Goal: Information Seeking & Learning: Learn about a topic

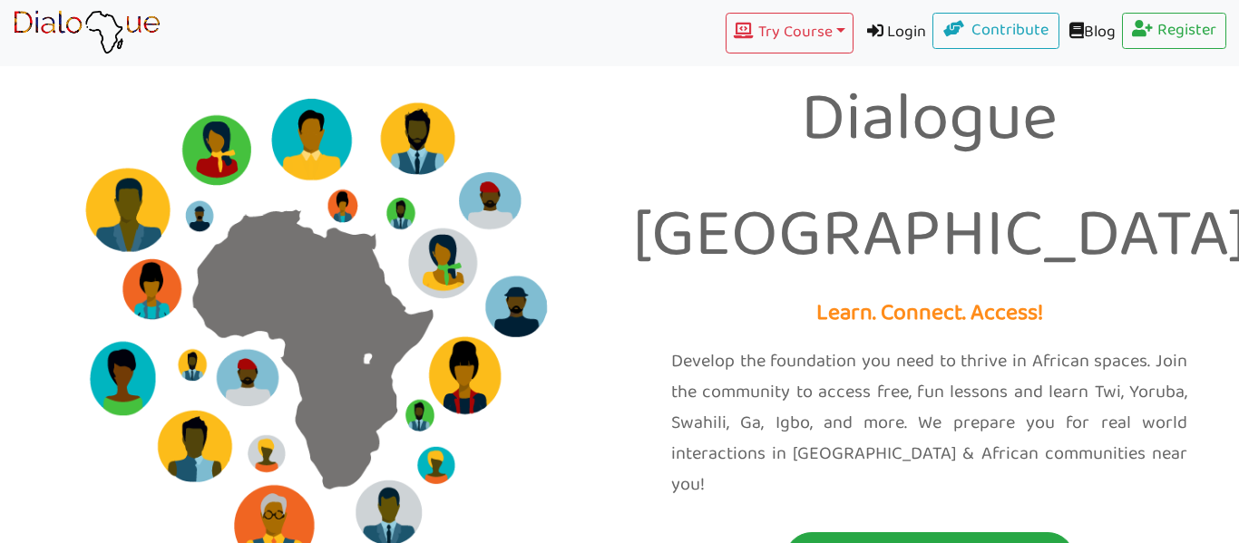
click at [895, 34] on link "Login" at bounding box center [894, 33] width 80 height 41
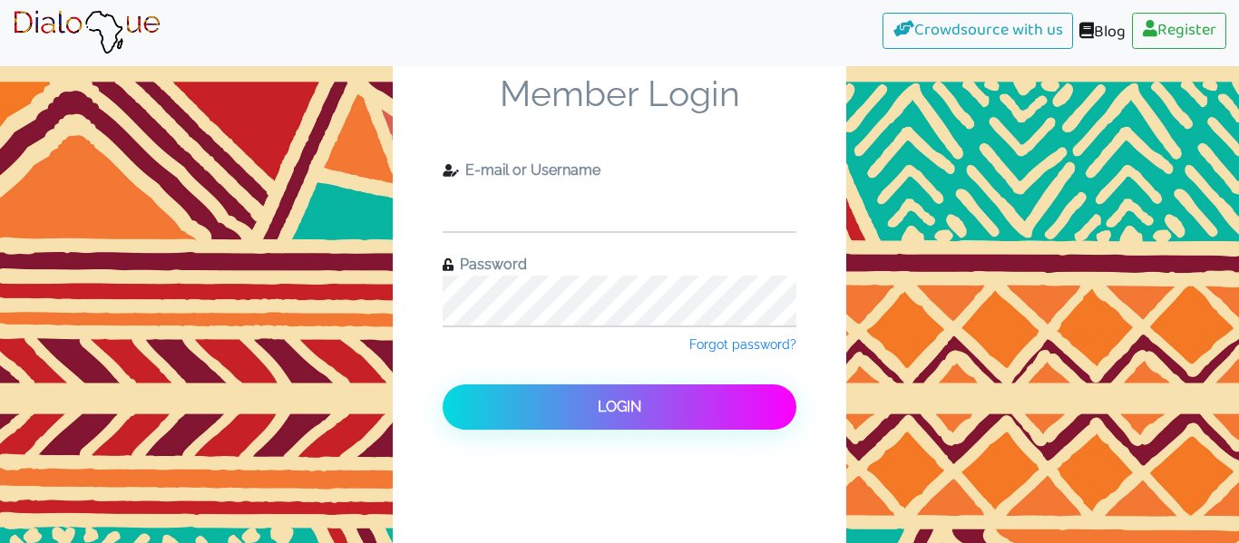
click at [673, 217] on input "text" at bounding box center [620, 206] width 354 height 50
type input "soloprim10@gmail.com"
click at [443, 385] on button "Login" at bounding box center [620, 407] width 354 height 45
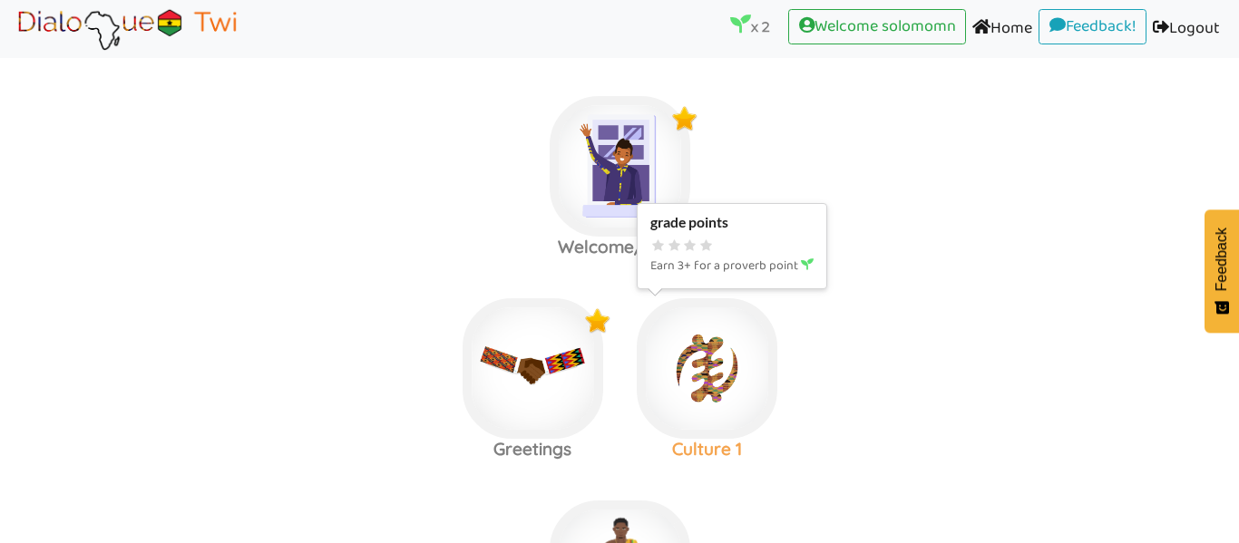
click at [691, 405] on img at bounding box center [707, 368] width 141 height 141
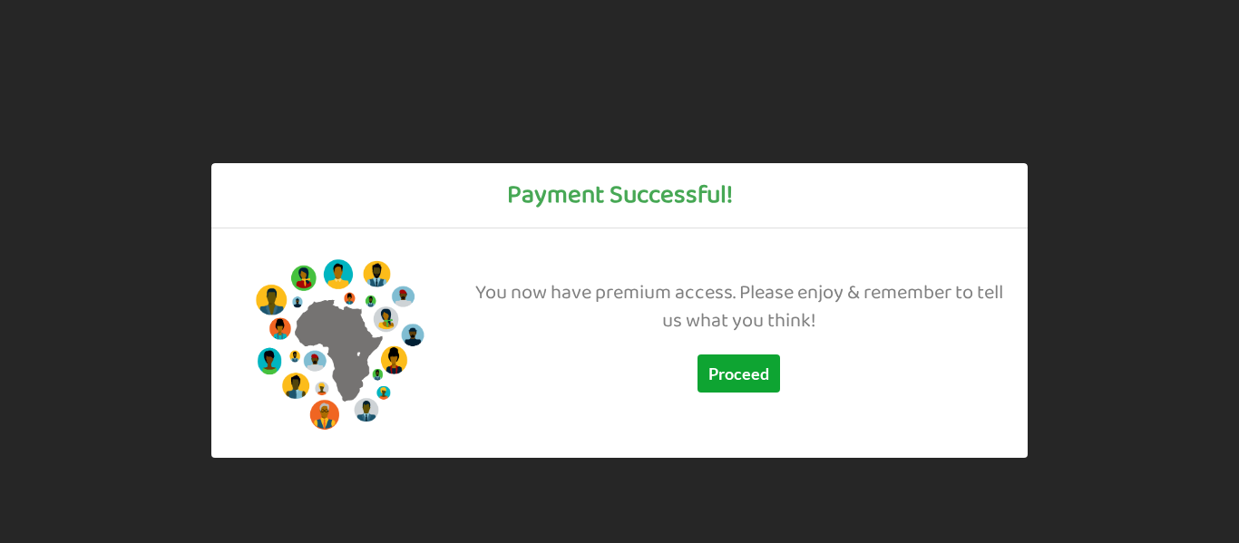
click at [735, 386] on button "Proceed" at bounding box center [739, 374] width 83 height 38
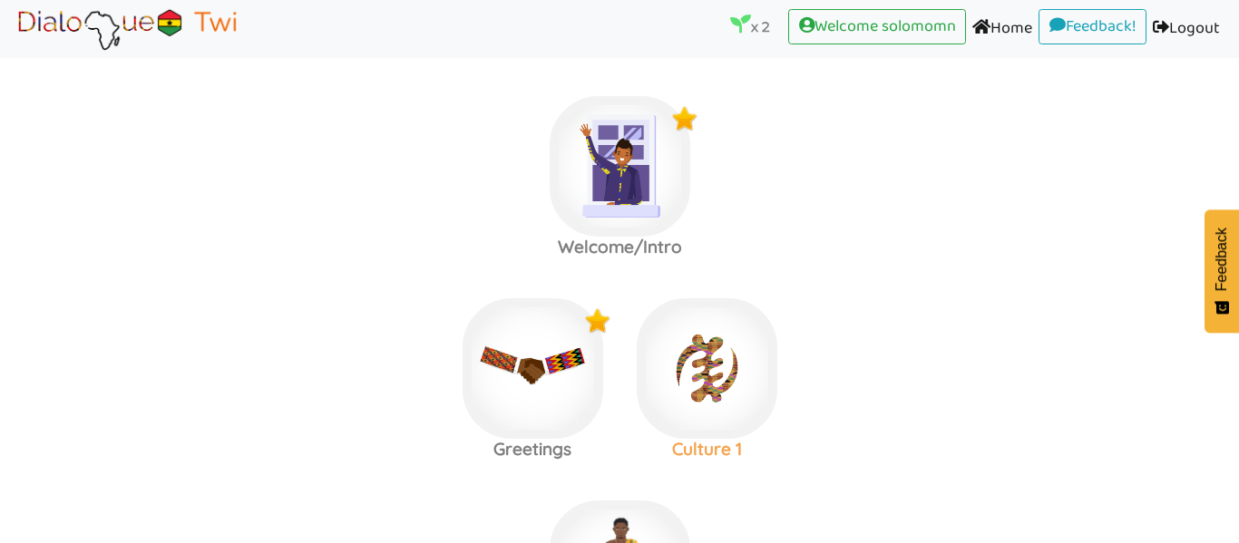
click at [729, 384] on img at bounding box center [707, 368] width 141 height 141
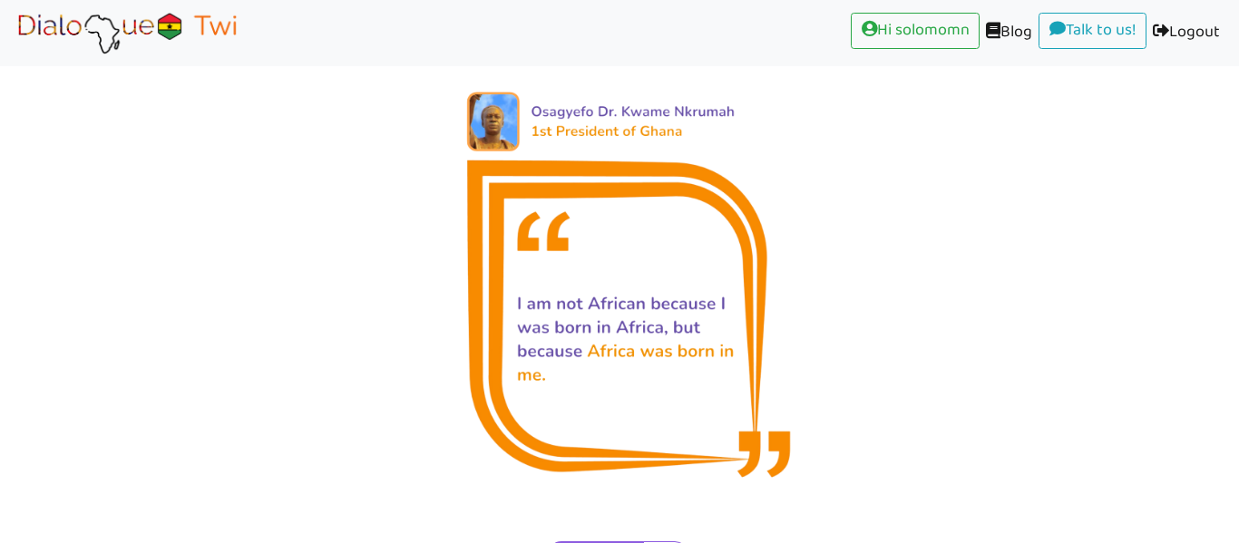
scroll to position [164, 0]
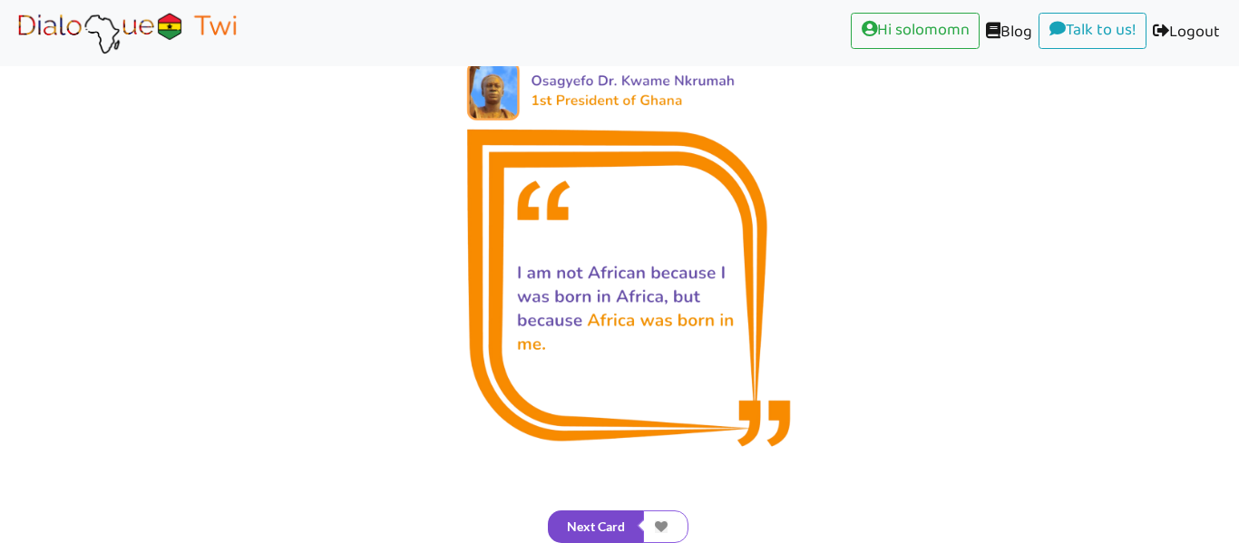
click at [598, 534] on button "Next Card" at bounding box center [596, 527] width 96 height 33
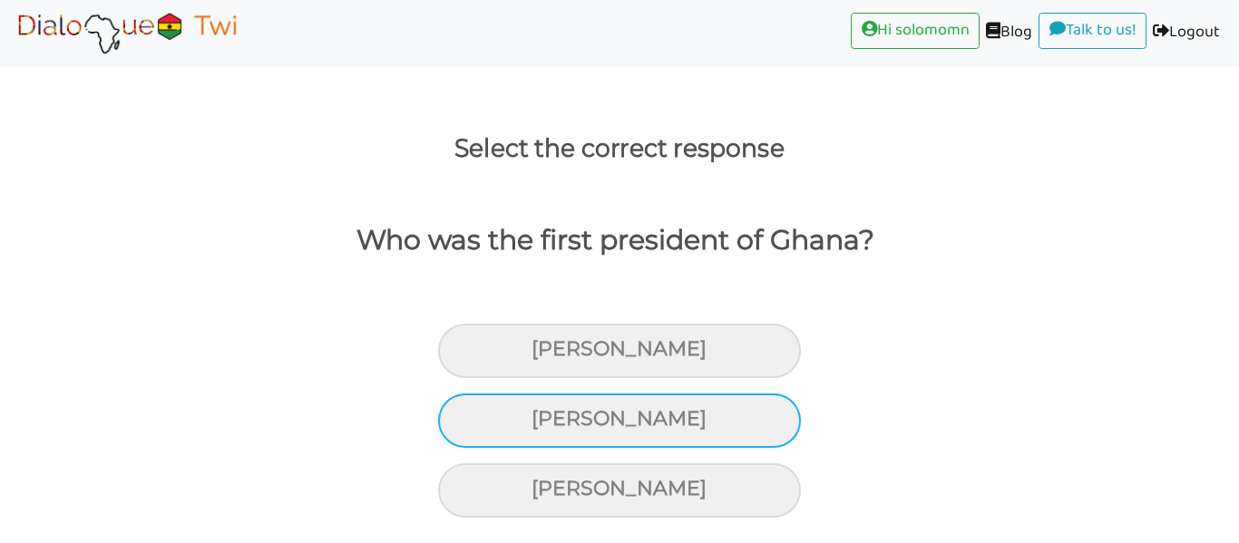
click at [709, 422] on div "Kwame Nkrumah" at bounding box center [619, 421] width 363 height 54
click at [545, 422] on input "Kwame Nkrumah" at bounding box center [539, 420] width 12 height 12
radio input "true"
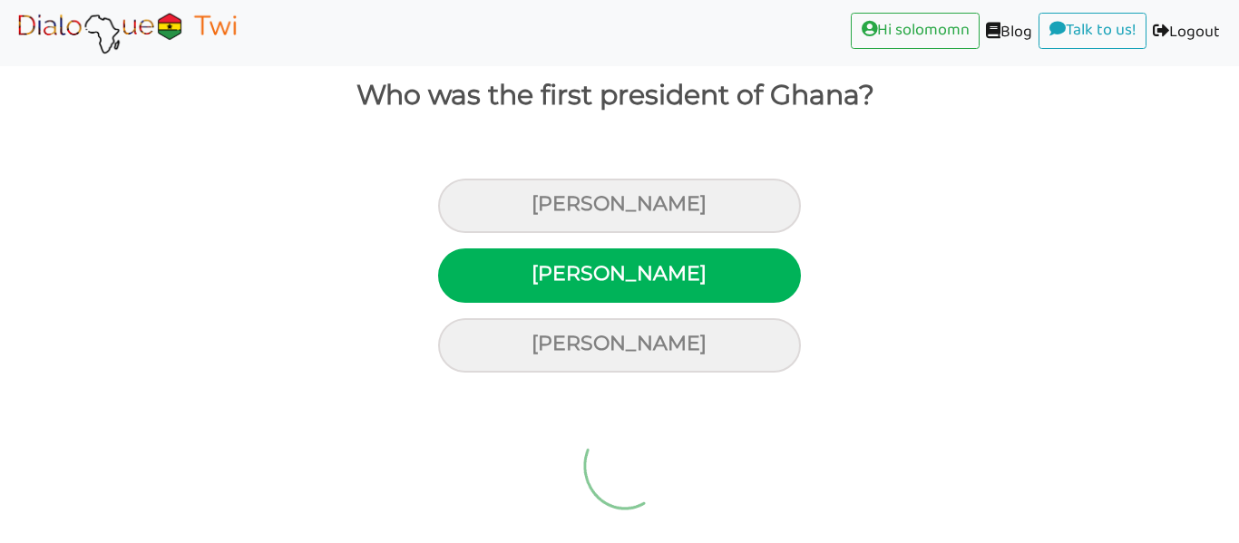
scroll to position [164, 0]
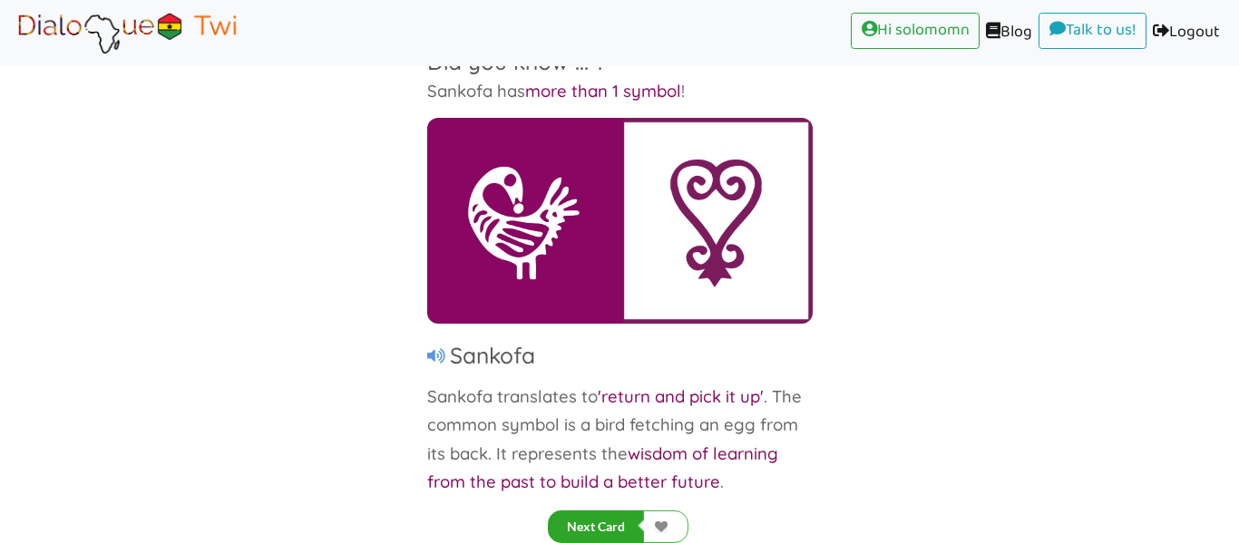
click at [580, 526] on button "Next Card" at bounding box center [596, 527] width 96 height 33
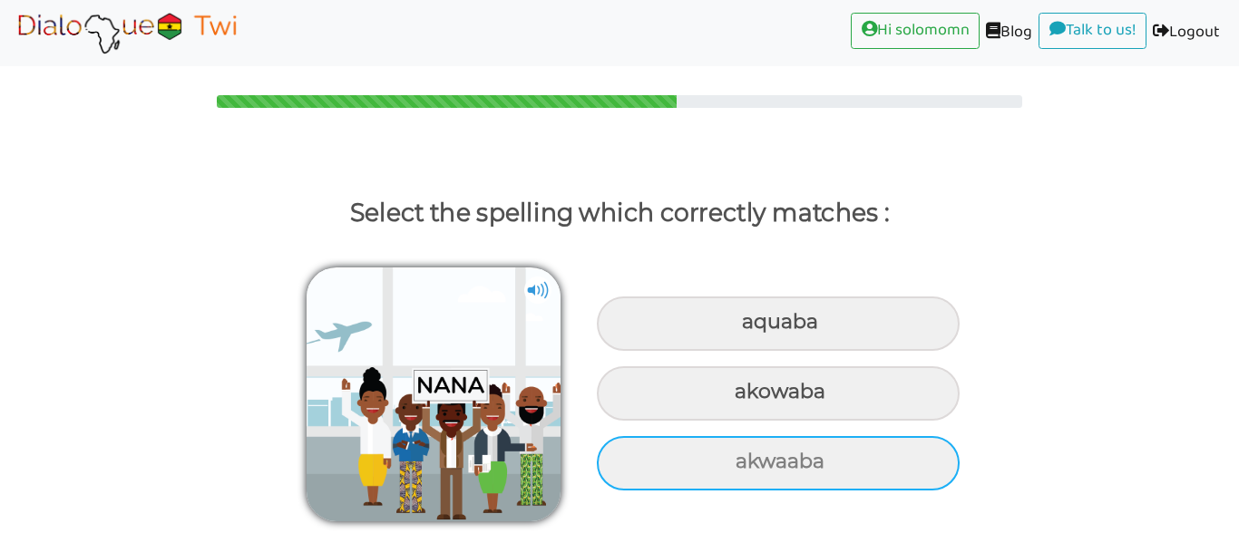
click at [769, 463] on div "akwaaba" at bounding box center [778, 463] width 363 height 54
click at [744, 463] on input "akwaaba" at bounding box center [738, 462] width 12 height 12
radio input "true"
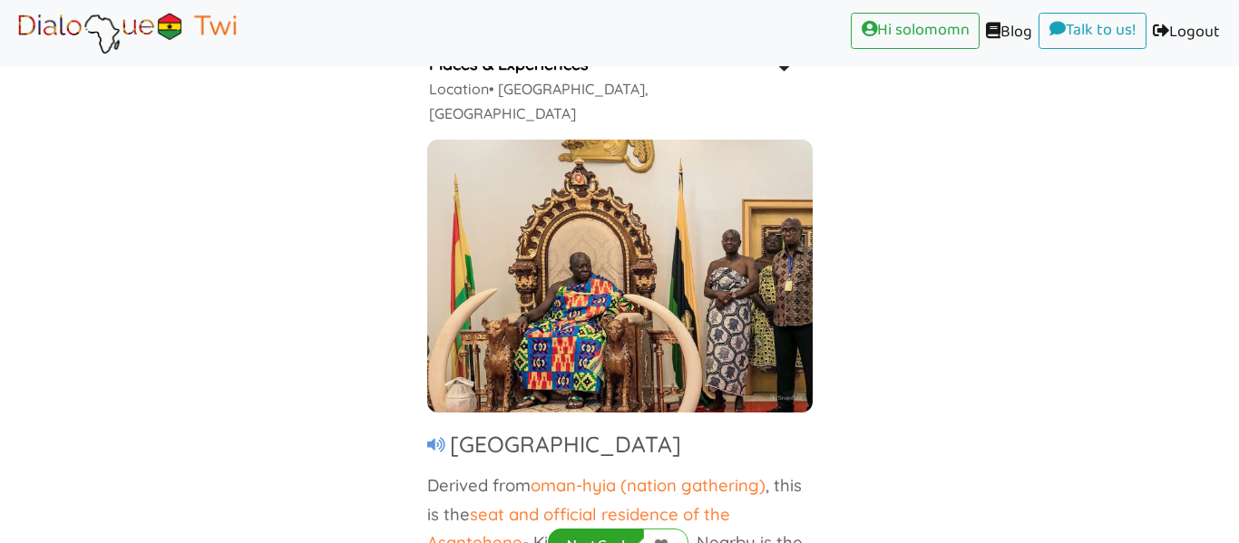
scroll to position [164, 0]
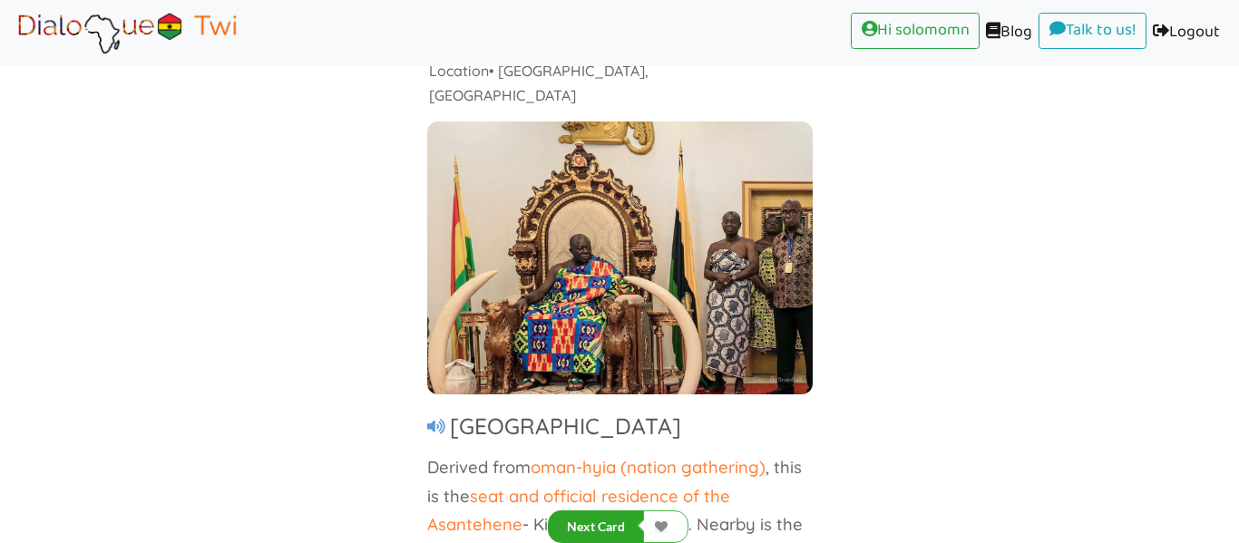
click at [570, 531] on button "Next Card" at bounding box center [596, 527] width 96 height 33
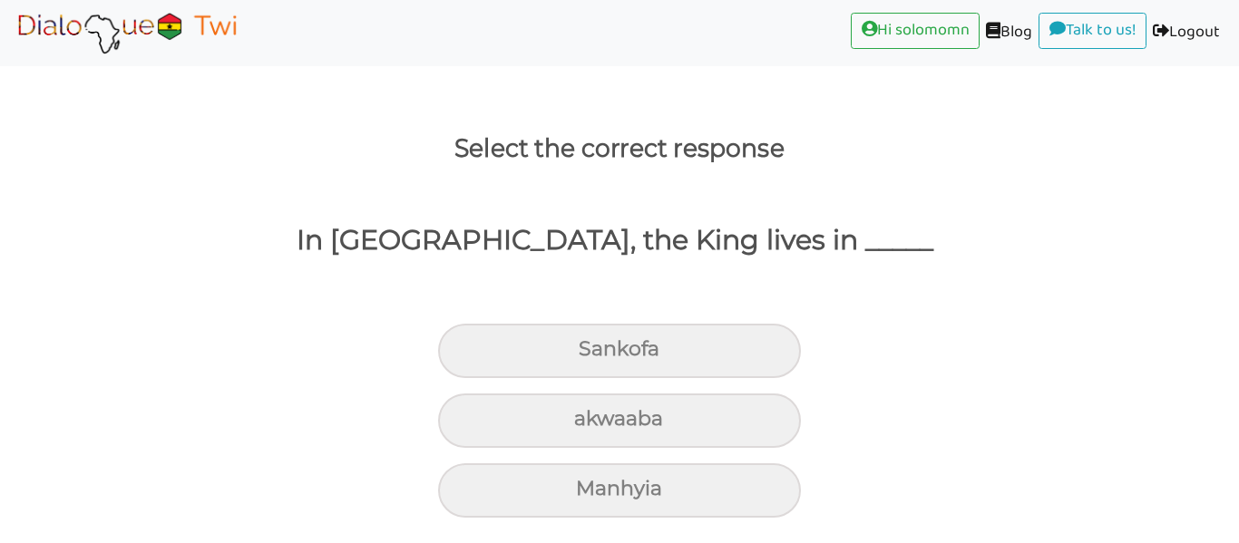
scroll to position [64, 0]
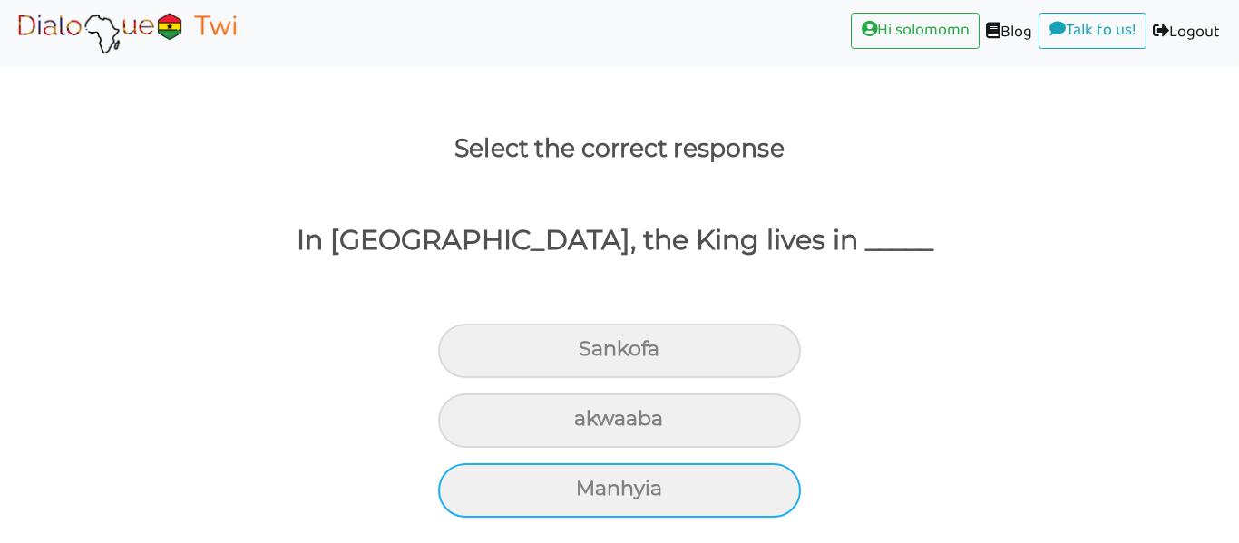
click at [698, 475] on div "Manhyia" at bounding box center [619, 491] width 363 height 54
click at [590, 484] on input "Manhyia" at bounding box center [584, 490] width 12 height 12
radio input "true"
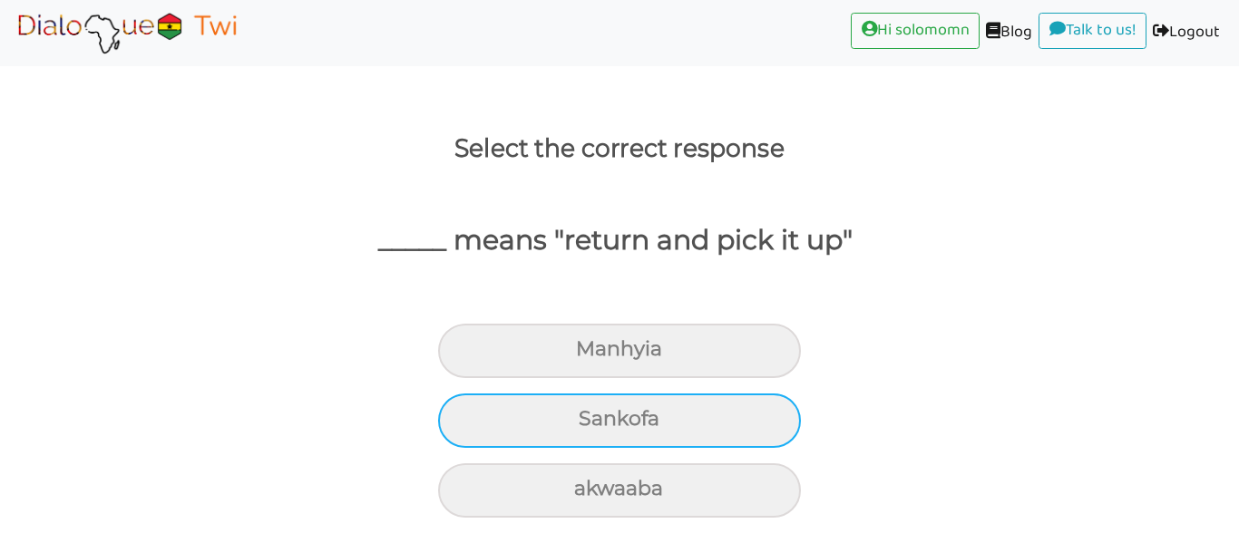
click at [681, 421] on div "Sankofa" at bounding box center [619, 421] width 363 height 54
click at [592, 421] on input "Sankofa" at bounding box center [587, 420] width 12 height 12
radio input "true"
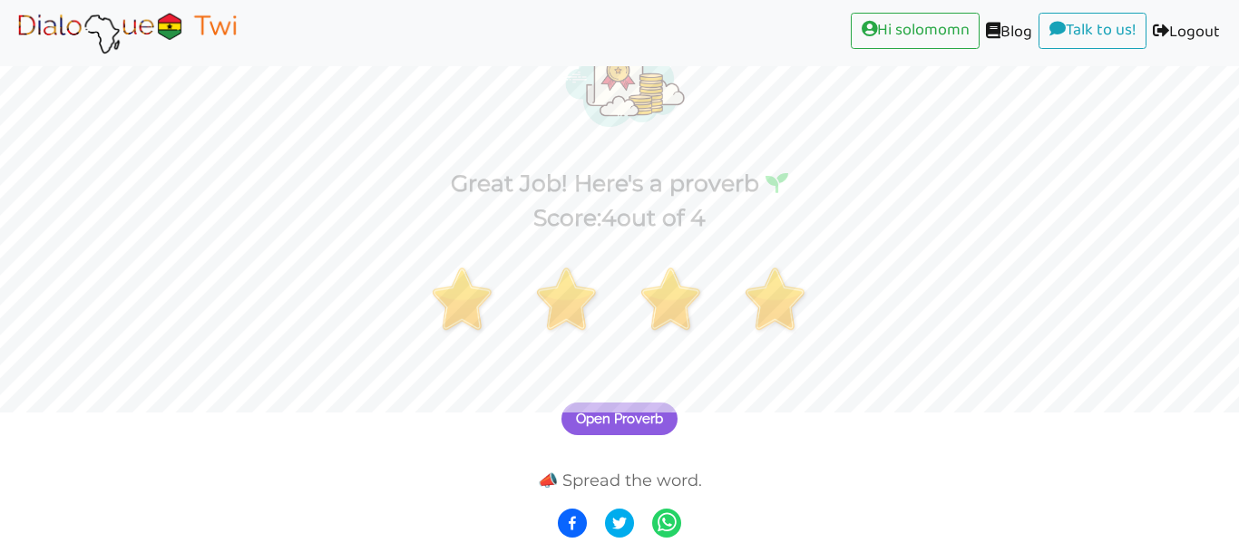
scroll to position [131, 0]
click at [631, 422] on span "Open Proverb" at bounding box center [619, 419] width 87 height 16
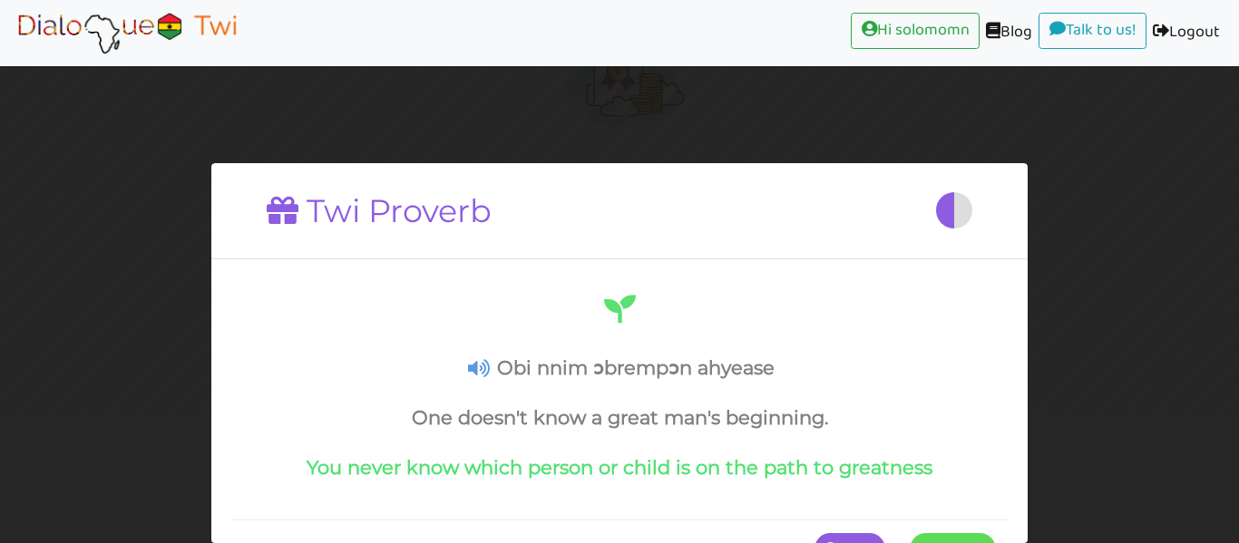
click at [996, 538] on span at bounding box center [996, 549] width 0 height 33
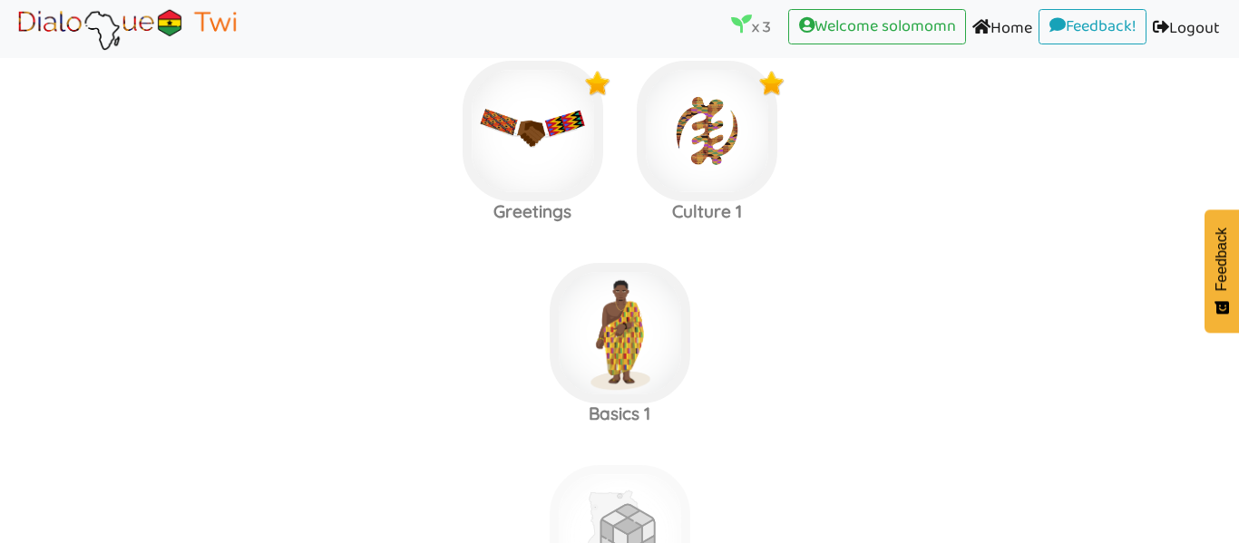
scroll to position [237, 0]
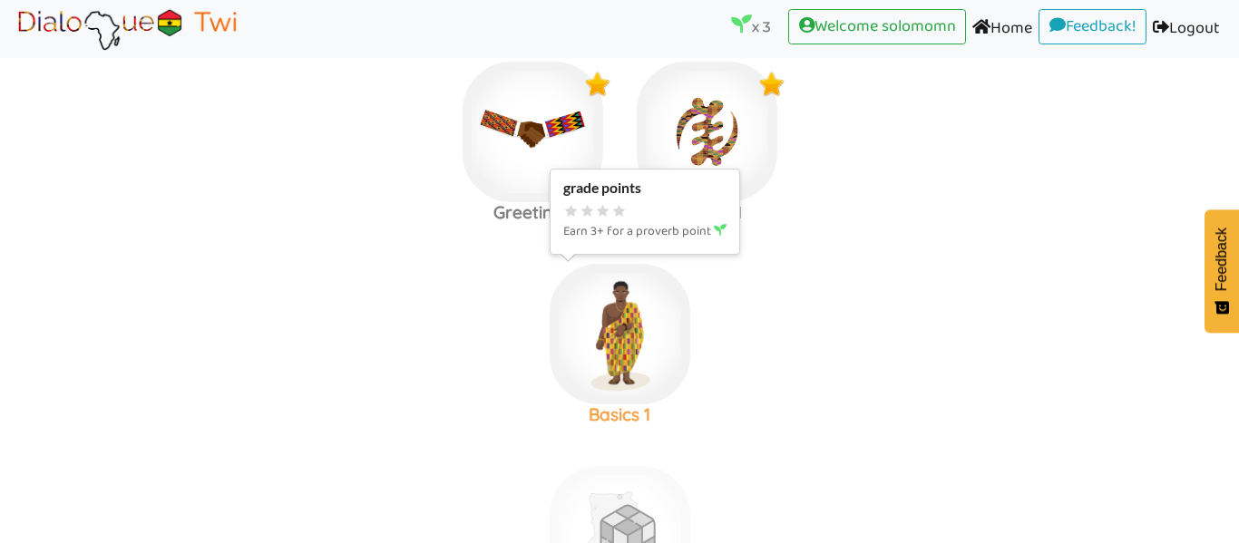
click at [604, 387] on img at bounding box center [620, 334] width 141 height 141
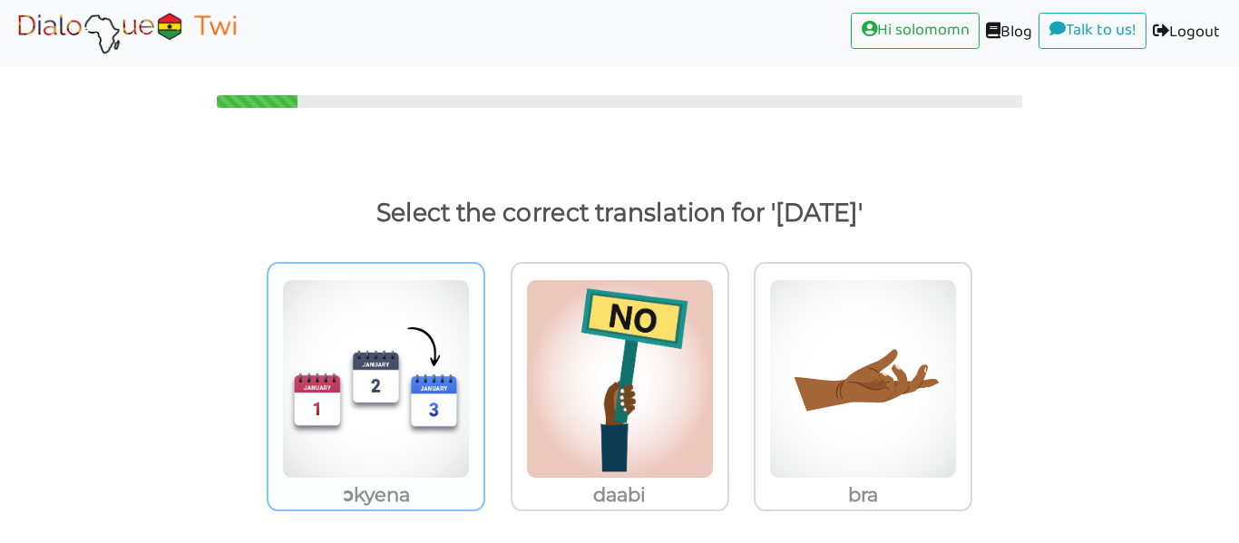
click at [382, 471] on img at bounding box center [376, 379] width 188 height 200
click at [484, 375] on input "ɔkyena" at bounding box center [491, 368] width 14 height 14
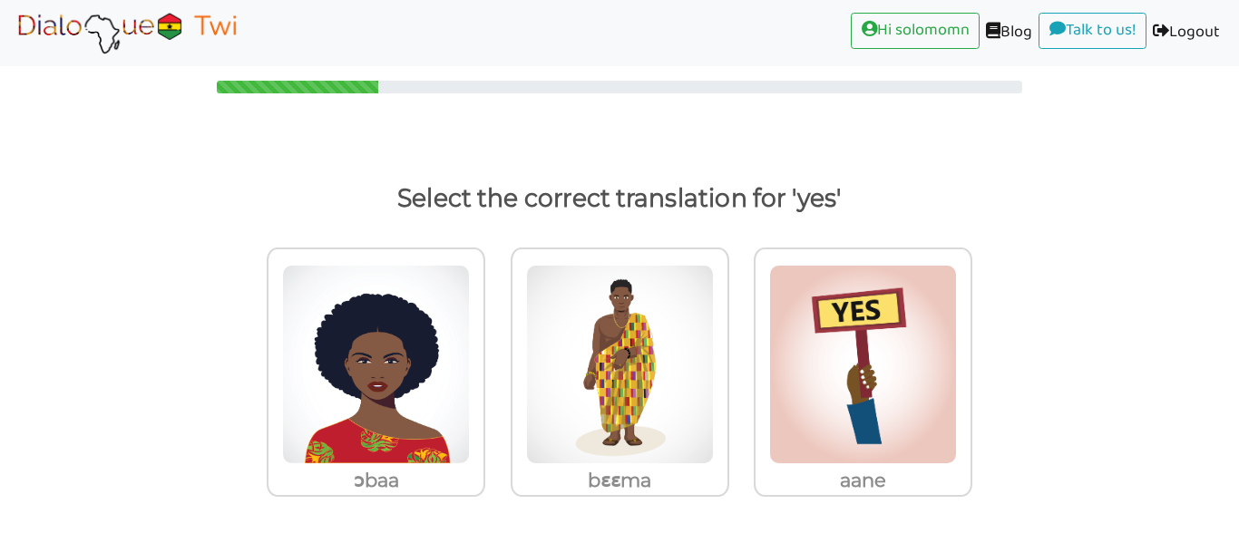
scroll to position [15, 0]
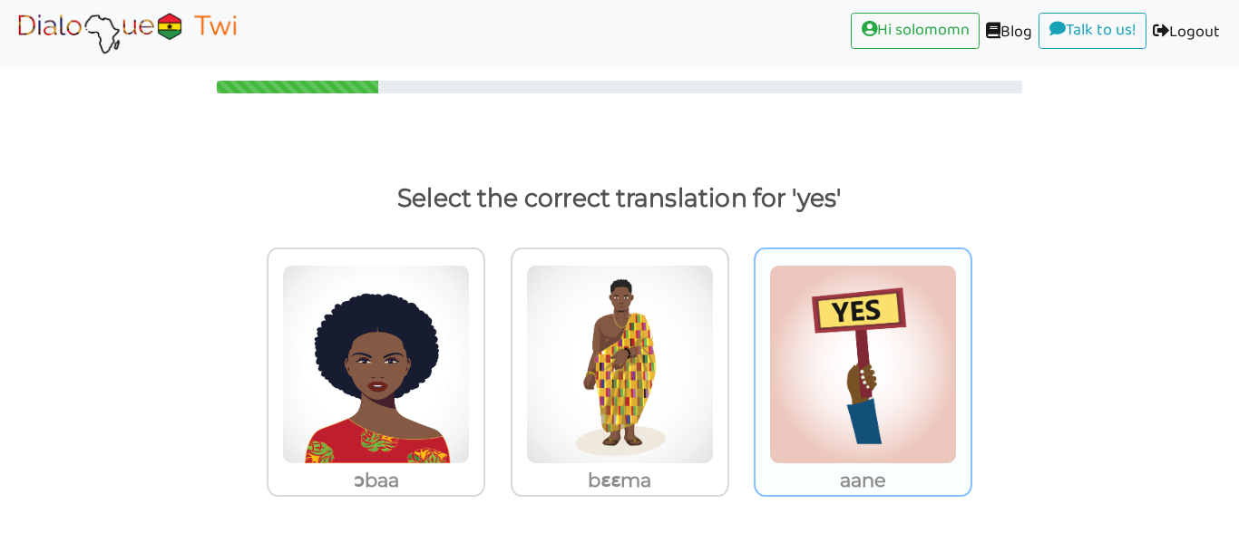
click at [807, 364] on img at bounding box center [863, 365] width 188 height 200
click at [971, 360] on input "aane" at bounding box center [978, 354] width 14 height 14
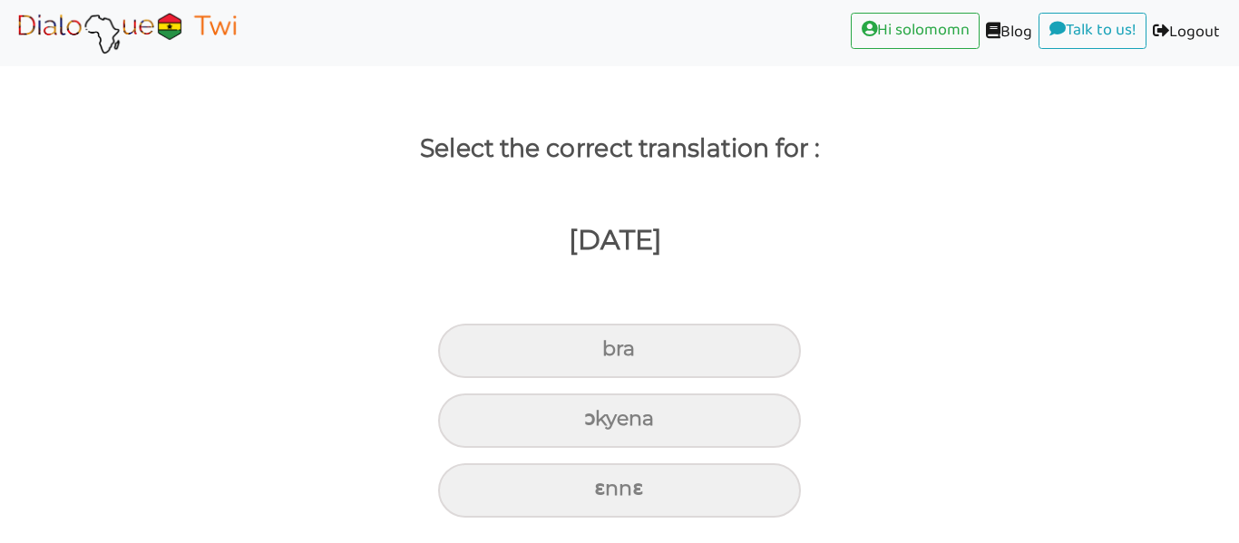
scroll to position [64, 0]
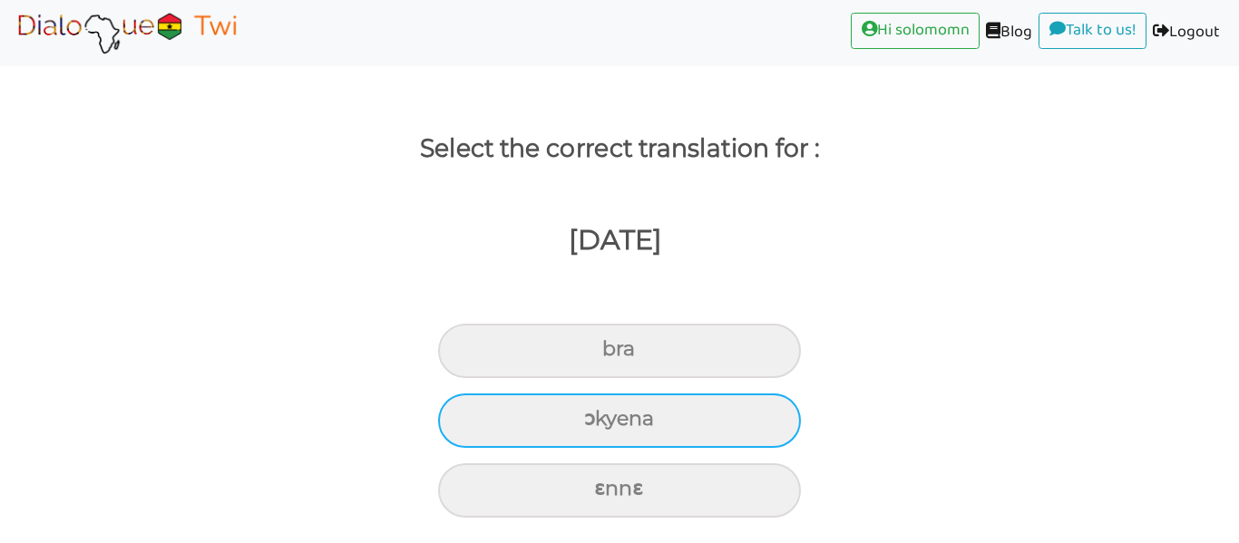
click at [701, 422] on div "ɔkyena" at bounding box center [619, 421] width 363 height 54
click at [598, 422] on input "ɔkyena" at bounding box center [592, 420] width 12 height 12
radio input "true"
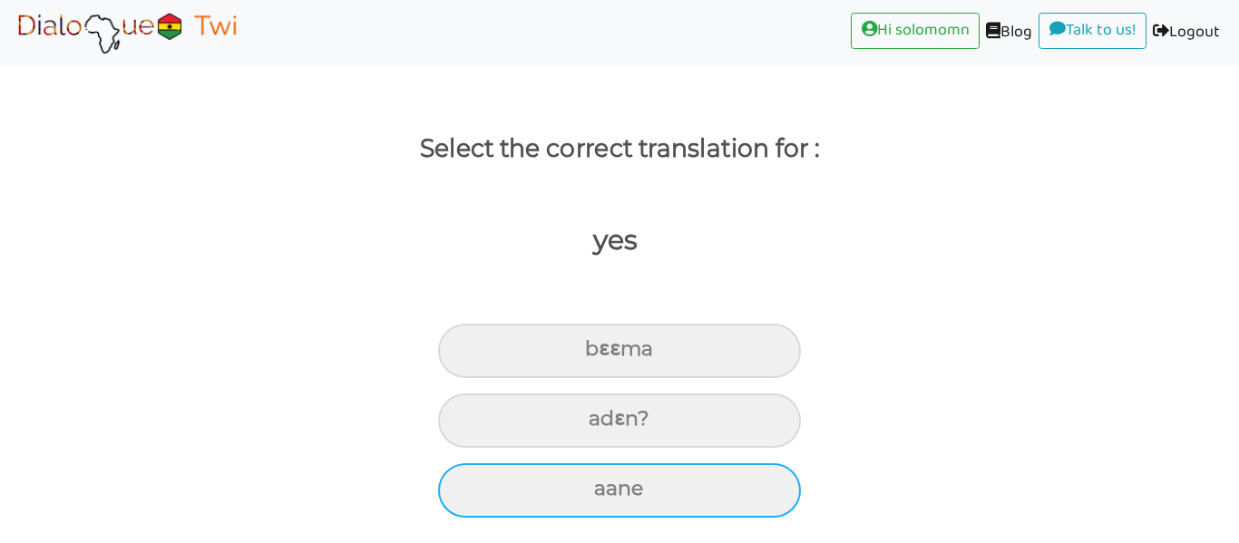
click at [769, 492] on div "aane" at bounding box center [619, 491] width 363 height 54
click at [608, 492] on input "aane" at bounding box center [602, 490] width 12 height 12
radio input "true"
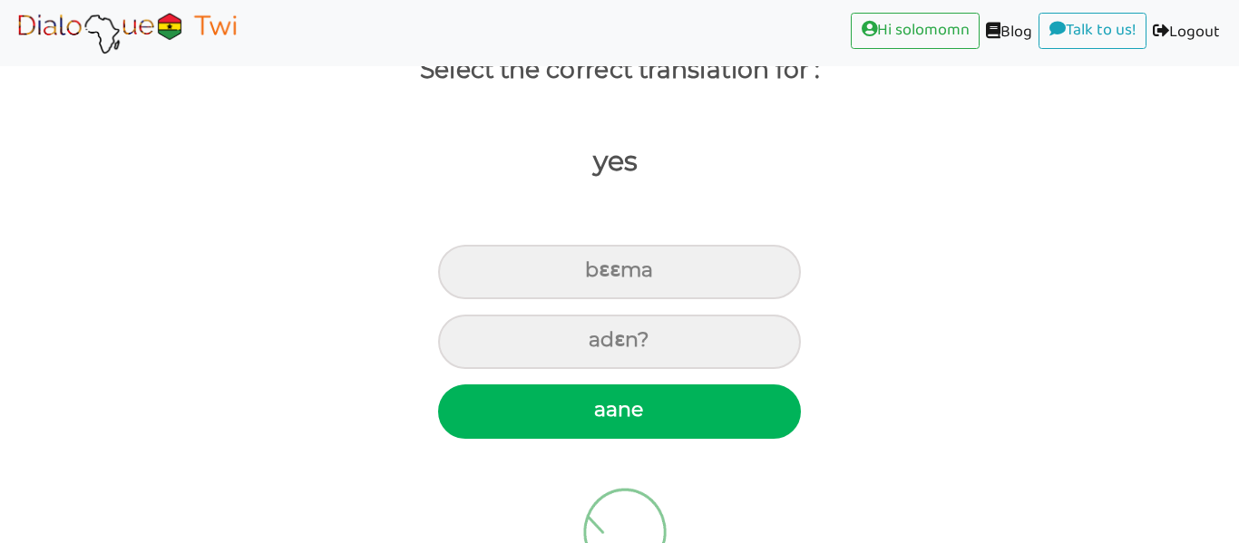
scroll to position [15, 0]
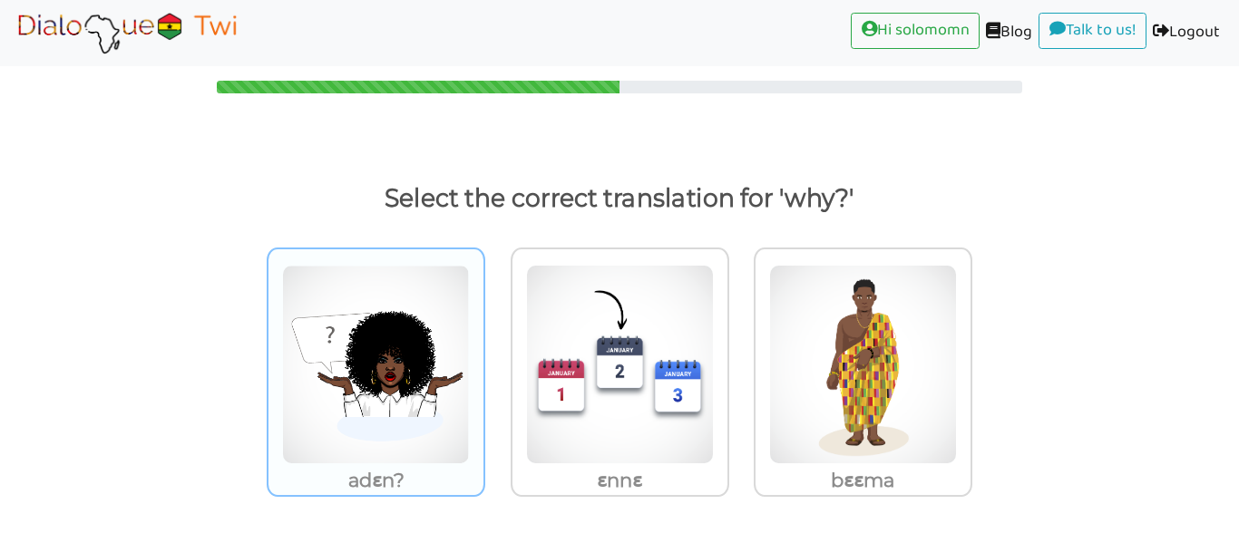
click at [366, 408] on img at bounding box center [376, 365] width 188 height 200
click at [484, 360] on input "adɛn?" at bounding box center [491, 354] width 14 height 14
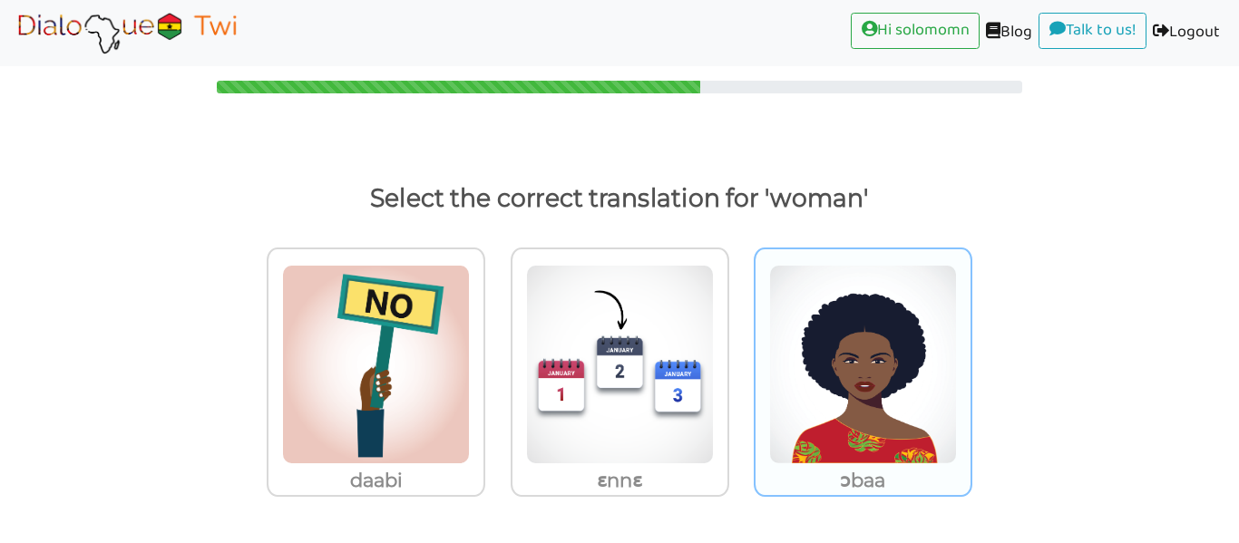
click at [836, 384] on img at bounding box center [863, 365] width 188 height 200
click at [971, 360] on input "ɔbaa" at bounding box center [978, 354] width 14 height 14
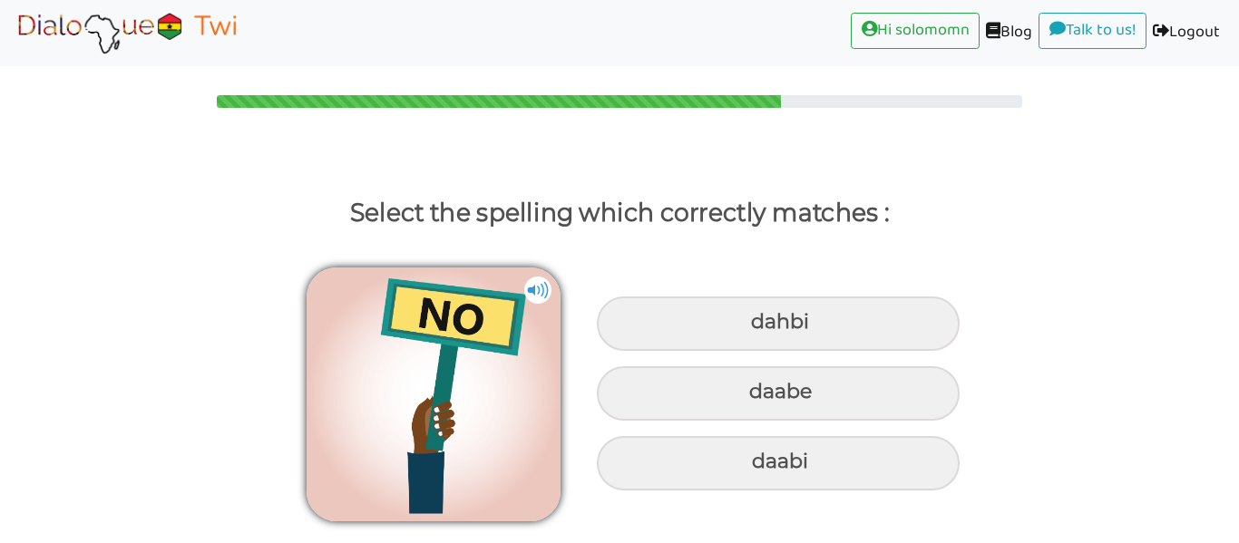
scroll to position [0, 0]
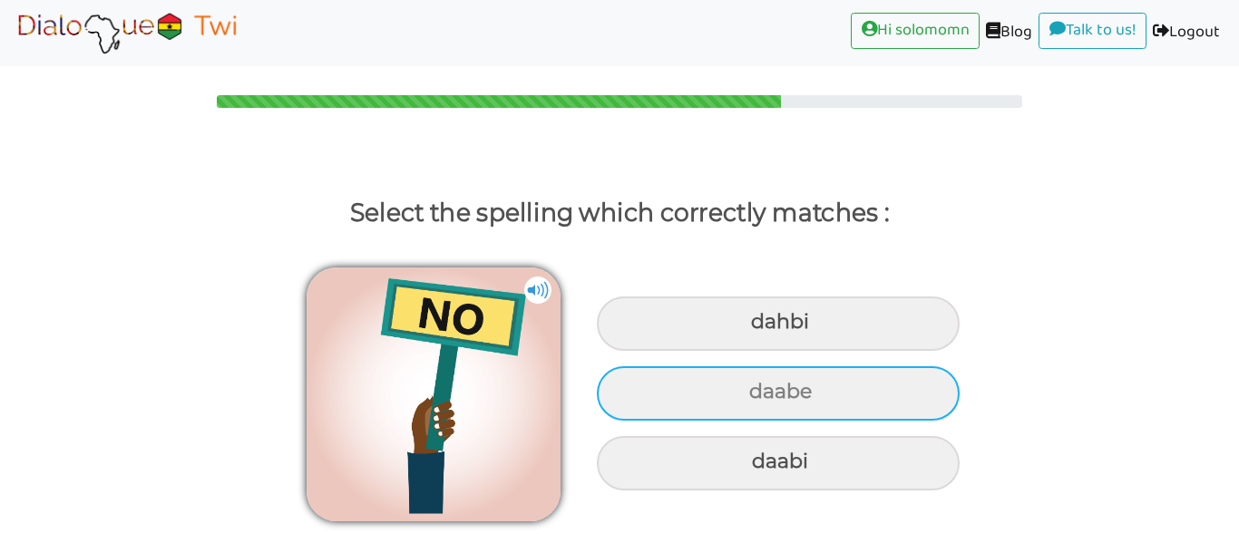
click at [835, 410] on div "daabe" at bounding box center [778, 394] width 363 height 54
click at [758, 398] on input "daabe" at bounding box center [752, 392] width 12 height 12
radio input "true"
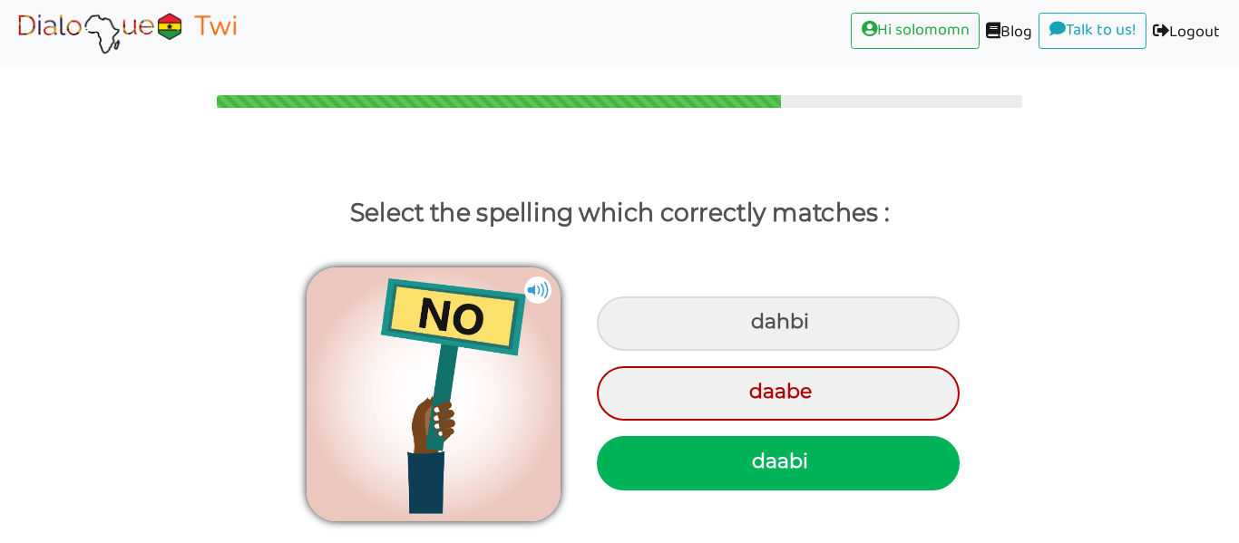
click at [825, 168] on div "Select the spelling which correctly matches : dahbi daabe daabi Next Question" at bounding box center [619, 376] width 1239 height 446
click at [838, 463] on div "daabi" at bounding box center [778, 463] width 363 height 54
click at [760, 463] on input "daabi" at bounding box center [754, 462] width 12 height 12
radio input "true"
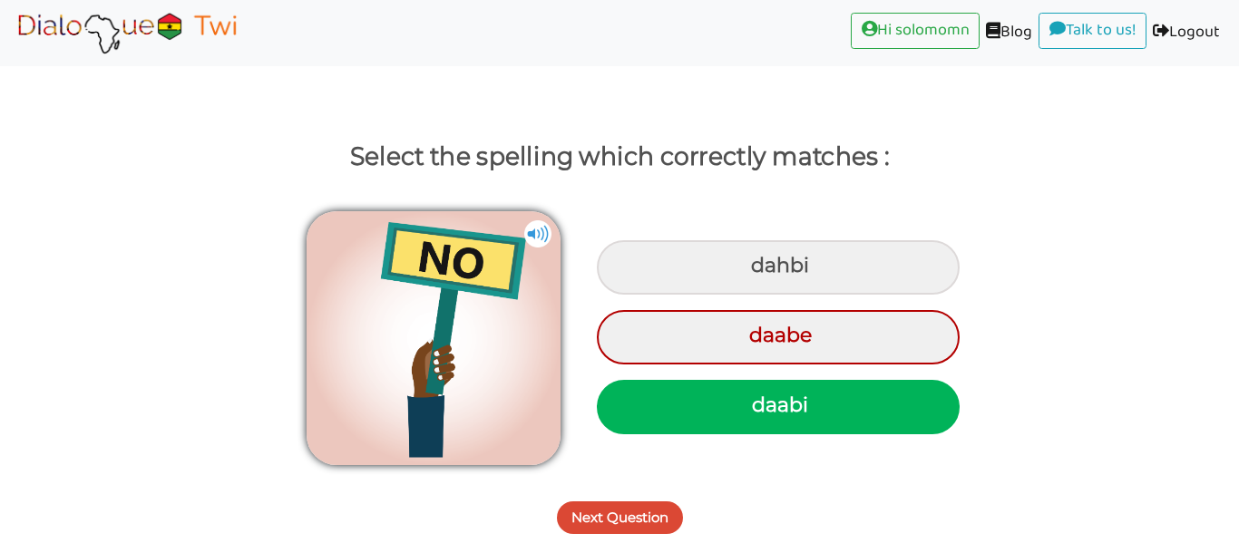
click at [627, 530] on button "Next Question" at bounding box center [620, 518] width 126 height 33
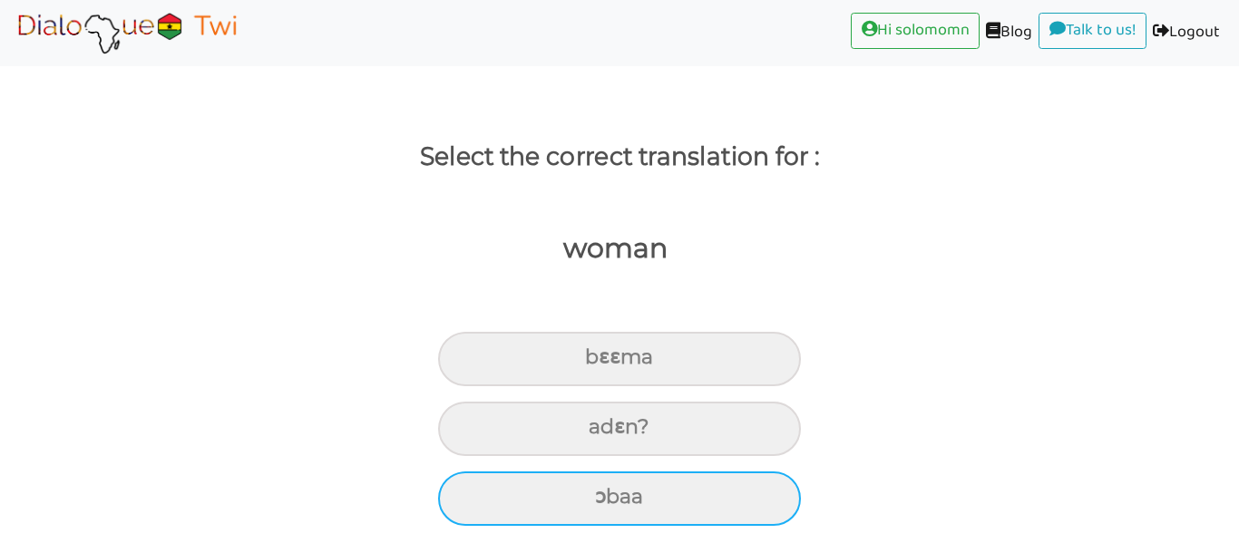
click at [736, 500] on div "ɔbaa" at bounding box center [619, 499] width 363 height 54
click at [609, 500] on input "ɔbaa" at bounding box center [603, 498] width 12 height 12
radio input "true"
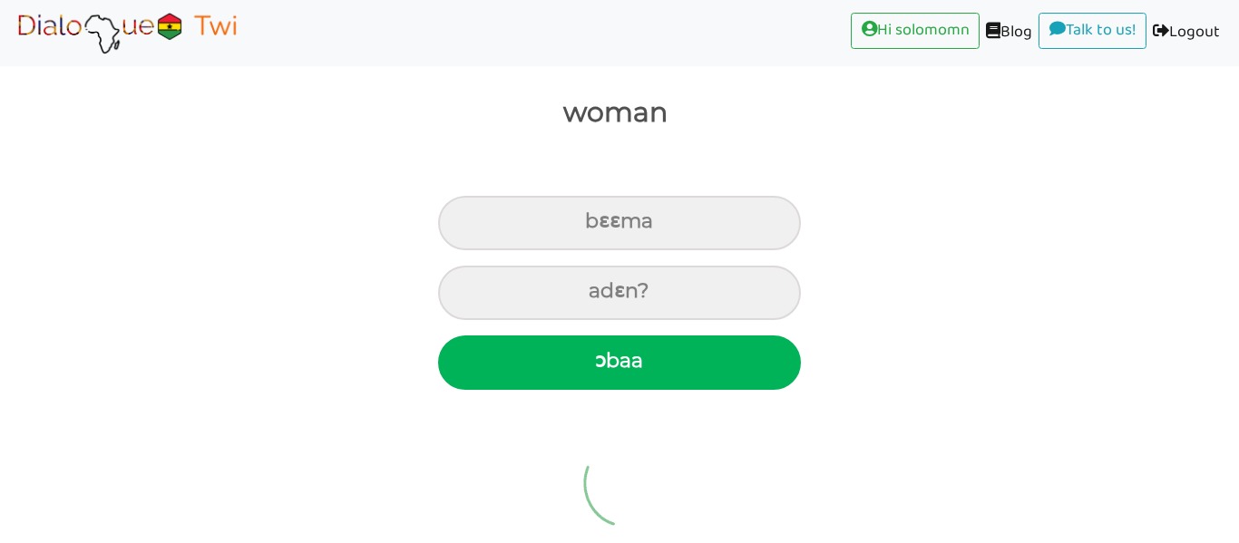
scroll to position [64, 0]
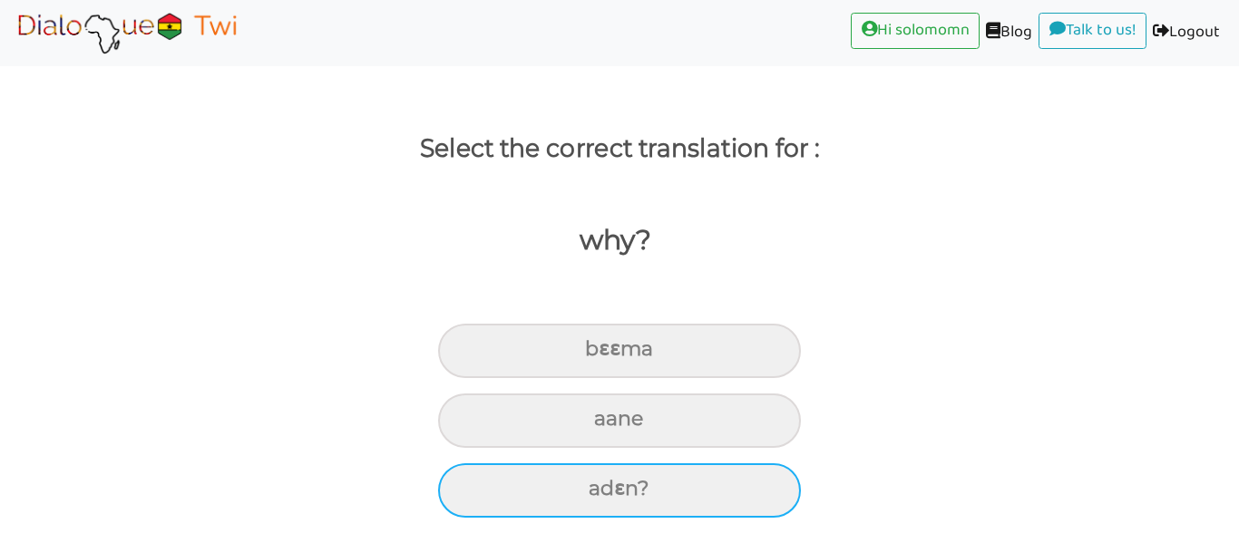
click at [691, 496] on div "adɛn?" at bounding box center [619, 491] width 363 height 54
click at [602, 495] on input "adɛn?" at bounding box center [597, 490] width 12 height 12
radio input "true"
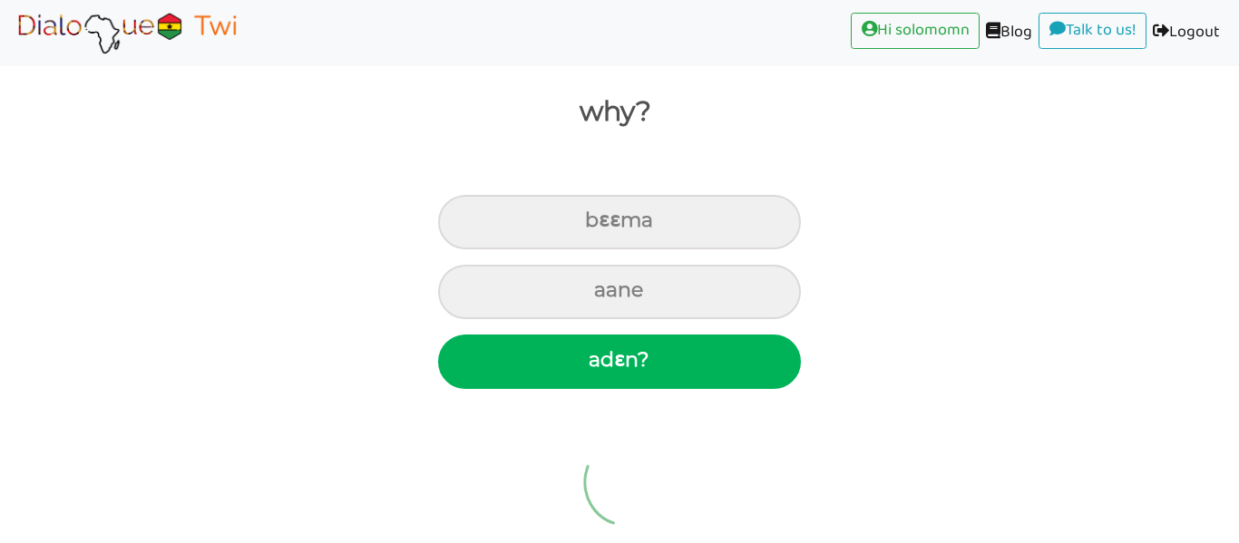
scroll to position [0, 0]
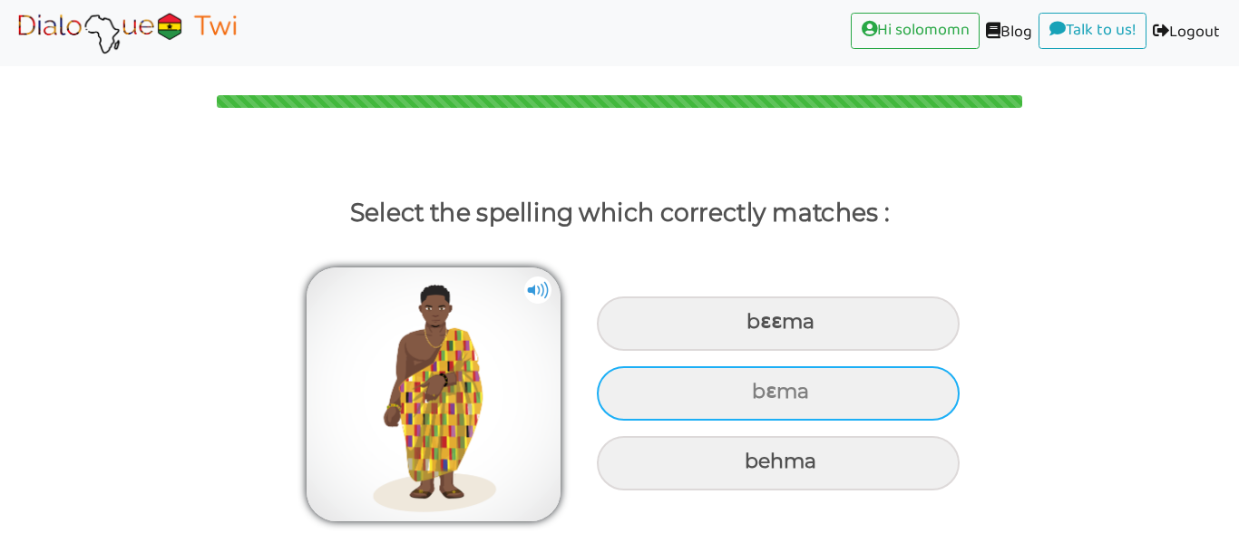
click at [781, 395] on div "bɛma" at bounding box center [778, 394] width 363 height 54
click at [760, 395] on input "bɛma" at bounding box center [754, 392] width 12 height 12
radio input "true"
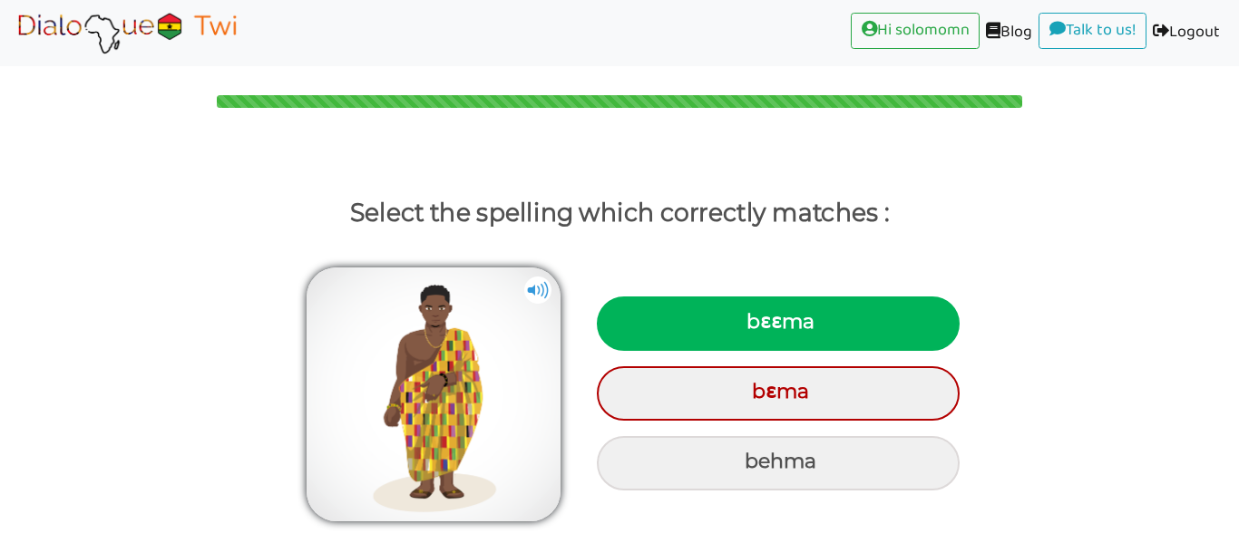
scroll to position [56, 0]
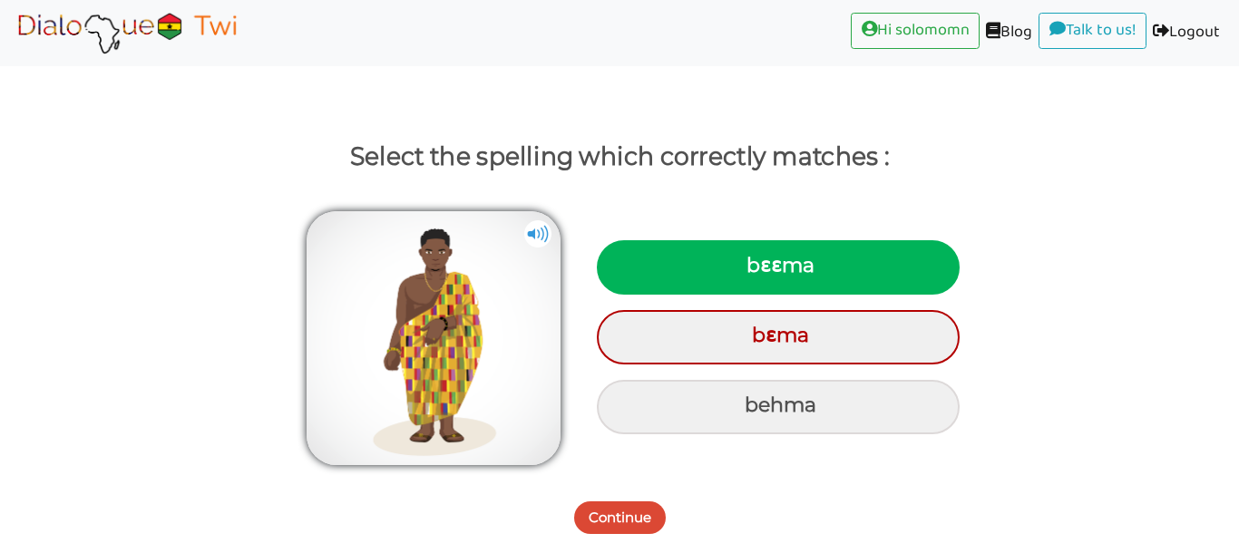
click at [641, 530] on button "Continue" at bounding box center [620, 518] width 92 height 33
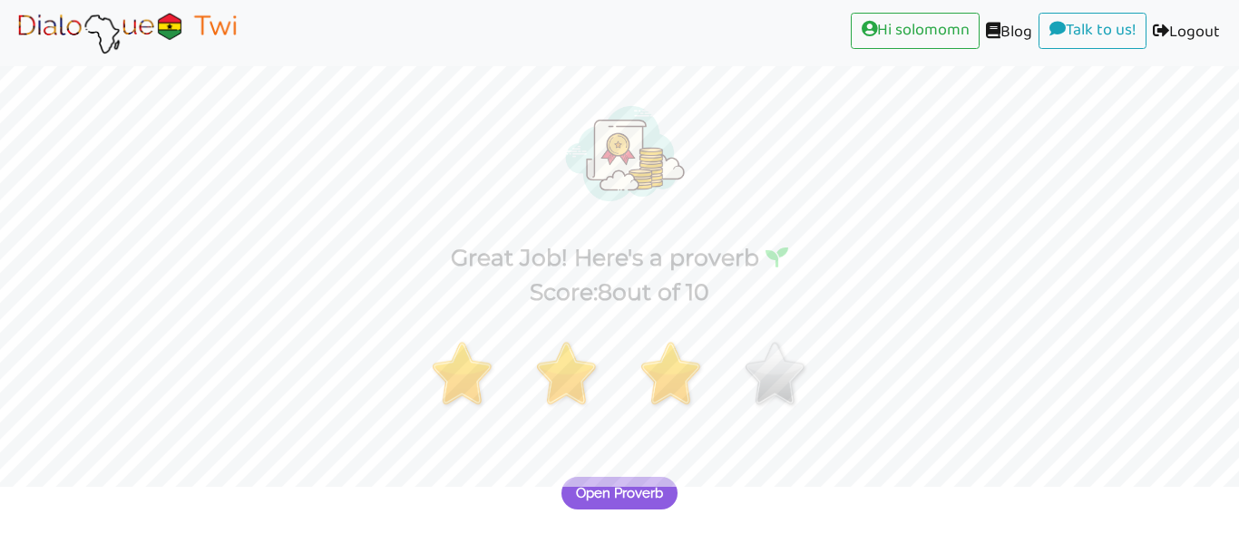
click at [653, 498] on span "Open Proverb" at bounding box center [619, 493] width 87 height 16
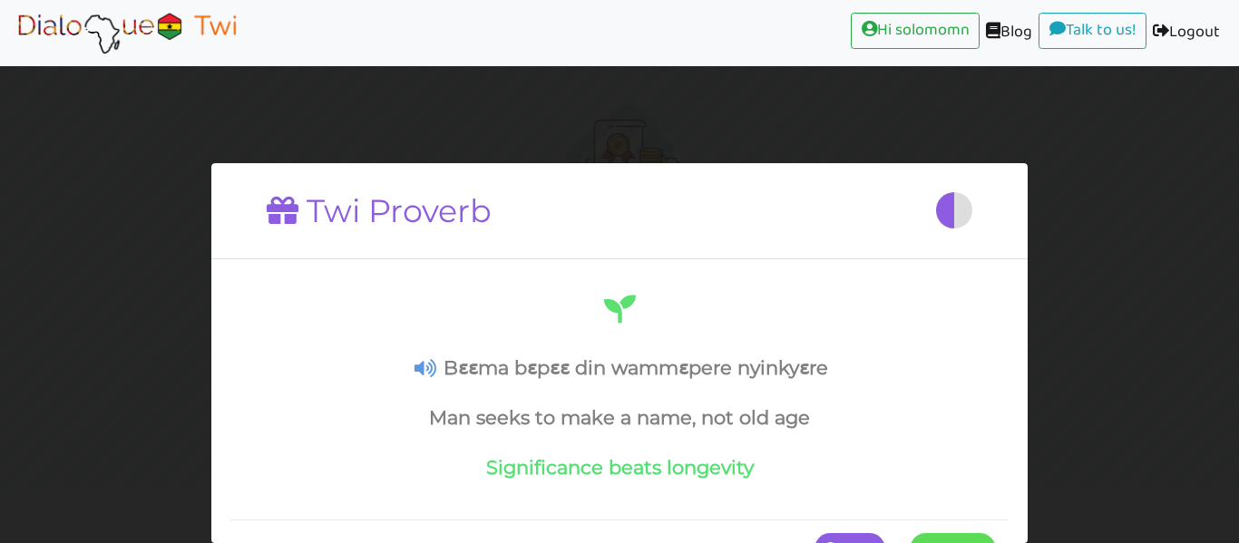
click at [996, 538] on span at bounding box center [996, 549] width 0 height 33
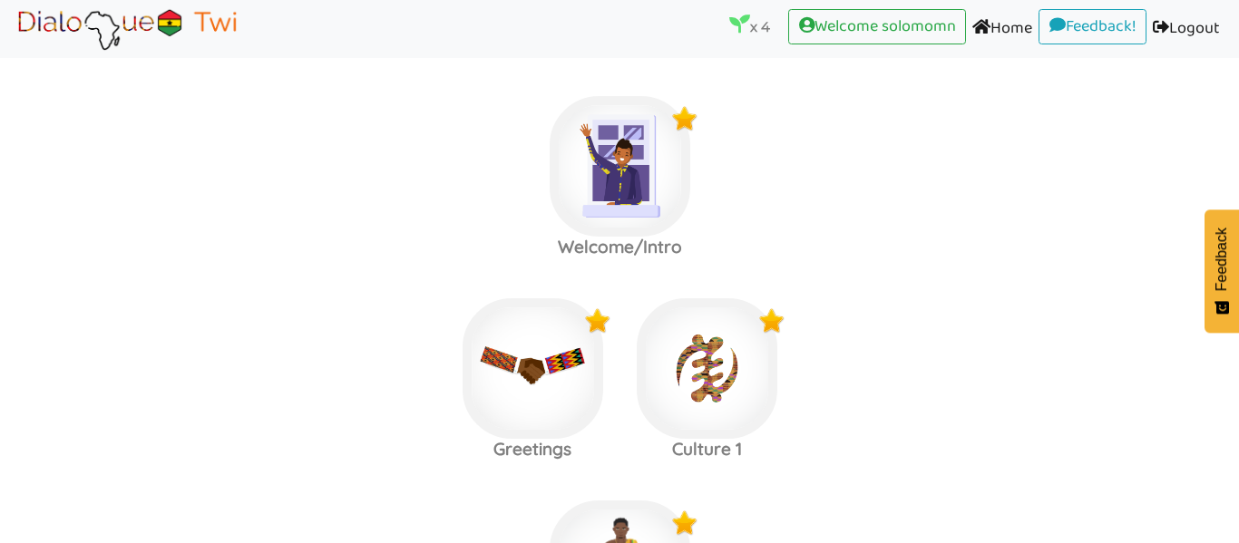
scroll to position [419, 0]
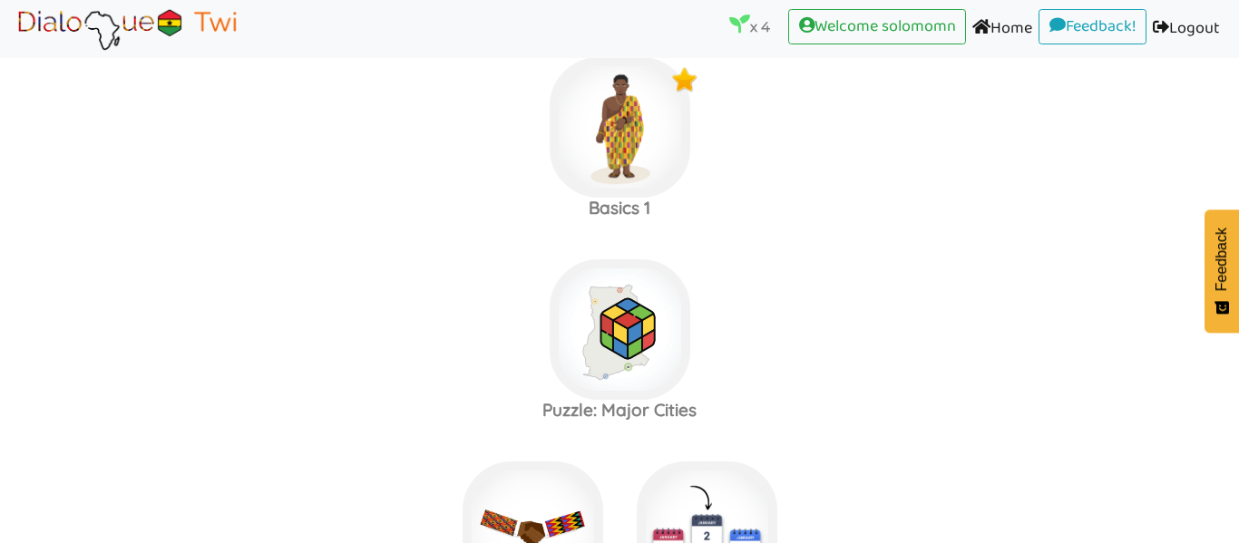
scroll to position [435, 0]
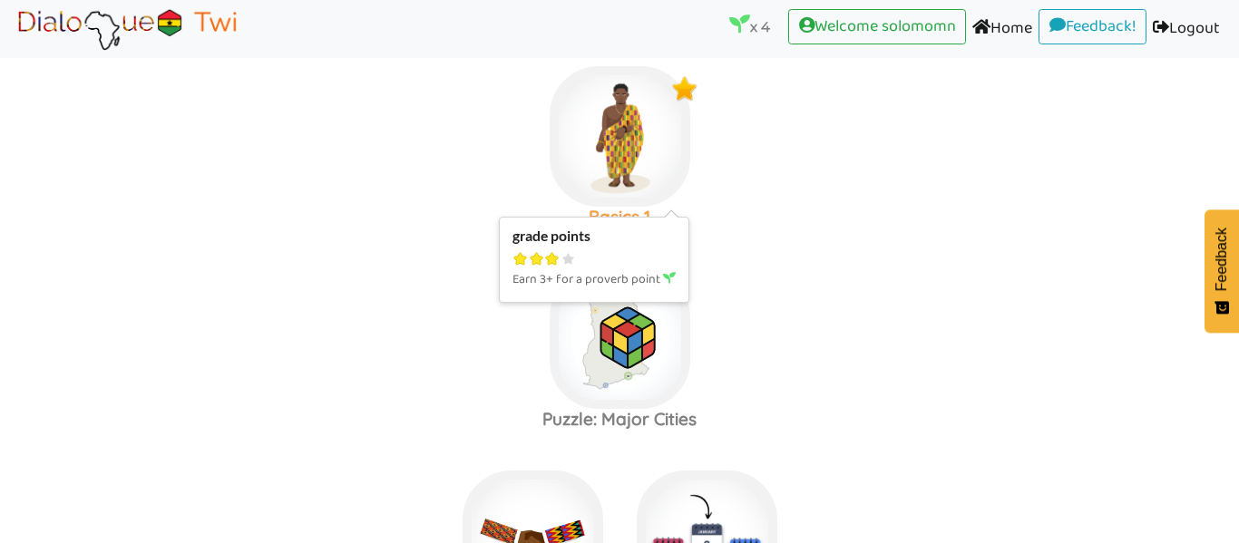
click at [649, 132] on img at bounding box center [620, 136] width 141 height 141
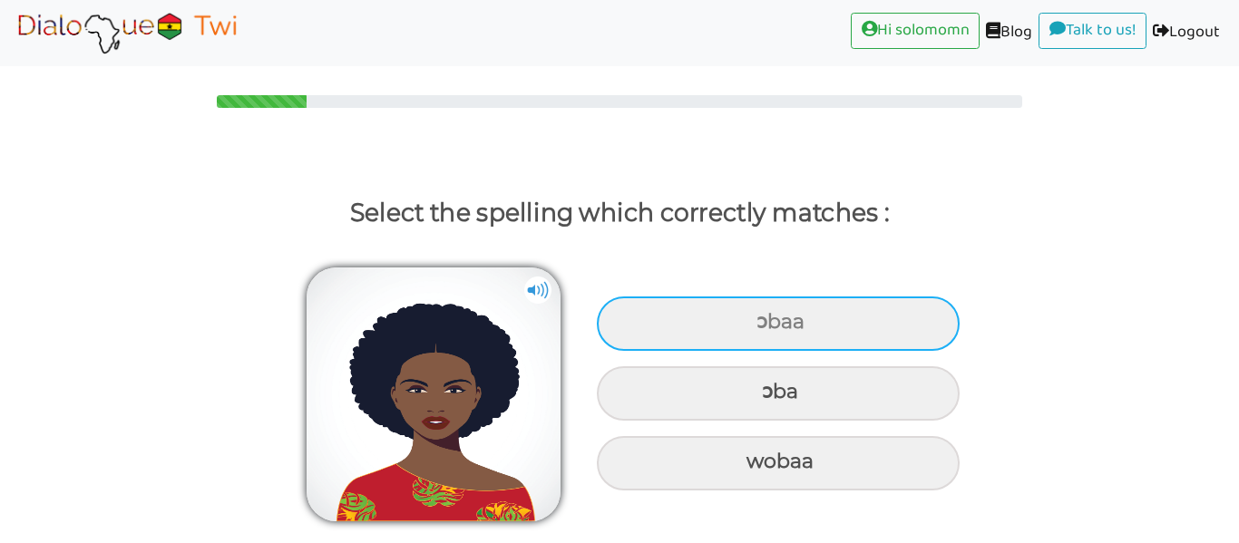
click at [683, 332] on div "ɔbaa" at bounding box center [778, 324] width 363 height 54
click at [753, 328] on input "ɔbaa" at bounding box center [759, 323] width 12 height 12
radio input "true"
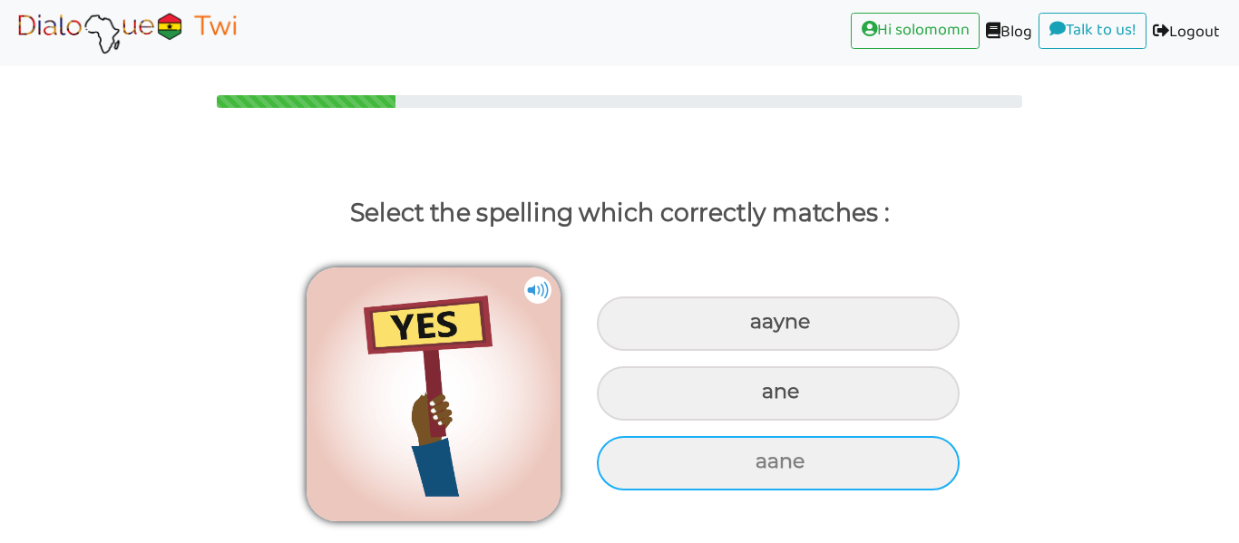
click at [774, 457] on div "aane" at bounding box center [778, 463] width 363 height 54
click at [764, 457] on input "aane" at bounding box center [758, 462] width 12 height 12
radio input "true"
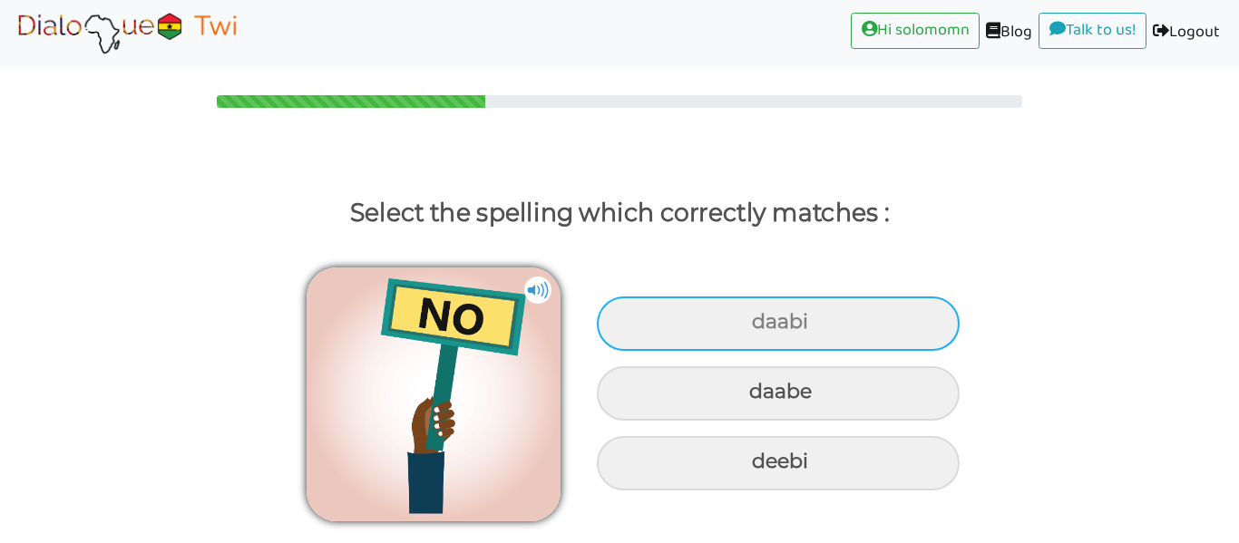
click at [742, 345] on div "daabi" at bounding box center [778, 324] width 363 height 54
click at [748, 328] on input "daabi" at bounding box center [754, 323] width 12 height 12
radio input "true"
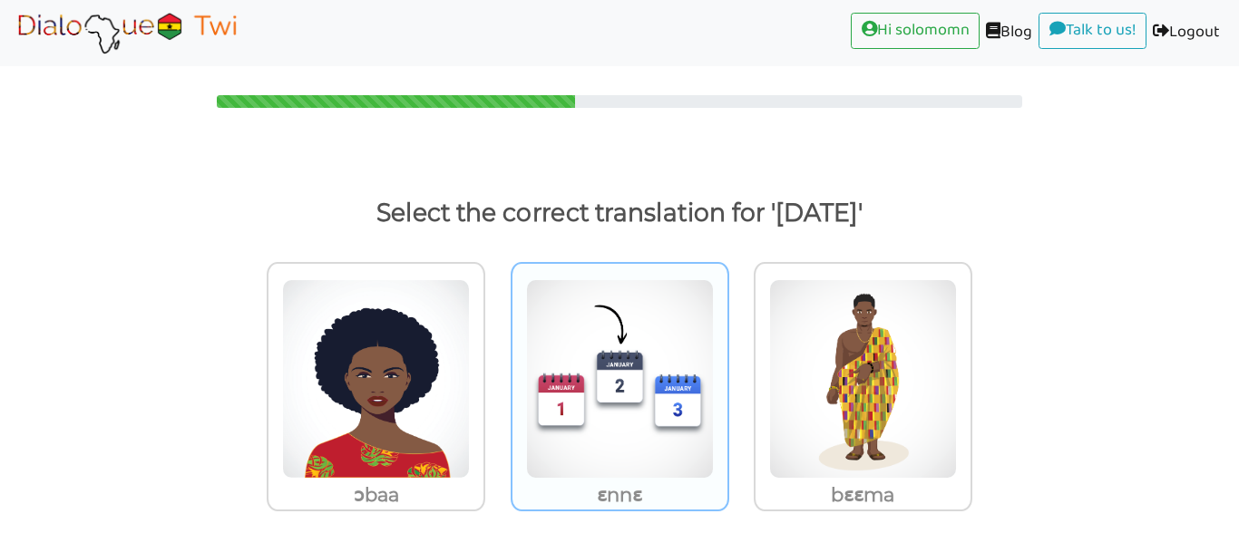
click at [670, 354] on img at bounding box center [620, 379] width 188 height 200
click at [728, 361] on input "ɛnnɛ" at bounding box center [735, 368] width 14 height 14
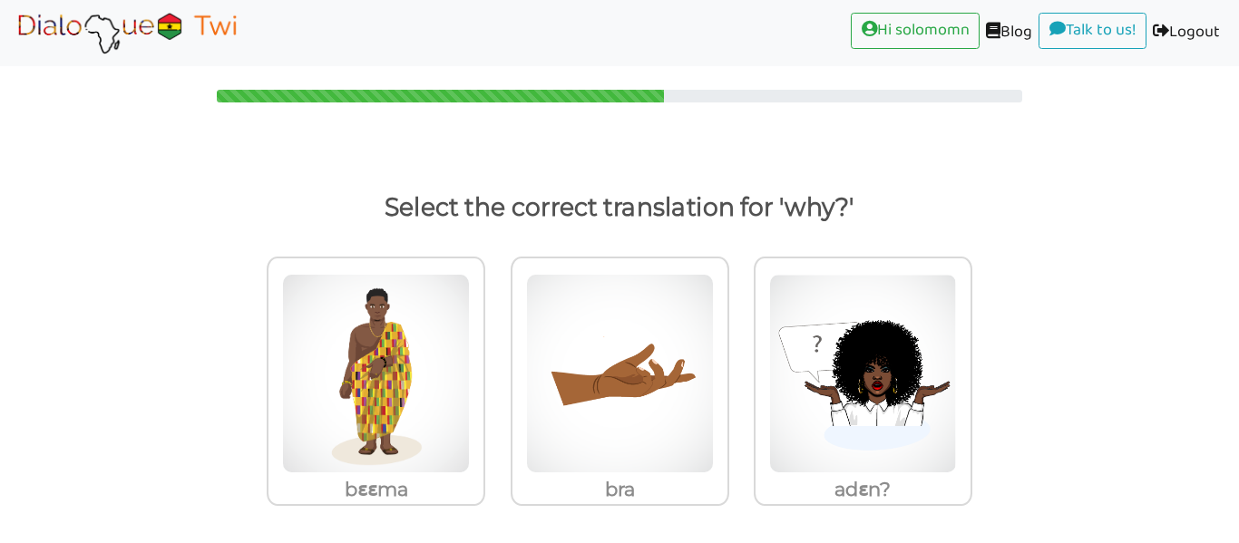
scroll to position [6, 0]
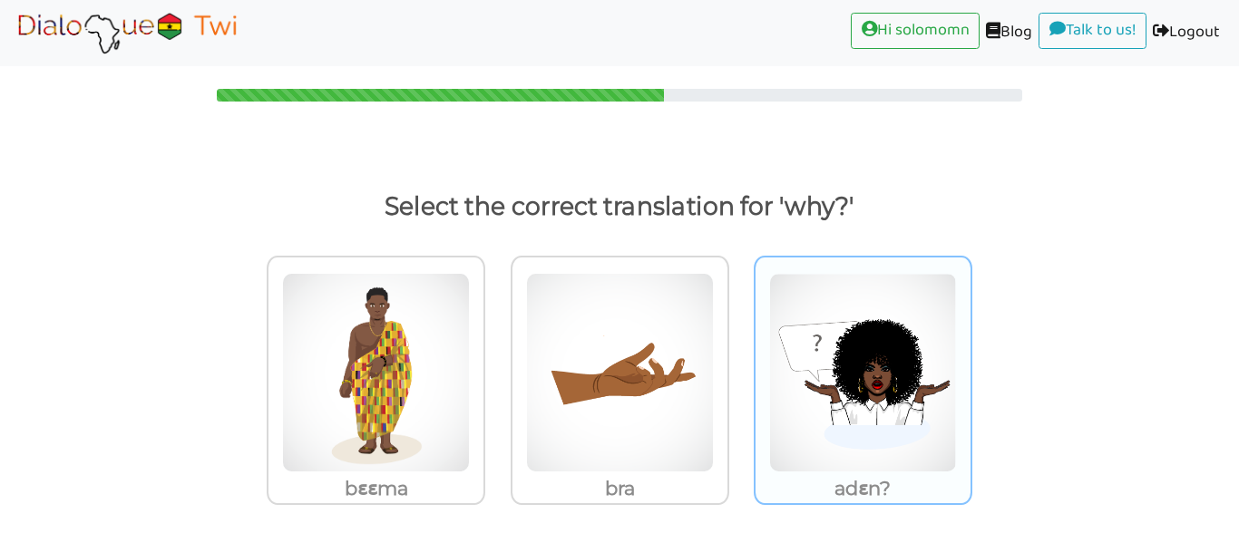
click at [857, 390] on img at bounding box center [863, 373] width 188 height 200
click at [971, 368] on input "adɛn?" at bounding box center [978, 362] width 14 height 14
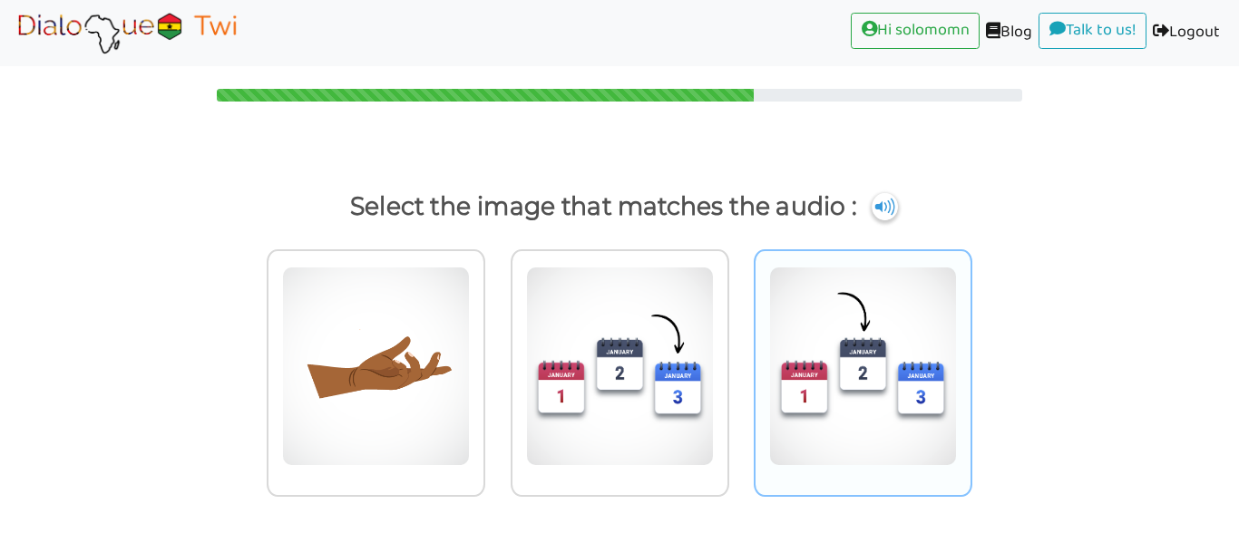
click at [833, 366] on img at bounding box center [863, 367] width 188 height 200
click at [971, 362] on input "radio" at bounding box center [978, 355] width 14 height 14
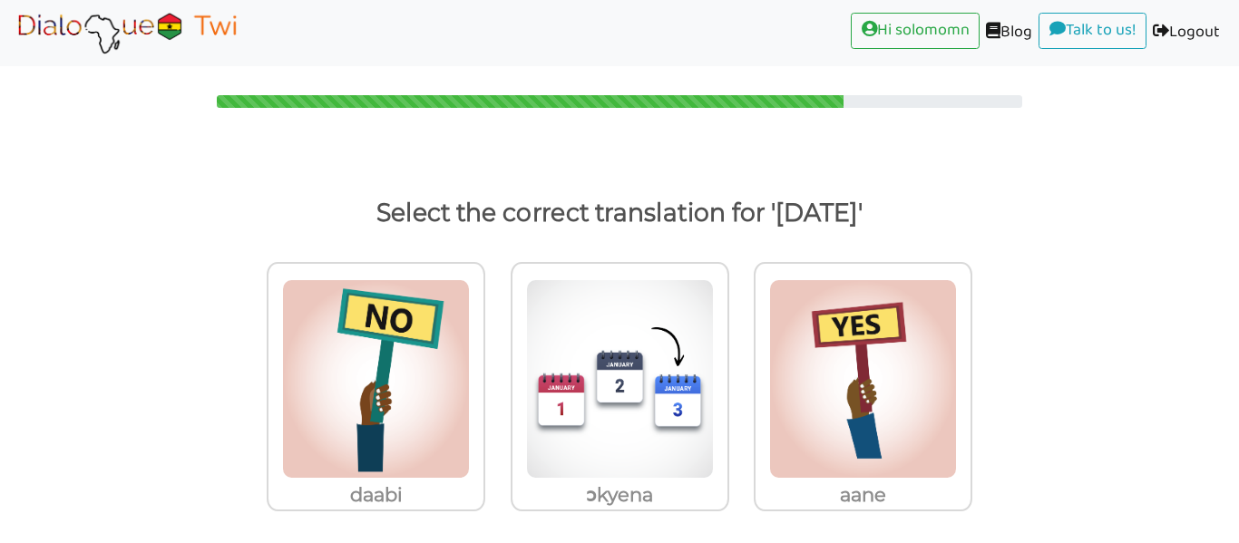
scroll to position [15, 0]
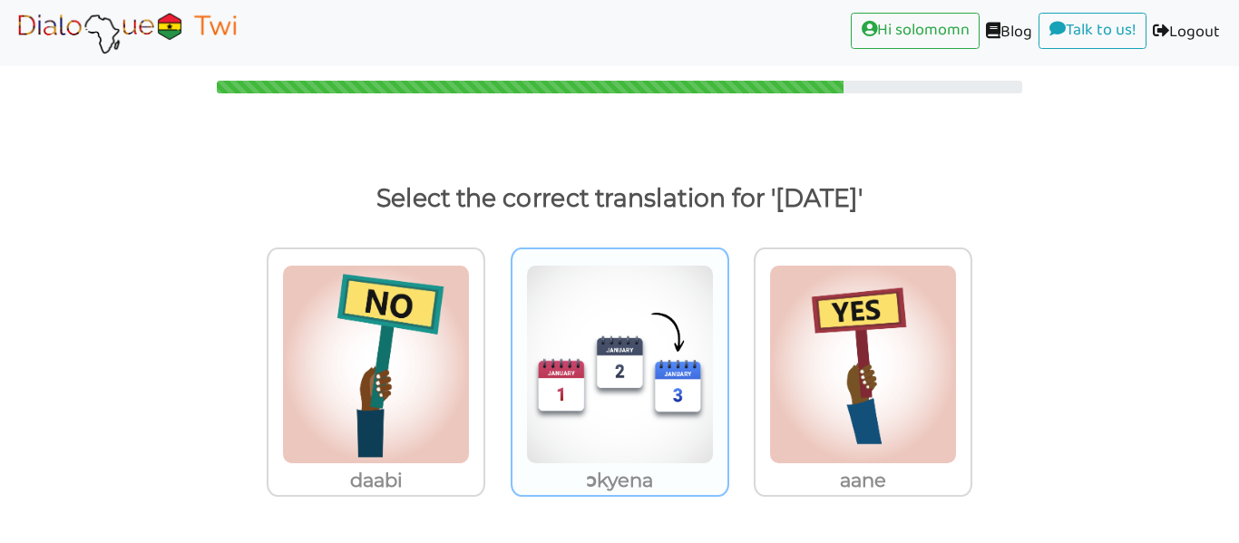
click at [590, 368] on img at bounding box center [620, 365] width 188 height 200
click at [728, 360] on input "ɔkyena" at bounding box center [735, 354] width 14 height 14
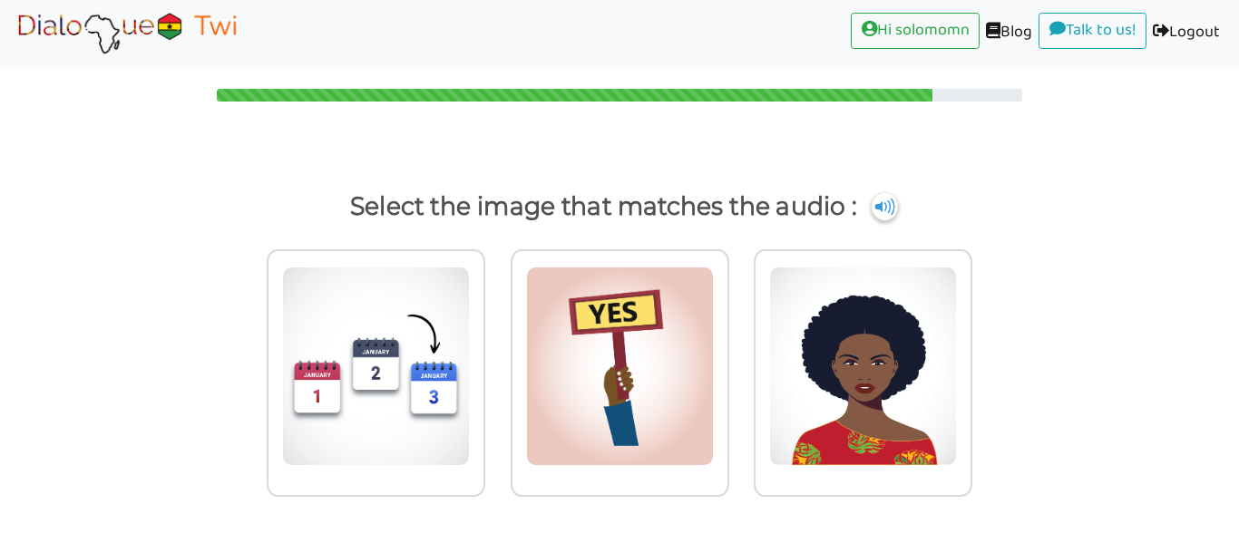
scroll to position [6, 0]
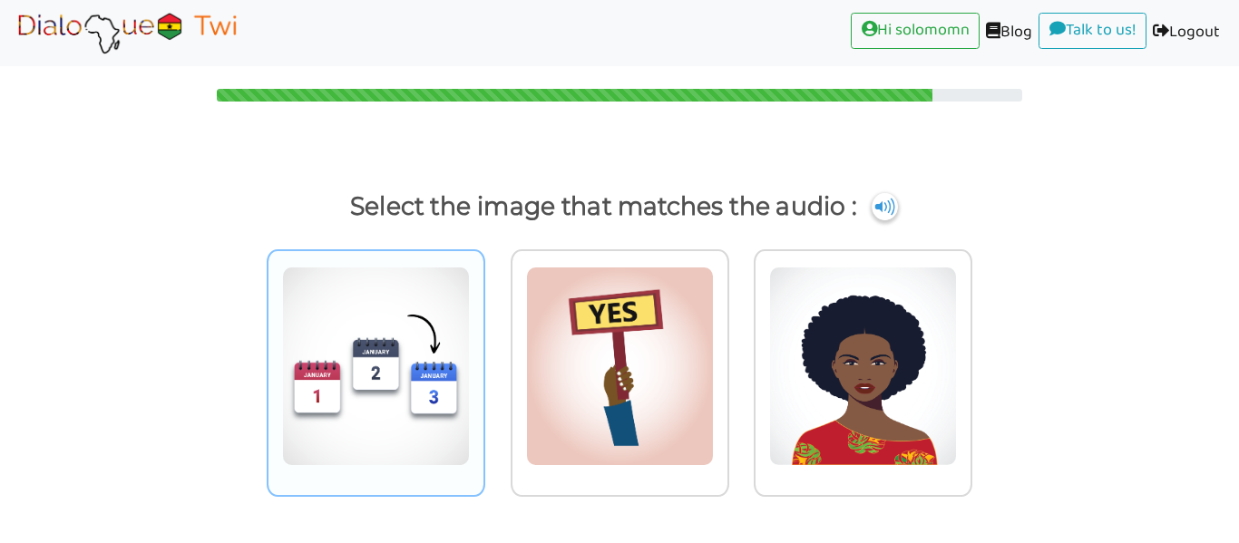
click at [455, 339] on img at bounding box center [376, 367] width 188 height 200
click at [484, 348] on input "radio" at bounding box center [491, 355] width 14 height 14
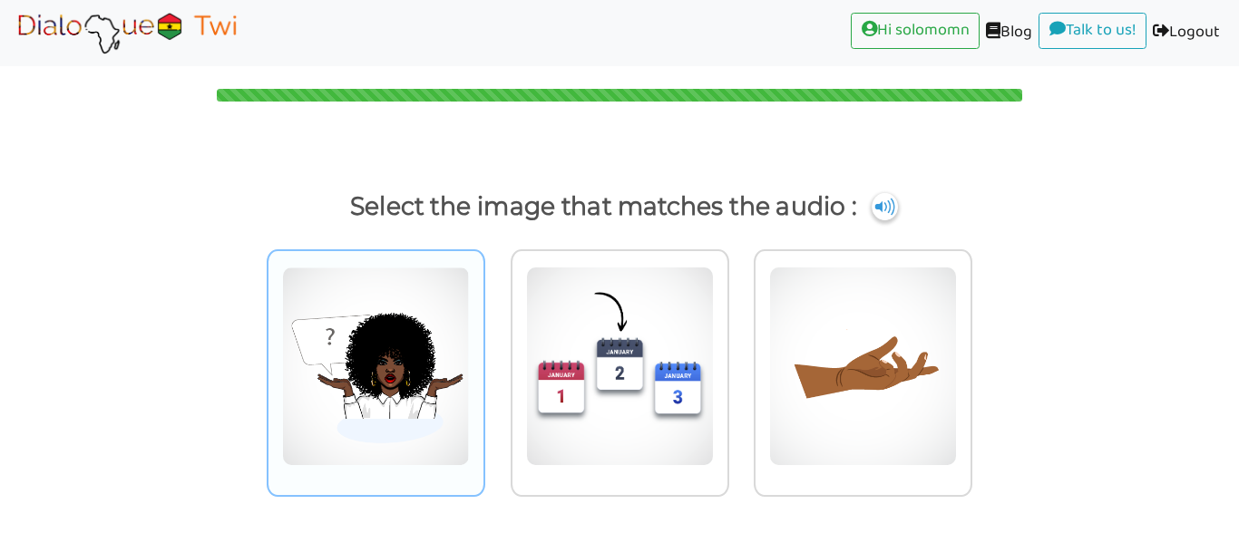
click at [411, 406] on img at bounding box center [376, 367] width 188 height 200
click at [484, 362] on input "radio" at bounding box center [491, 355] width 14 height 14
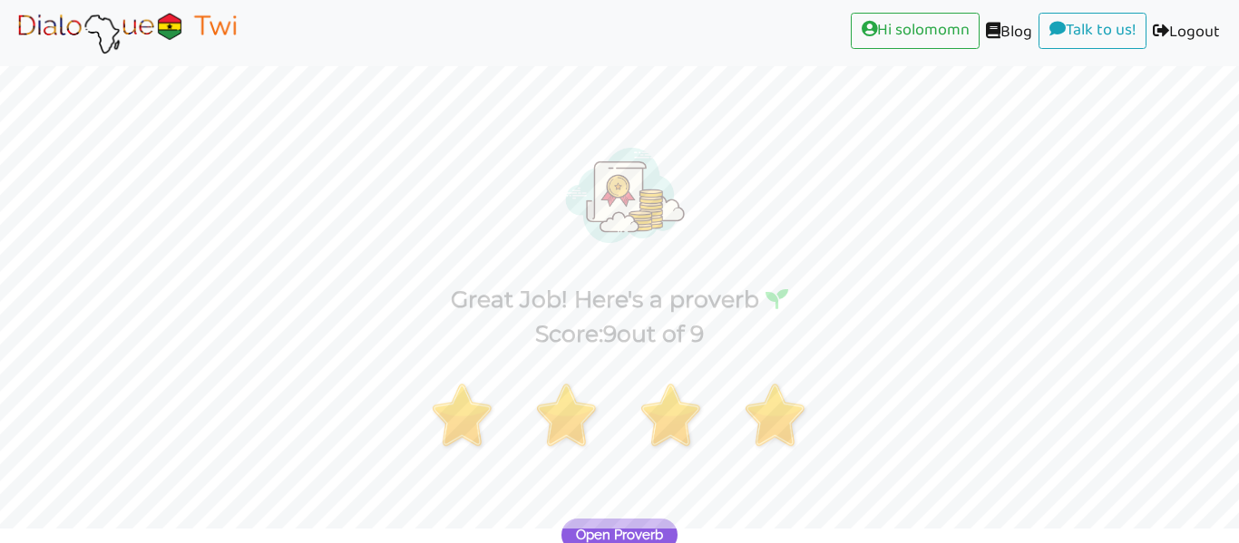
scroll to position [131, 0]
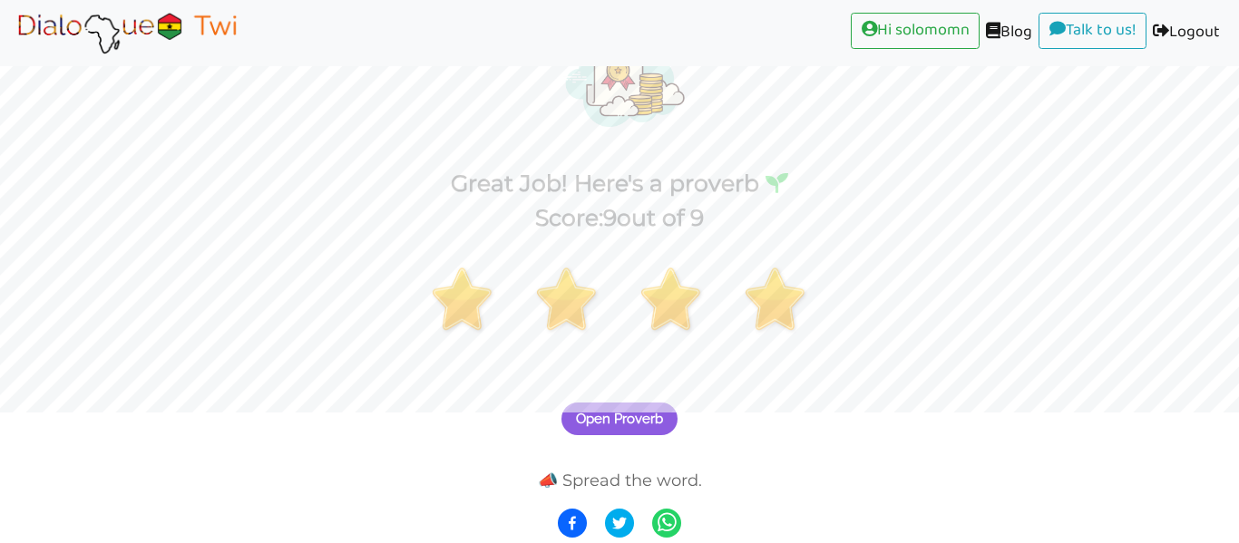
click at [626, 426] on span "Open Proverb" at bounding box center [619, 419] width 87 height 16
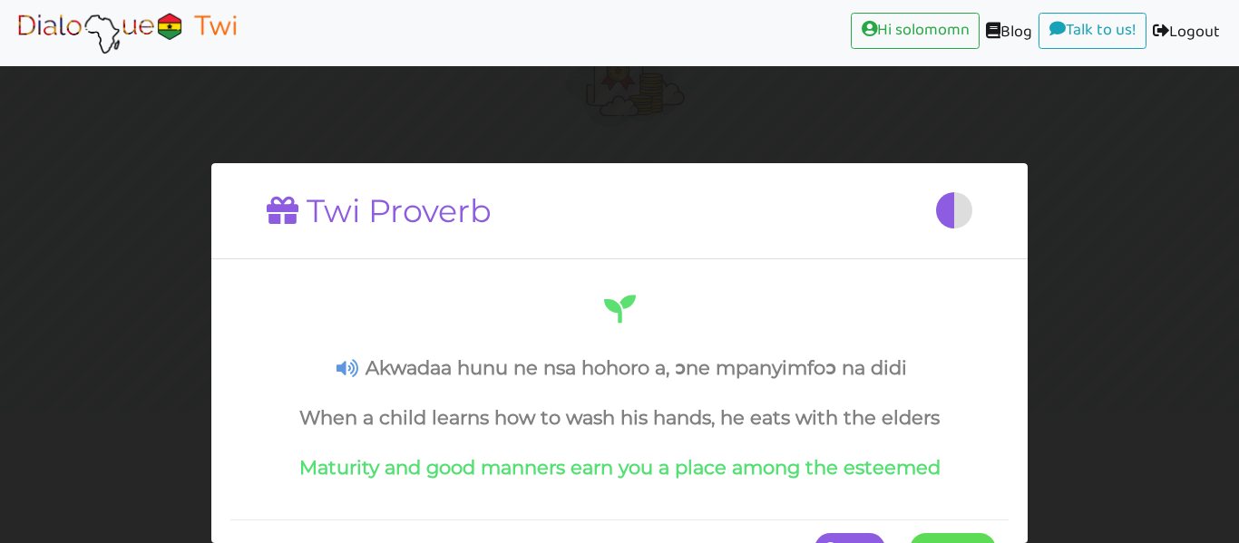
click at [956, 530] on div "Pause Continue" at bounding box center [619, 548] width 778 height 59
click at [996, 536] on span at bounding box center [996, 549] width 0 height 33
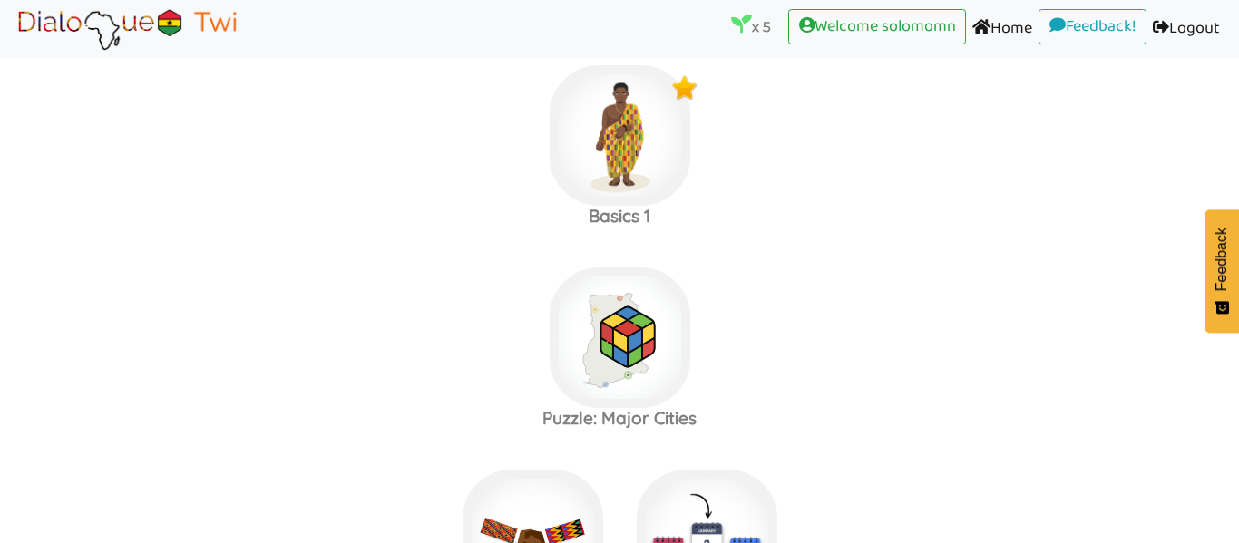
scroll to position [439, 0]
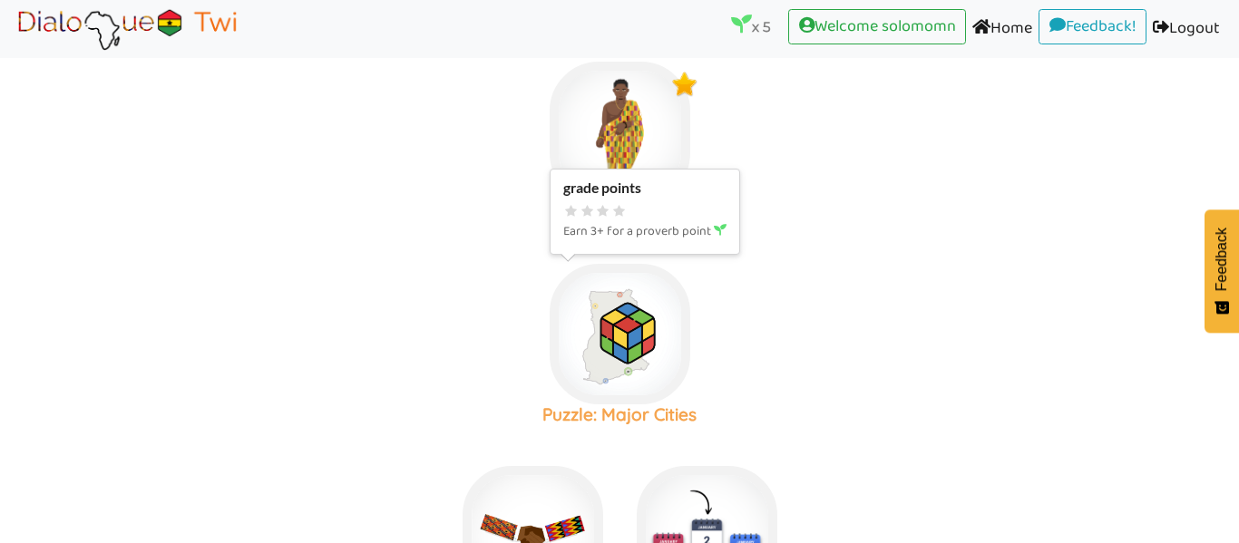
click at [626, 359] on img at bounding box center [620, 334] width 141 height 141
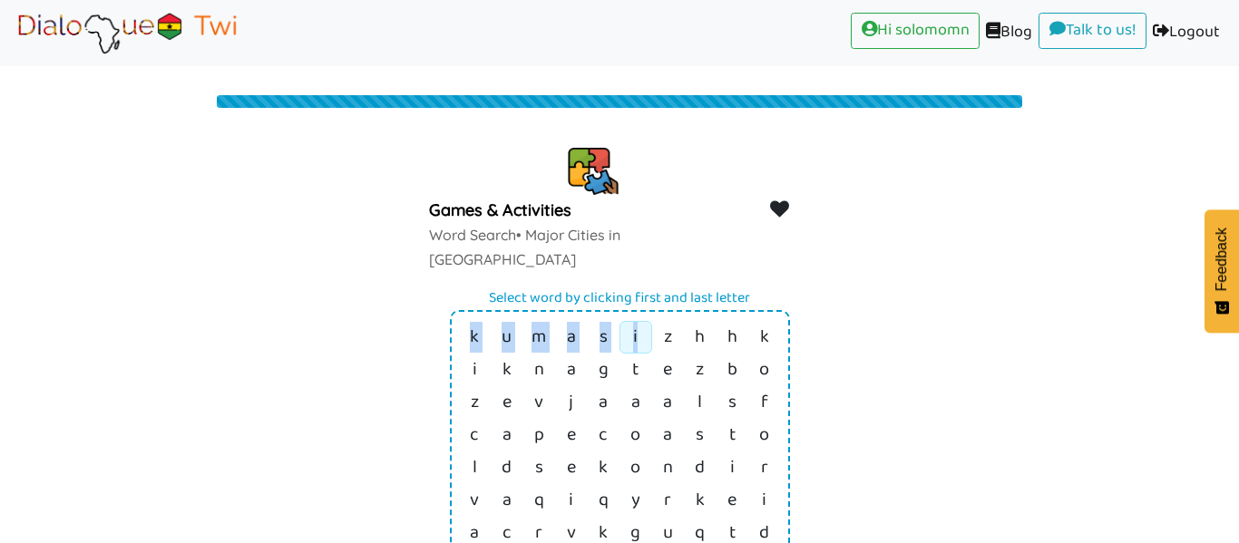
drag, startPoint x: 470, startPoint y: 259, endPoint x: 638, endPoint y: 261, distance: 167.9
click at [638, 321] on tr "k u m a s i z h h k" at bounding box center [620, 337] width 322 height 33
click at [638, 321] on td "i" at bounding box center [636, 337] width 33 height 33
click at [473, 322] on link "k" at bounding box center [474, 337] width 9 height 31
click at [494, 321] on td "u" at bounding box center [507, 337] width 33 height 33
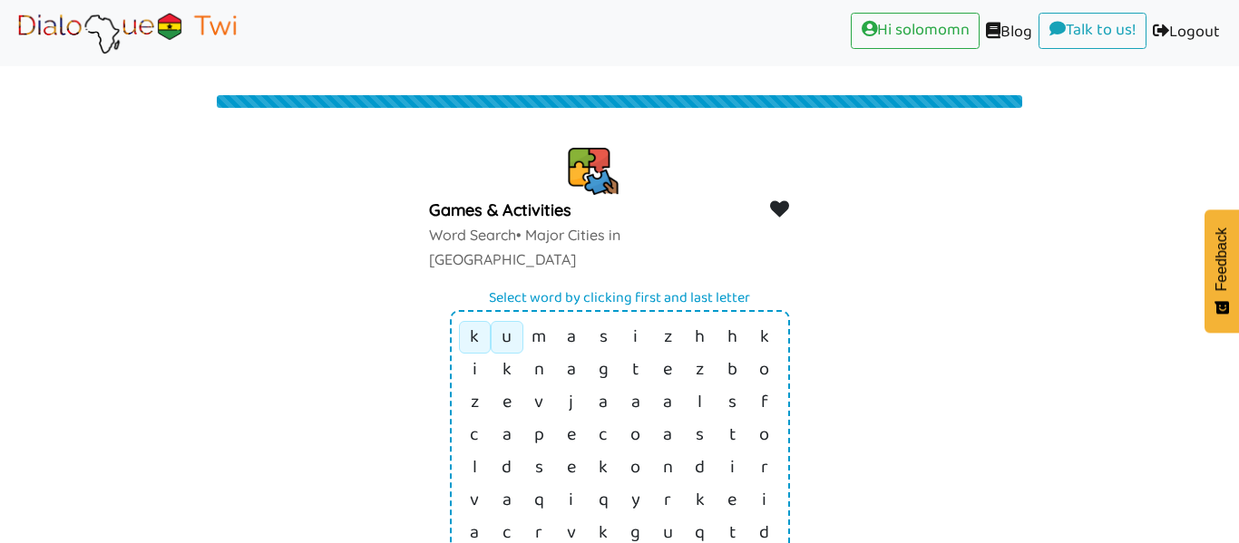
click at [473, 322] on link "k" at bounding box center [474, 337] width 9 height 31
click at [624, 321] on td "i" at bounding box center [636, 337] width 33 height 33
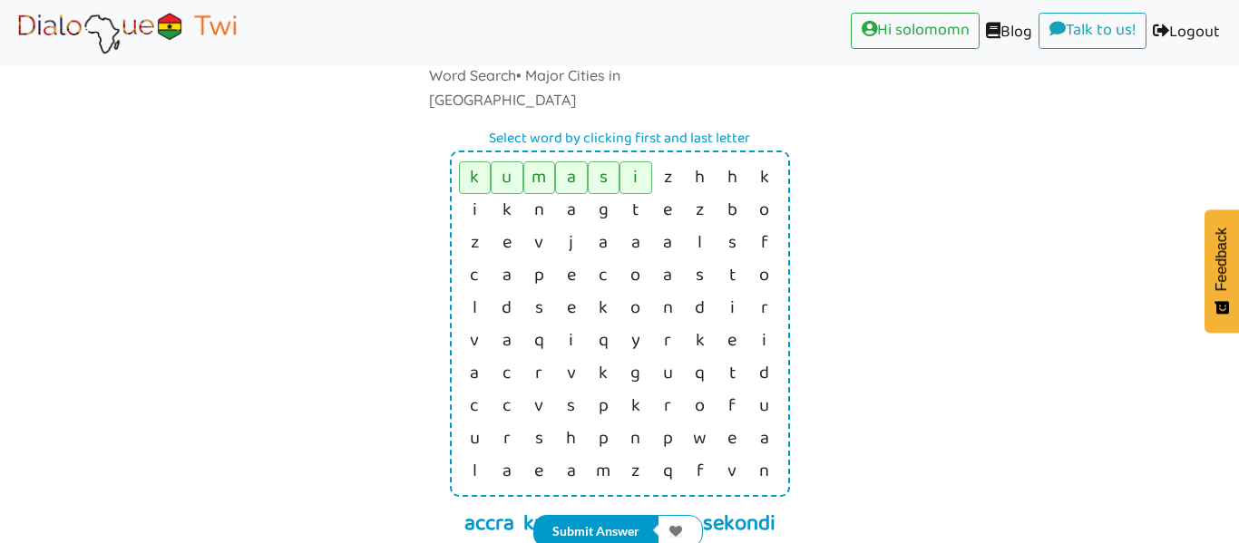
scroll to position [164, 0]
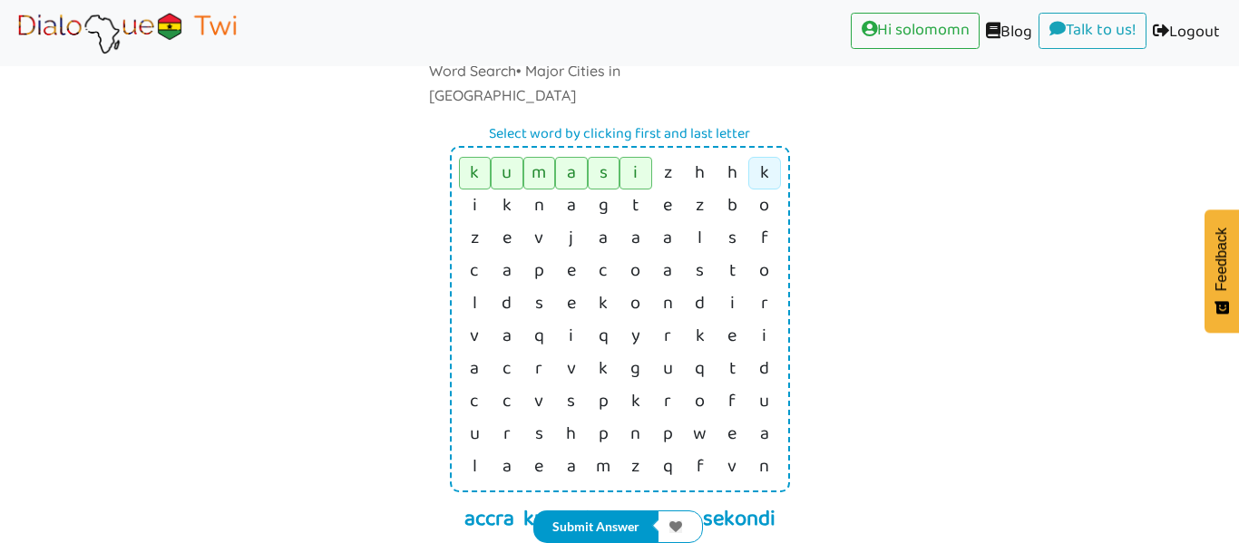
click at [767, 158] on link "k" at bounding box center [764, 173] width 9 height 31
click at [760, 419] on link "a" at bounding box center [764, 434] width 9 height 31
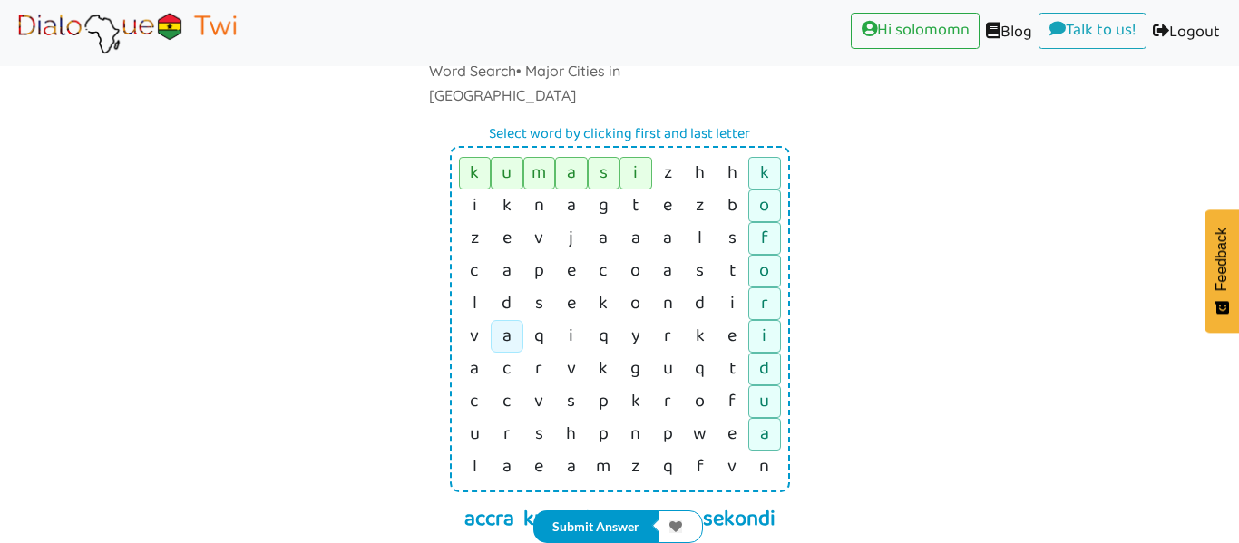
click at [501, 320] on td "a" at bounding box center [507, 336] width 33 height 33
click at [505, 452] on link "a" at bounding box center [507, 467] width 9 height 31
click at [468, 255] on td "c" at bounding box center [475, 271] width 33 height 33
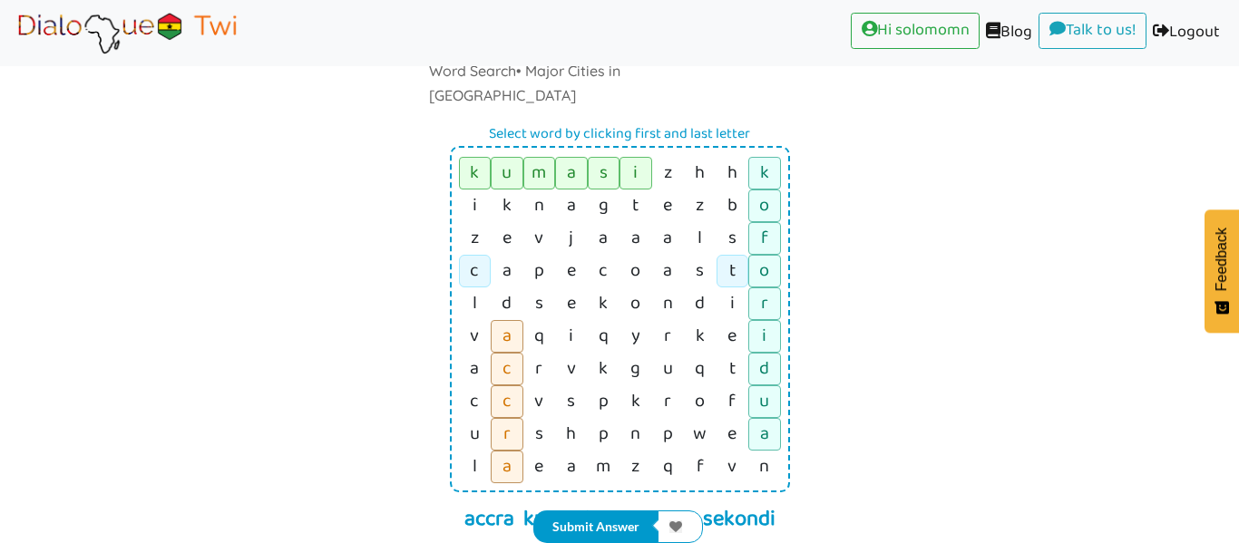
click at [739, 255] on td "t" at bounding box center [733, 271] width 33 height 33
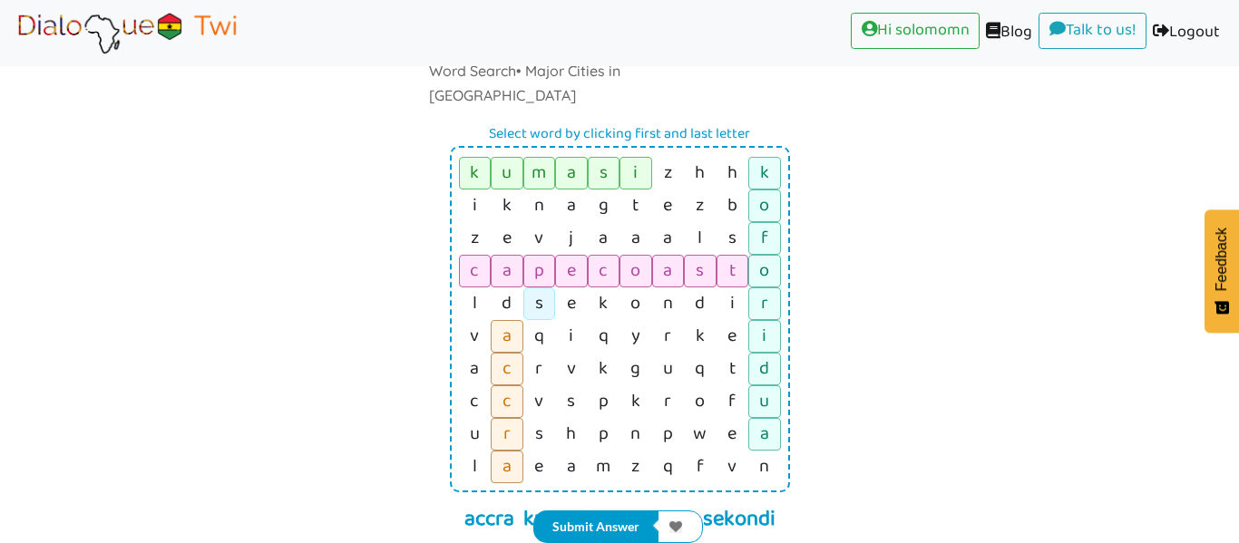
click at [552, 288] on td "s" at bounding box center [539, 304] width 33 height 33
click at [737, 288] on td "i" at bounding box center [733, 304] width 33 height 33
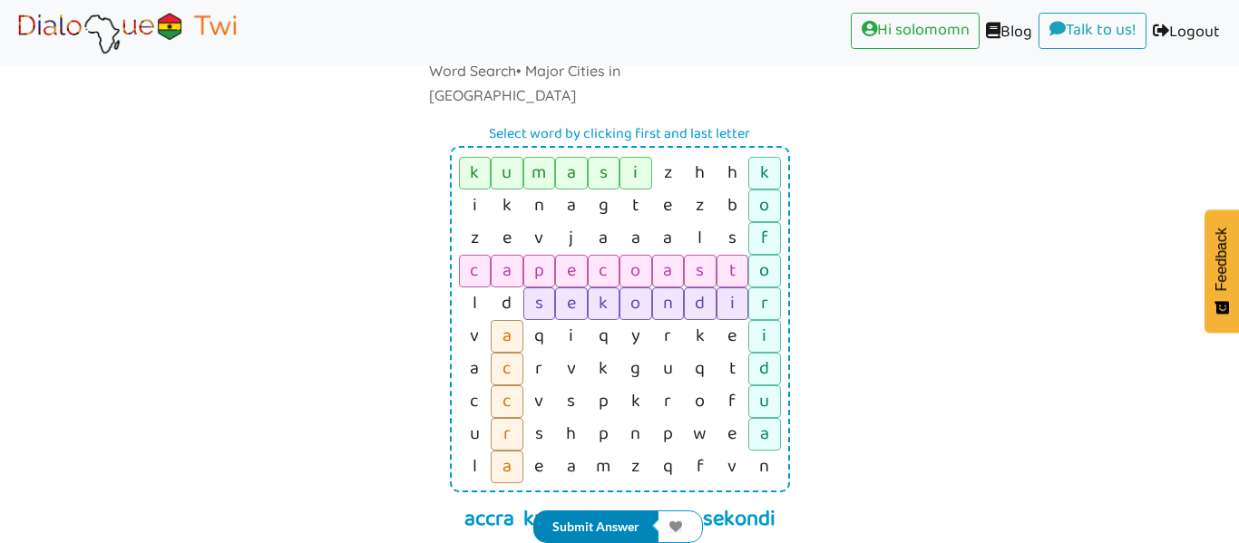
click at [594, 533] on button "Submit Answer" at bounding box center [595, 527] width 125 height 33
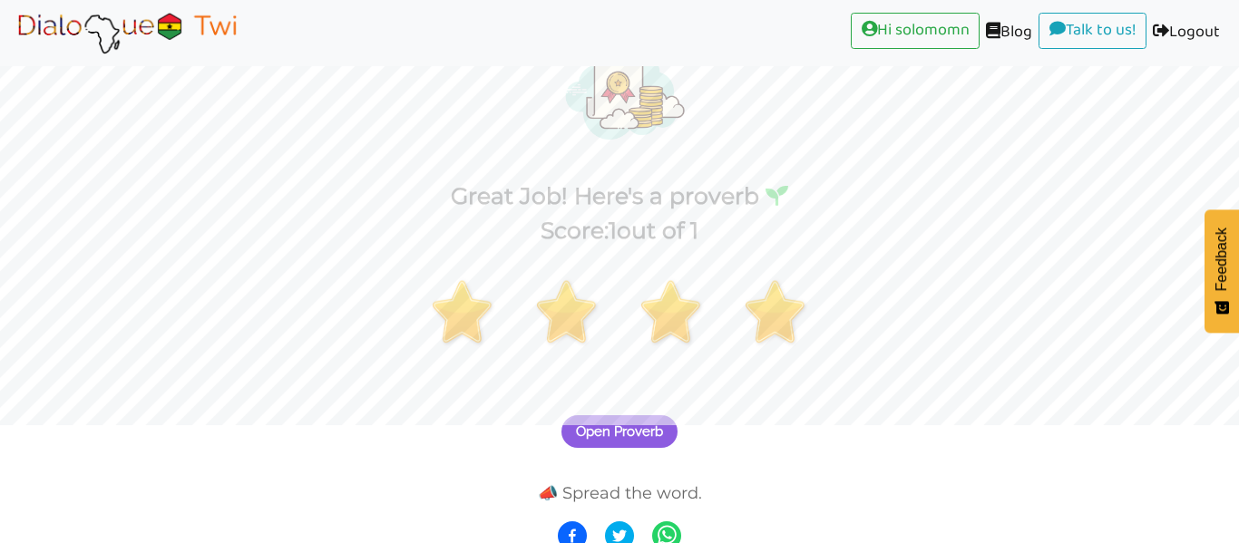
scroll to position [131, 0]
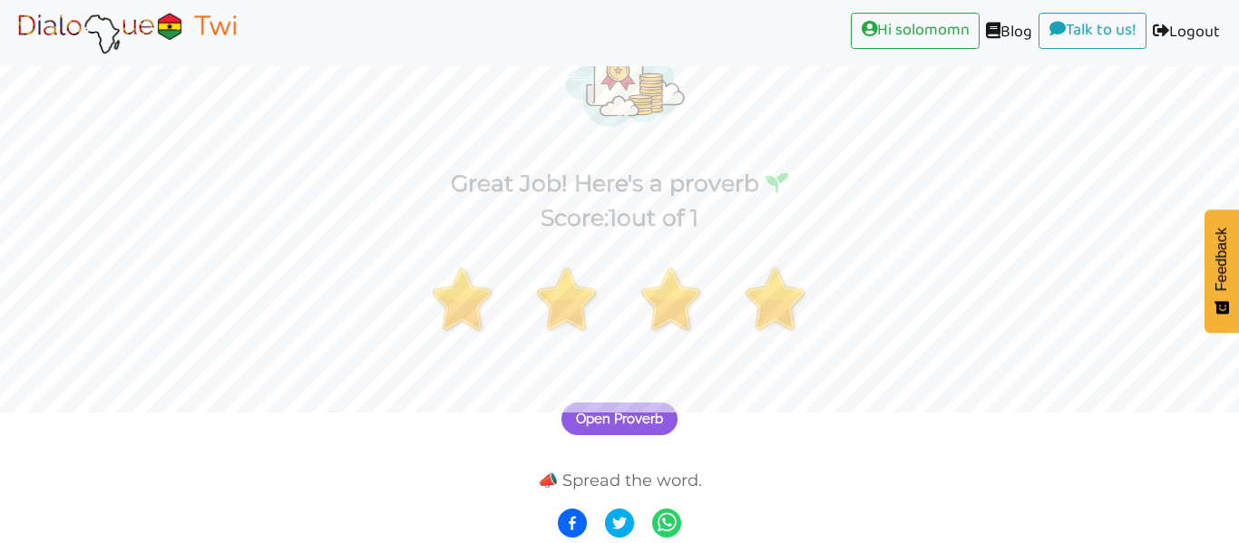
click at [651, 425] on span "Open Proverb" at bounding box center [619, 419] width 87 height 16
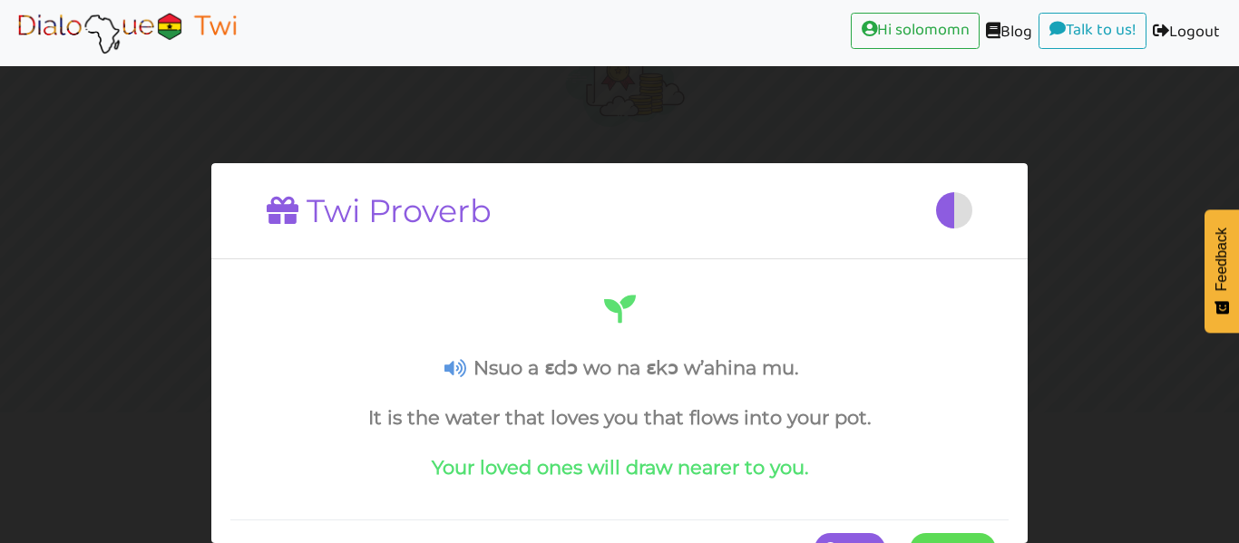
click at [996, 539] on span at bounding box center [996, 549] width 0 height 33
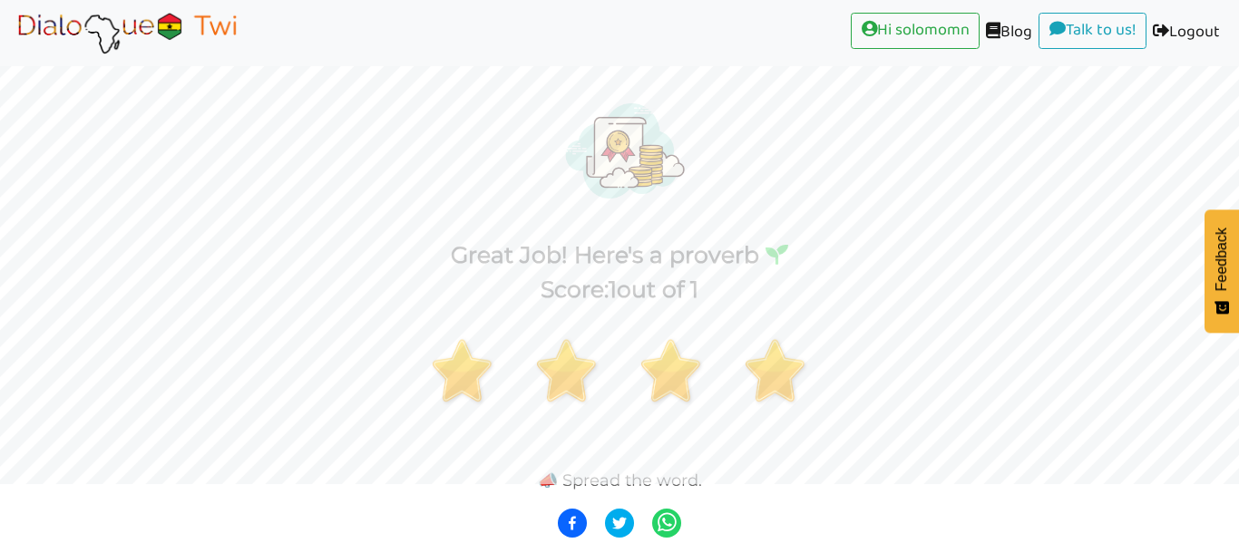
scroll to position [59, 0]
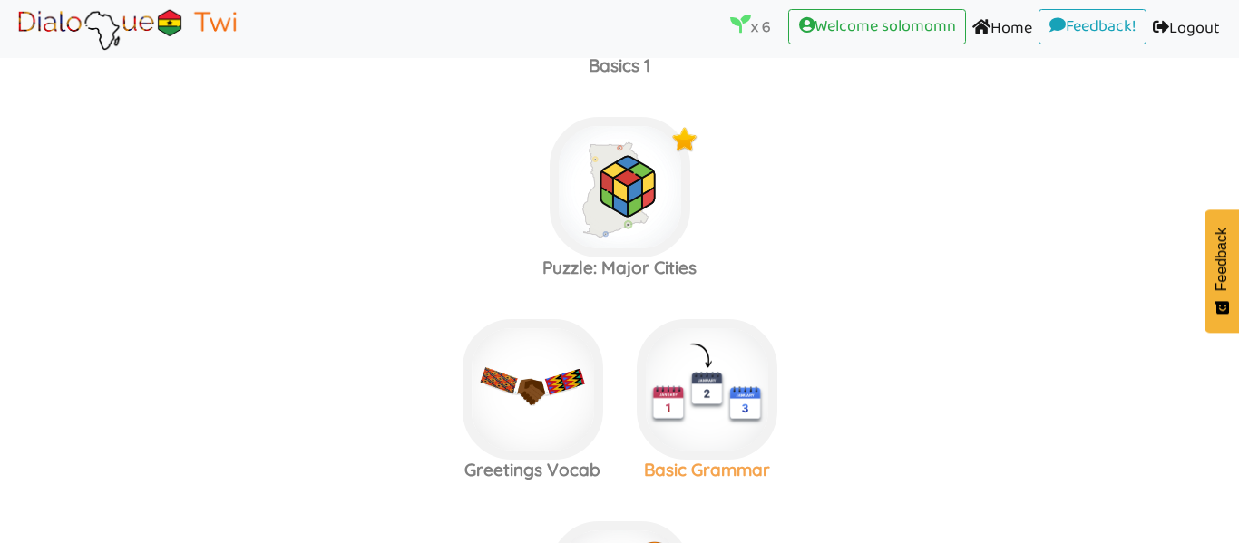
scroll to position [621, 0]
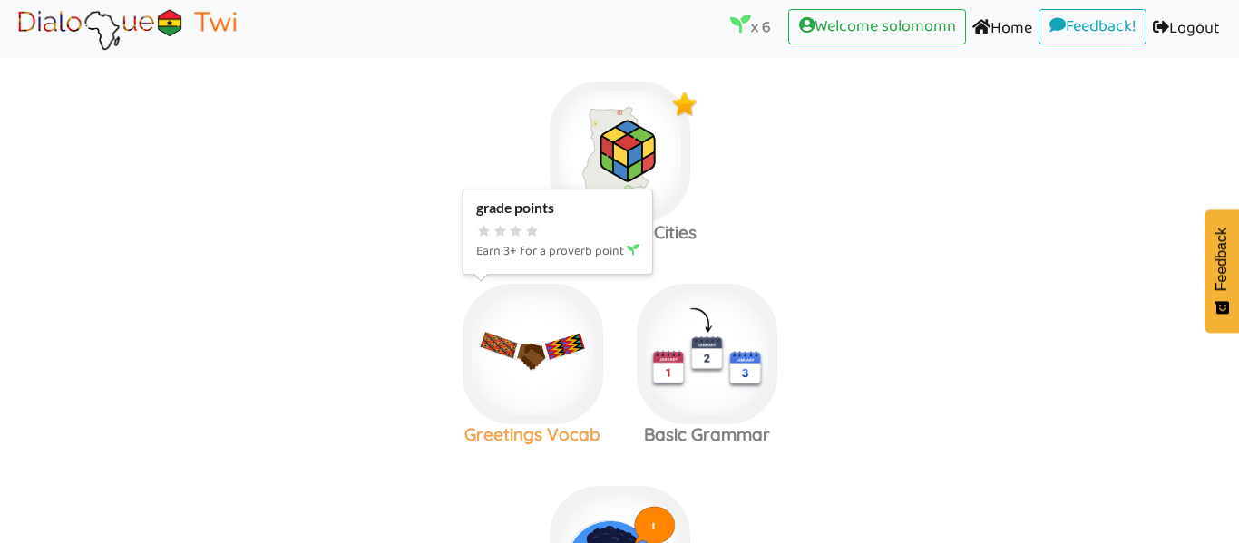
click at [543, 360] on img at bounding box center [533, 354] width 141 height 141
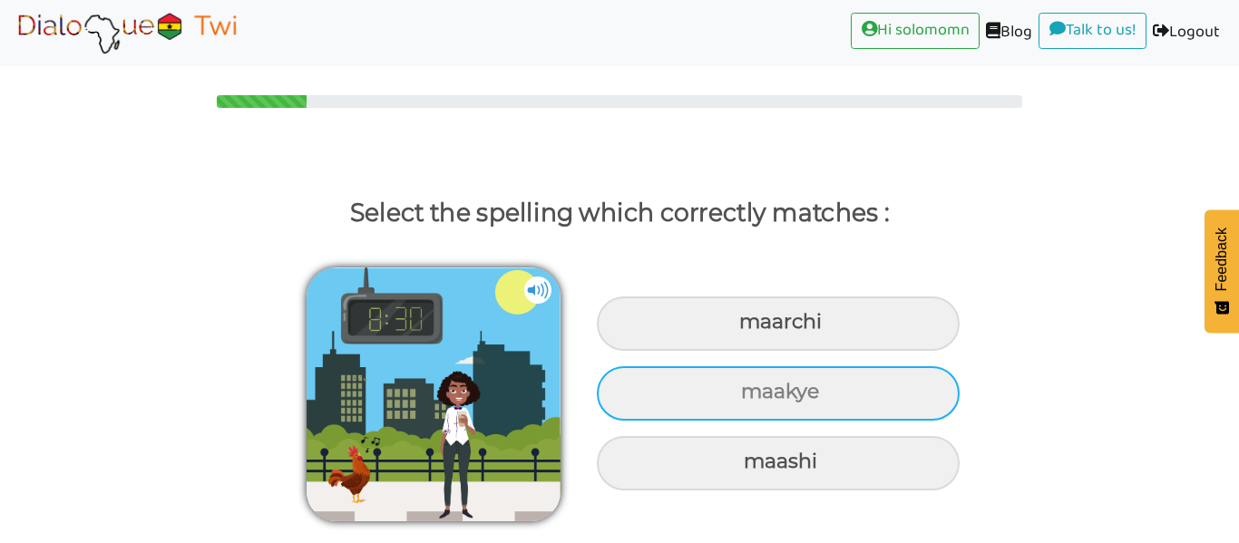
click at [740, 398] on div "maakye" at bounding box center [778, 394] width 363 height 54
click at [740, 398] on input "maakye" at bounding box center [744, 392] width 12 height 12
radio input "true"
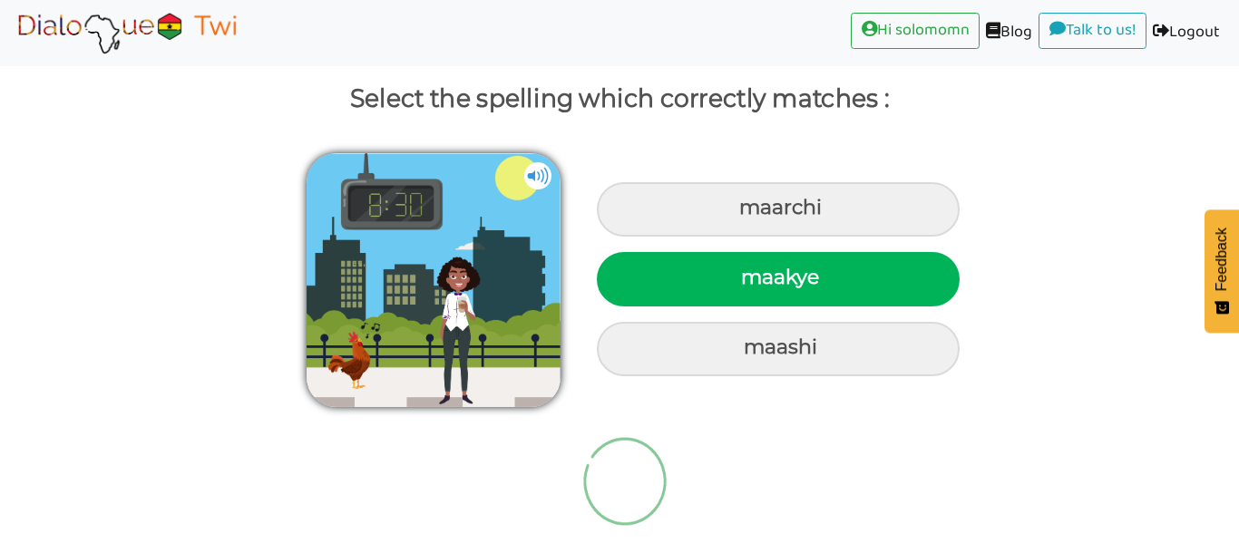
scroll to position [15, 0]
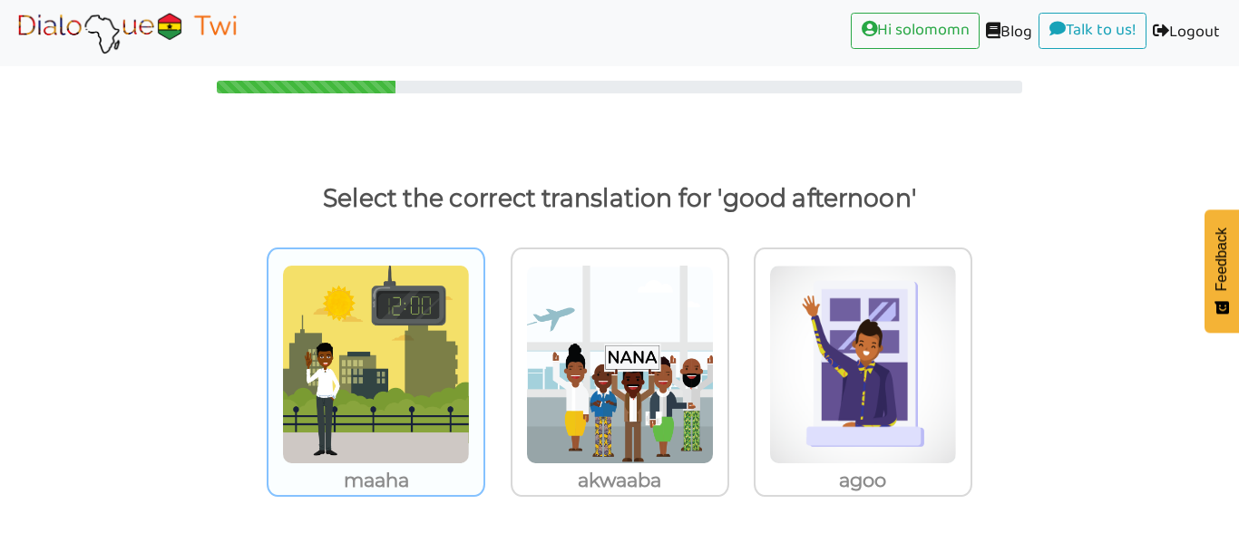
click at [401, 405] on img at bounding box center [376, 365] width 188 height 200
click at [484, 360] on input "maaha" at bounding box center [491, 354] width 14 height 14
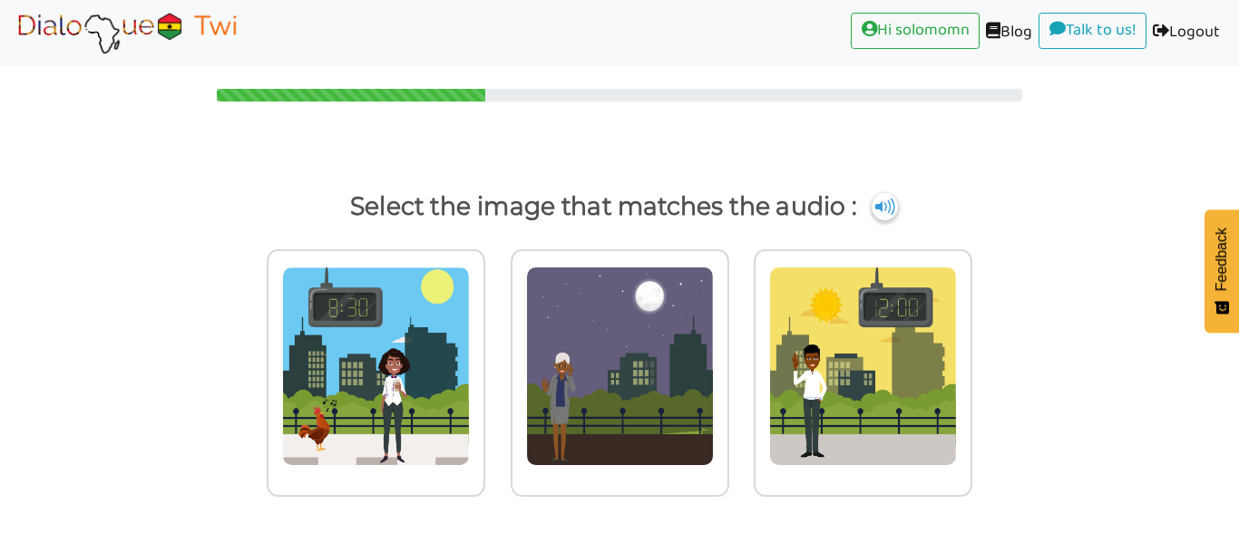
scroll to position [6, 0]
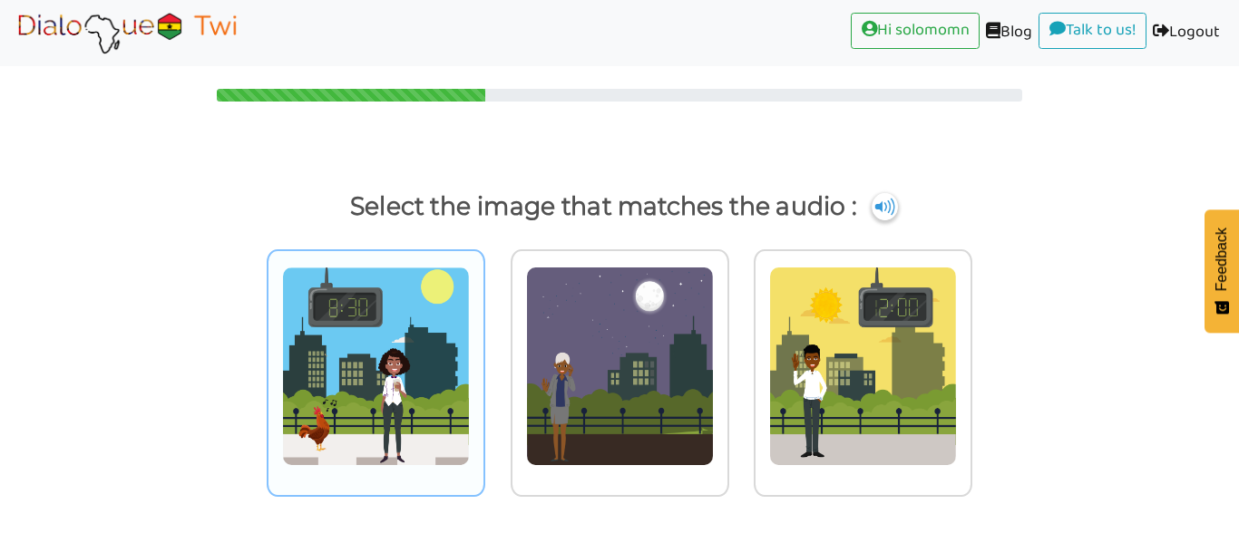
click at [366, 417] on img at bounding box center [376, 367] width 188 height 200
click at [484, 362] on input "radio" at bounding box center [491, 355] width 14 height 14
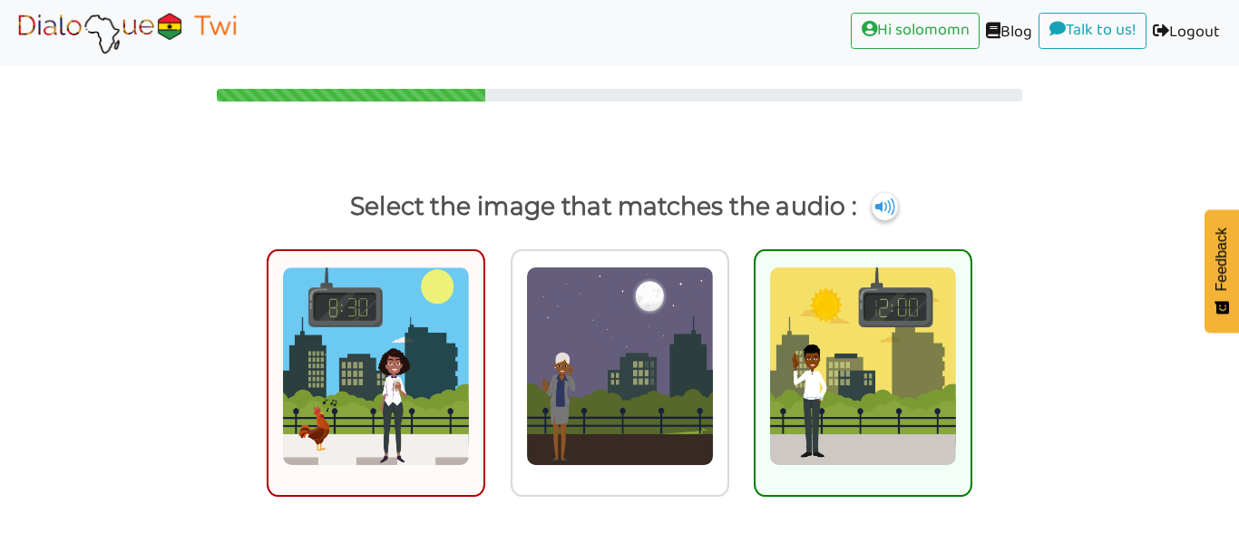
scroll to position [78, 0]
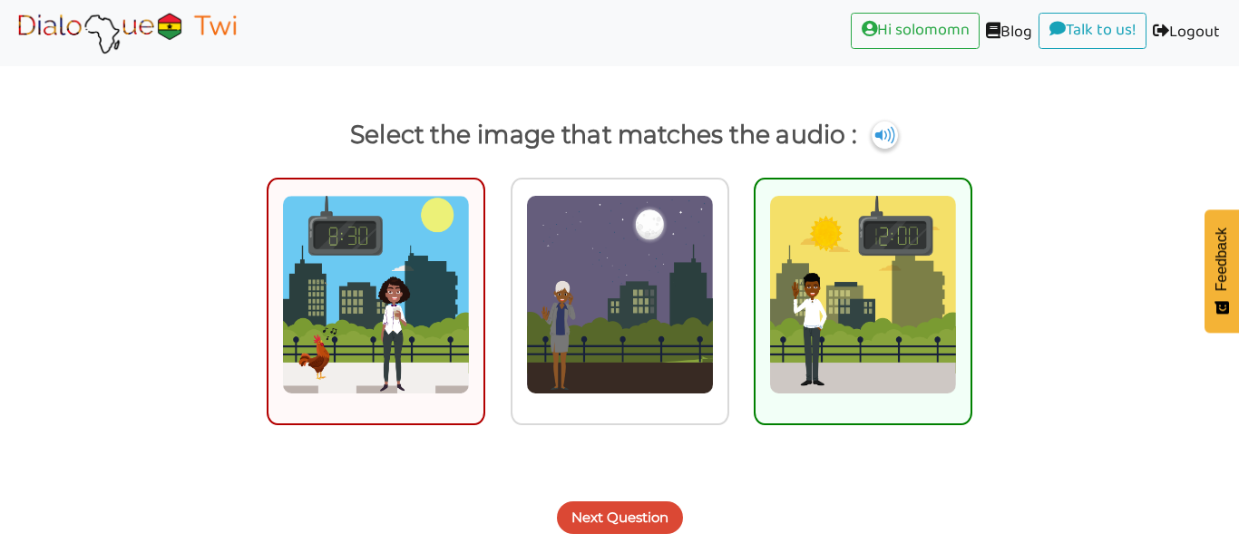
click at [907, 336] on img at bounding box center [863, 295] width 188 height 200
click at [971, 290] on input "radio" at bounding box center [978, 284] width 14 height 14
click at [650, 525] on button "Next Question" at bounding box center [620, 518] width 126 height 33
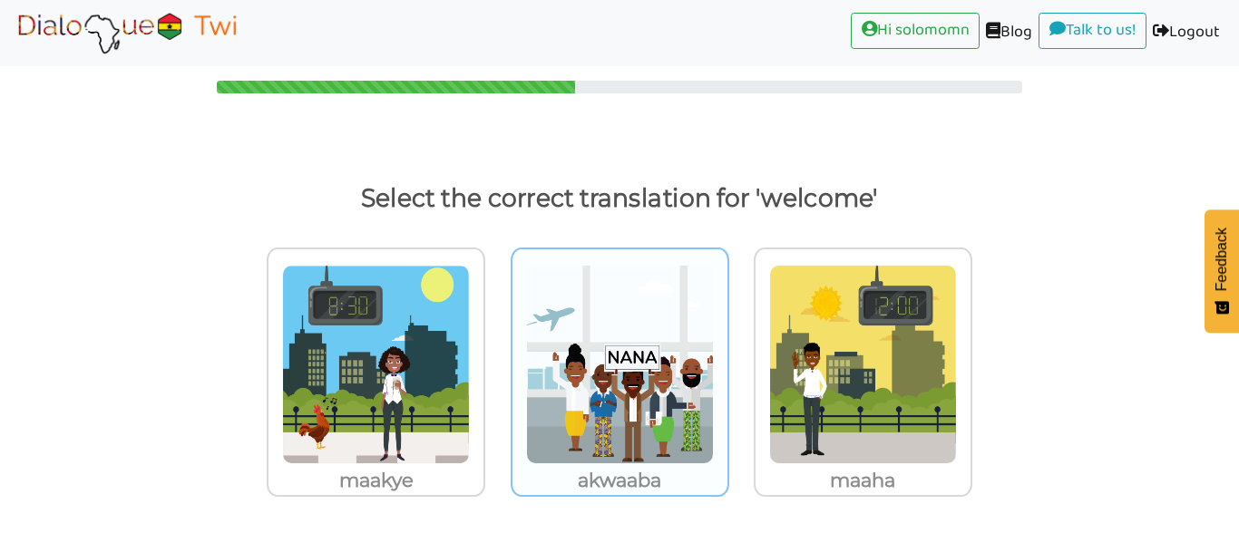
click at [627, 471] on p "akwaaba" at bounding box center [620, 481] width 215 height 33
click at [728, 360] on input "akwaaba" at bounding box center [735, 354] width 14 height 14
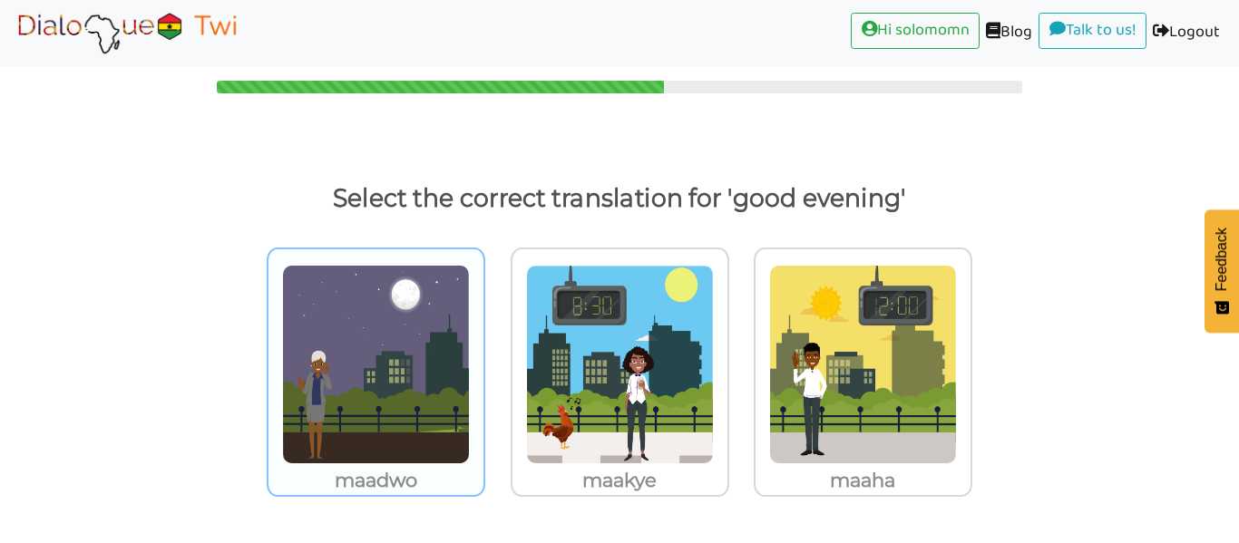
click at [468, 416] on img at bounding box center [376, 365] width 188 height 200
click at [484, 360] on input "maadwo" at bounding box center [491, 354] width 14 height 14
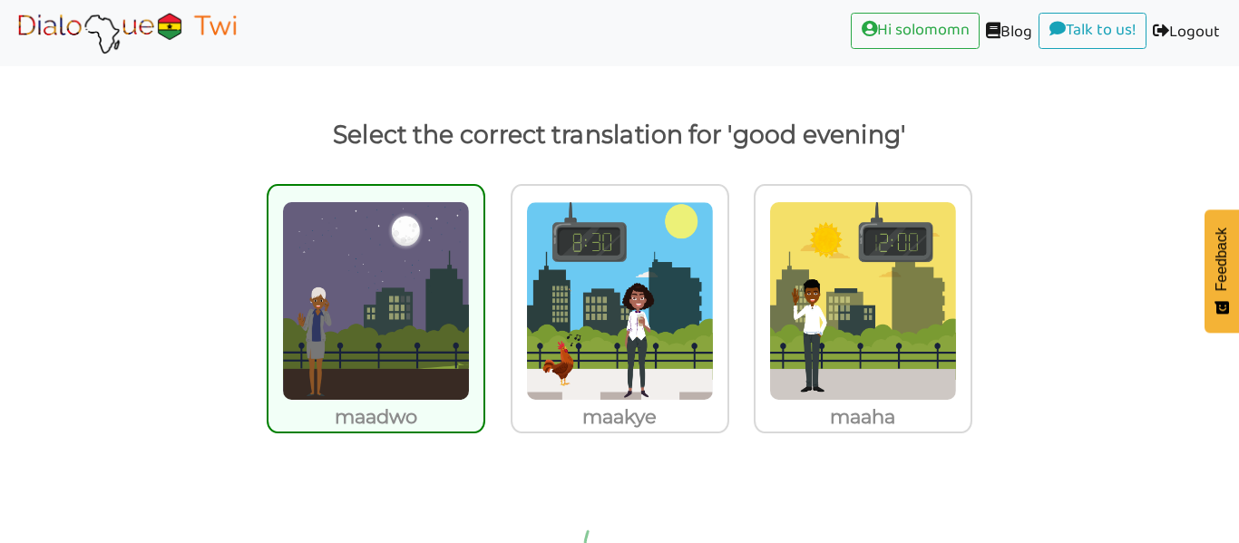
scroll to position [64, 0]
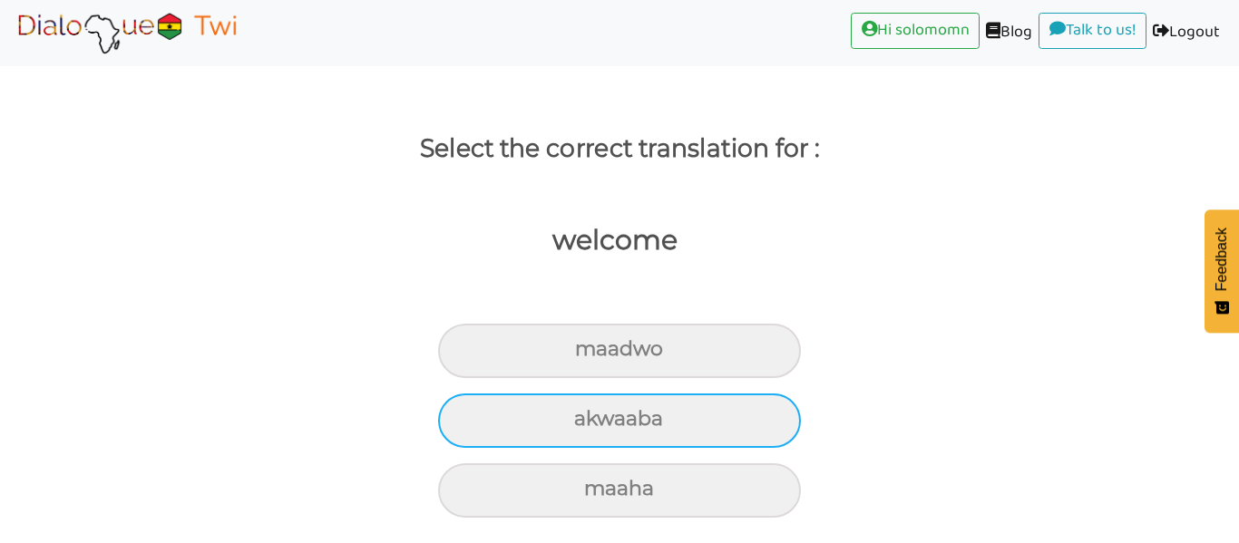
click at [689, 403] on div "akwaaba" at bounding box center [619, 421] width 363 height 54
click at [588, 414] on input "akwaaba" at bounding box center [582, 420] width 12 height 12
radio input "true"
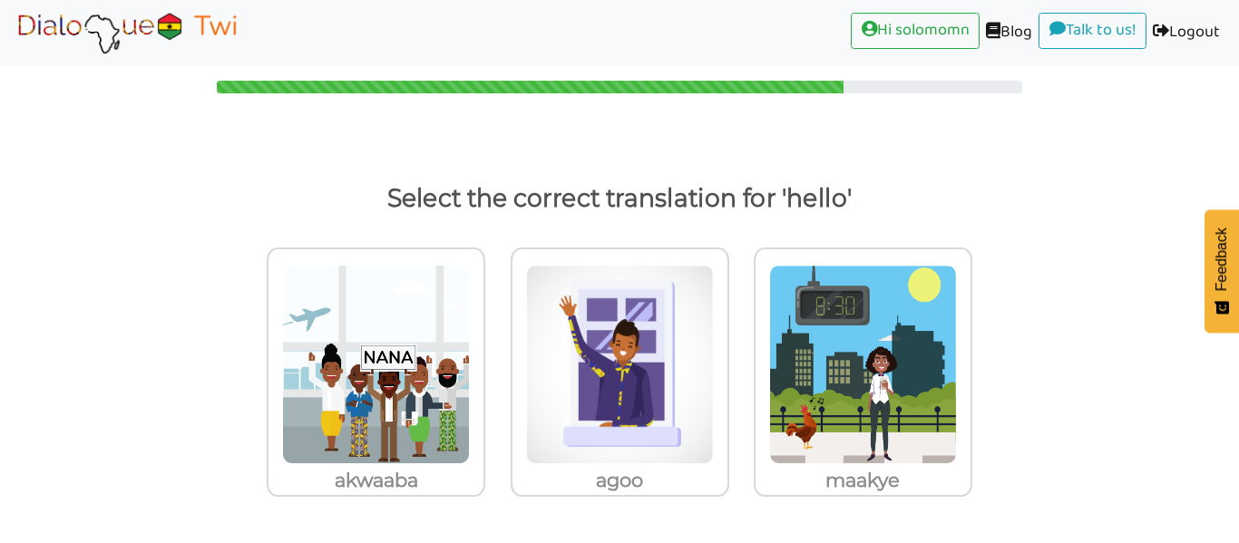
scroll to position [15, 0]
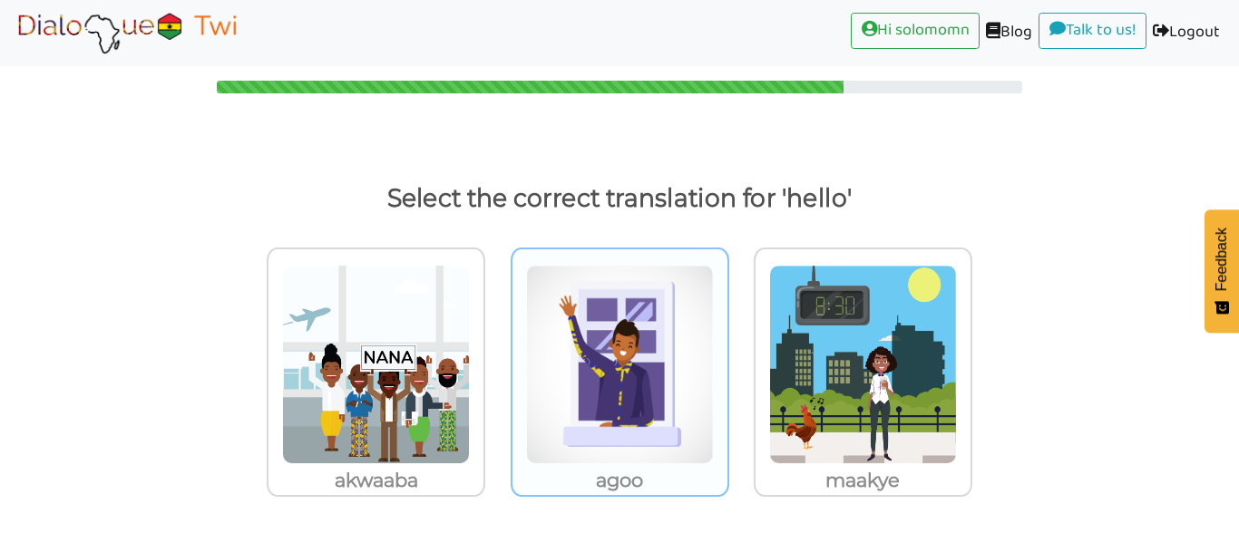
click at [606, 386] on img at bounding box center [620, 365] width 188 height 200
click at [728, 360] on input "agoo" at bounding box center [735, 354] width 14 height 14
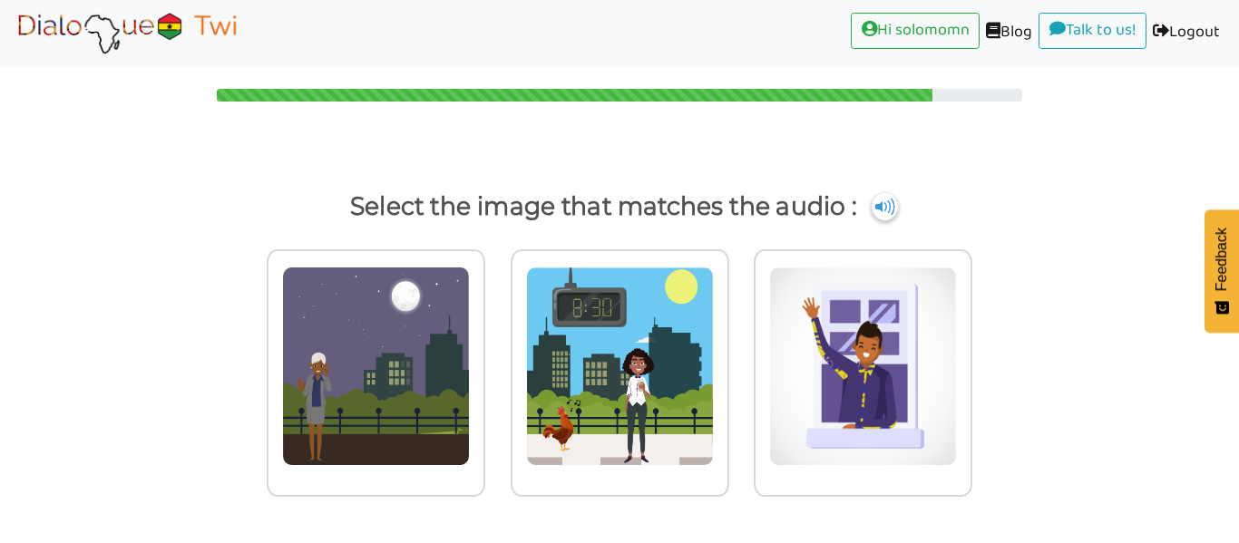
scroll to position [6, 0]
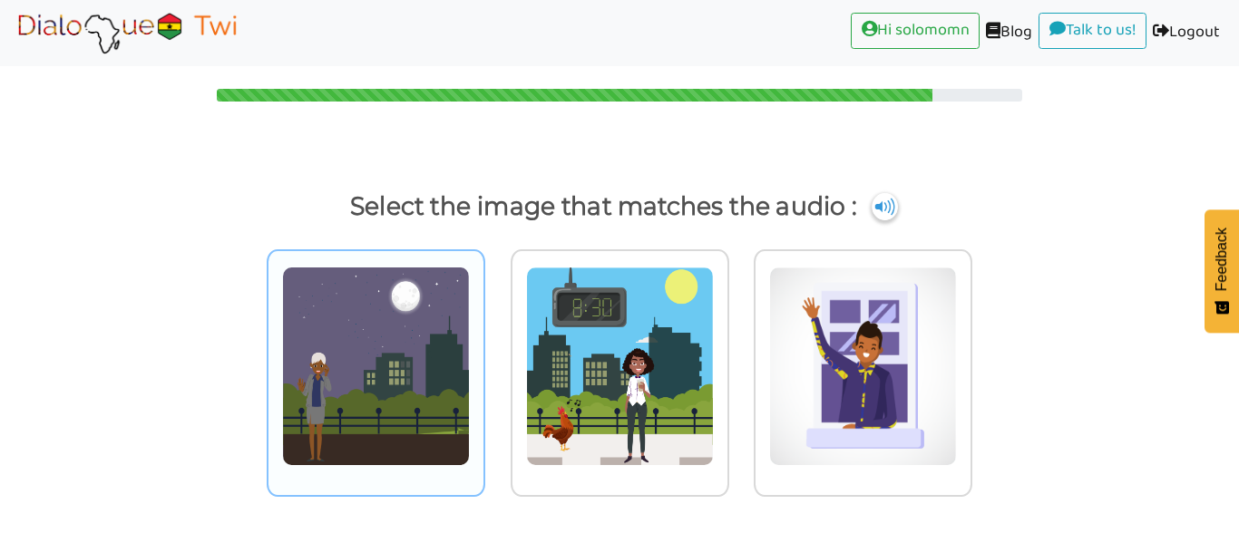
click at [361, 315] on img at bounding box center [376, 367] width 188 height 200
click at [484, 348] on input "radio" at bounding box center [491, 355] width 14 height 14
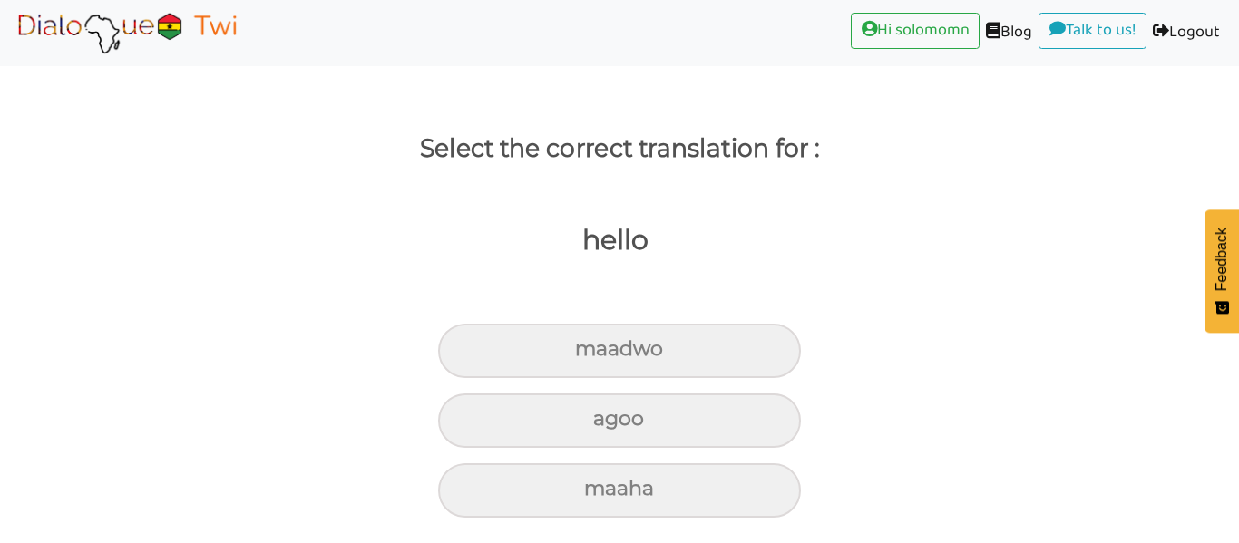
scroll to position [64, 0]
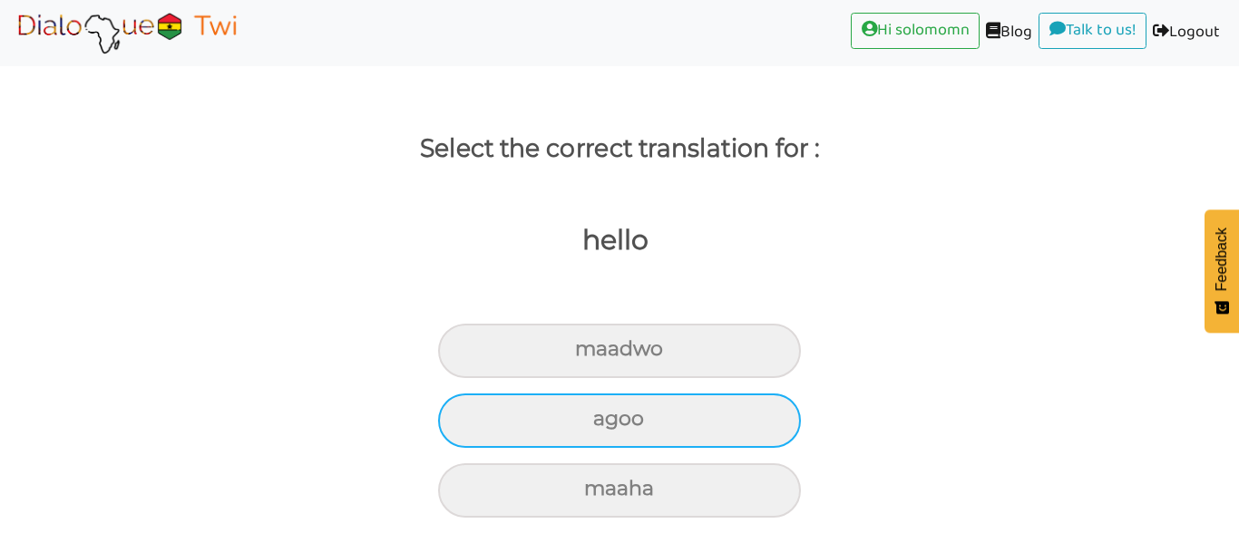
click at [657, 426] on div "agoo" at bounding box center [619, 421] width 363 height 54
click at [607, 426] on input "agoo" at bounding box center [601, 420] width 12 height 12
radio input "true"
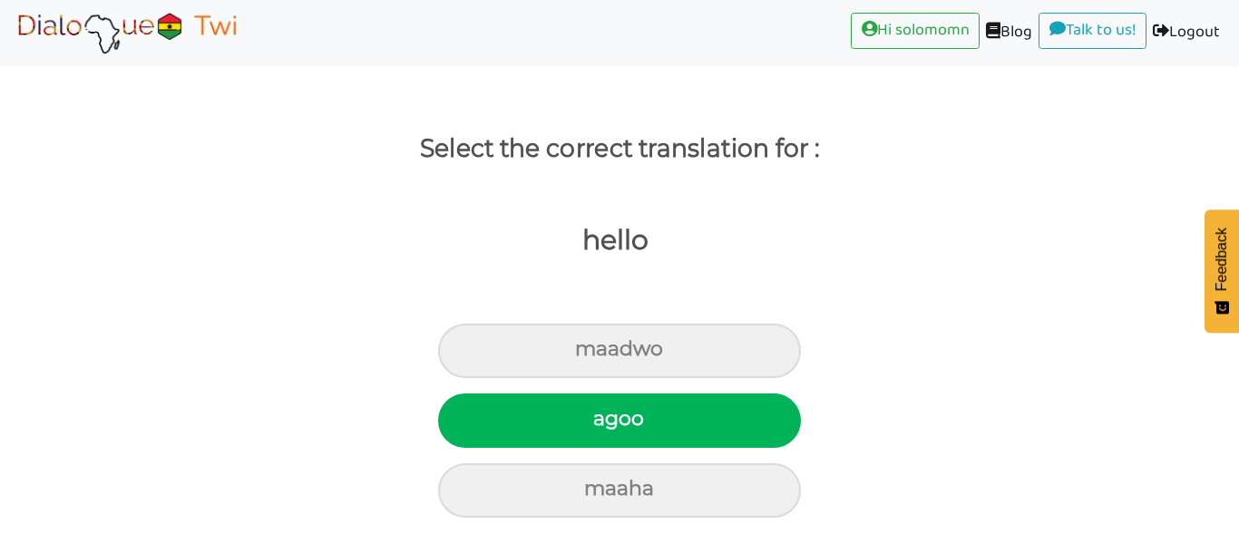
scroll to position [78, 0]
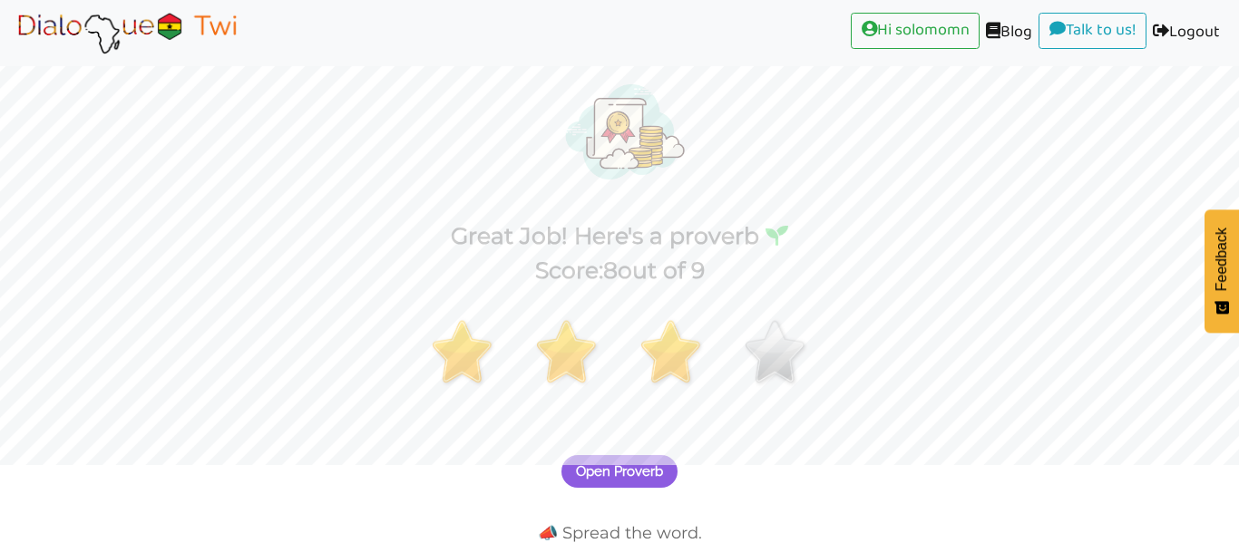
click at [622, 474] on span "Open Proverb" at bounding box center [619, 472] width 87 height 16
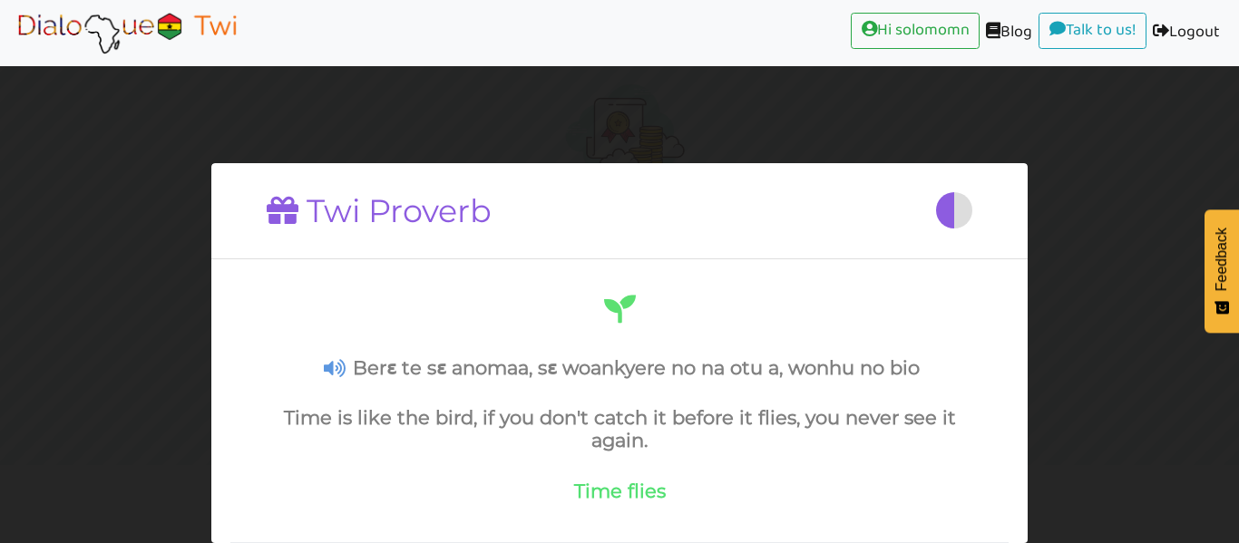
click at [740, 490] on h4 "Time flies" at bounding box center [619, 490] width 753 height 23
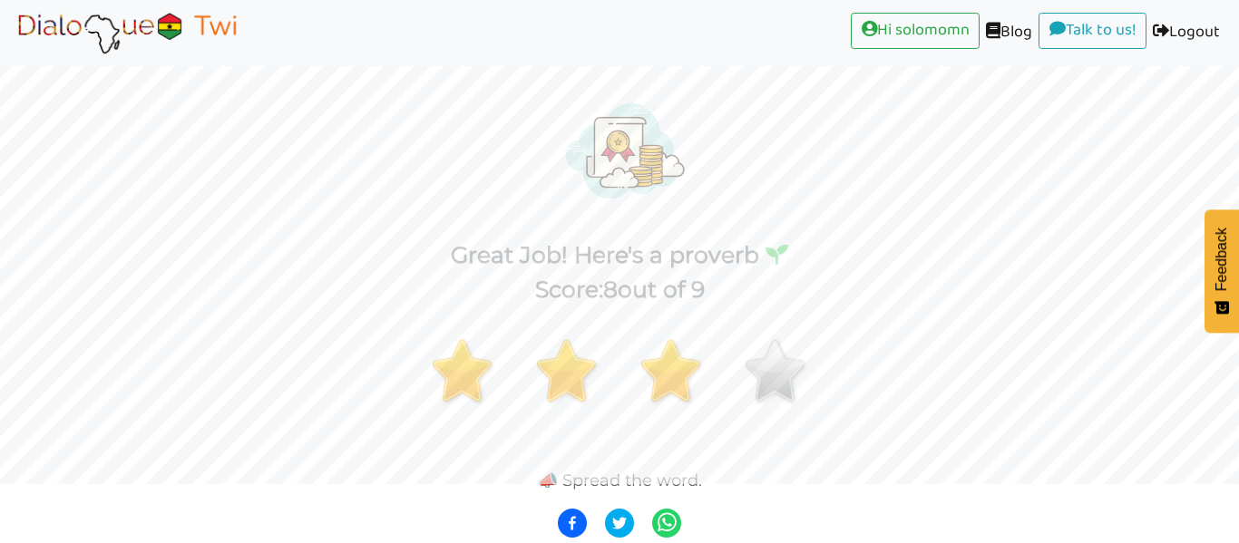
scroll to position [59, 0]
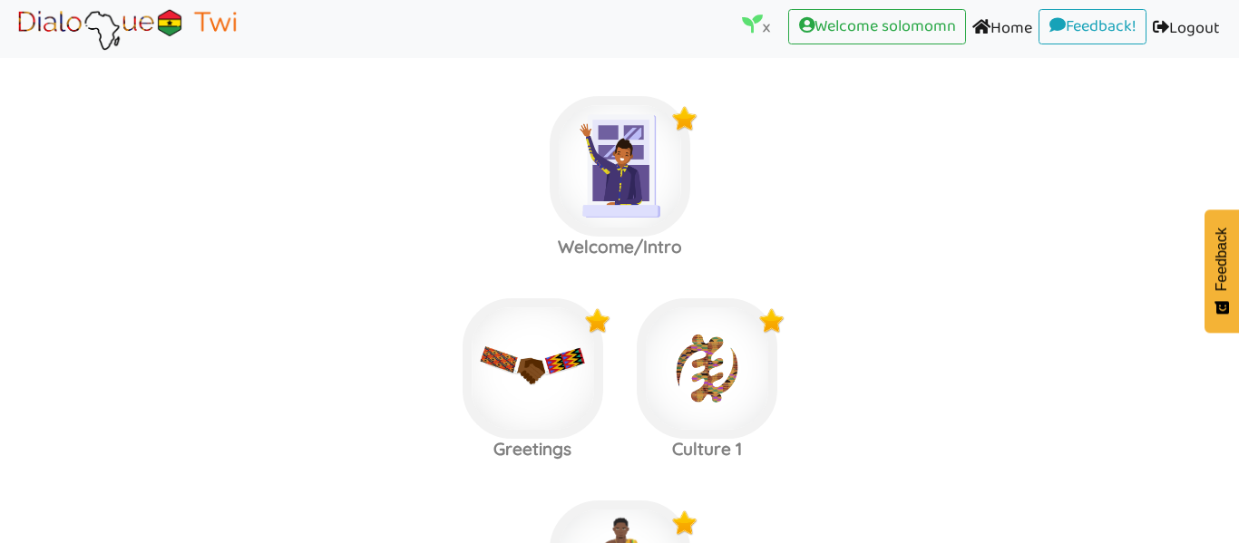
scroll to position [824, 0]
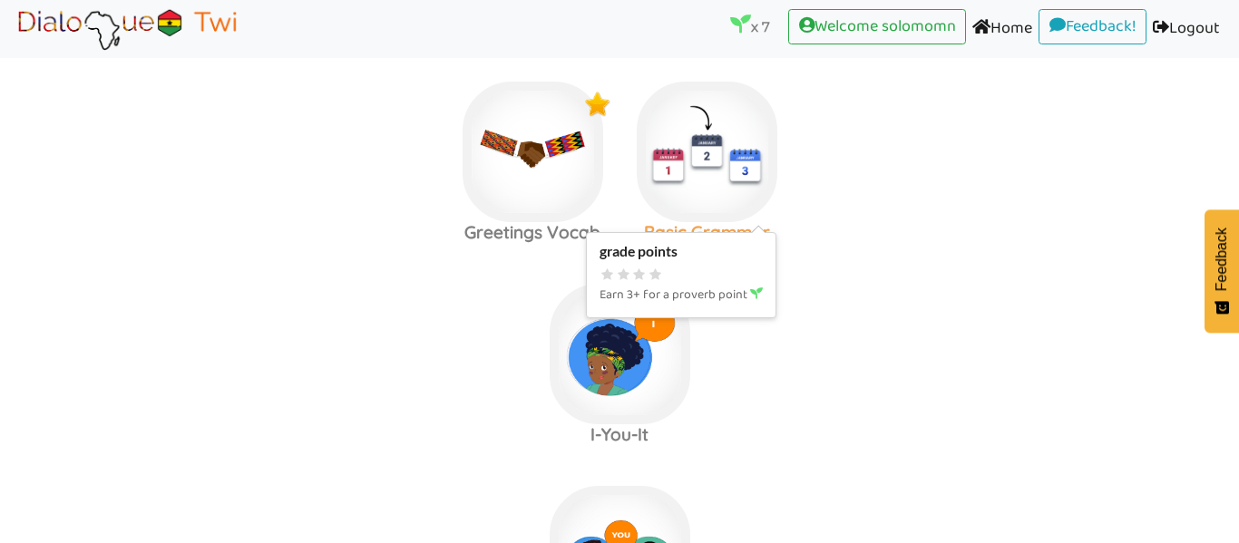
click at [712, 181] on img at bounding box center [707, 152] width 141 height 141
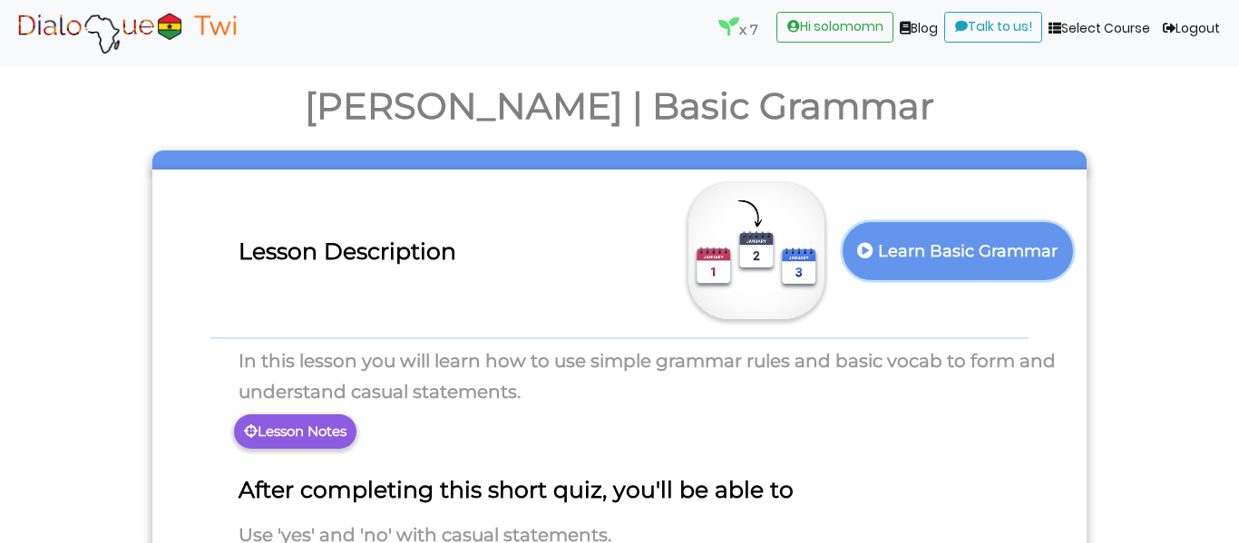
click at [941, 259] on p "Learn Basic Grammar" at bounding box center [958, 252] width 208 height 44
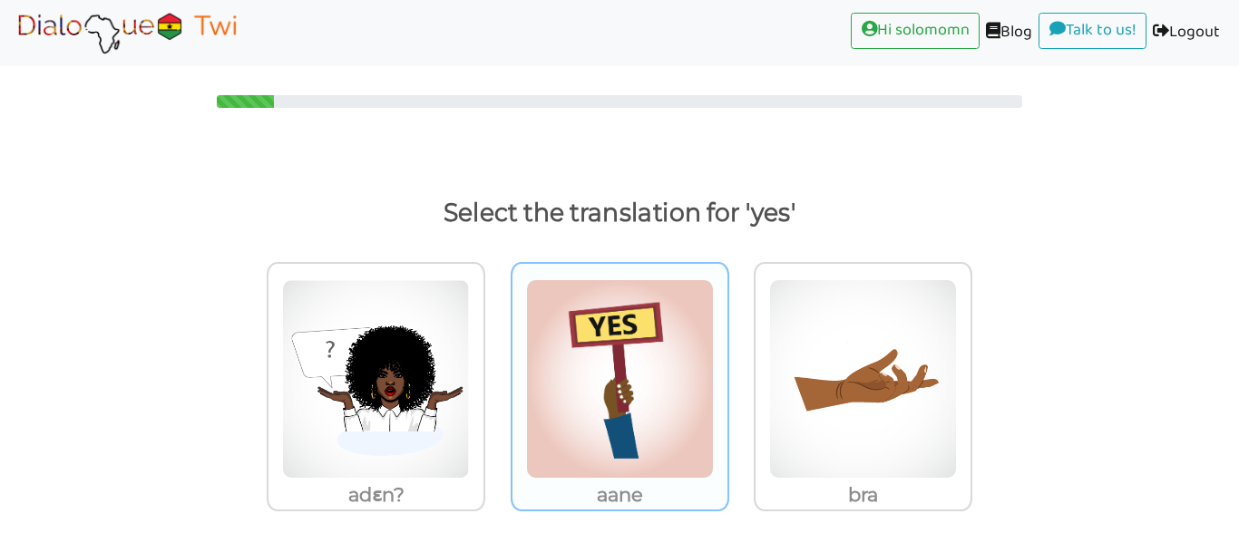
click at [597, 335] on img at bounding box center [620, 379] width 188 height 200
click at [728, 361] on input "aane" at bounding box center [735, 368] width 14 height 14
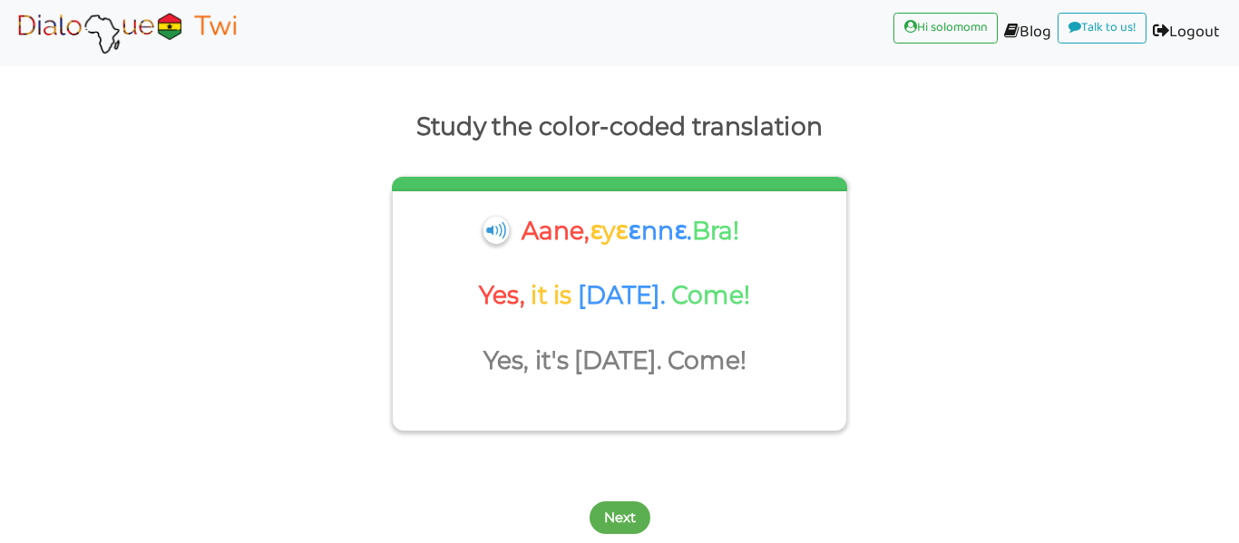
scroll to position [86, 0]
click at [614, 514] on button "Next" at bounding box center [620, 518] width 61 height 33
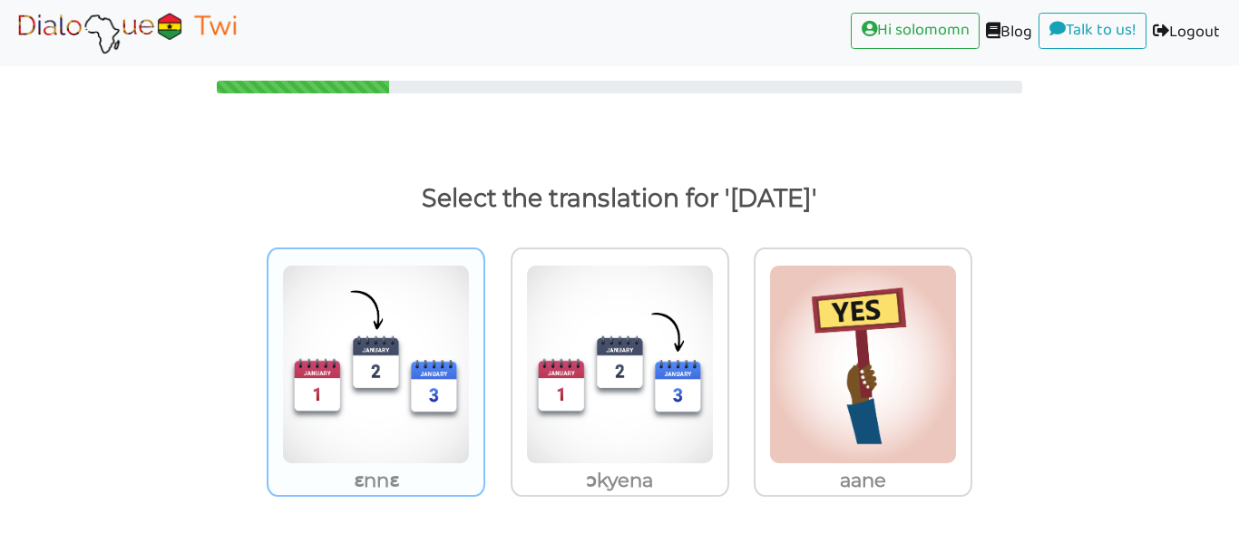
click at [439, 418] on img at bounding box center [376, 365] width 188 height 200
click at [484, 360] on input "ɛnnɛ" at bounding box center [491, 354] width 14 height 14
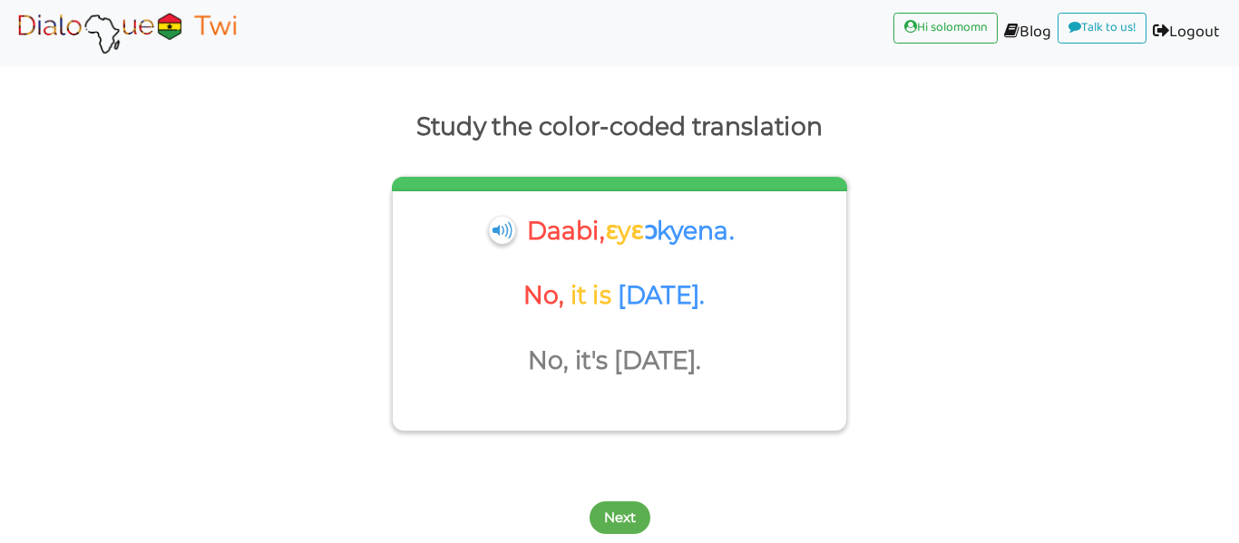
scroll to position [86, 0]
click at [620, 522] on button "Next" at bounding box center [620, 518] width 61 height 33
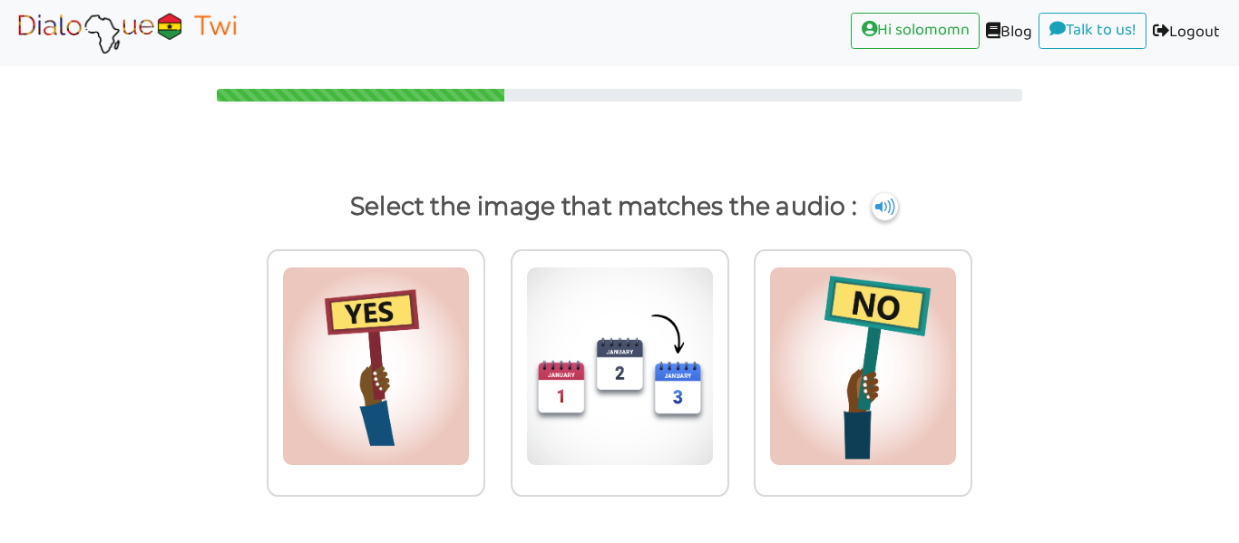
scroll to position [6, 0]
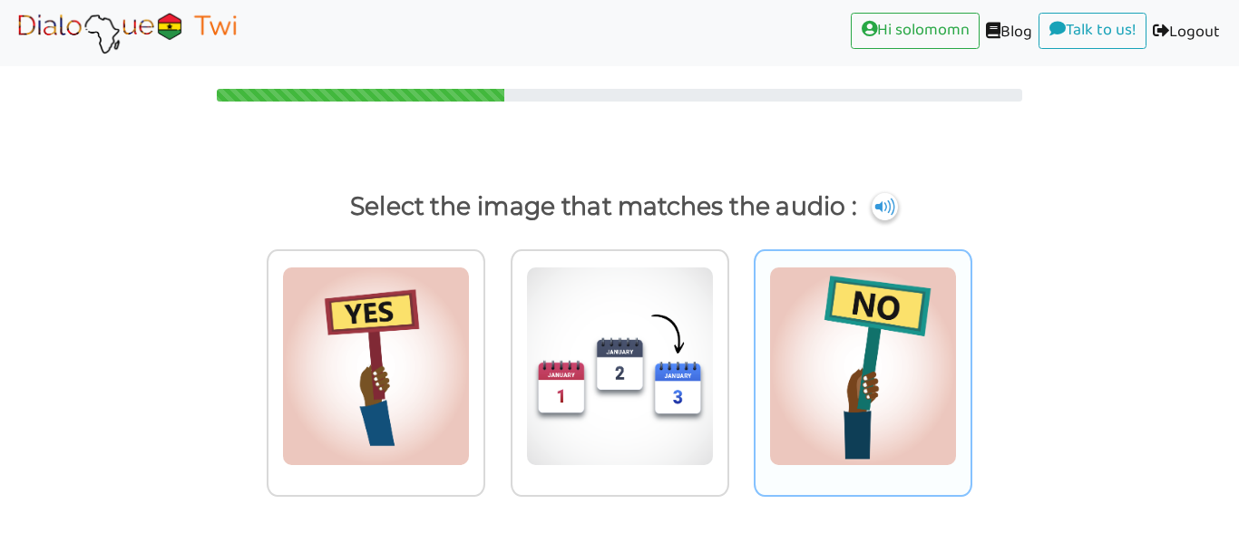
click at [842, 381] on img at bounding box center [863, 367] width 188 height 200
click at [971, 362] on input "radio" at bounding box center [978, 355] width 14 height 14
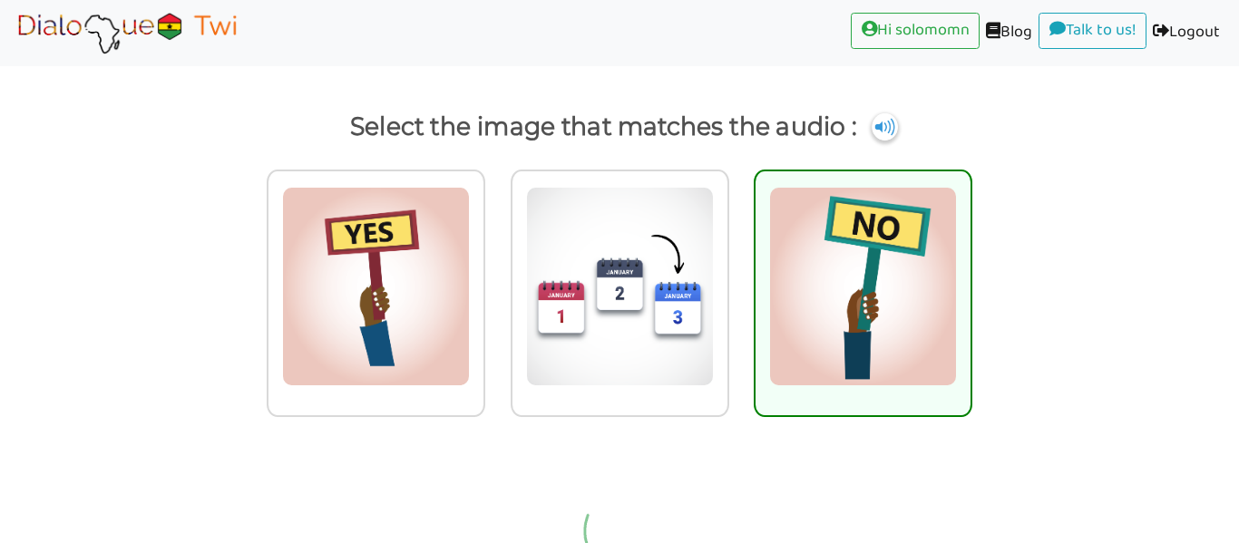
scroll to position [15, 0]
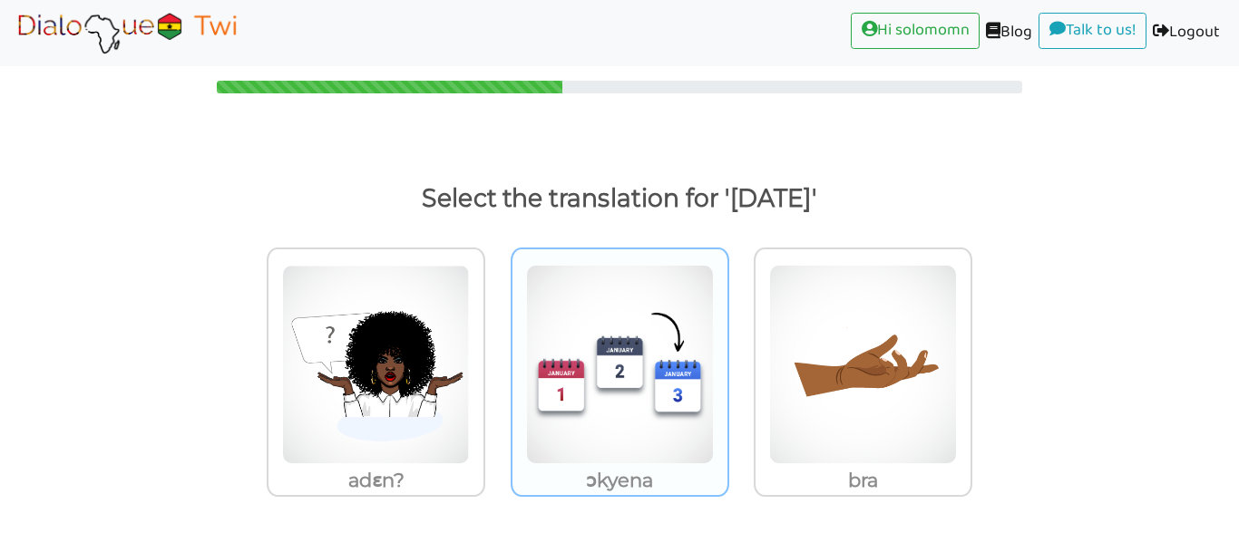
click at [604, 347] on img at bounding box center [620, 365] width 188 height 200
click at [728, 347] on input "ɔkyena" at bounding box center [735, 354] width 14 height 14
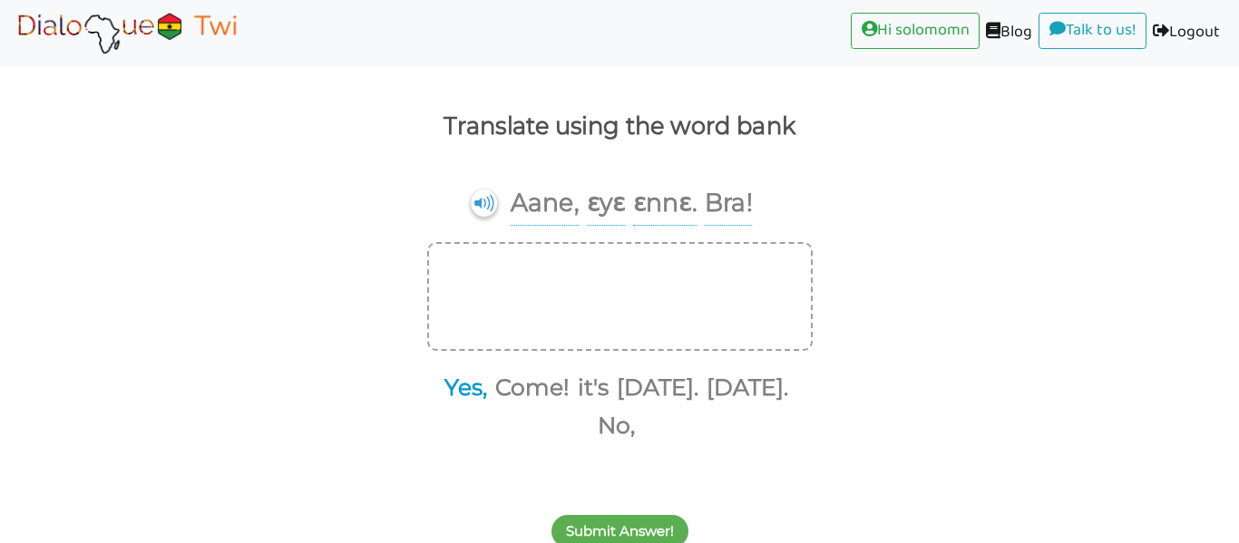
click at [487, 379] on button "Yes," at bounding box center [462, 388] width 49 height 34
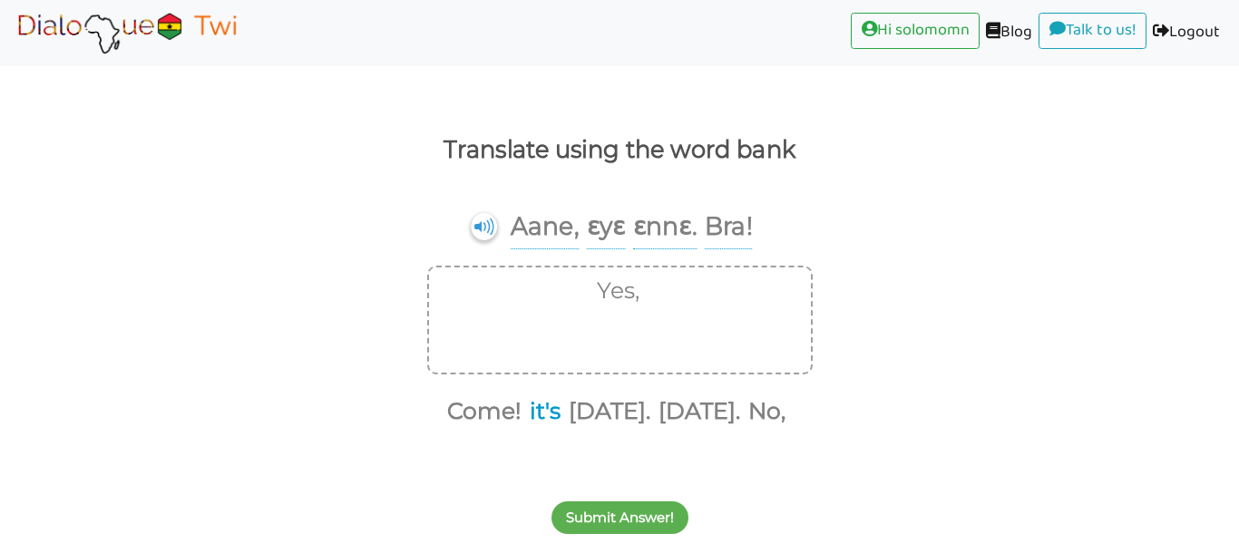
click at [541, 416] on button "it's" at bounding box center [541, 412] width 37 height 34
click at [694, 409] on button "today." at bounding box center [676, 412] width 88 height 34
click at [523, 418] on button "Come!" at bounding box center [545, 412] width 81 height 34
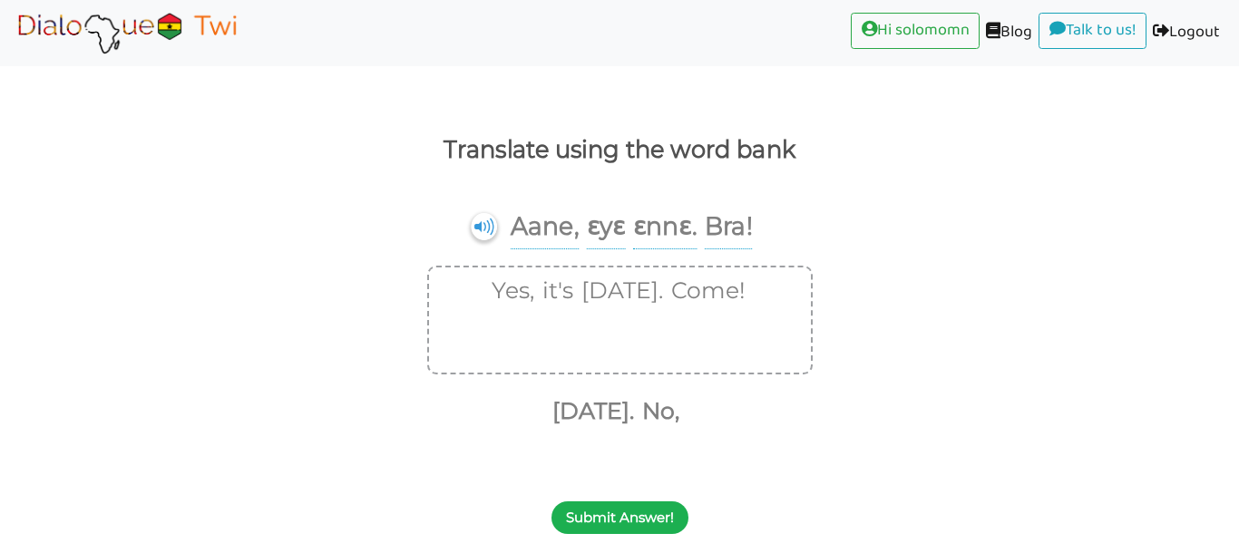
click at [614, 511] on button "Submit Answer!" at bounding box center [620, 518] width 137 height 33
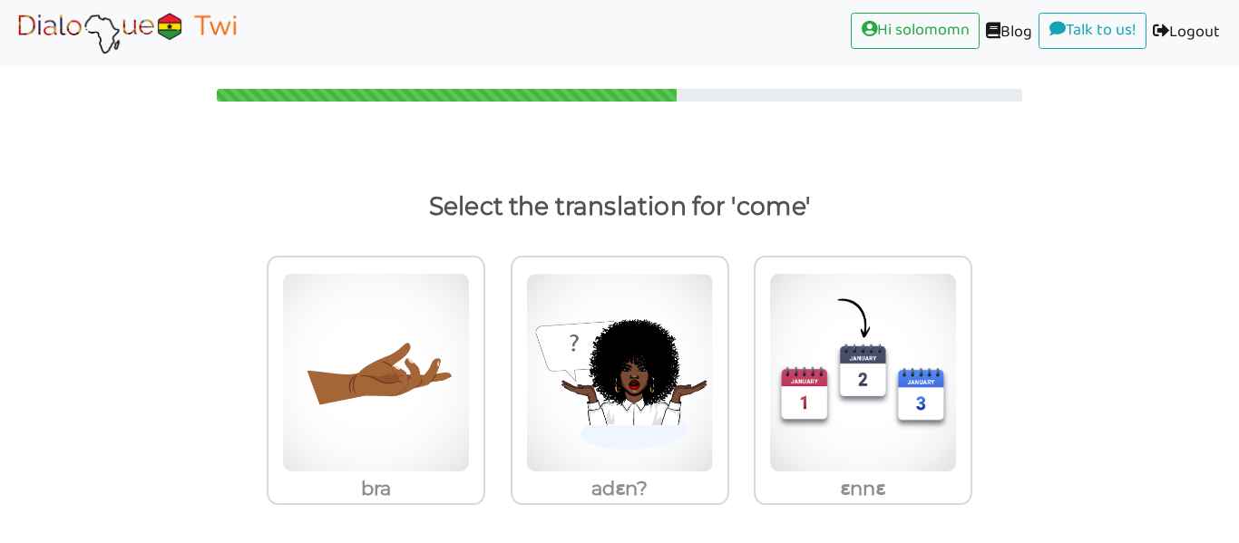
scroll to position [15, 0]
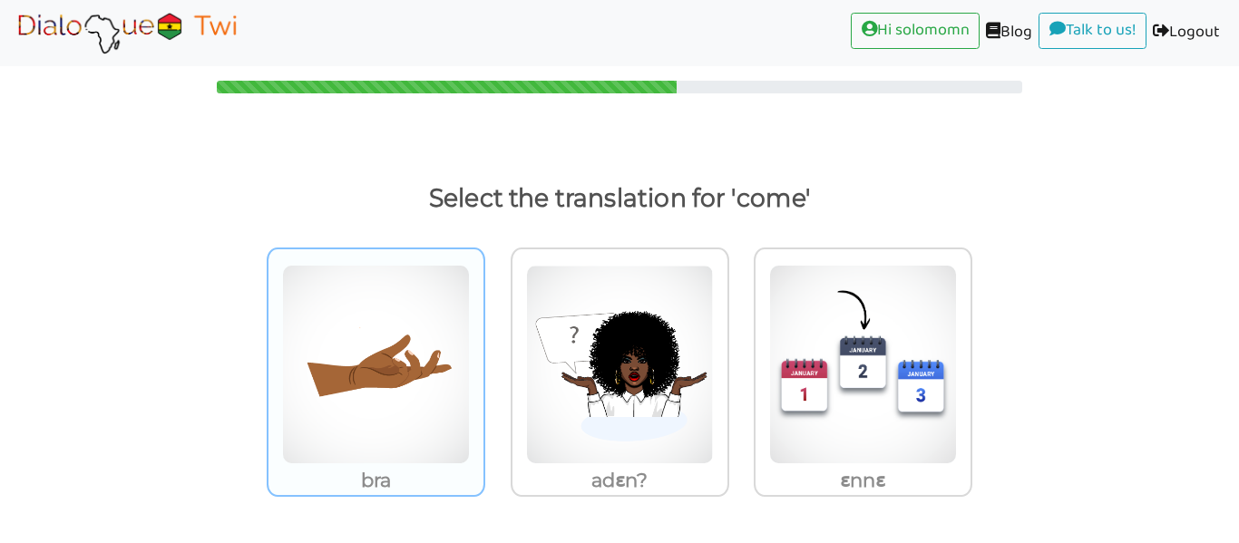
click at [326, 468] on p "bra" at bounding box center [376, 481] width 215 height 33
click at [484, 360] on input "bra" at bounding box center [491, 354] width 14 height 14
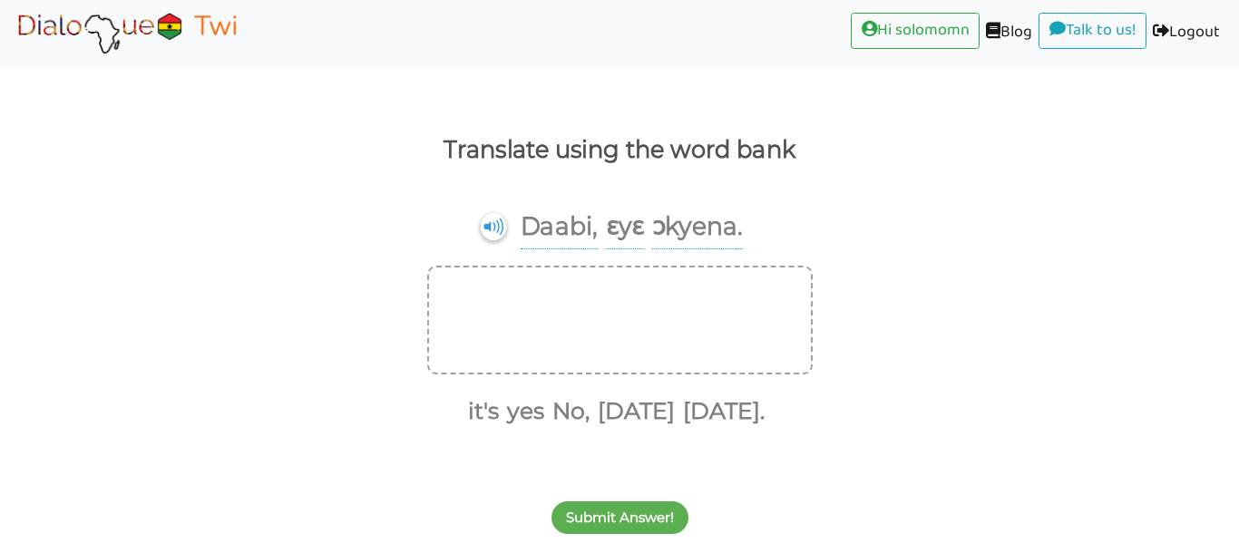
scroll to position [63, 0]
click at [550, 417] on button "No," at bounding box center [568, 412] width 44 height 34
click at [484, 418] on button "it's" at bounding box center [502, 412] width 37 height 34
click at [649, 417] on button "tomorrow." at bounding box center [678, 412] width 88 height 34
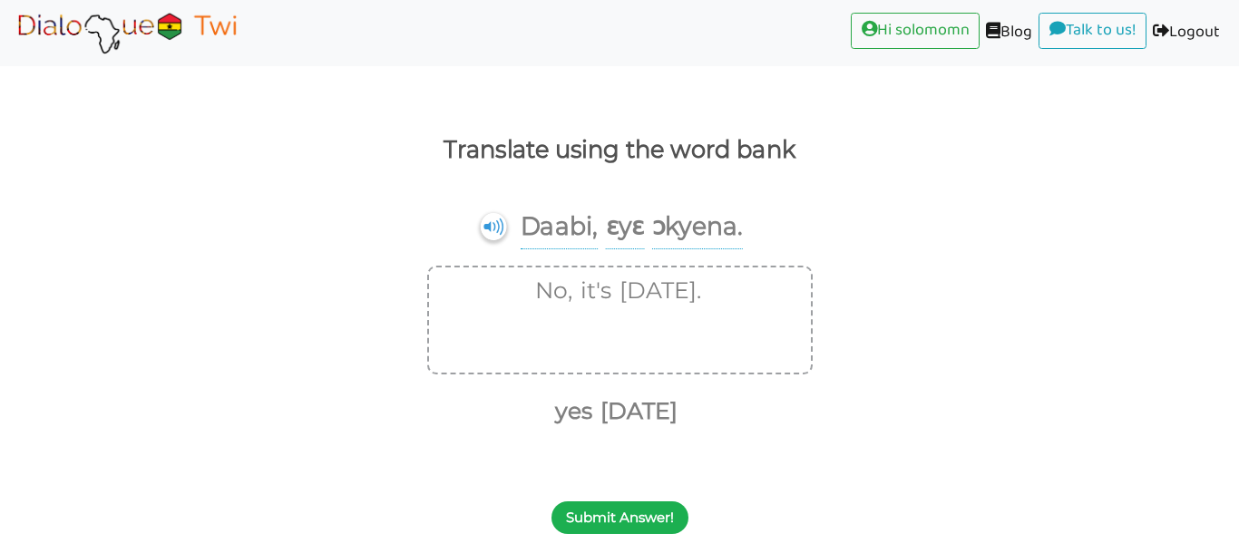
click at [618, 521] on button "Submit Answer!" at bounding box center [620, 518] width 137 height 33
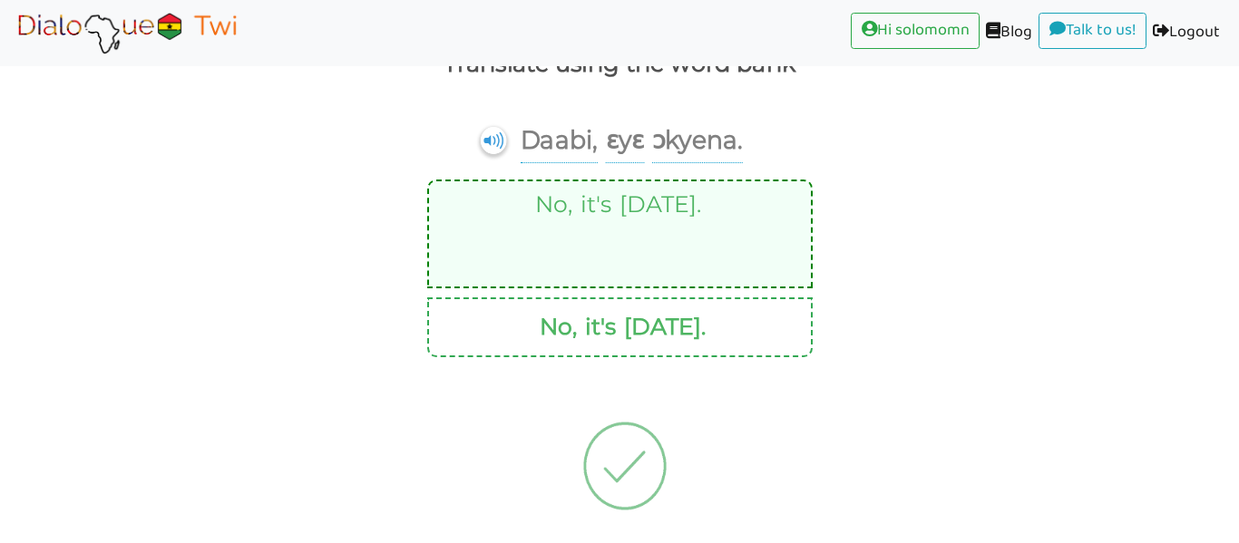
scroll to position [100, 0]
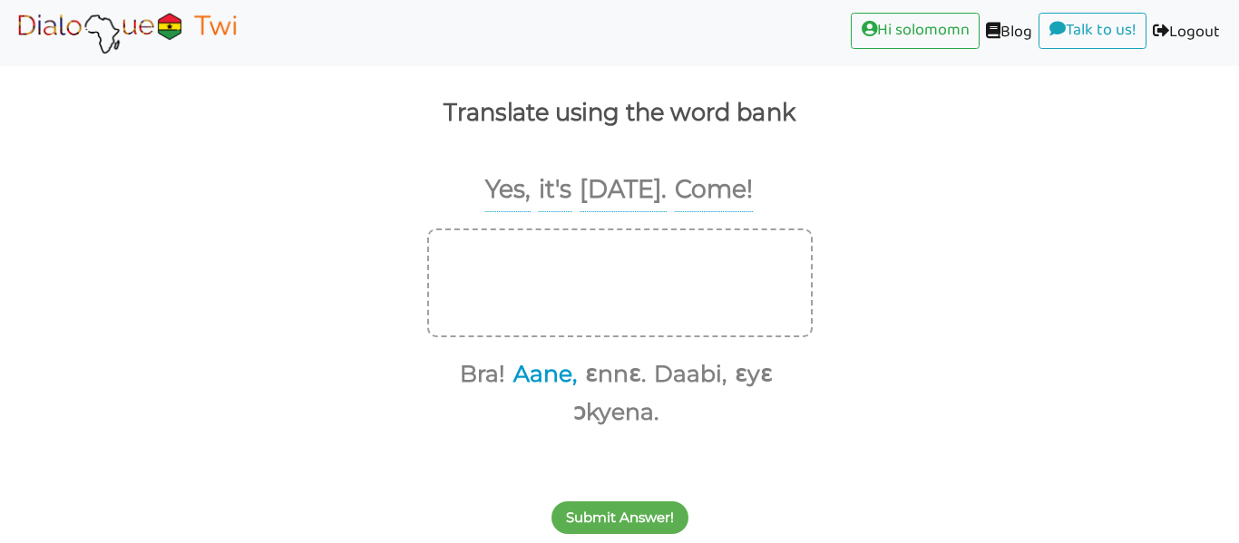
click at [534, 390] on button "Aane," at bounding box center [542, 374] width 70 height 34
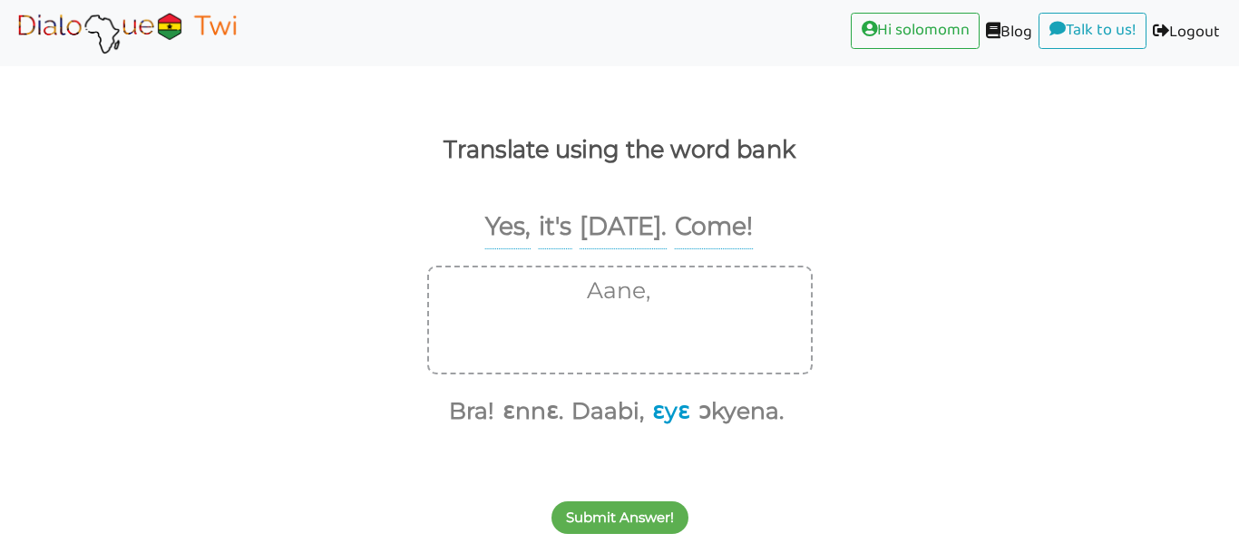
click at [662, 423] on button "ɛyɛ" at bounding box center [668, 412] width 44 height 34
click at [566, 423] on button "ɛnnɛ." at bounding box center [552, 412] width 67 height 34
click at [546, 418] on button "Bra!" at bounding box center [526, 412] width 52 height 34
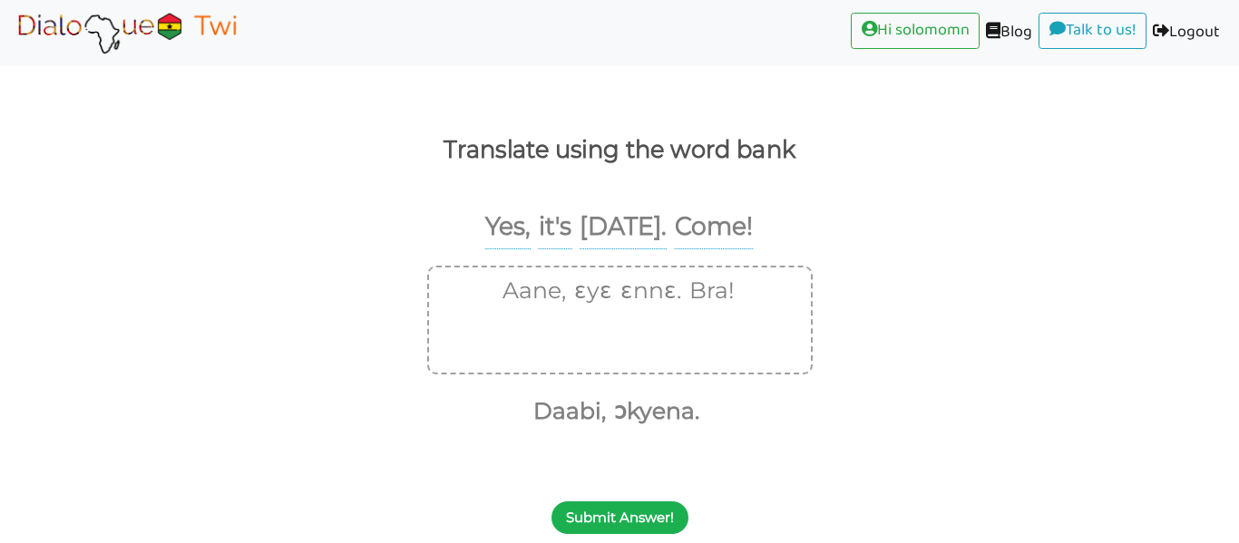
click at [621, 527] on button "Submit Answer!" at bounding box center [620, 518] width 137 height 33
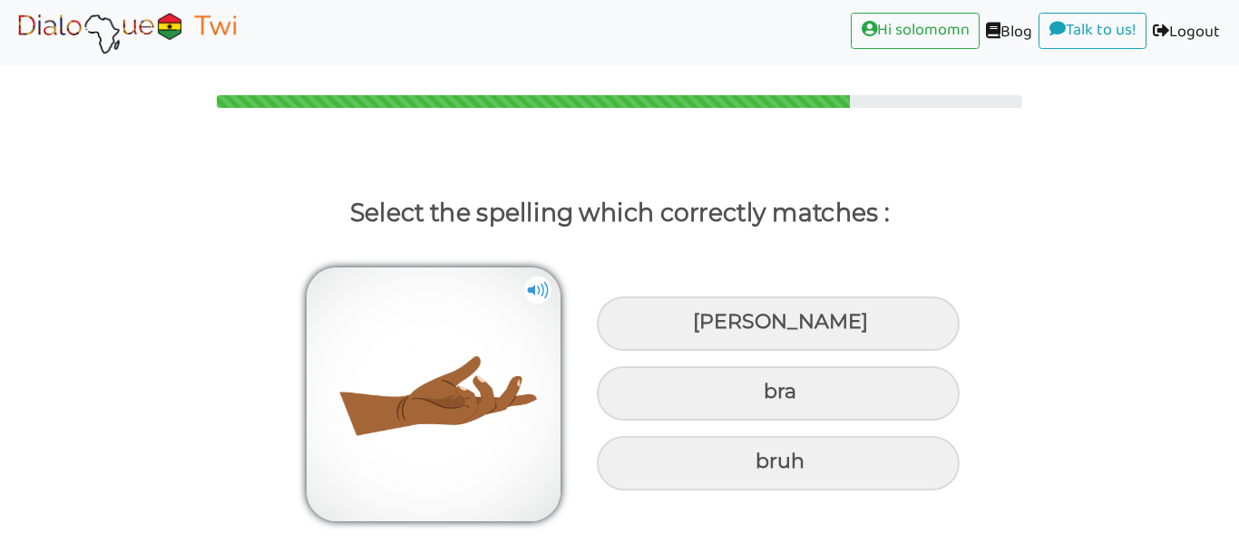
scroll to position [0, 0]
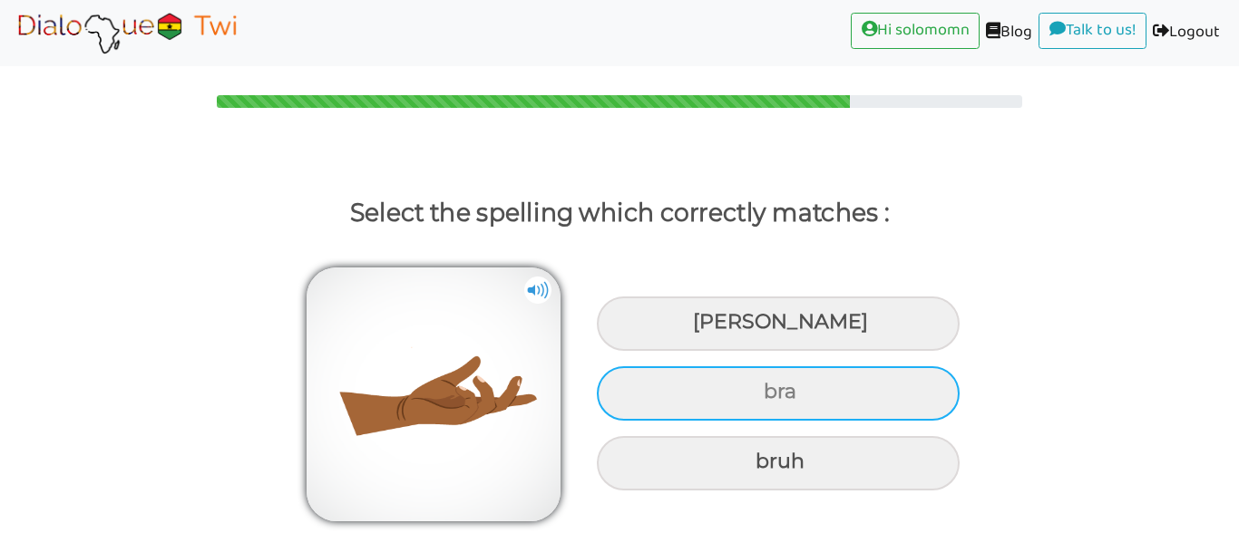
click at [772, 382] on div "bra" at bounding box center [778, 394] width 363 height 54
click at [772, 386] on input "bra" at bounding box center [766, 392] width 12 height 12
radio input "true"
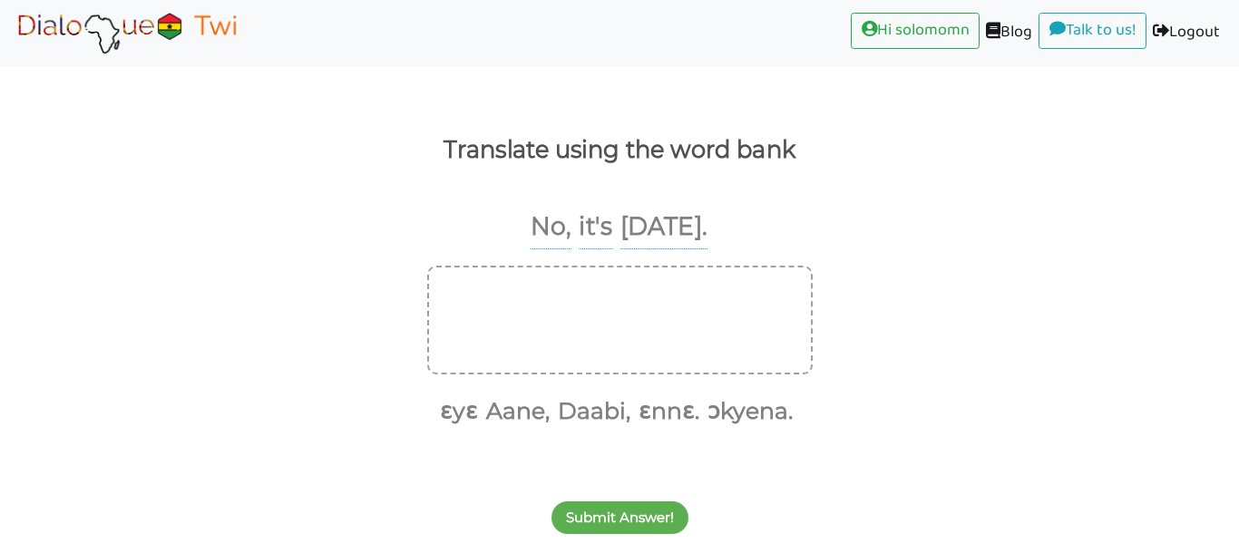
scroll to position [63, 0]
click at [584, 413] on button "Daabi," at bounding box center [591, 412] width 79 height 34
click at [513, 416] on button "ɛyɛ" at bounding box center [496, 412] width 44 height 34
click at [693, 416] on button "ɔkyena." at bounding box center [684, 412] width 92 height 34
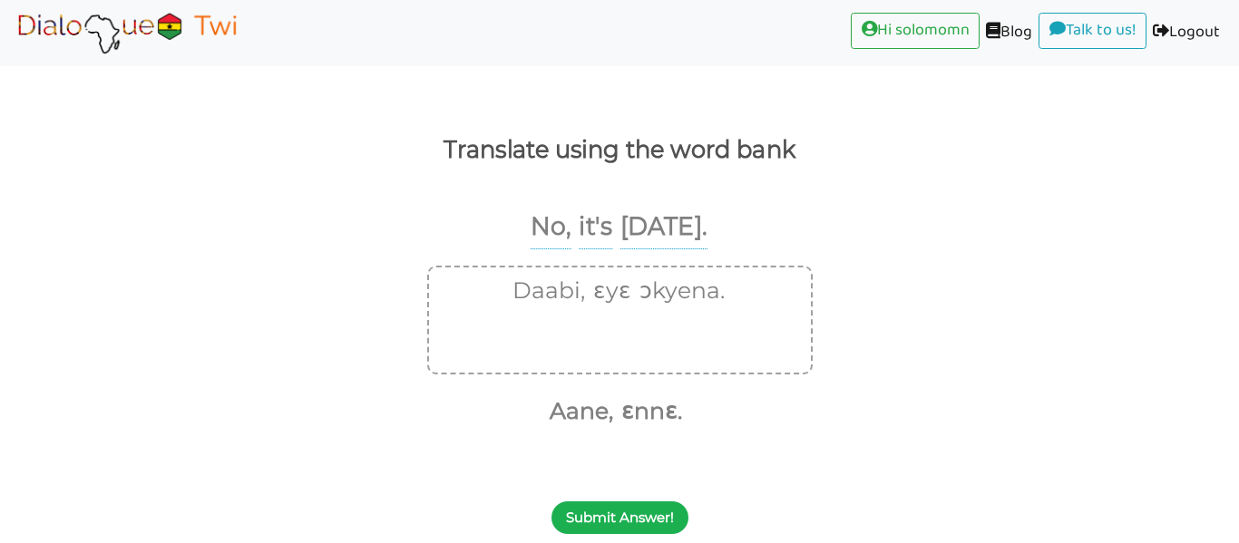
click at [632, 504] on button "Submit Answer!" at bounding box center [620, 518] width 137 height 33
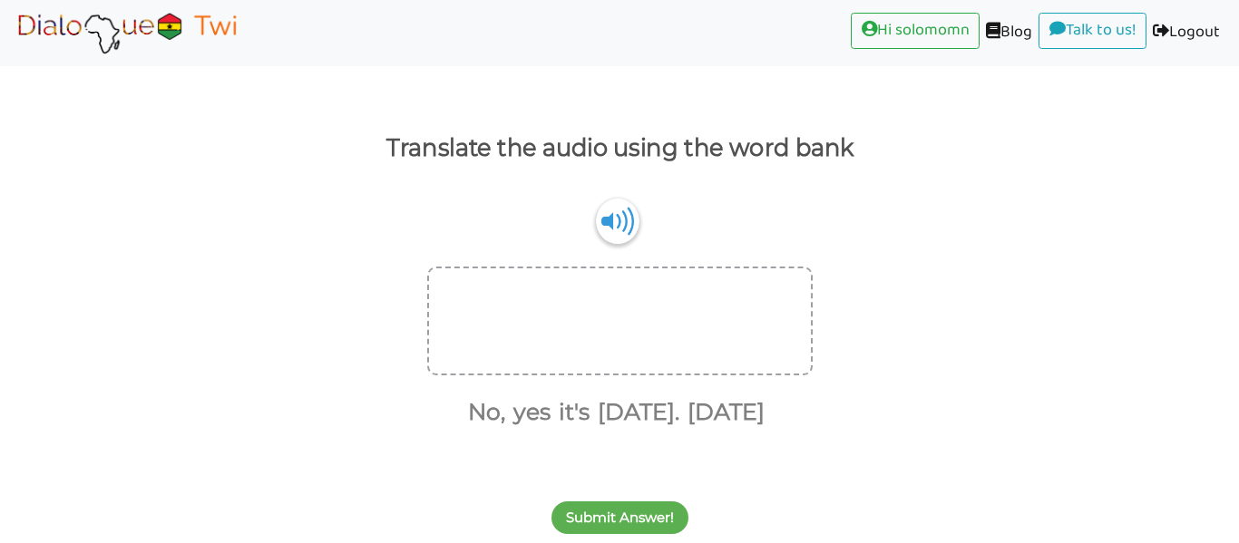
scroll to position [64, 0]
click at [473, 420] on button "No," at bounding box center [484, 413] width 44 height 34
click at [545, 423] on button "it's" at bounding box center [548, 413] width 37 height 34
click at [567, 424] on button "tomorrow." at bounding box center [593, 413] width 88 height 34
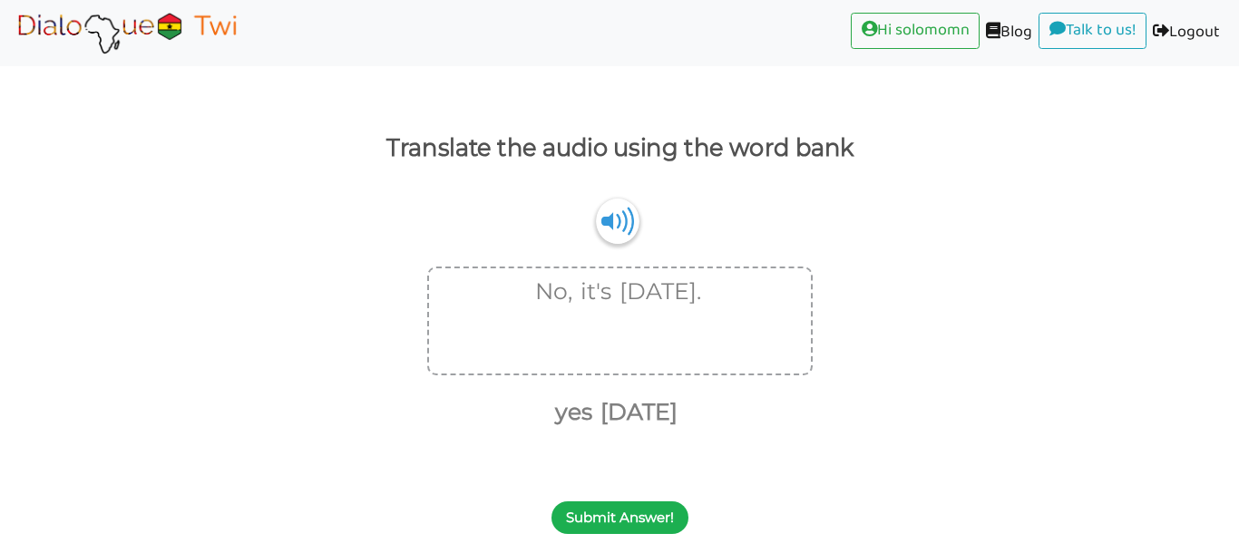
click at [614, 523] on button "Submit Answer!" at bounding box center [620, 518] width 137 height 33
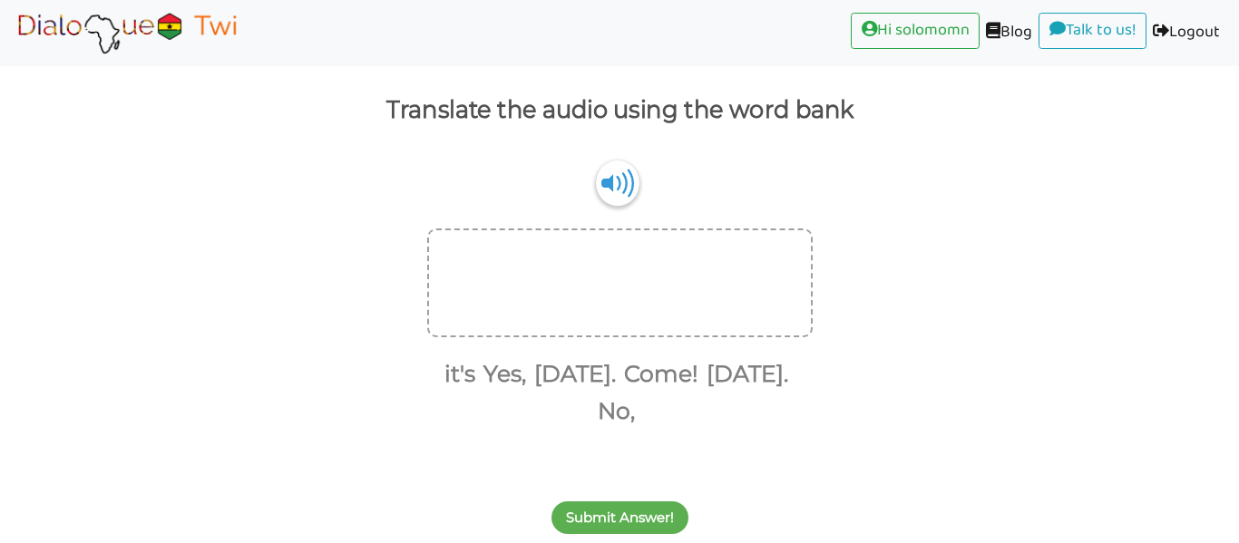
scroll to position [103, 0]
click at [641, 498] on div "Submit Answer!" at bounding box center [619, 508] width 1239 height 72
click at [526, 379] on button "Yes," at bounding box center [501, 374] width 49 height 34
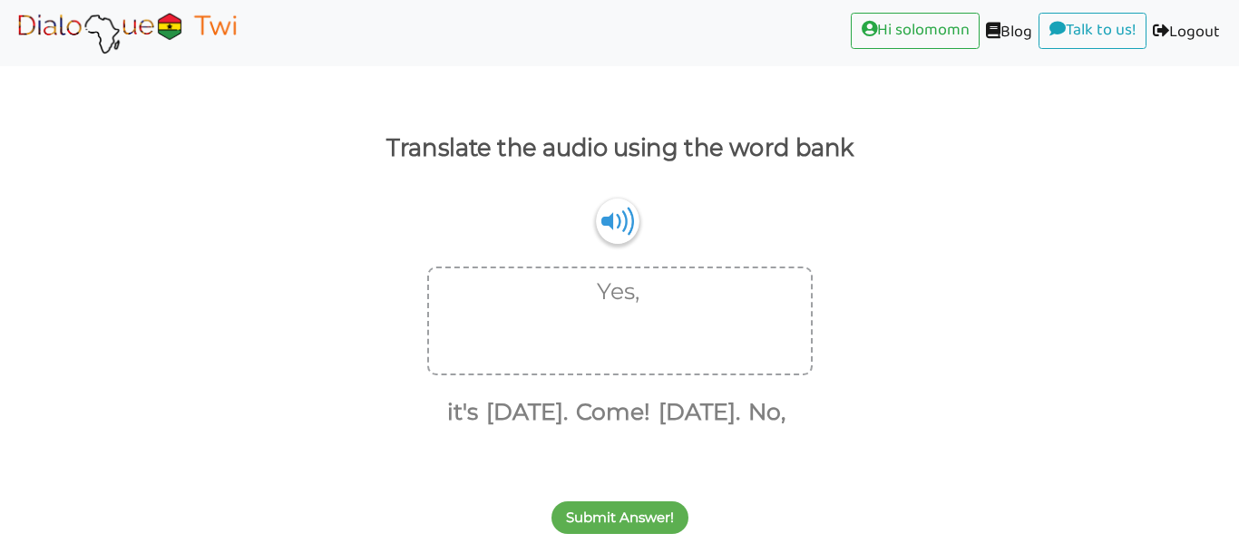
scroll to position [64, 0]
click at [441, 416] on button "it's" at bounding box center [459, 413] width 37 height 34
click at [682, 413] on button "today." at bounding box center [676, 413] width 88 height 34
click at [668, 416] on button "Come!" at bounding box center [635, 413] width 81 height 34
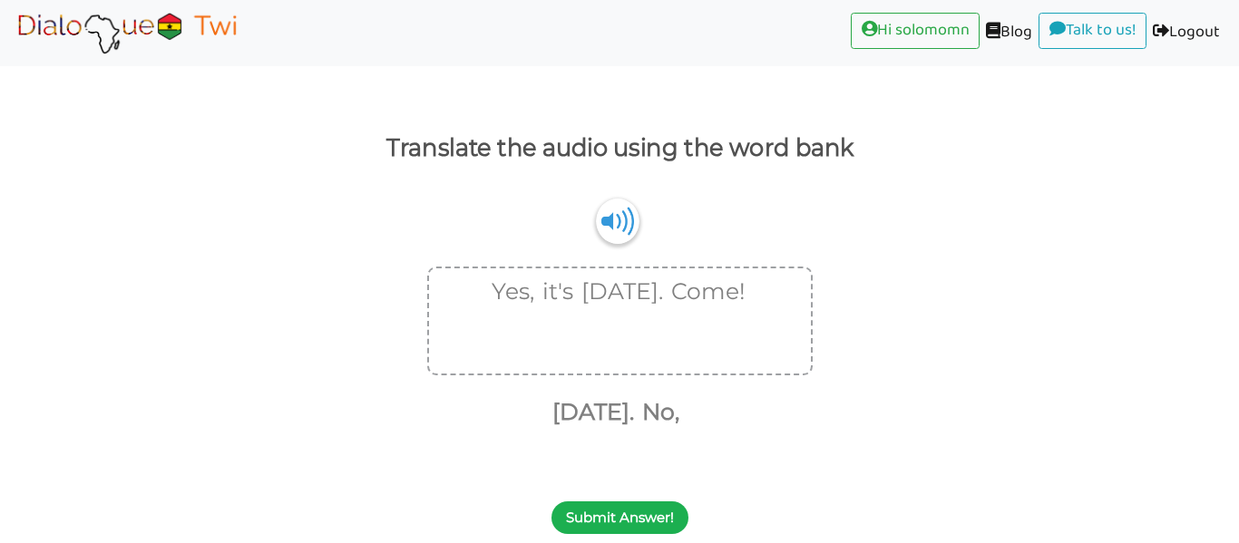
click at [637, 526] on button "Submit Answer!" at bounding box center [620, 518] width 137 height 33
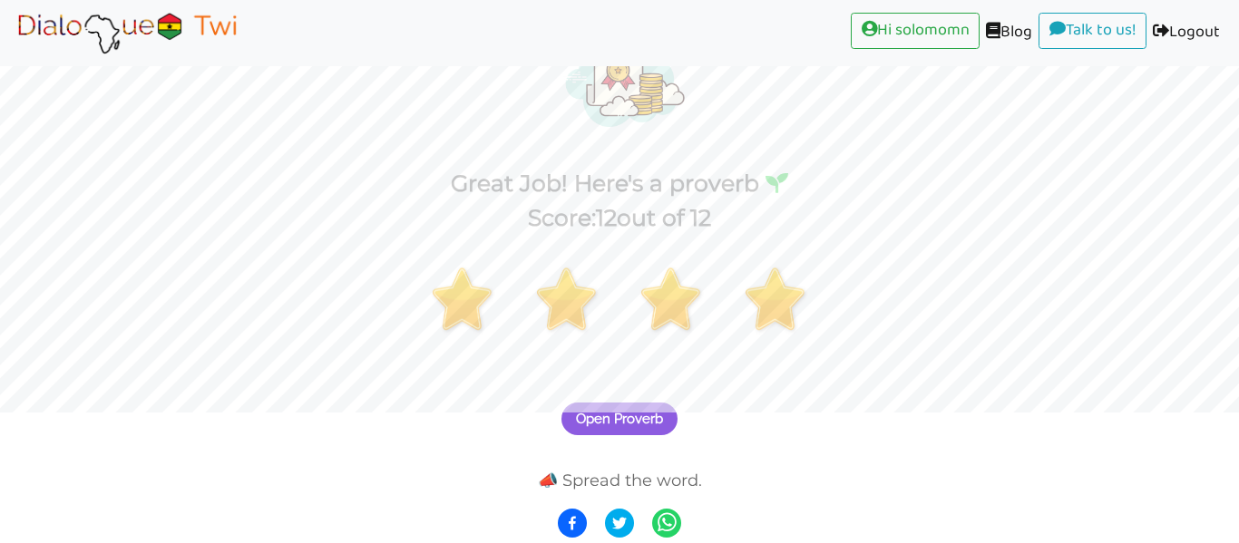
scroll to position [131, 0]
click at [621, 413] on span "Open Proverb" at bounding box center [619, 419] width 87 height 16
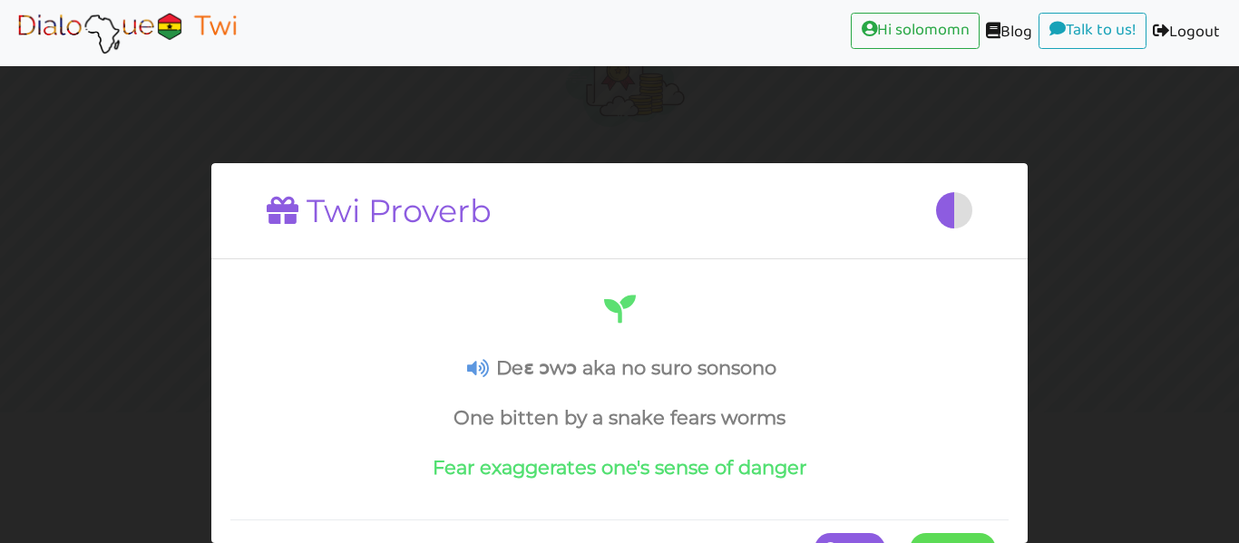
click at [996, 535] on span at bounding box center [996, 549] width 0 height 33
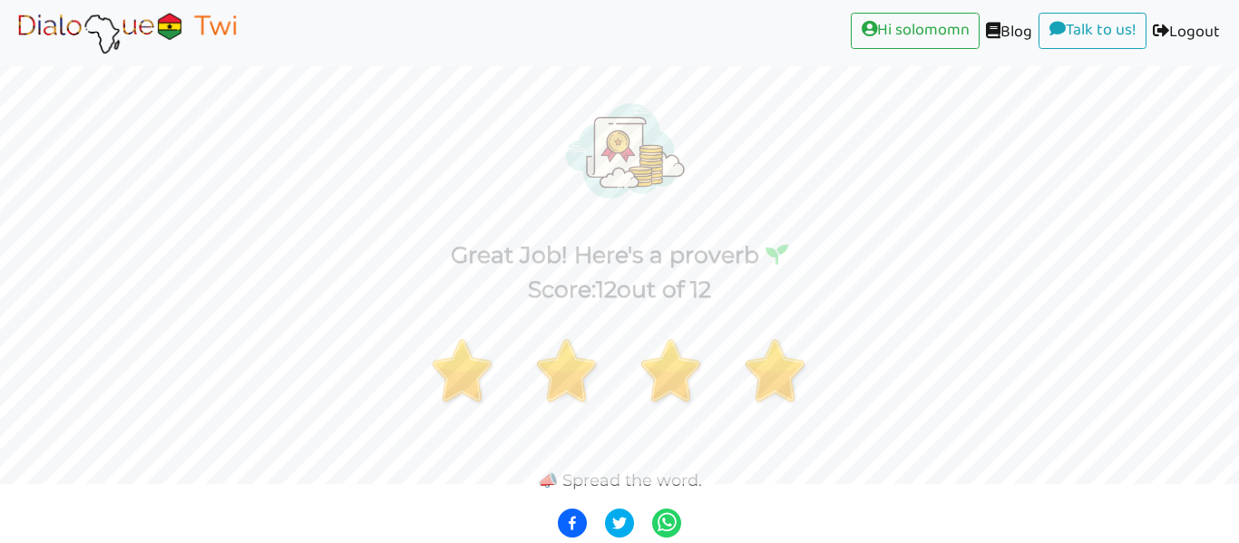
scroll to position [59, 0]
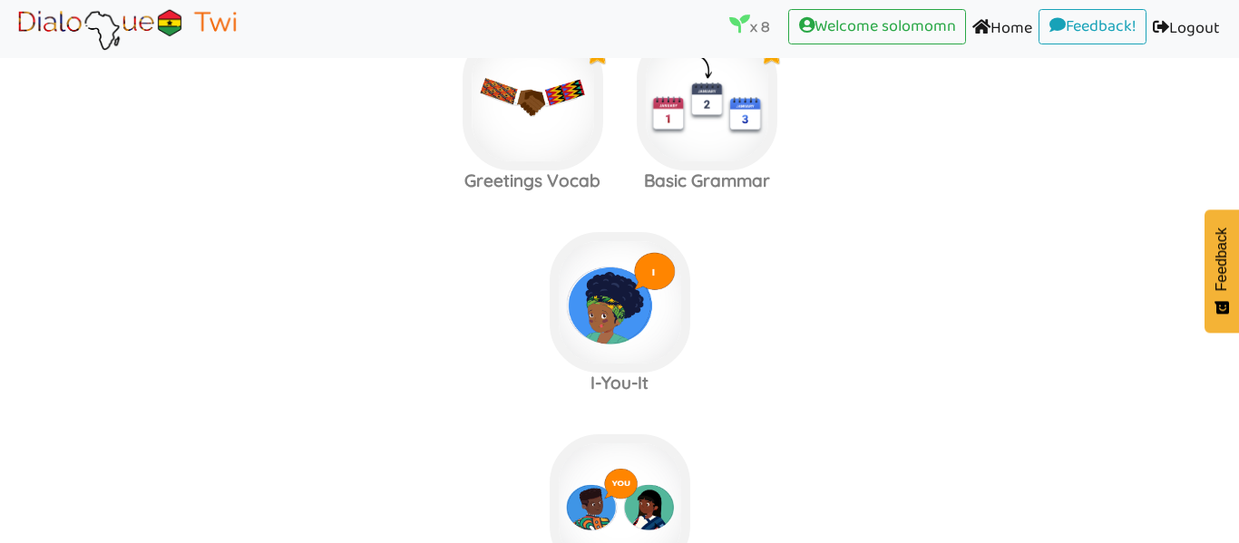
scroll to position [879, 0]
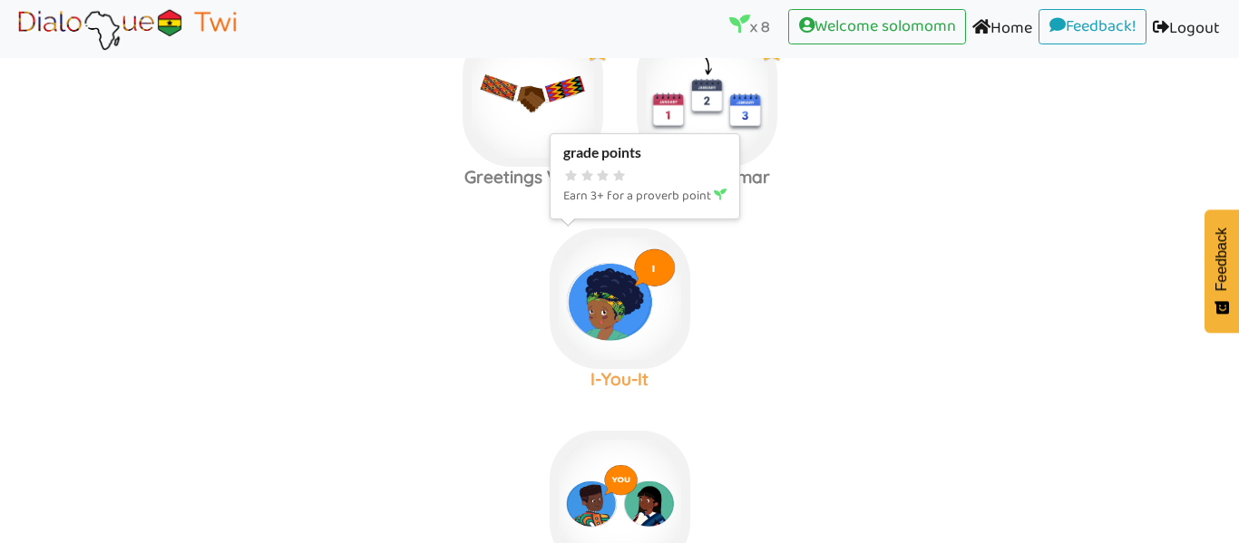
click at [621, 324] on img at bounding box center [620, 299] width 141 height 141
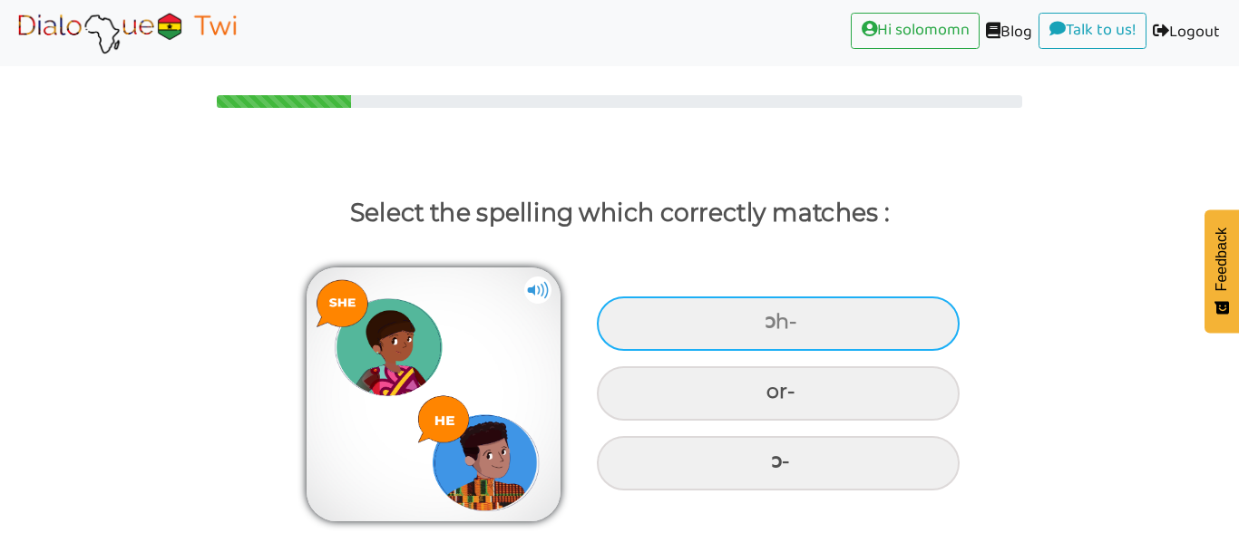
click at [796, 334] on div "ɔh-" at bounding box center [778, 324] width 363 height 54
click at [773, 328] on input "ɔh-" at bounding box center [767, 323] width 12 height 12
radio input "true"
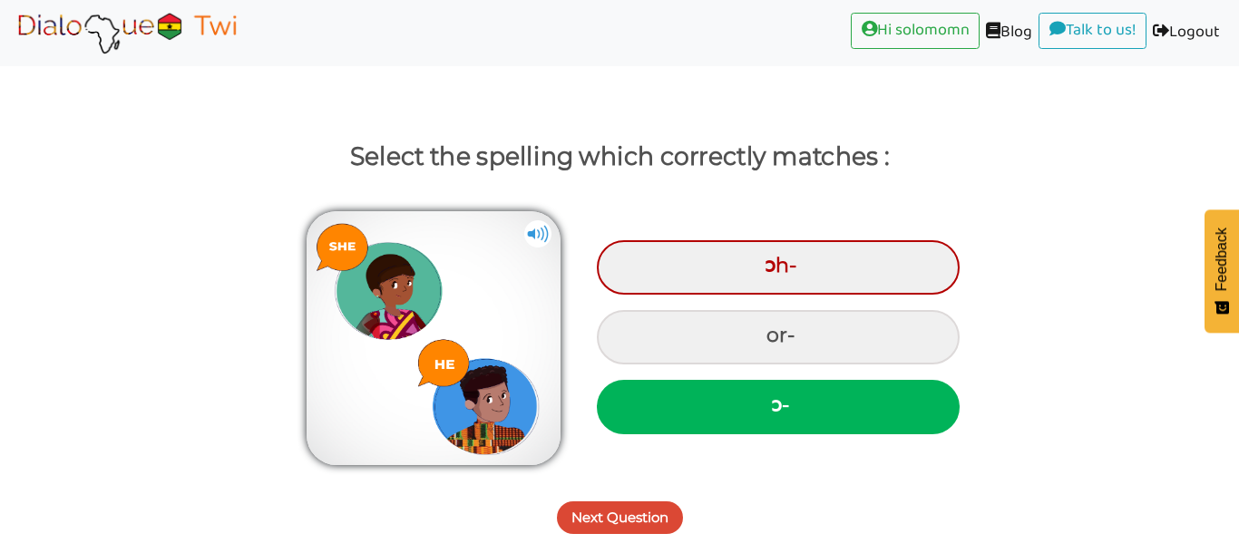
click at [663, 513] on button "Next Question" at bounding box center [620, 518] width 126 height 33
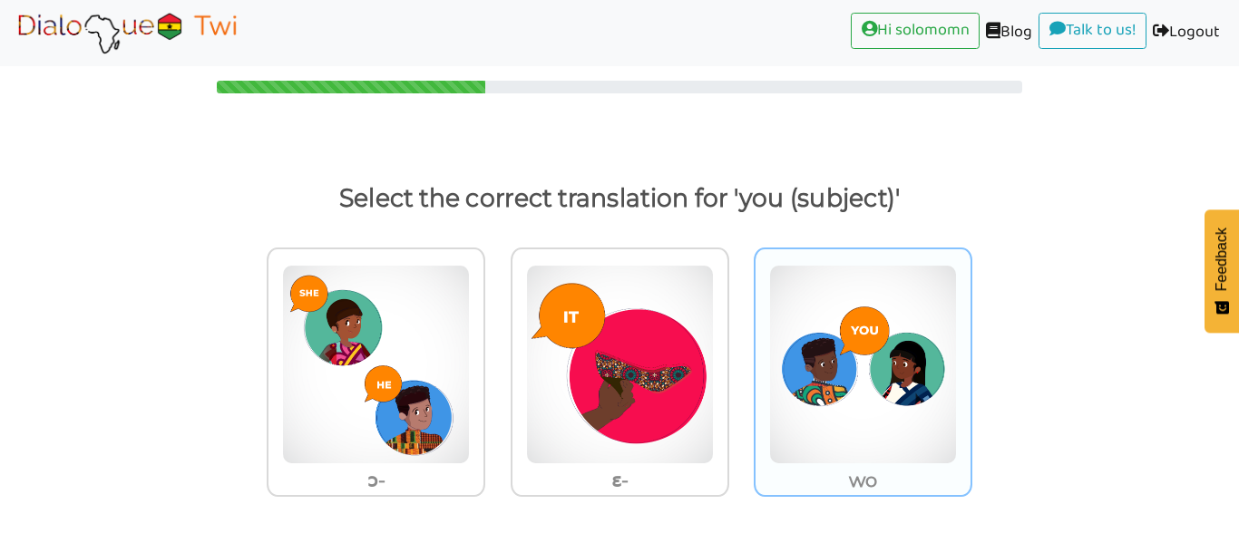
click at [826, 390] on img at bounding box center [863, 365] width 188 height 200
click at [971, 360] on input "wo" at bounding box center [978, 354] width 14 height 14
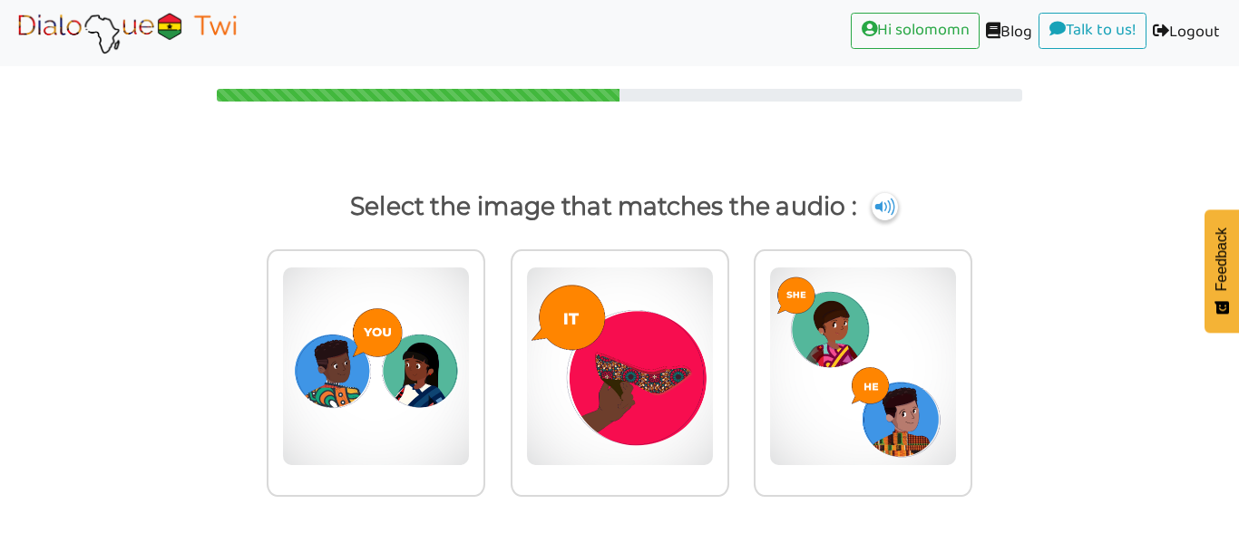
scroll to position [6, 0]
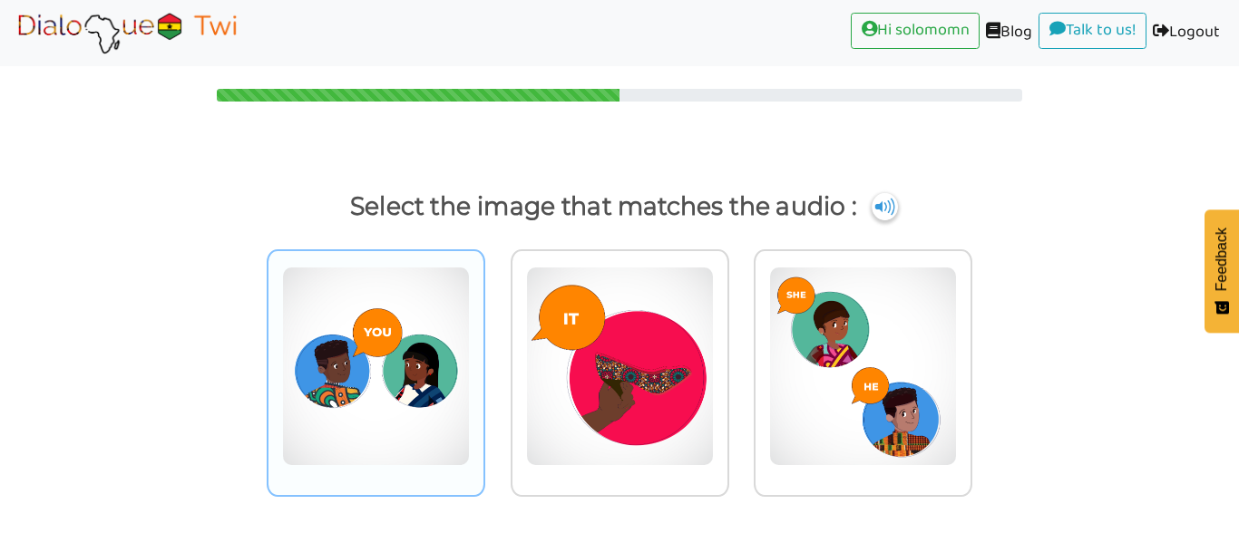
click at [367, 457] on img at bounding box center [376, 367] width 188 height 200
click at [484, 362] on input "radio" at bounding box center [491, 355] width 14 height 14
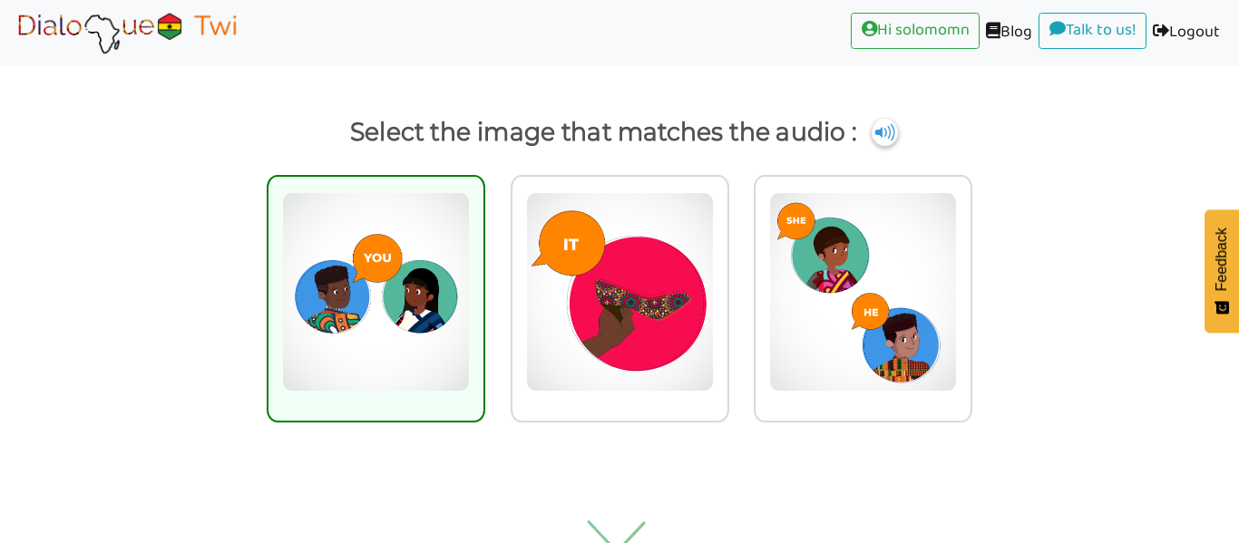
scroll to position [15, 0]
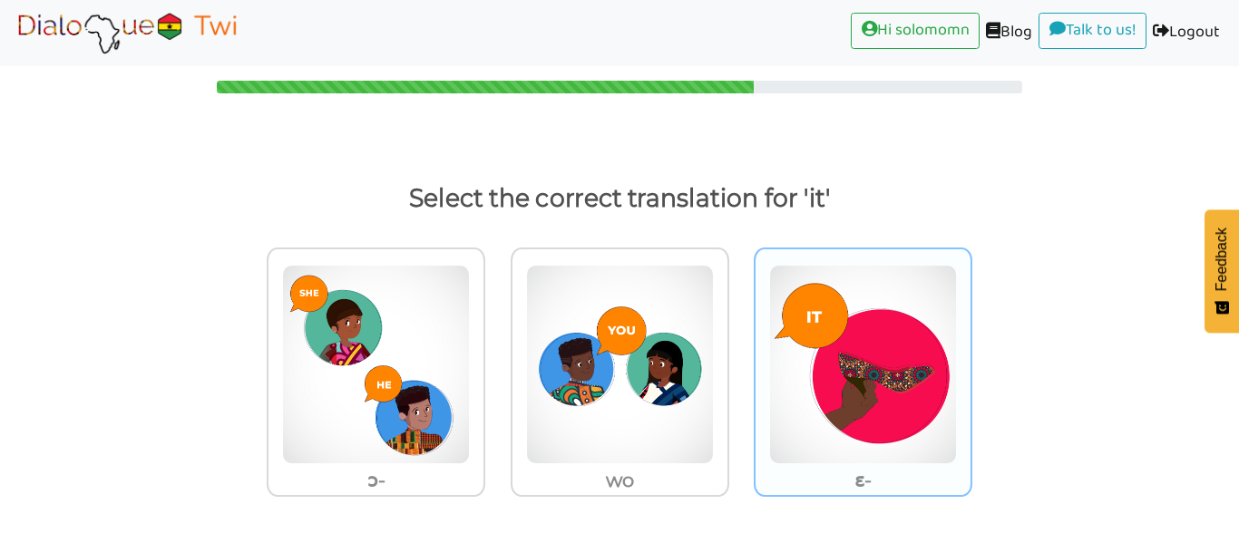
click at [934, 419] on img at bounding box center [863, 365] width 188 height 200
click at [971, 360] on input "ɛ-" at bounding box center [978, 354] width 14 height 14
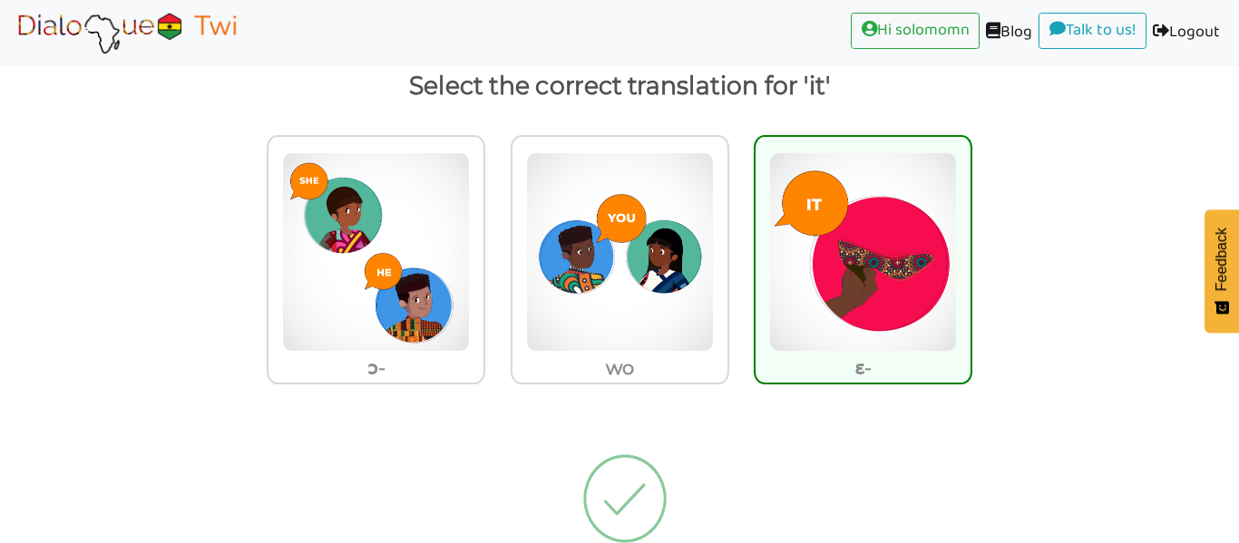
scroll to position [0, 0]
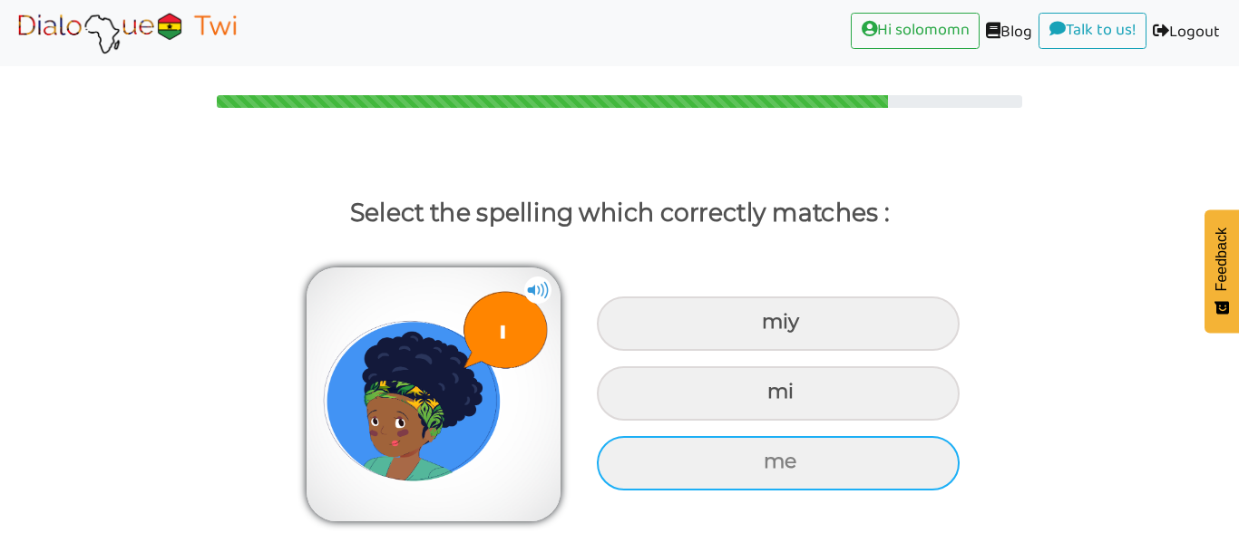
click at [750, 456] on div "me" at bounding box center [778, 463] width 363 height 54
click at [760, 456] on input "me" at bounding box center [766, 462] width 12 height 12
radio input "true"
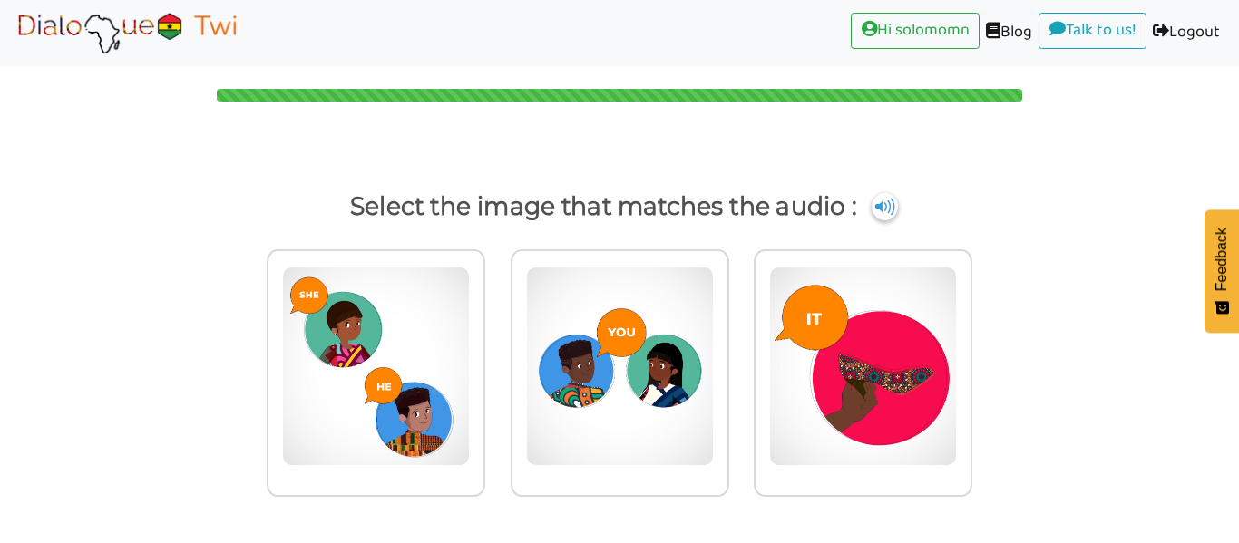
scroll to position [6, 0]
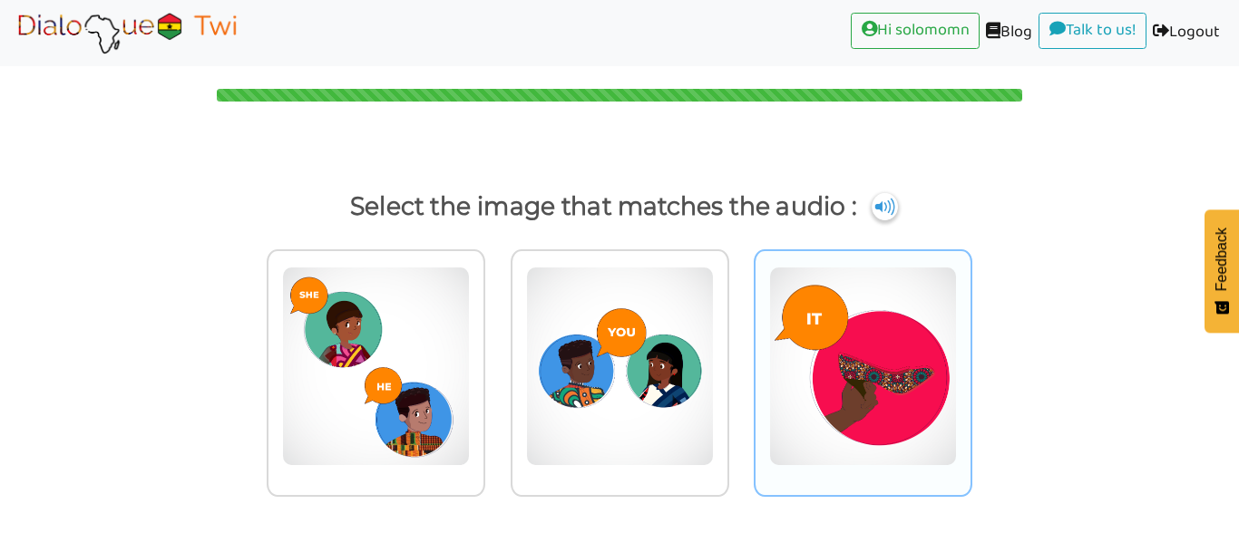
click at [792, 364] on img at bounding box center [863, 367] width 188 height 200
click at [971, 362] on input "radio" at bounding box center [978, 355] width 14 height 14
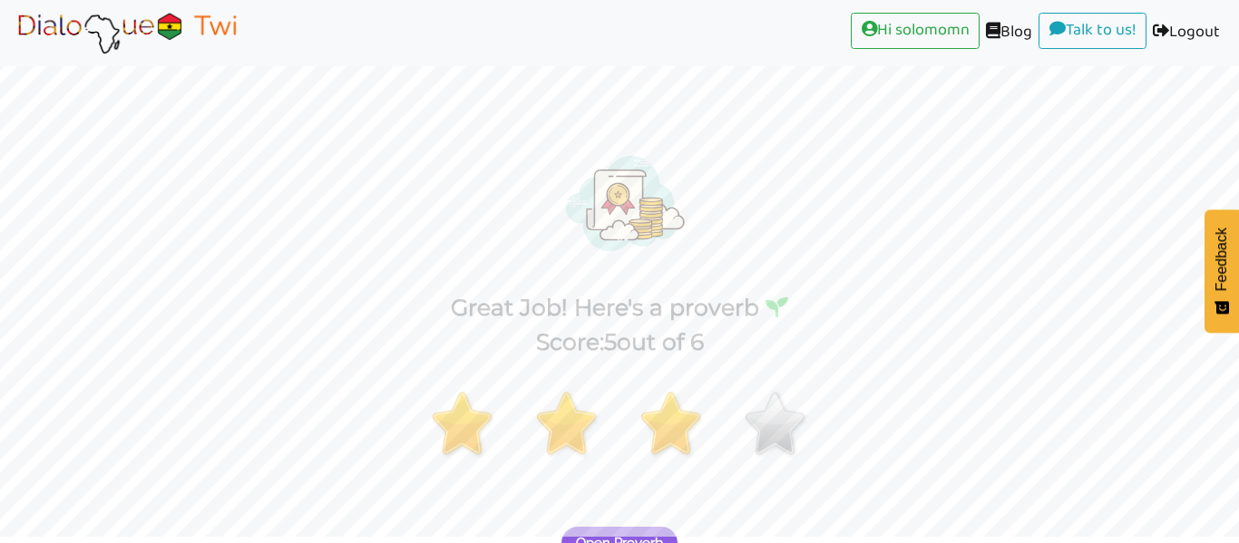
scroll to position [131, 0]
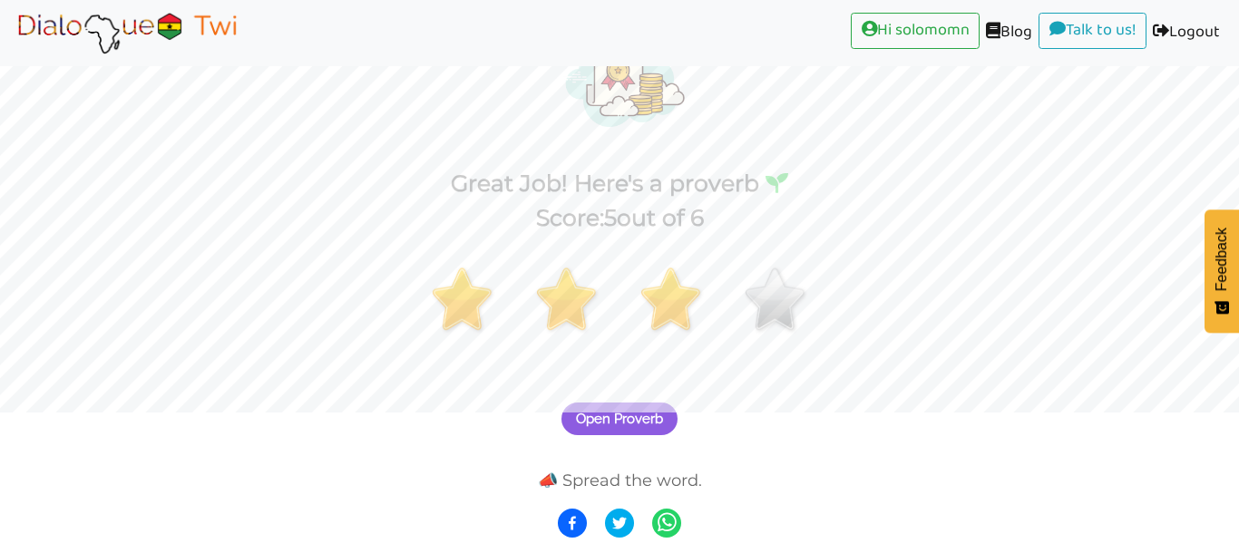
click at [643, 414] on span "Open Proverb" at bounding box center [619, 419] width 87 height 16
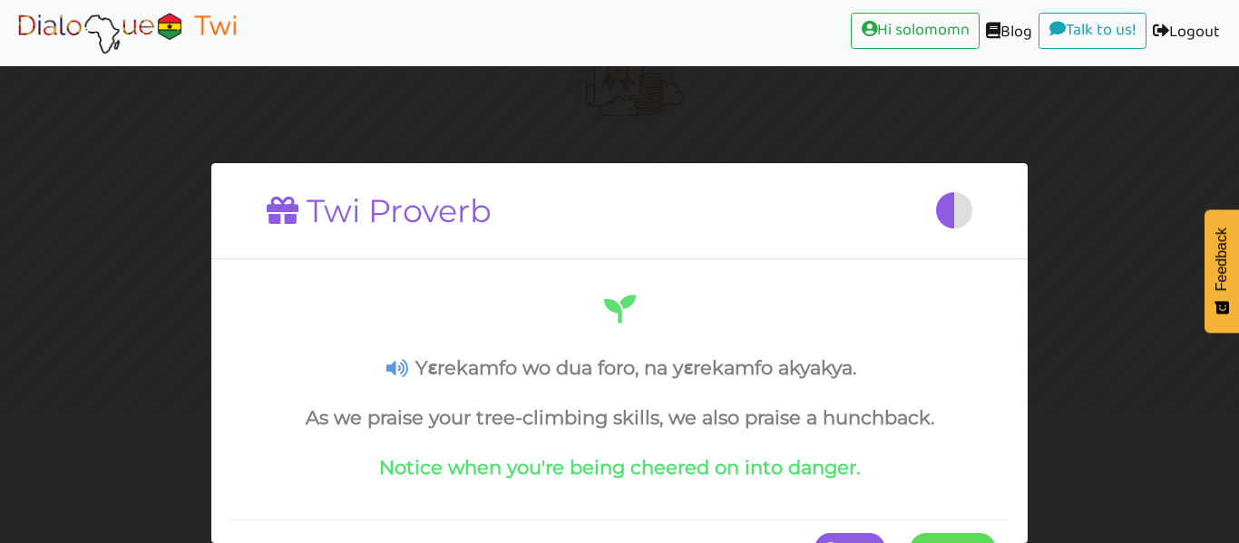
click at [996, 540] on span at bounding box center [996, 549] width 0 height 33
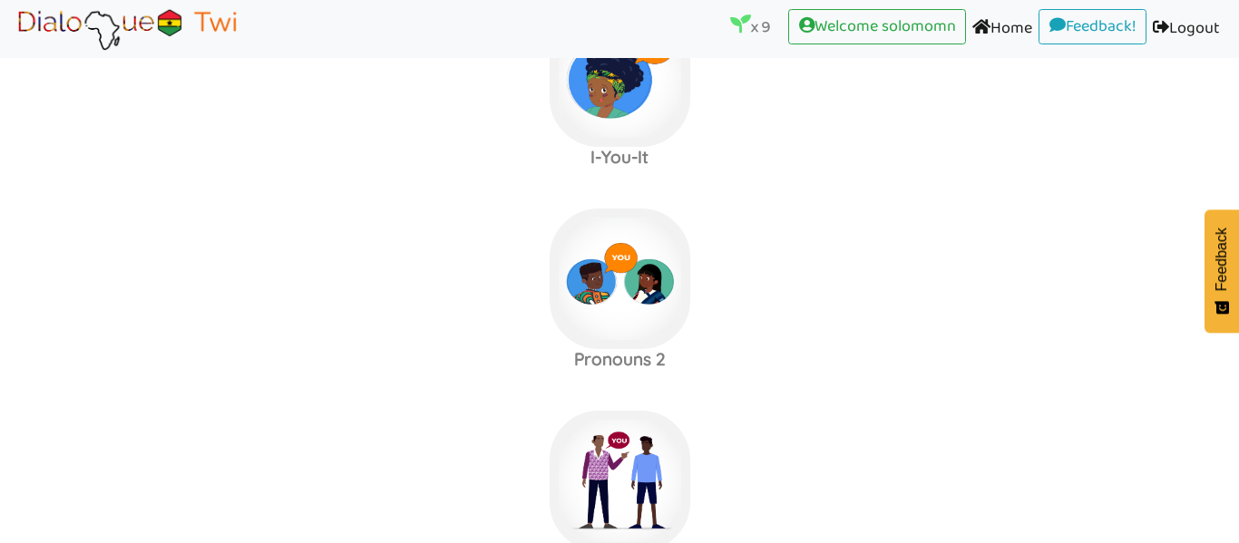
scroll to position [1111, 0]
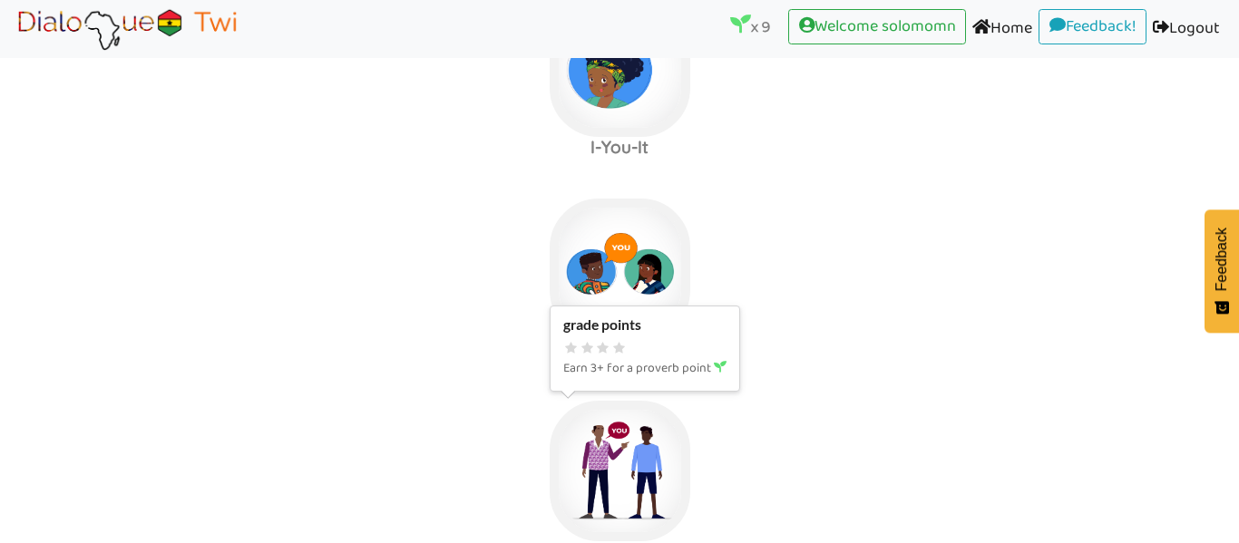
click at [667, 467] on img at bounding box center [620, 471] width 141 height 141
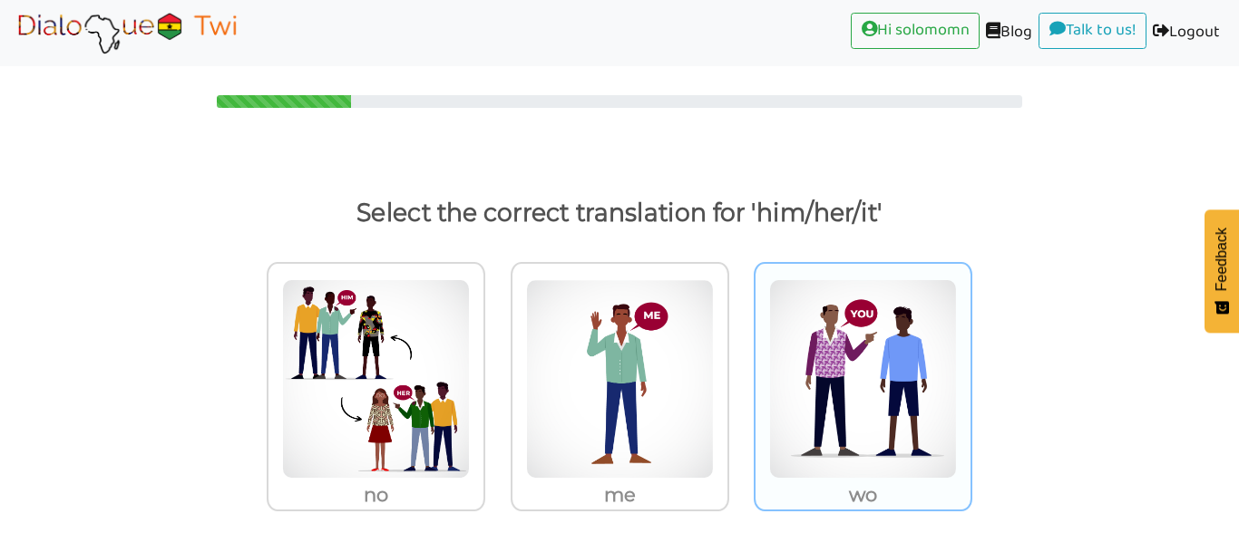
click at [862, 437] on img at bounding box center [863, 379] width 188 height 200
click at [971, 375] on input "wo" at bounding box center [978, 368] width 14 height 14
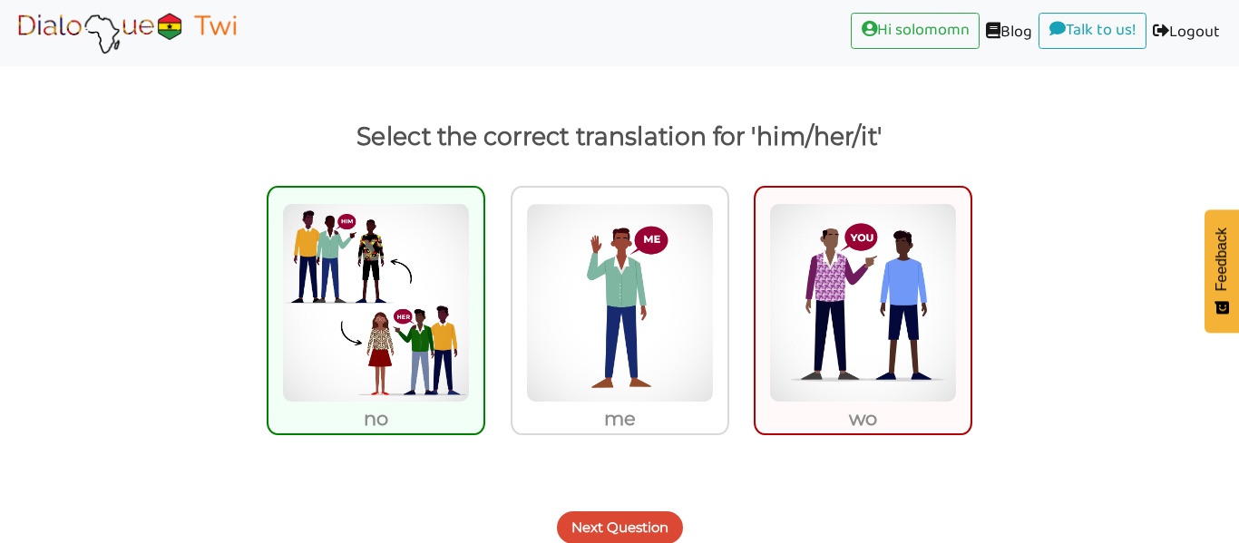
scroll to position [86, 0]
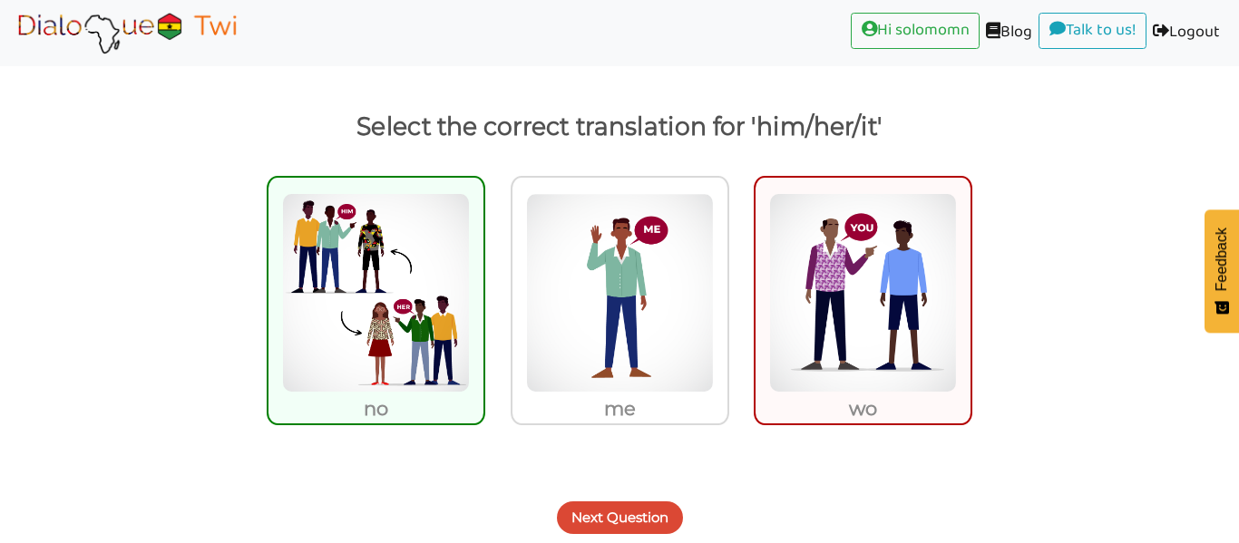
click at [641, 514] on button "Next Question" at bounding box center [620, 518] width 126 height 33
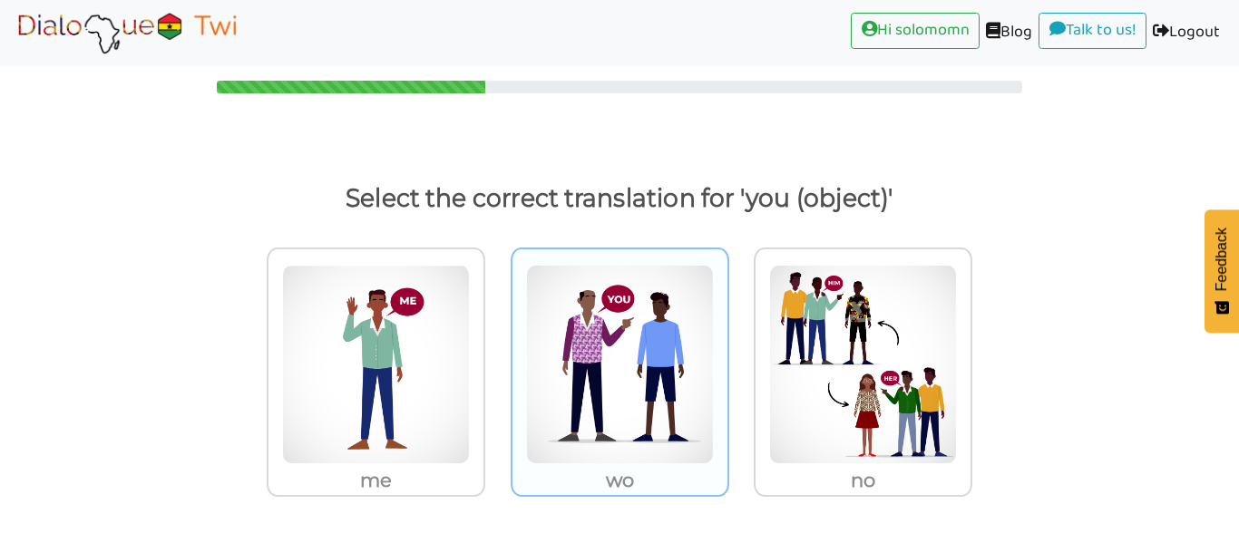
click at [683, 460] on img at bounding box center [620, 365] width 188 height 200
click at [728, 360] on input "wo" at bounding box center [735, 354] width 14 height 14
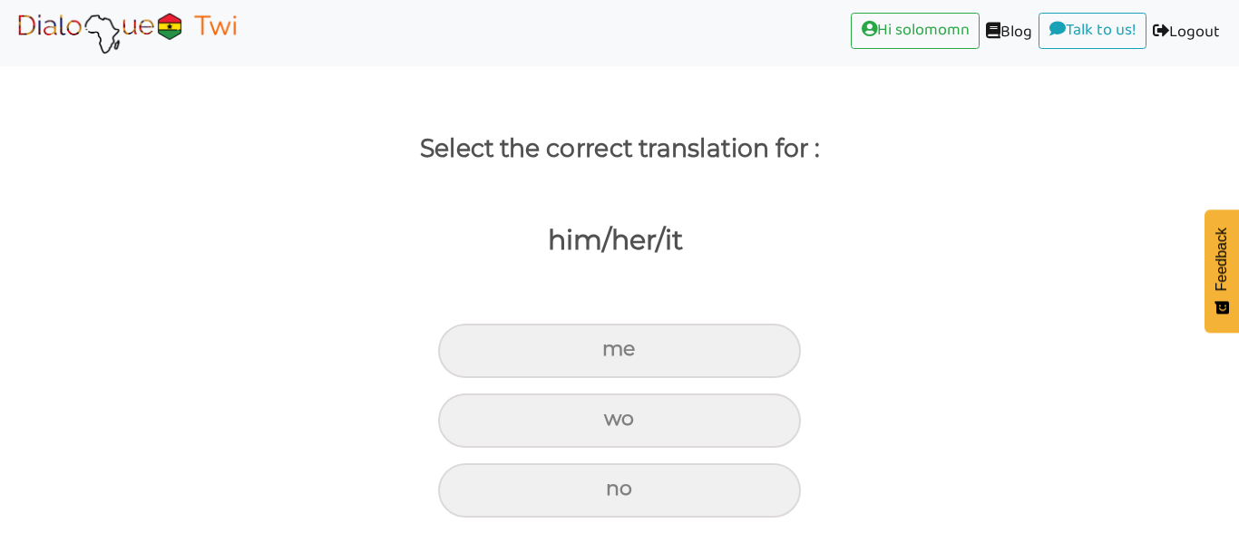
scroll to position [64, 0]
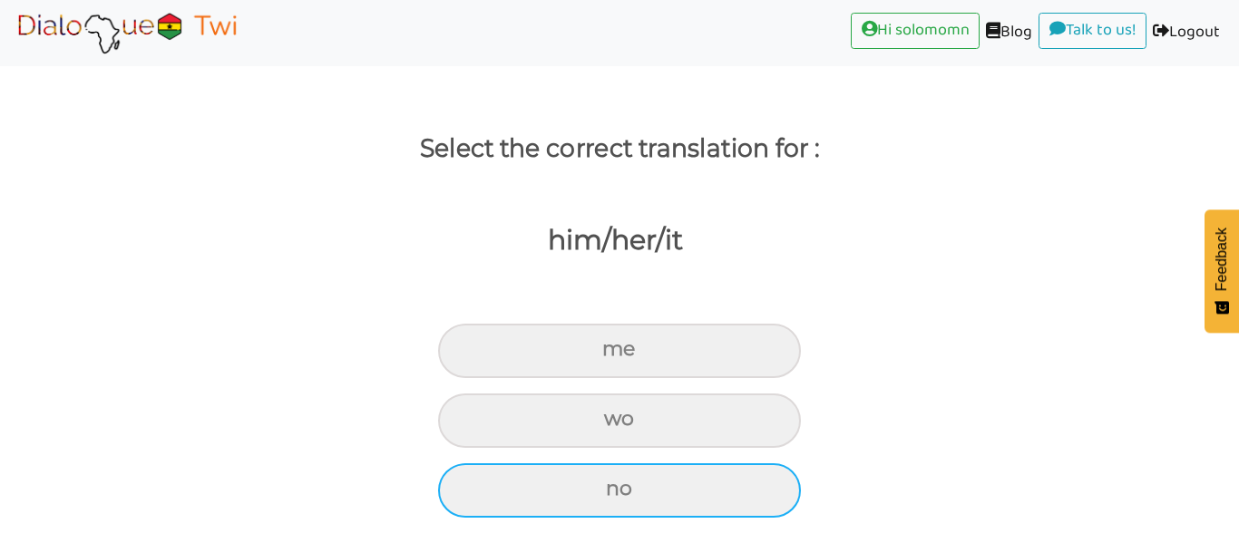
click at [675, 480] on div "no" at bounding box center [619, 491] width 363 height 54
click at [620, 484] on input "no" at bounding box center [614, 490] width 12 height 12
radio input "true"
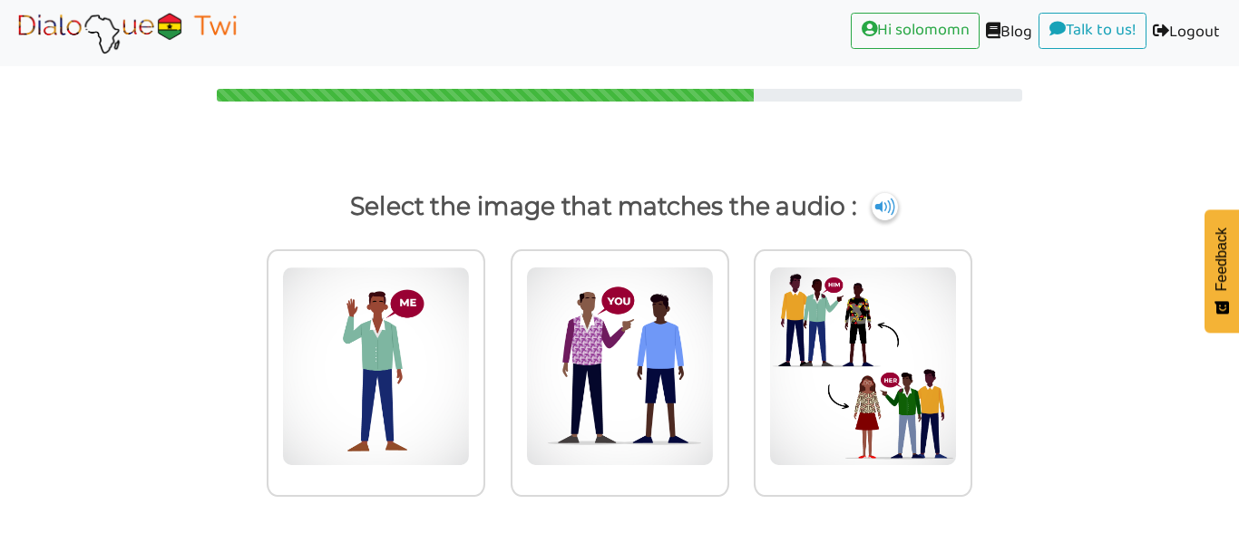
scroll to position [6, 0]
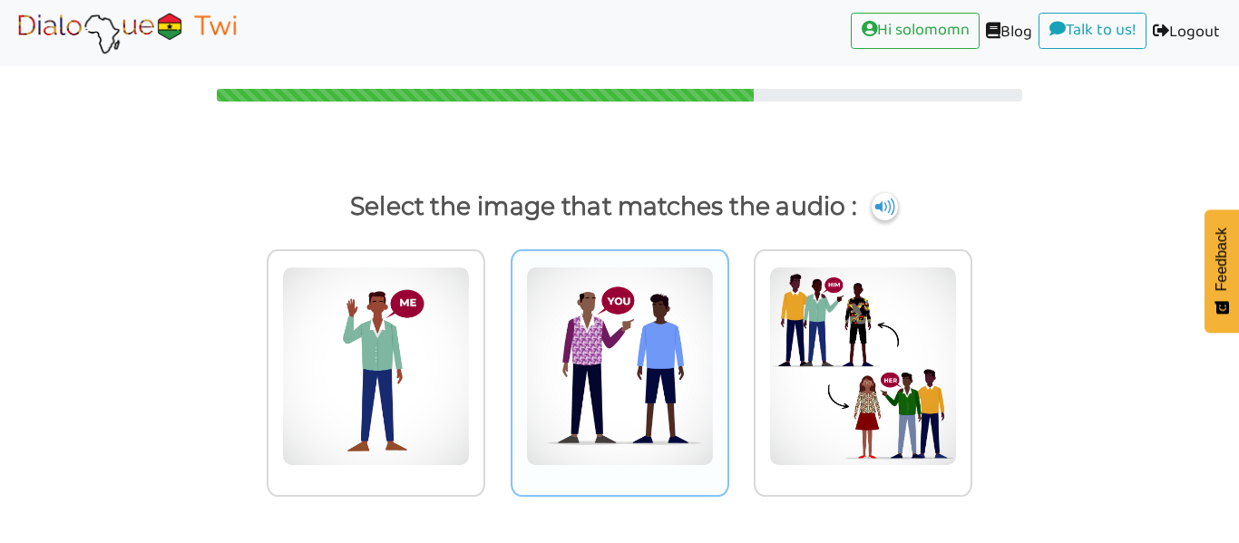
click at [631, 341] on img at bounding box center [620, 367] width 188 height 200
click at [728, 348] on input "radio" at bounding box center [735, 355] width 14 height 14
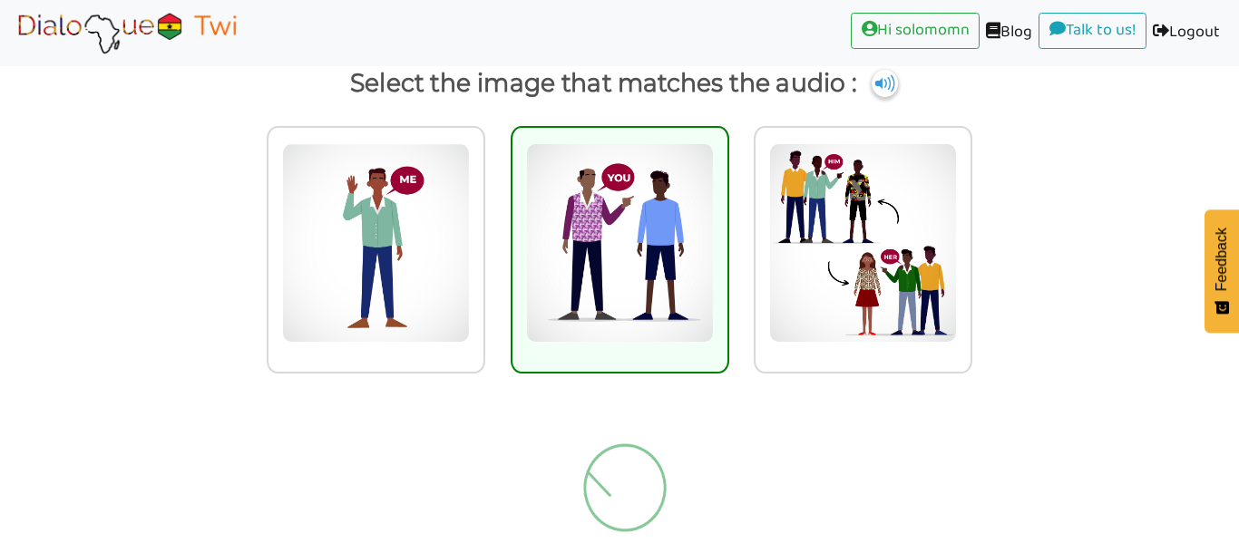
scroll to position [15, 0]
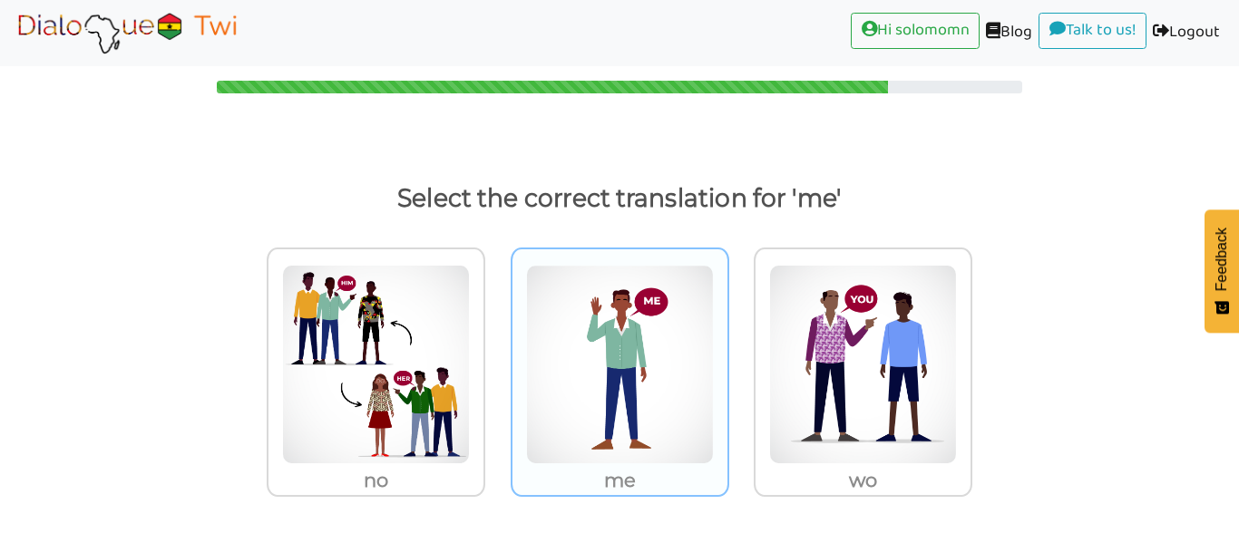
click at [671, 365] on img at bounding box center [620, 365] width 188 height 200
click at [728, 360] on input "me" at bounding box center [735, 354] width 14 height 14
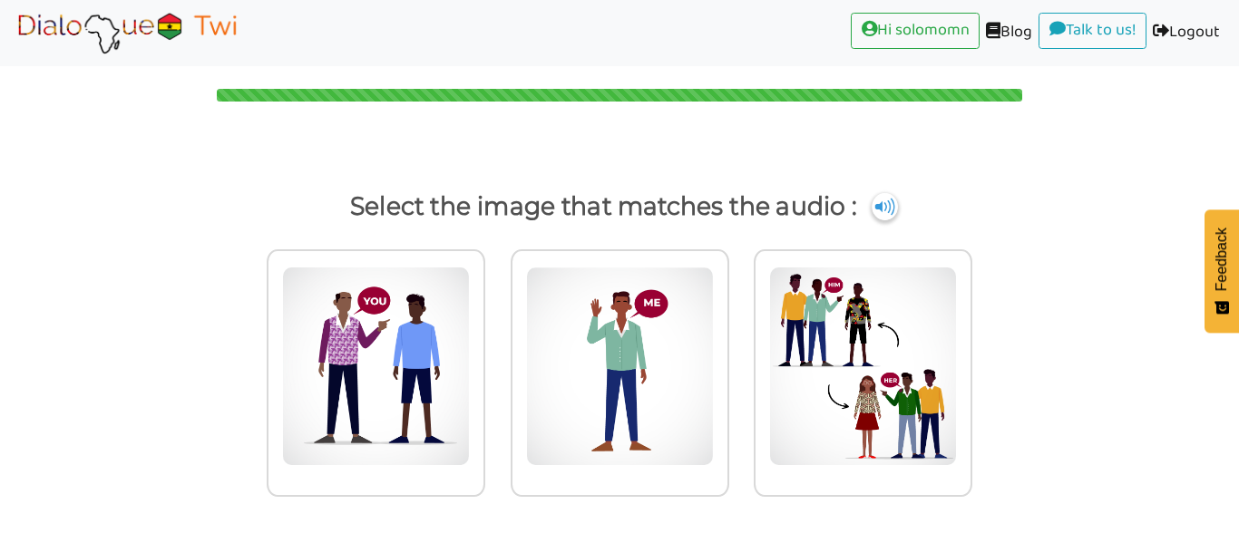
scroll to position [6, 0]
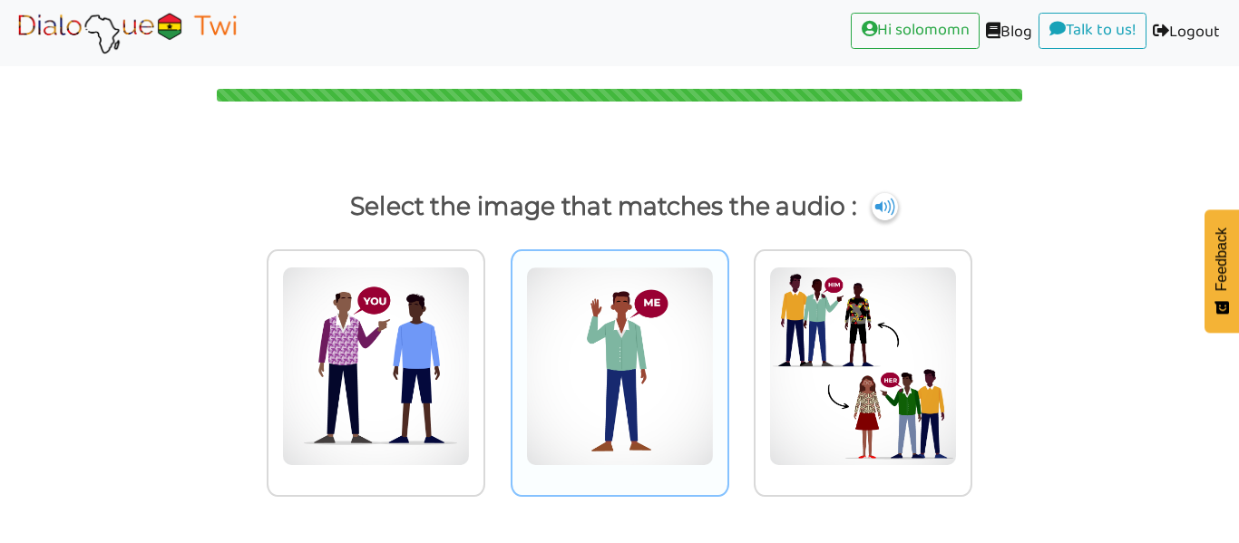
click at [612, 388] on img at bounding box center [620, 367] width 188 height 200
click at [728, 362] on input "radio" at bounding box center [735, 355] width 14 height 14
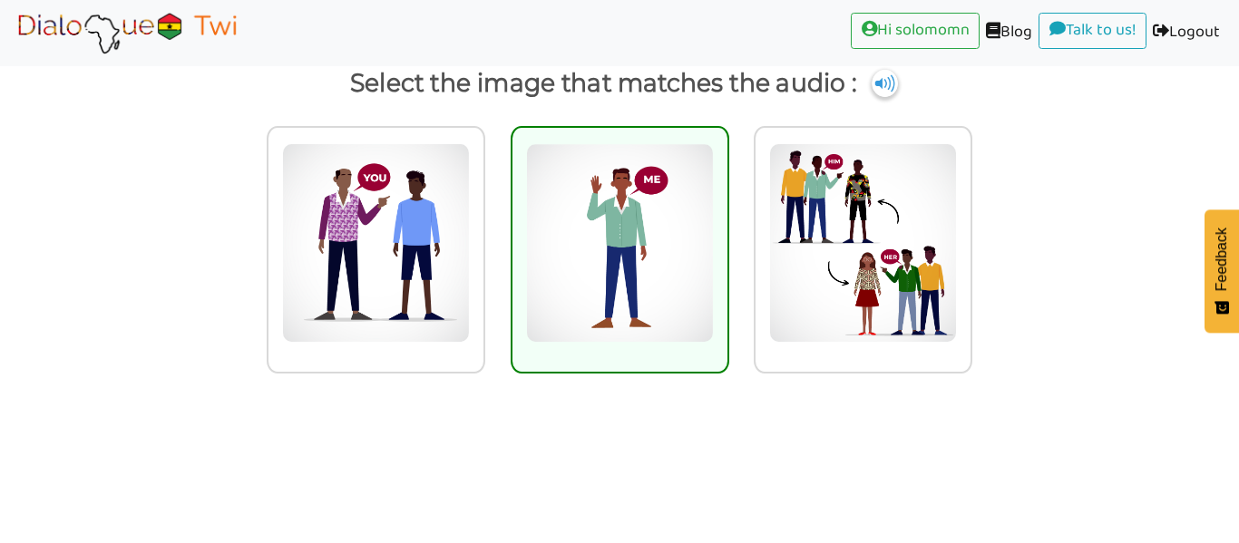
scroll to position [131, 0]
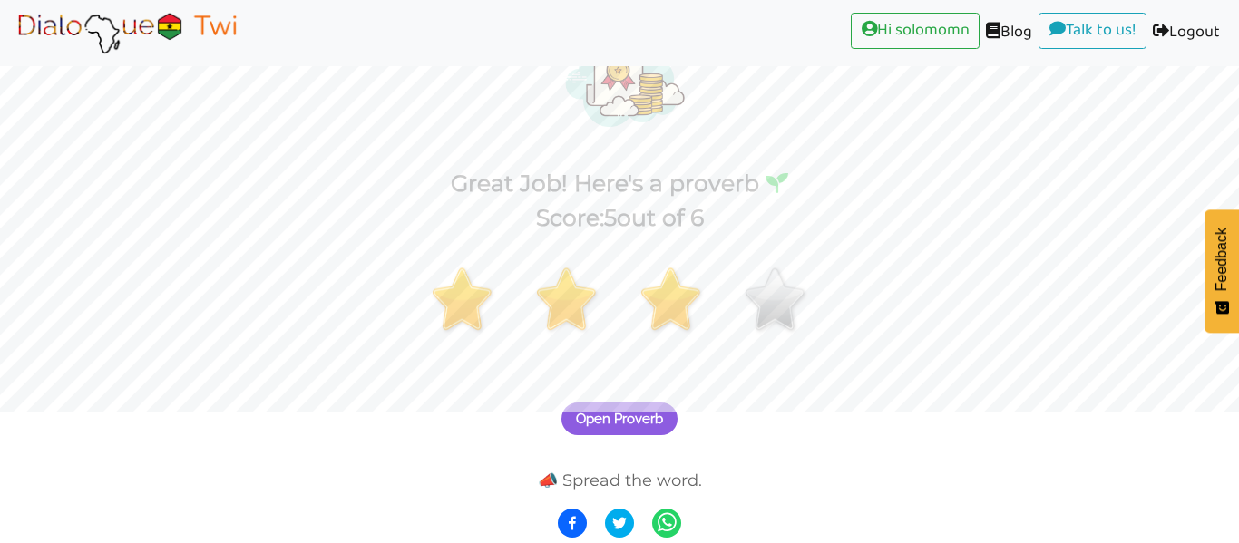
click at [624, 421] on span "Open Proverb" at bounding box center [619, 419] width 87 height 16
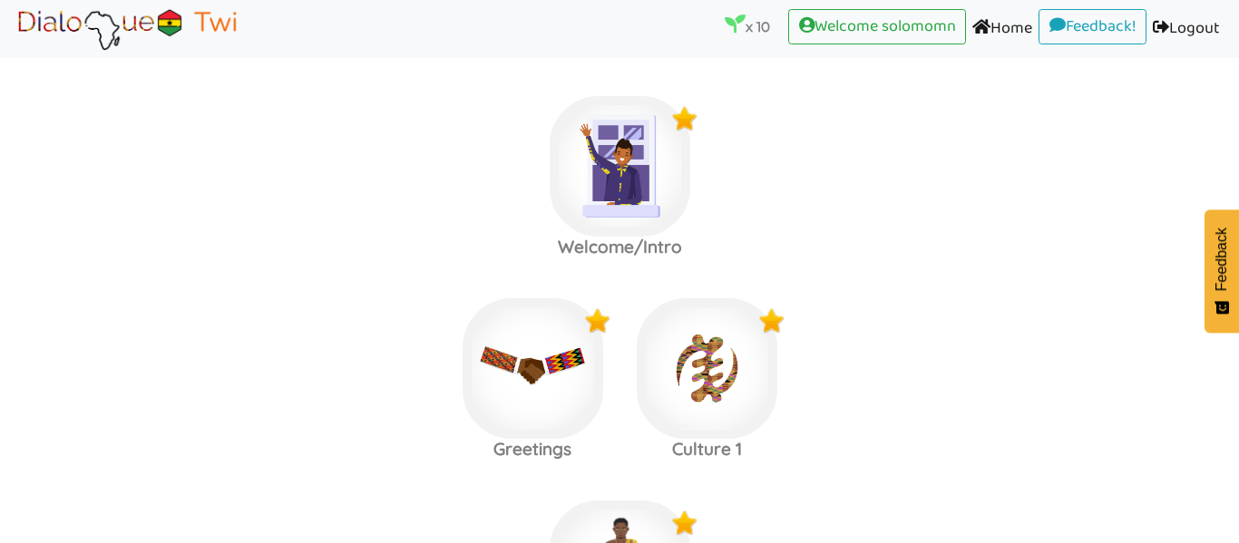
scroll to position [1431, 0]
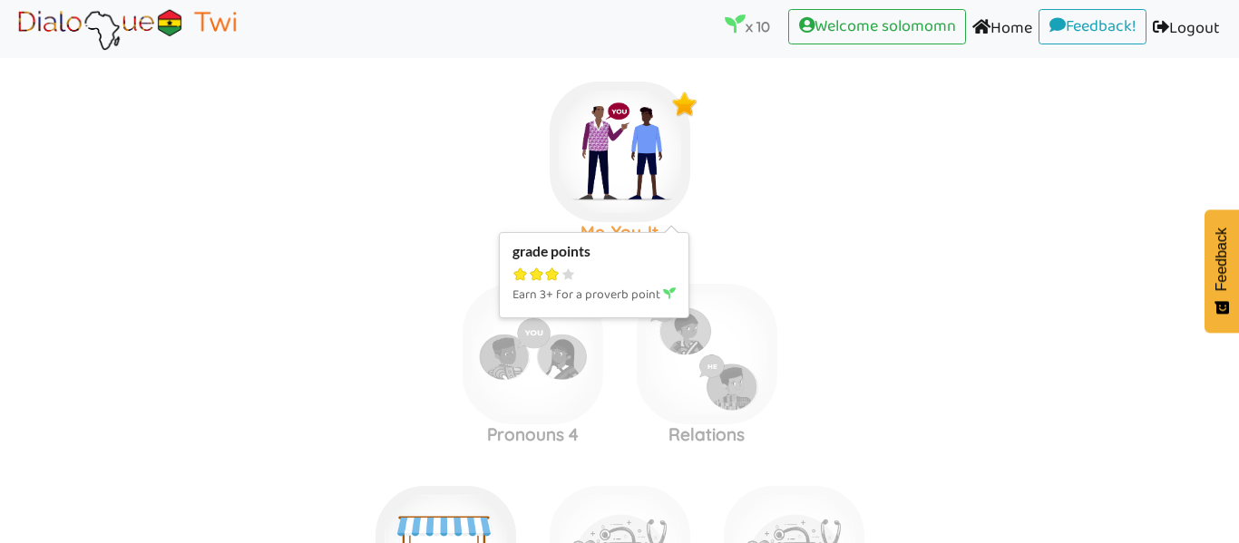
click at [635, 174] on img at bounding box center [620, 152] width 141 height 141
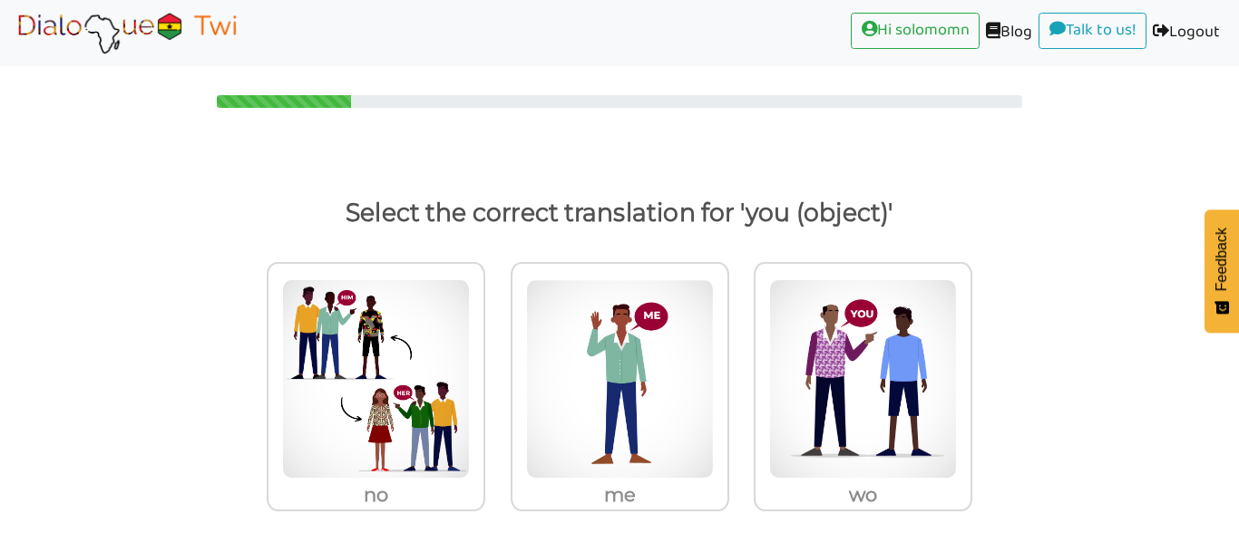
scroll to position [15, 0]
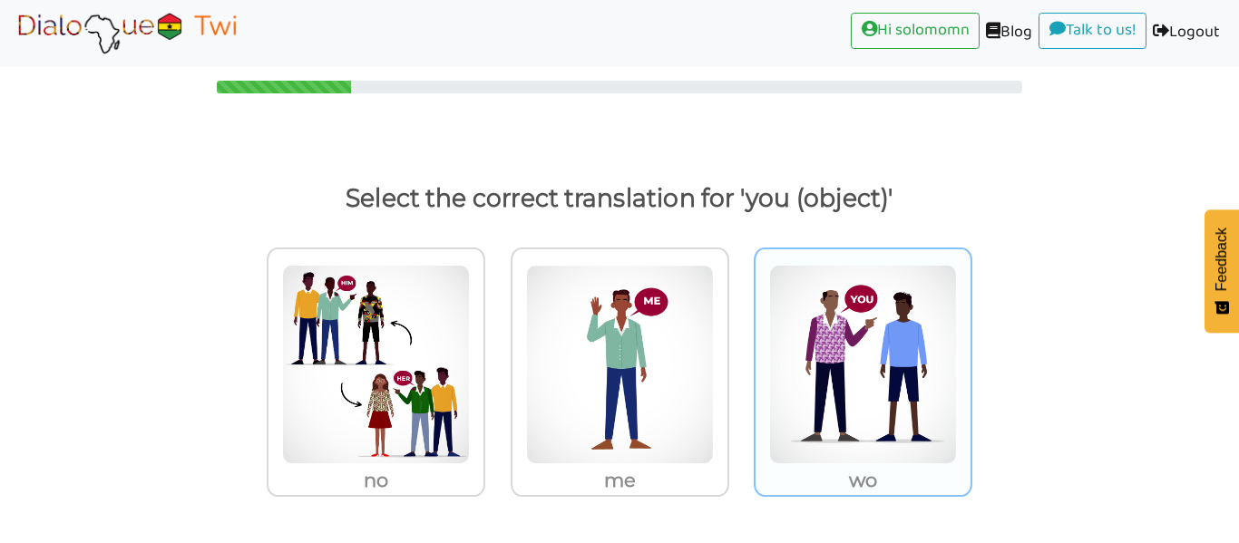
click at [830, 368] on img at bounding box center [863, 365] width 188 height 200
click at [971, 360] on input "wo" at bounding box center [978, 354] width 14 height 14
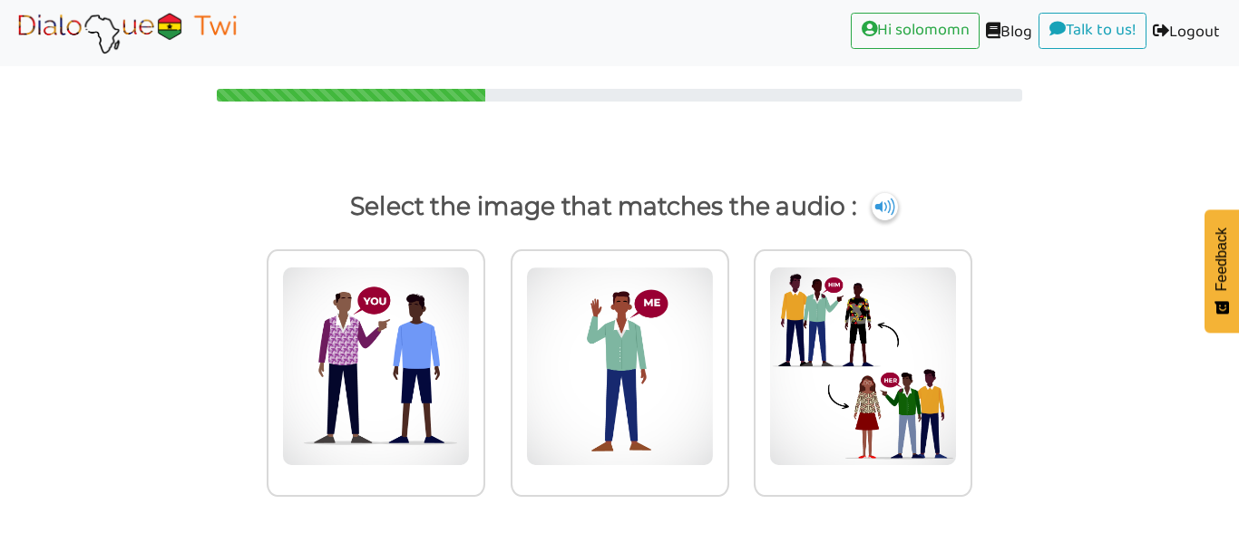
scroll to position [6, 0]
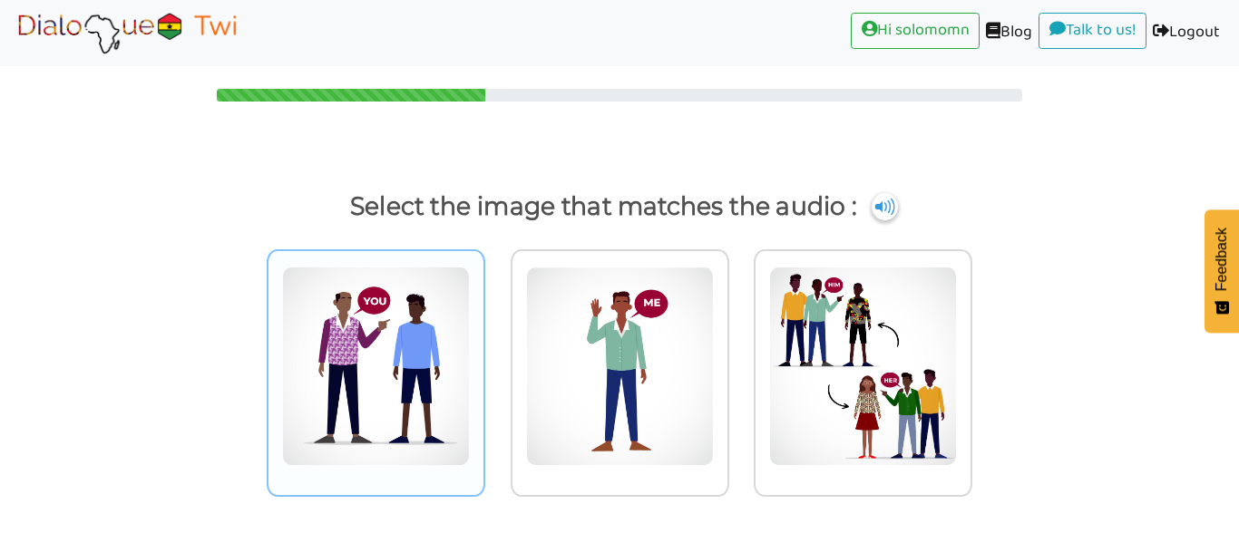
click at [408, 334] on img at bounding box center [376, 367] width 188 height 200
click at [484, 348] on input "radio" at bounding box center [491, 355] width 14 height 14
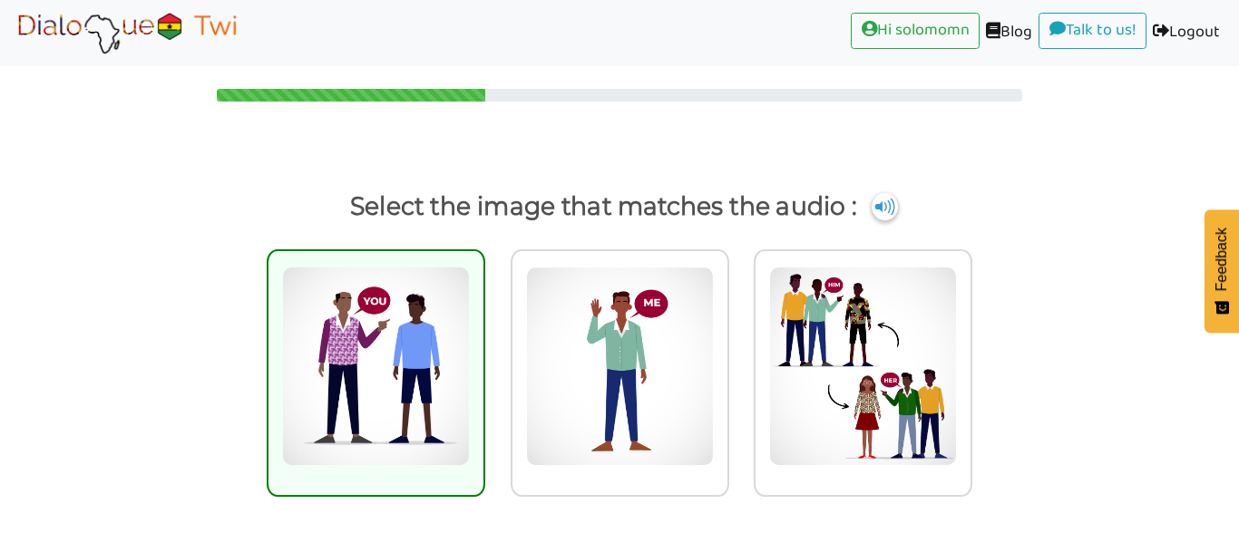
scroll to position [15, 0]
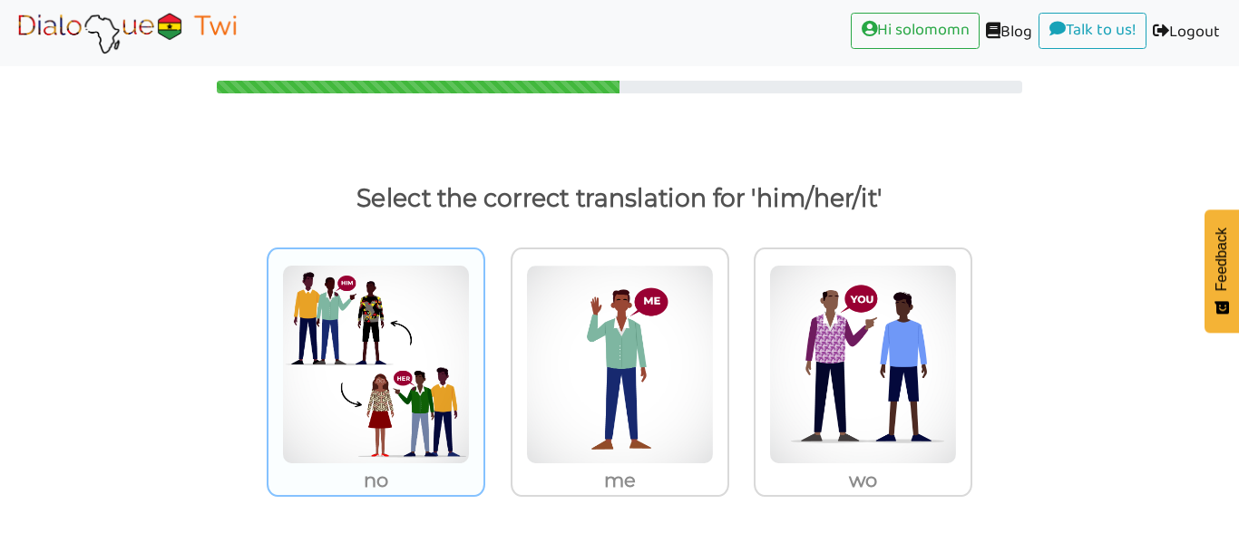
click at [362, 375] on img at bounding box center [376, 365] width 188 height 200
click at [484, 360] on input "no" at bounding box center [491, 354] width 14 height 14
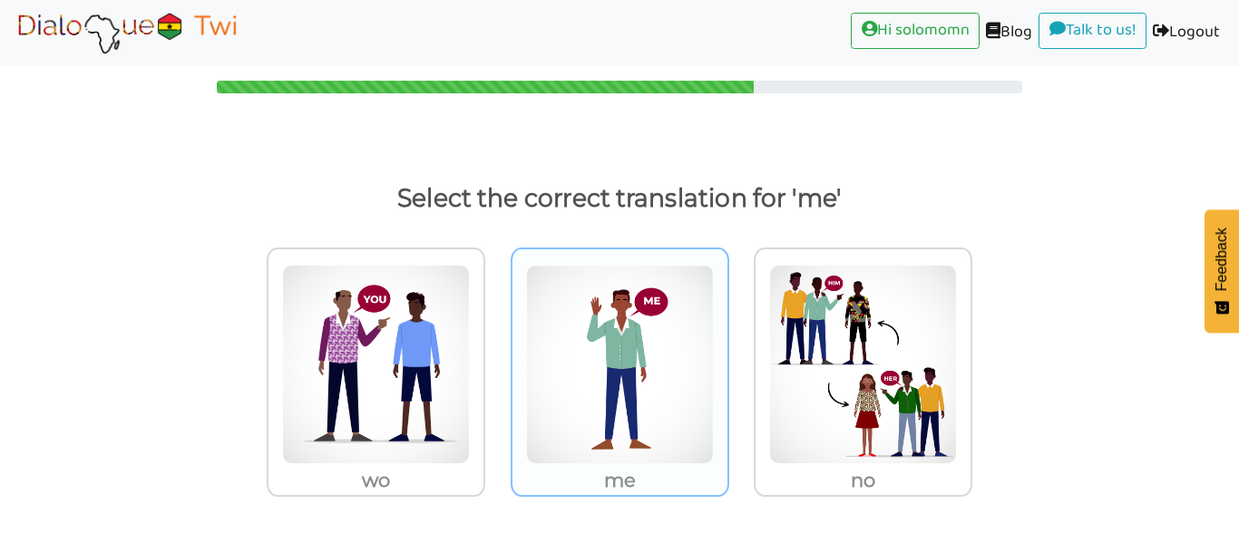
click at [658, 314] on img at bounding box center [620, 365] width 188 height 200
click at [728, 347] on input "me" at bounding box center [735, 354] width 14 height 14
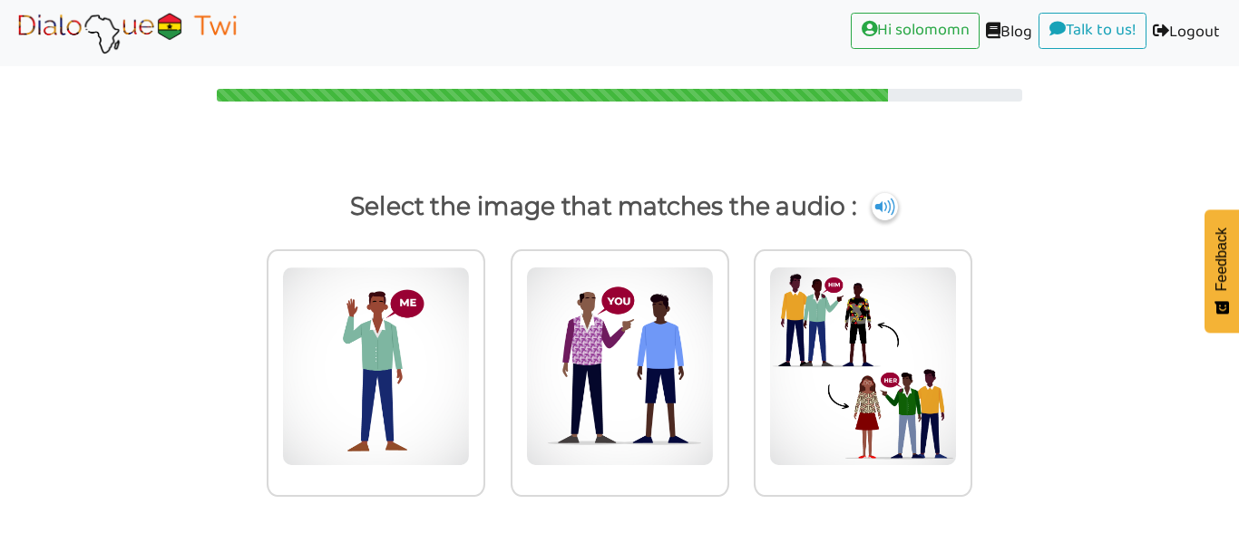
scroll to position [6, 0]
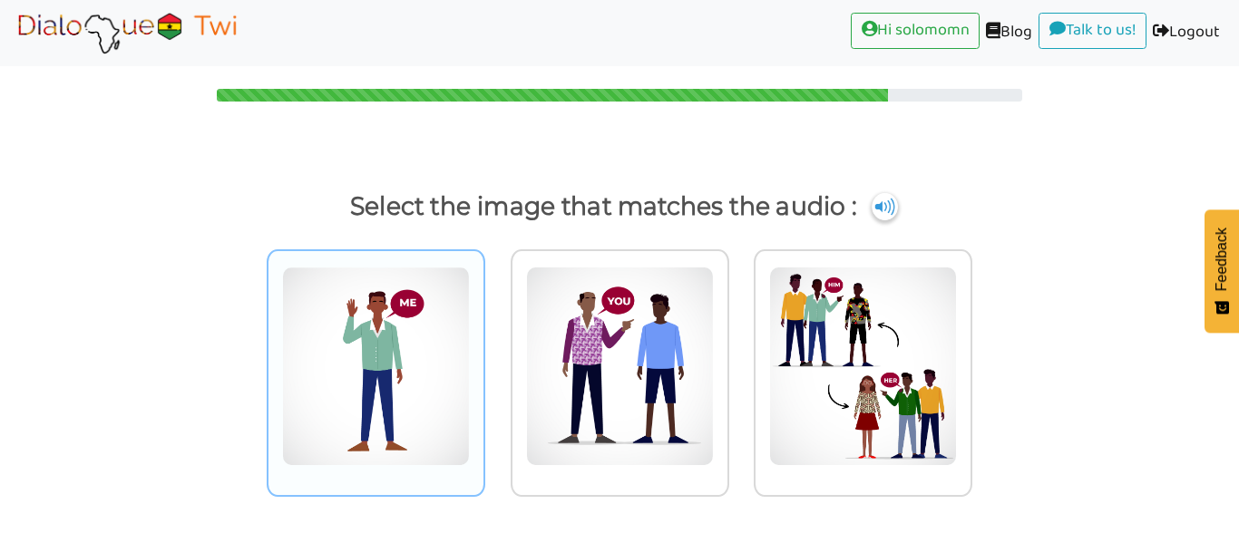
click at [451, 401] on img at bounding box center [376, 367] width 188 height 200
click at [484, 362] on input "radio" at bounding box center [491, 355] width 14 height 14
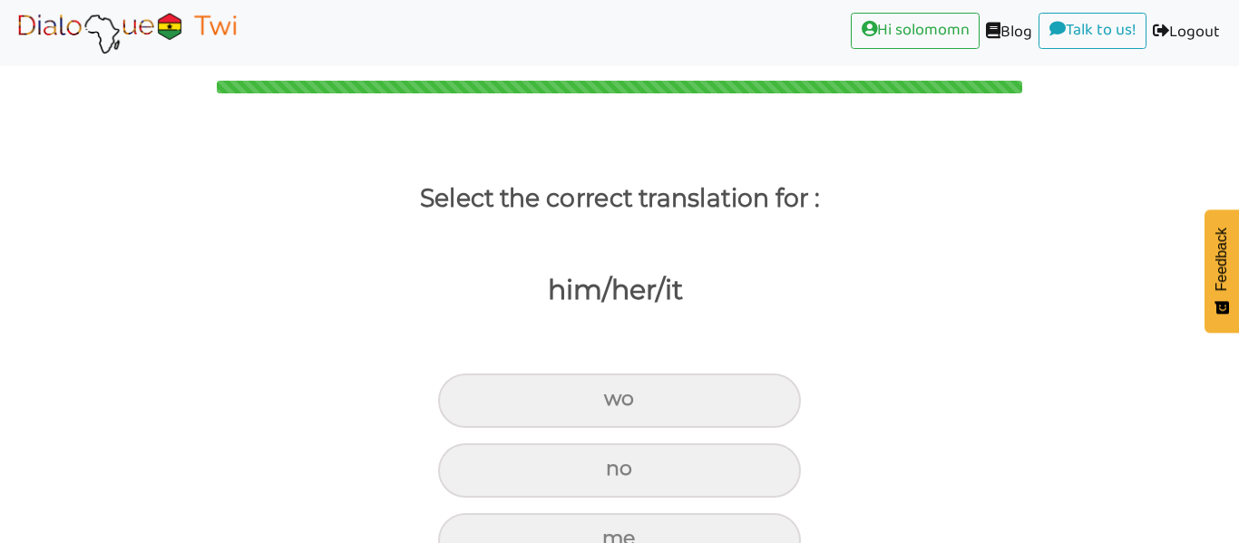
scroll to position [64, 0]
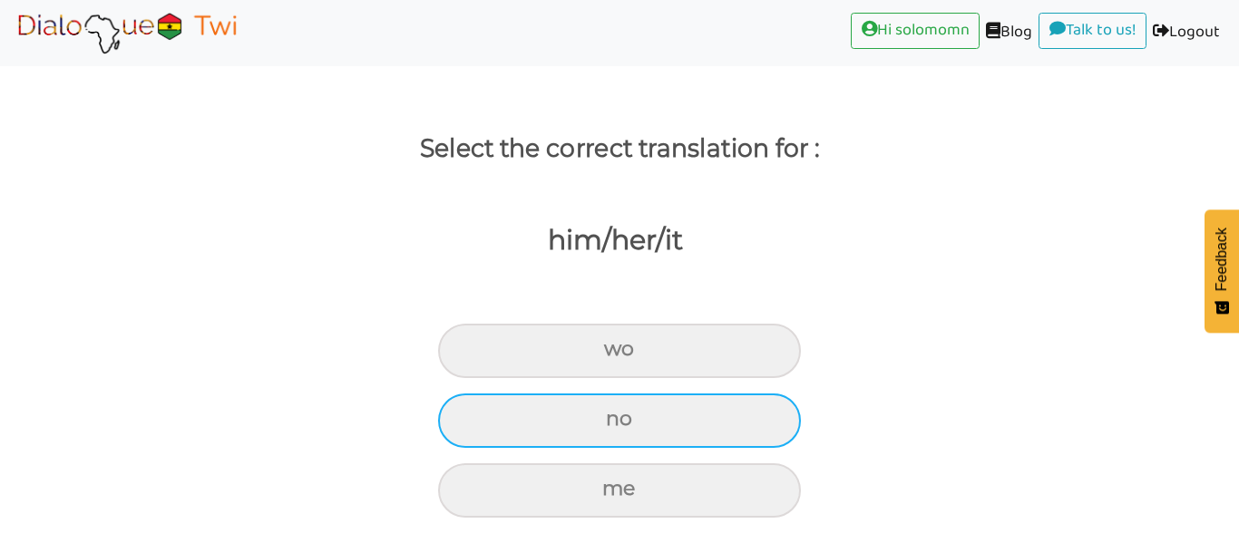
click at [509, 440] on div "no" at bounding box center [619, 421] width 363 height 54
click at [608, 426] on input "no" at bounding box center [614, 420] width 12 height 12
radio input "true"
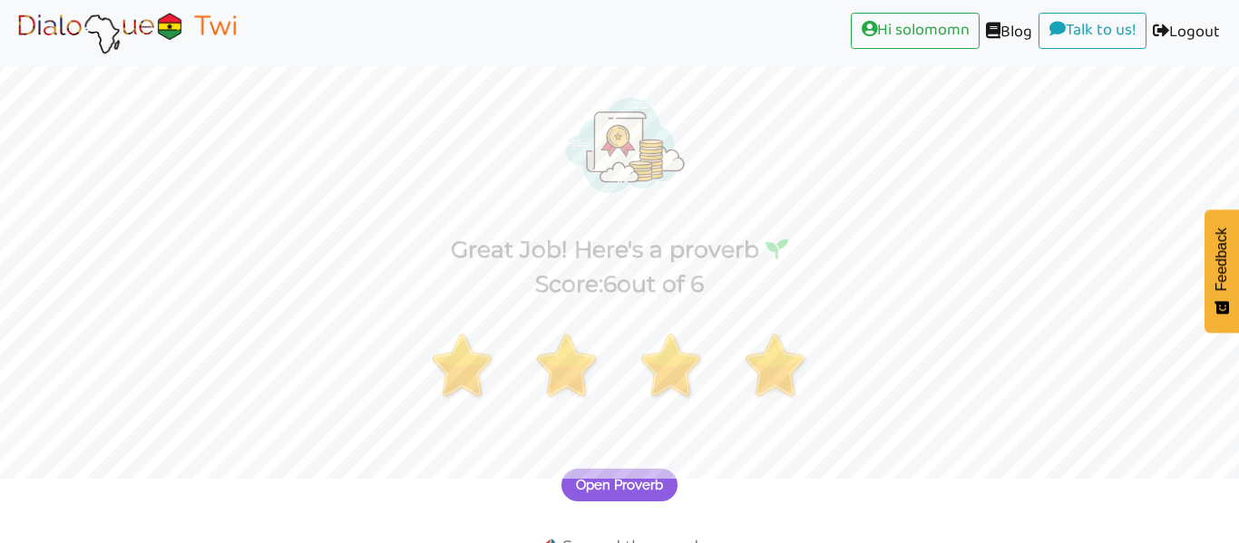
click at [614, 491] on span "Open Proverb" at bounding box center [619, 485] width 87 height 16
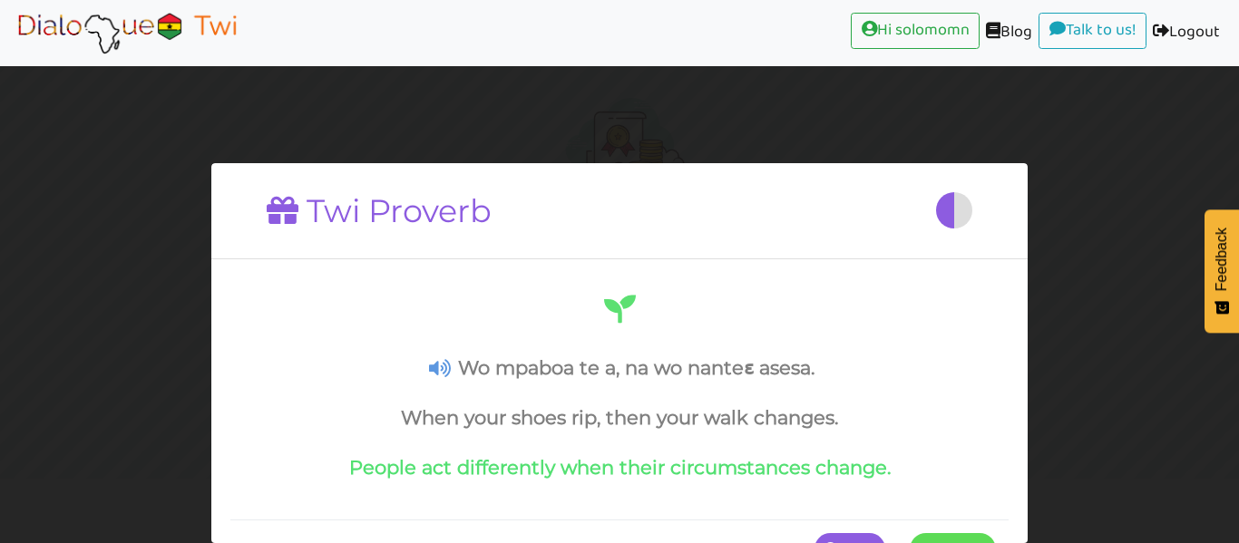
click at [996, 536] on span at bounding box center [996, 549] width 0 height 33
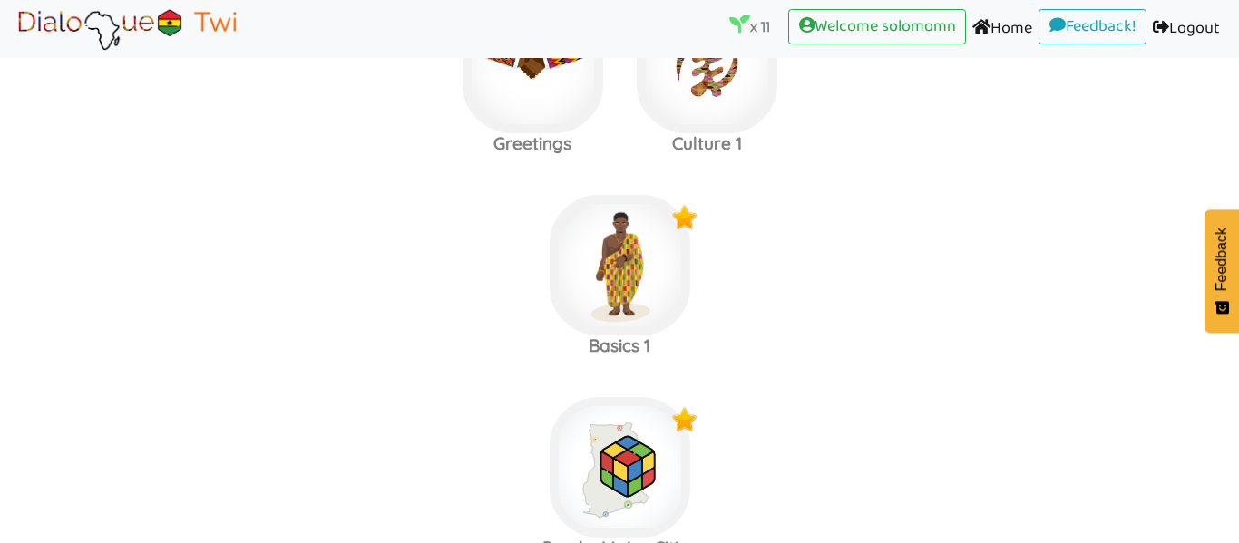
scroll to position [1431, 0]
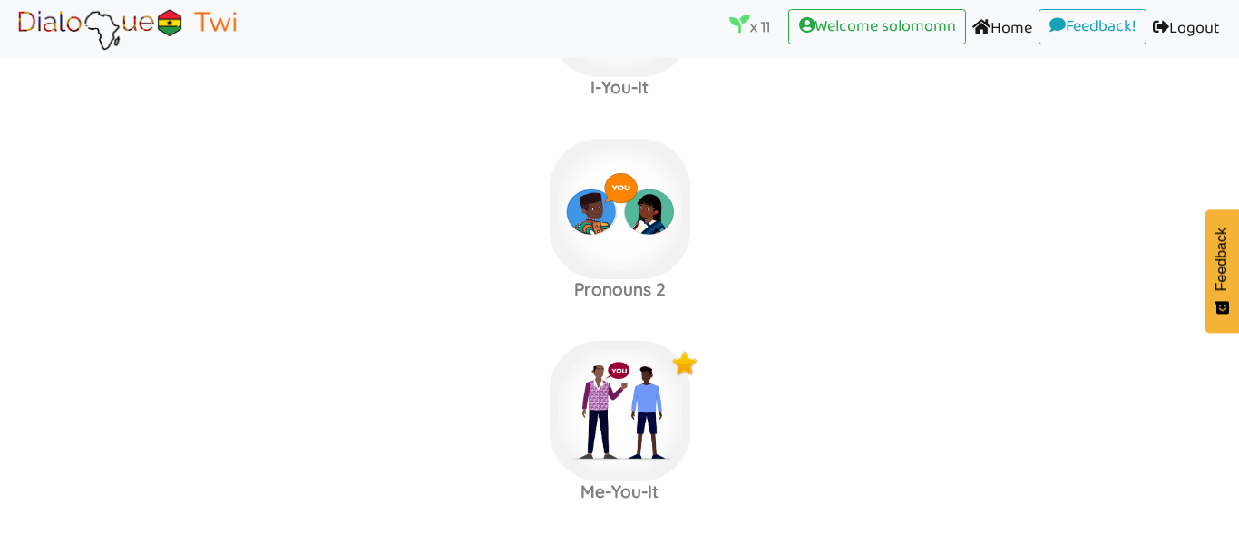
scroll to position [1023, 0]
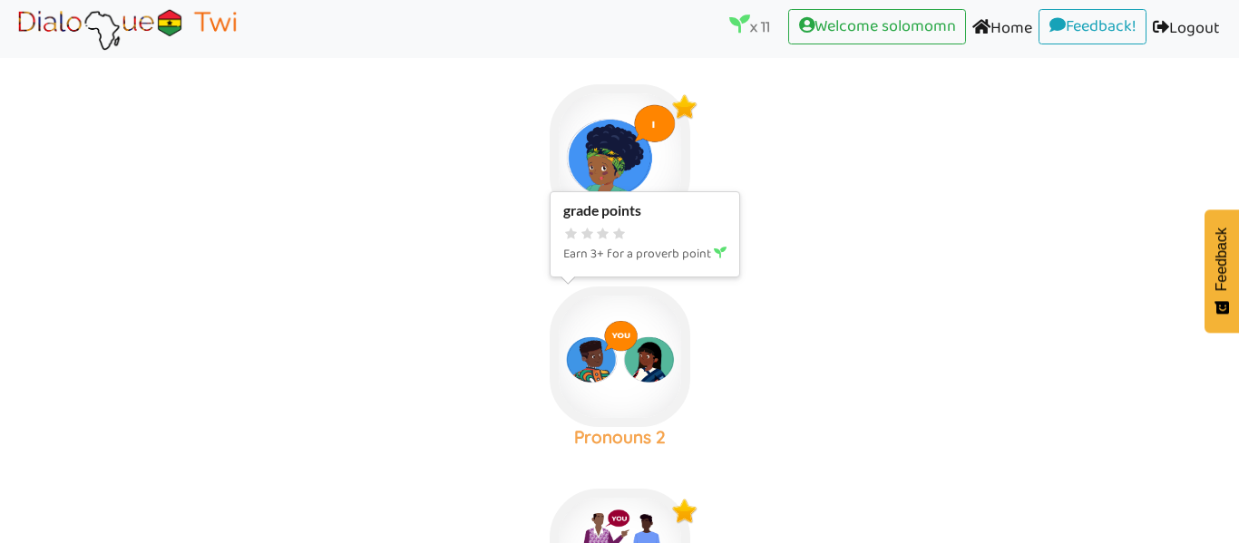
click at [650, 373] on img at bounding box center [620, 357] width 141 height 141
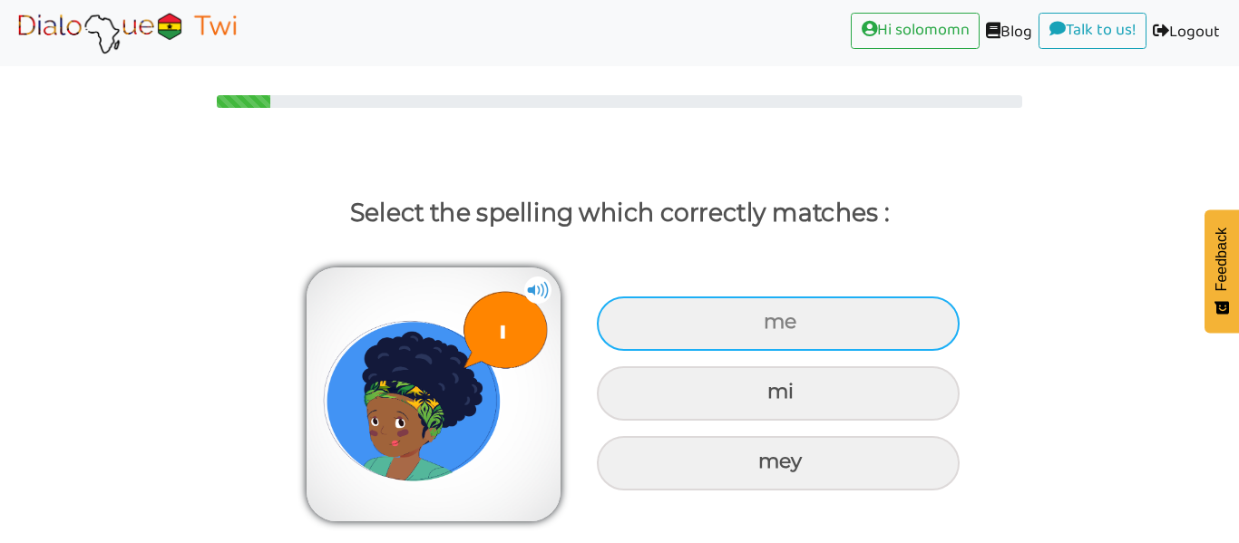
click at [693, 322] on div "me" at bounding box center [778, 324] width 363 height 54
click at [760, 322] on input "me" at bounding box center [766, 323] width 12 height 12
radio input "true"
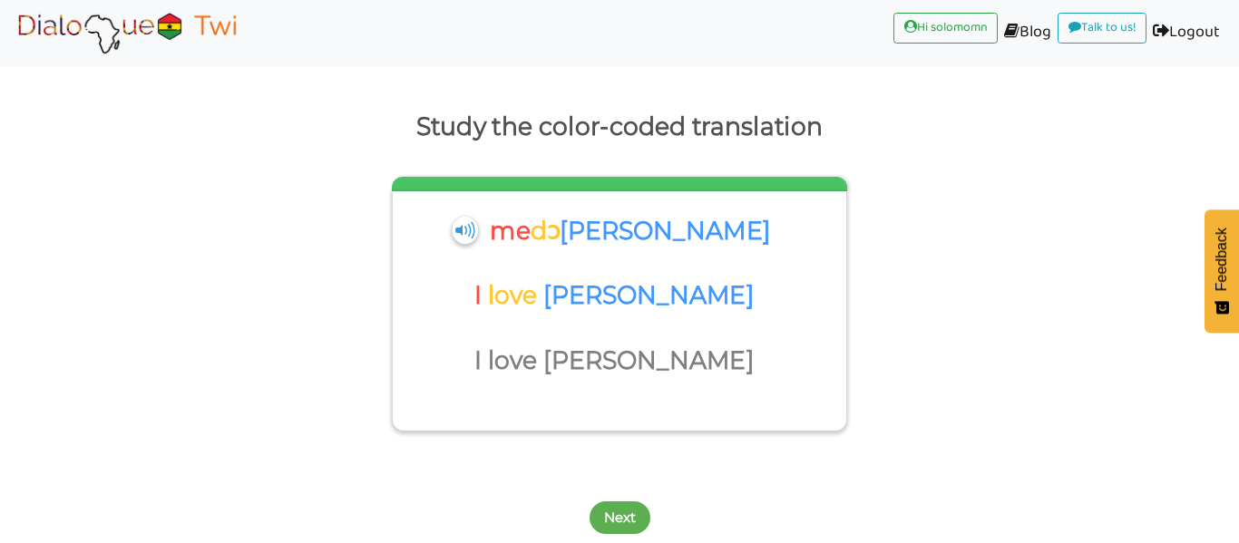
scroll to position [86, 0]
click at [617, 515] on button "Next" at bounding box center [620, 518] width 61 height 33
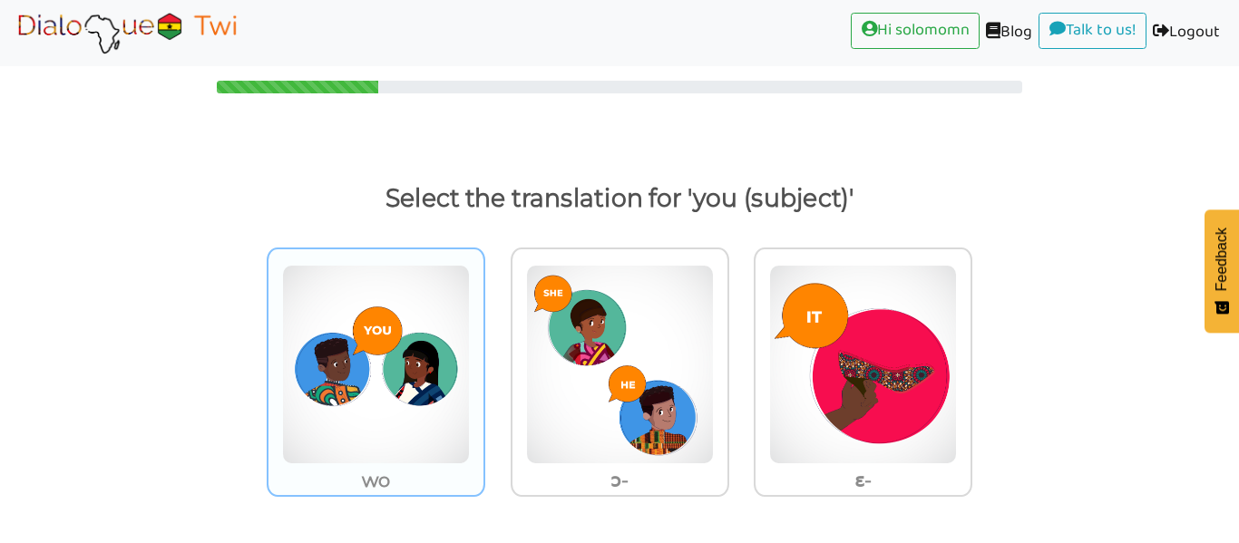
click at [396, 373] on img at bounding box center [376, 365] width 188 height 200
click at [484, 360] on input "wo" at bounding box center [491, 354] width 14 height 14
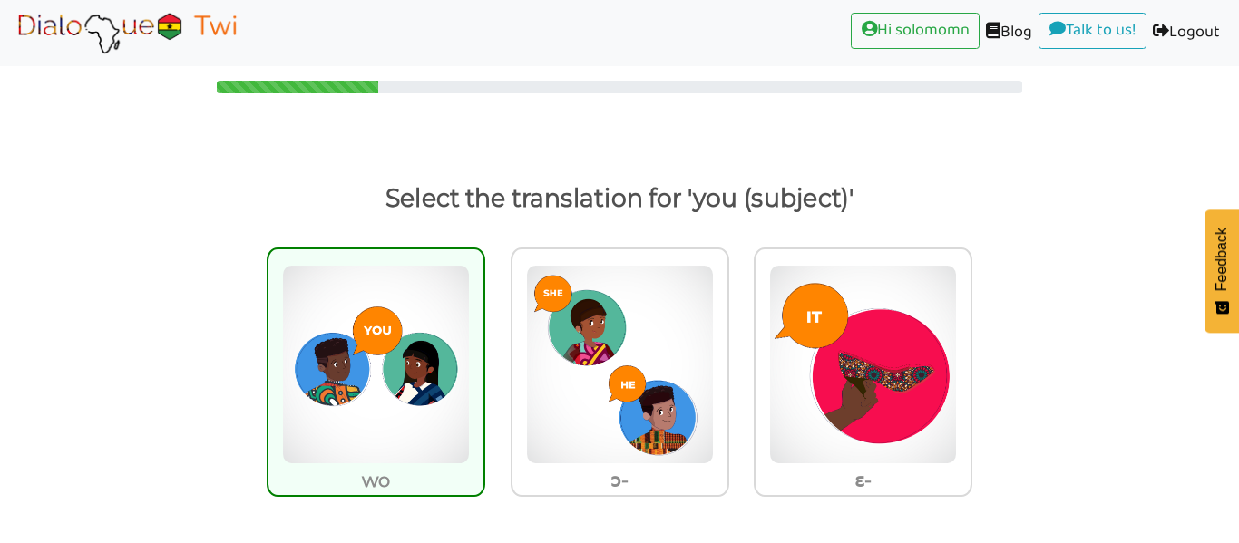
scroll to position [86, 0]
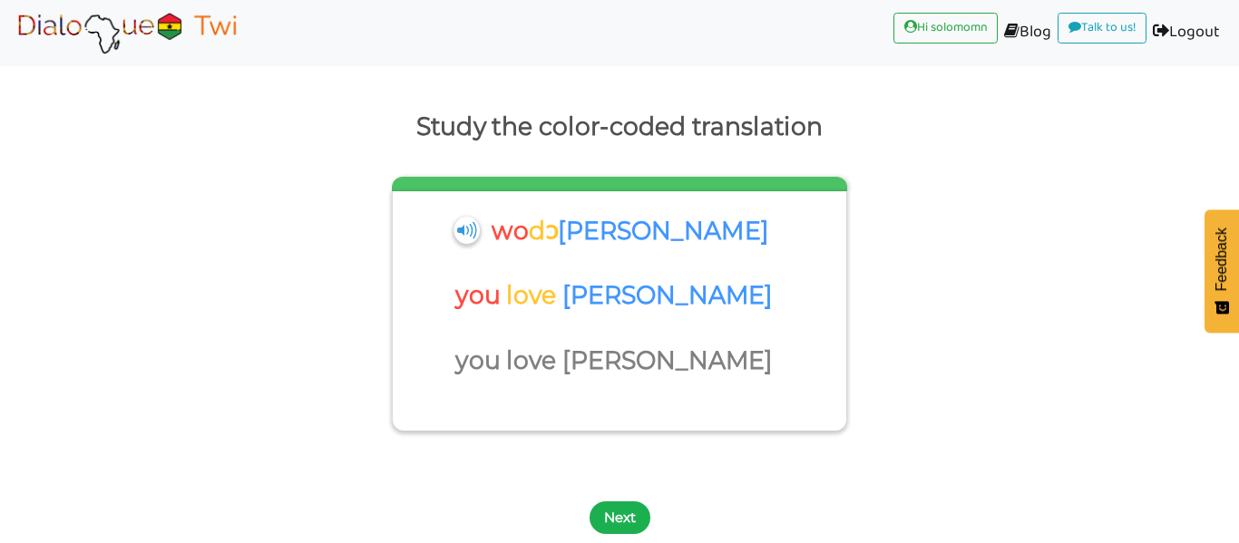
click at [612, 522] on button "Next" at bounding box center [620, 518] width 61 height 33
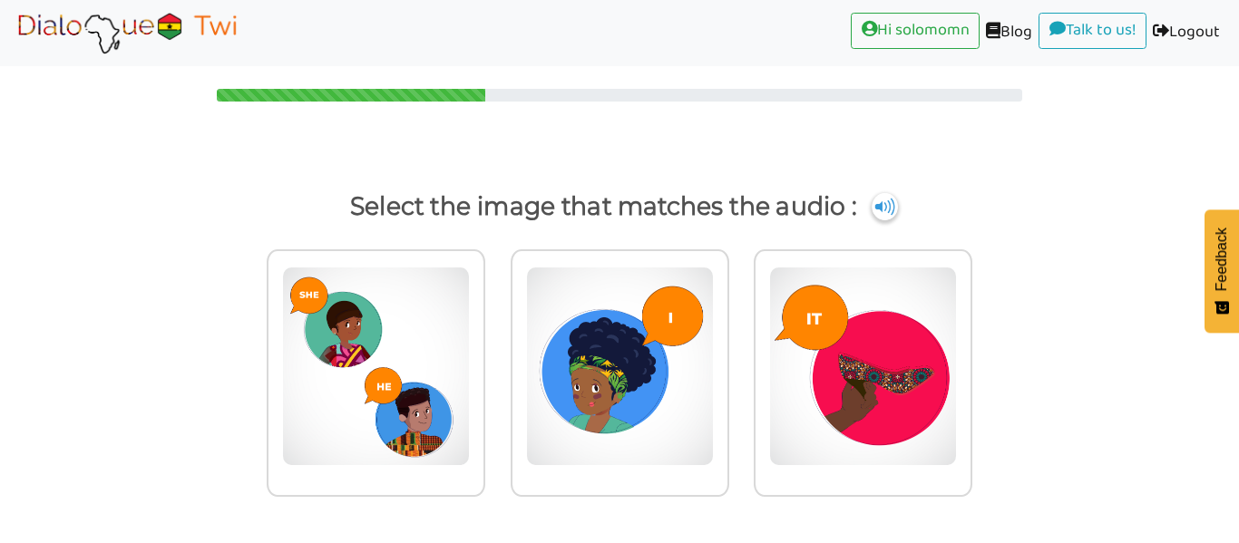
scroll to position [6, 0]
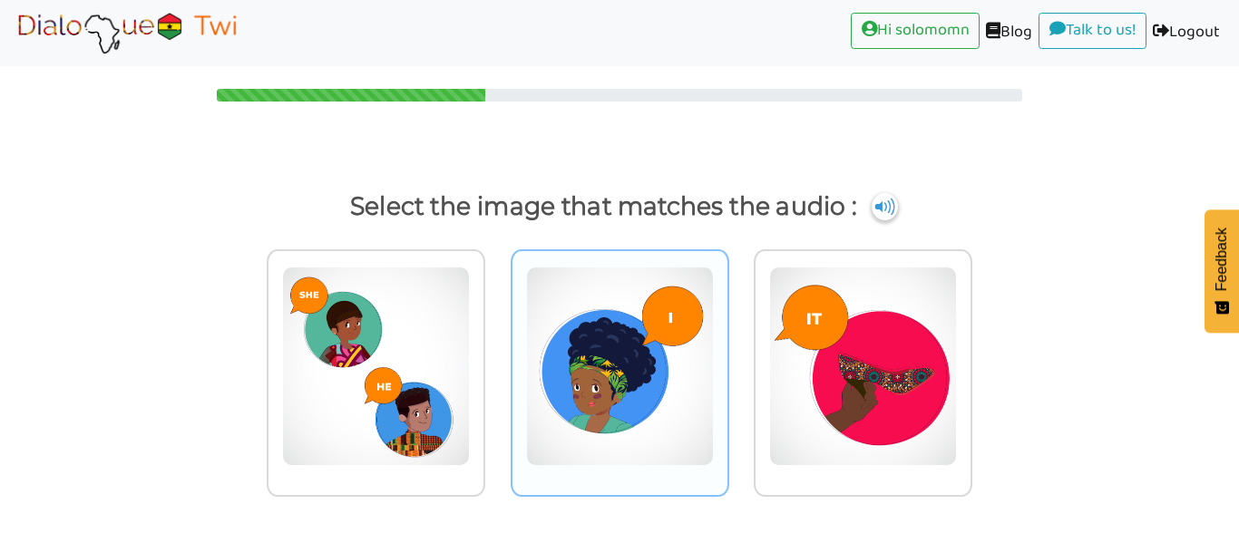
click at [622, 279] on img at bounding box center [620, 367] width 188 height 200
click at [728, 348] on input "radio" at bounding box center [735, 355] width 14 height 14
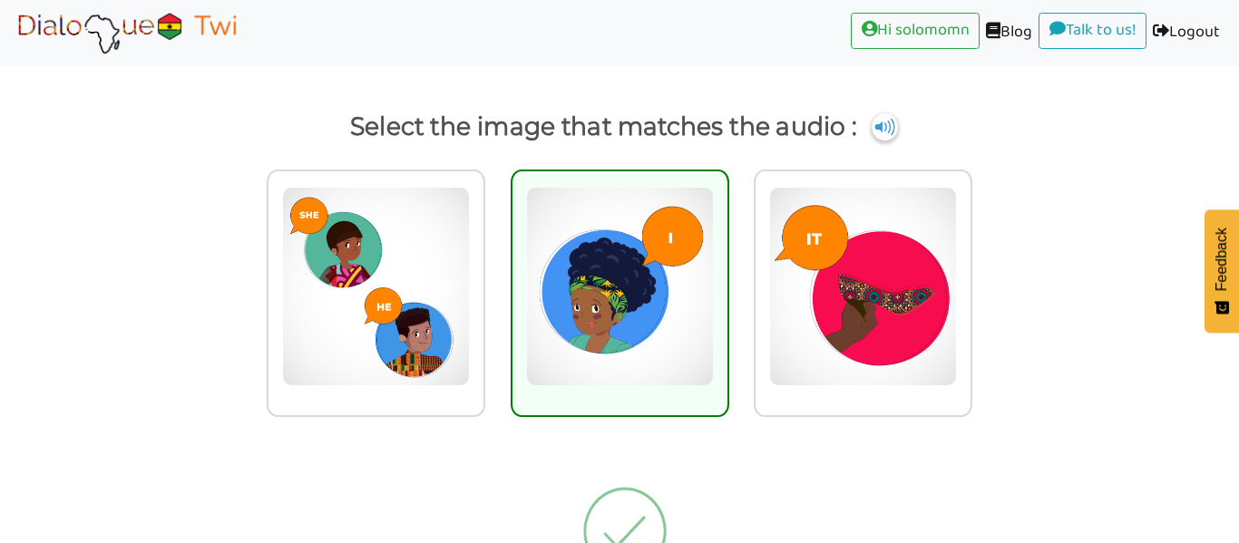
scroll to position [63, 0]
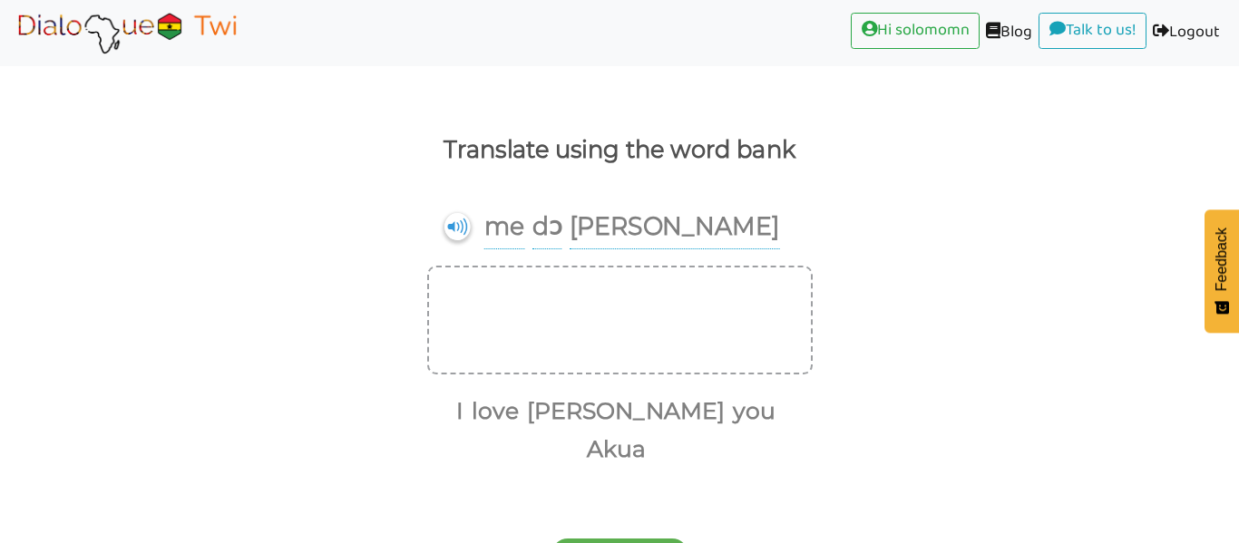
click at [992, 99] on div "Translate using the word bank me dɔ Akosua I love Akosua you Akua Submit Answer!" at bounding box center [619, 336] width 1239 height 490
click at [464, 416] on button "I" at bounding box center [457, 412] width 14 height 34
click at [486, 416] on button "love" at bounding box center [485, 412] width 54 height 34
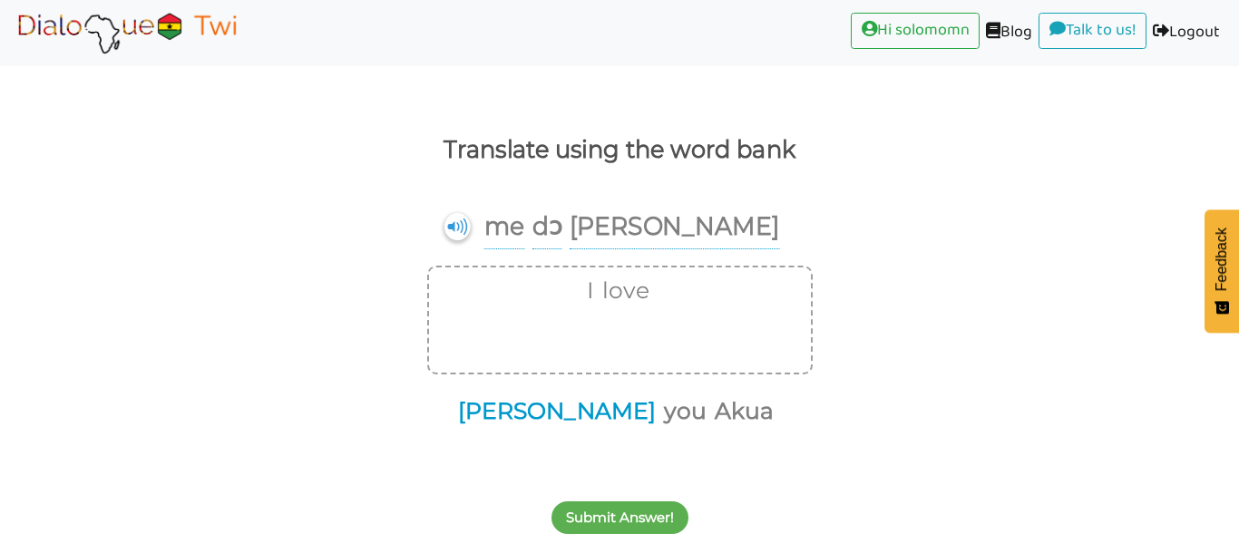
click at [543, 415] on button "Akosua" at bounding box center [554, 412] width 204 height 34
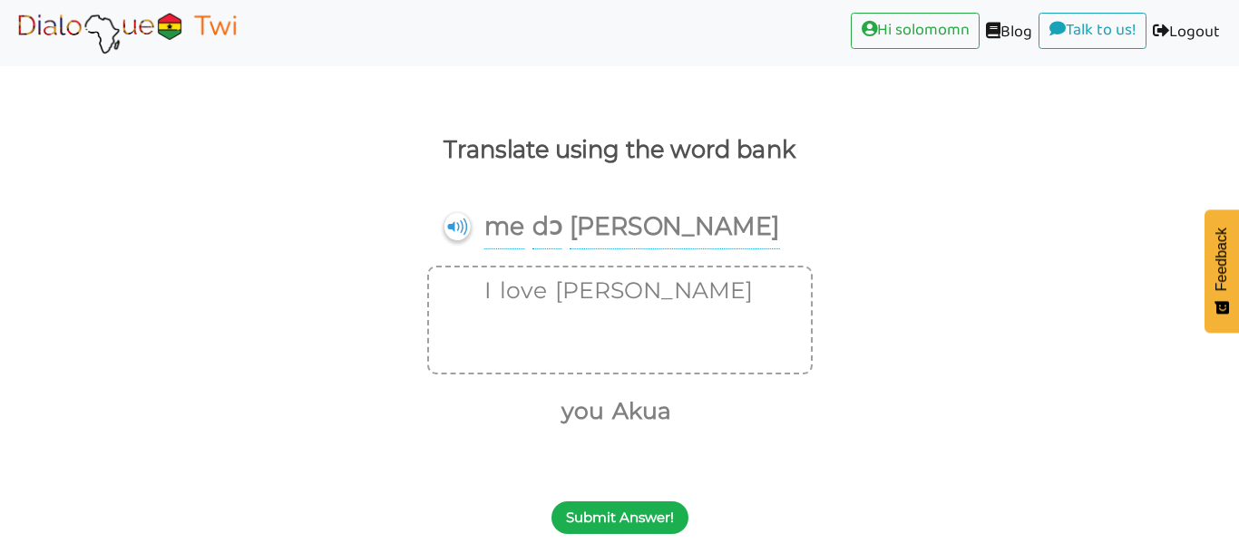
click at [613, 509] on button "Submit Answer!" at bounding box center [620, 518] width 137 height 33
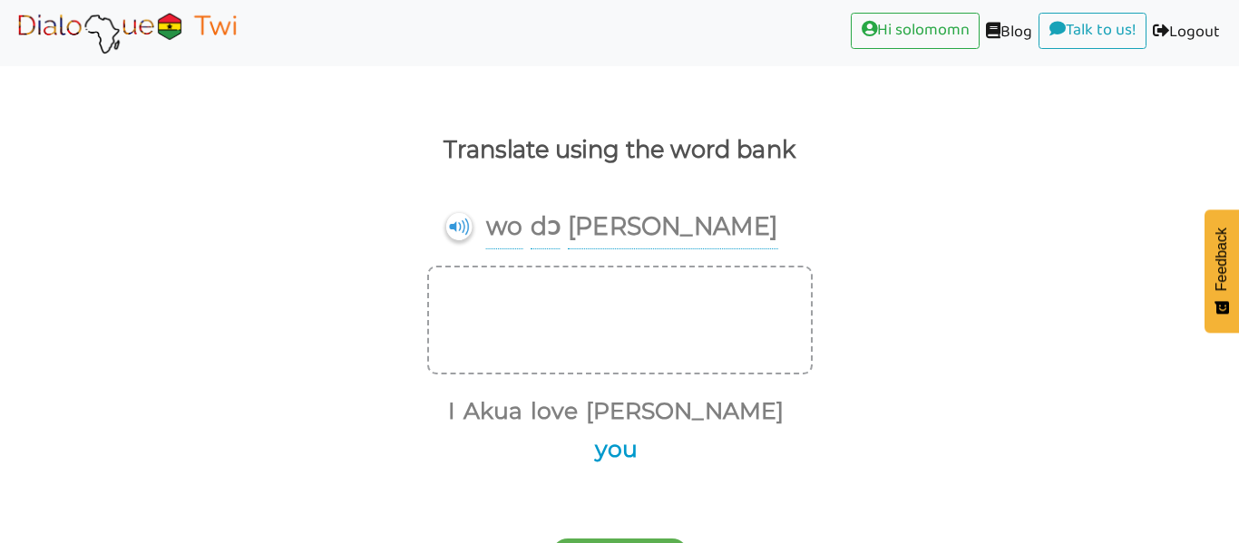
click at [638, 433] on button "you" at bounding box center [613, 450] width 49 height 34
click at [578, 423] on button "love" at bounding box center [551, 412] width 54 height 34
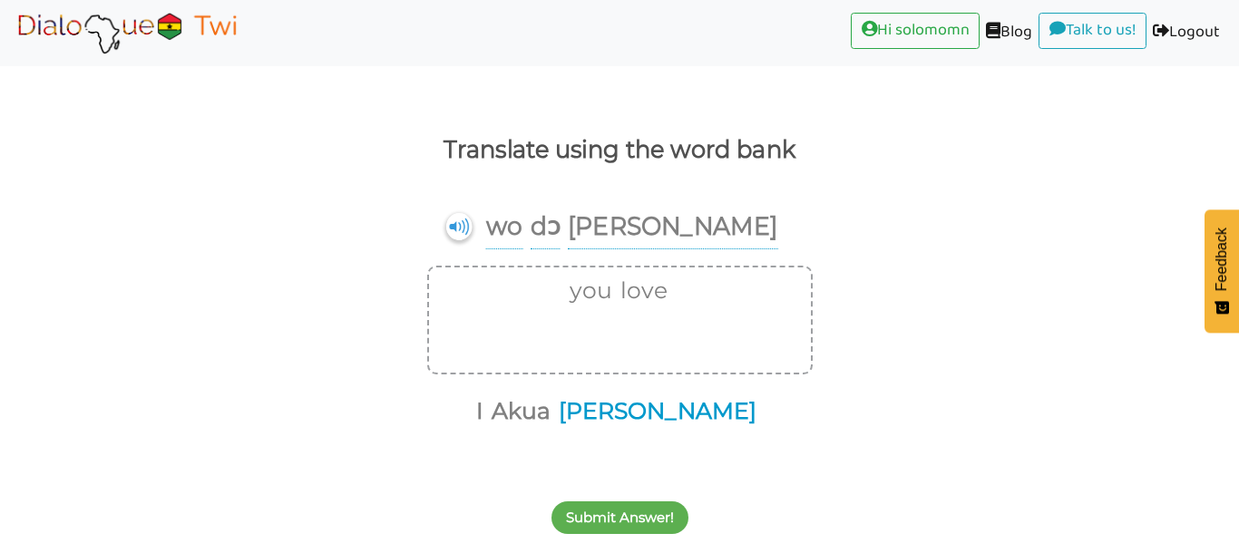
click at [645, 406] on button "Akosua" at bounding box center [655, 412] width 204 height 34
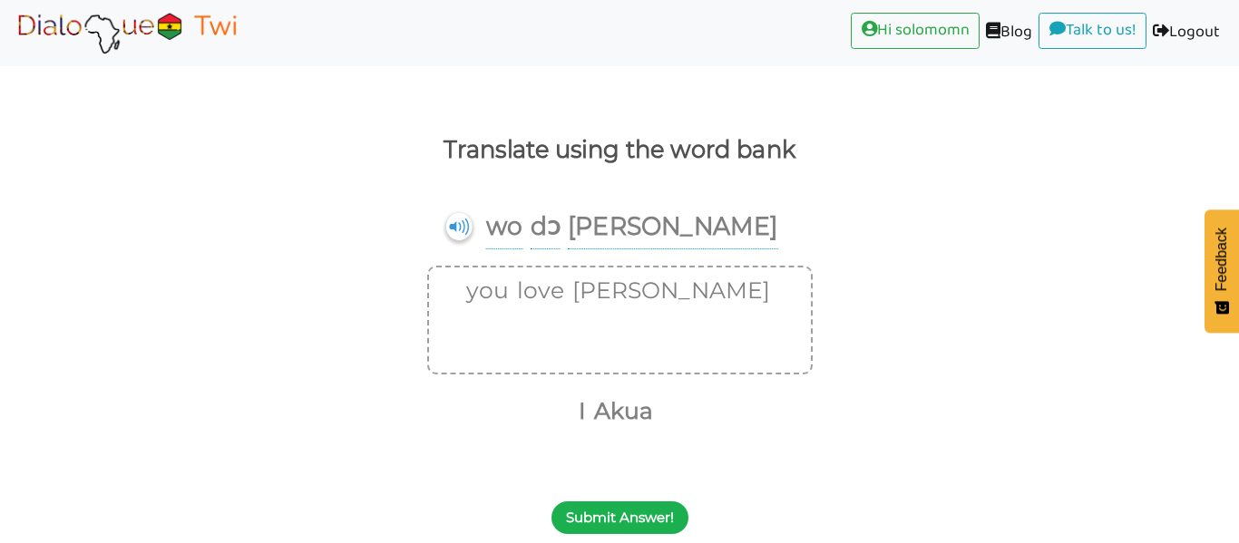
click at [628, 528] on button "Submit Answer!" at bounding box center [620, 518] width 137 height 33
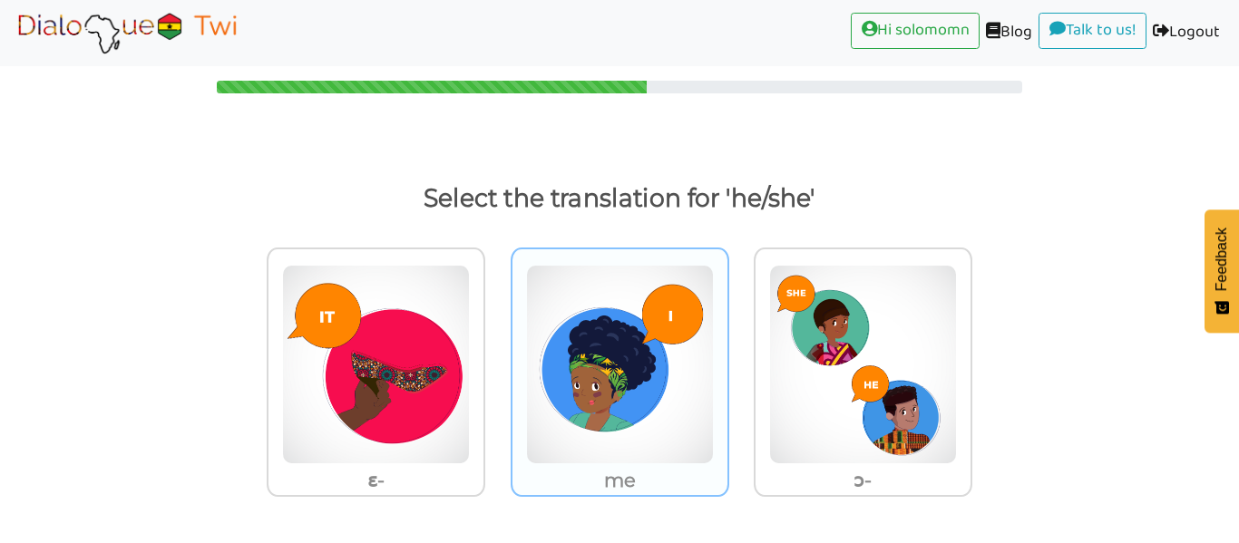
scroll to position [15, 0]
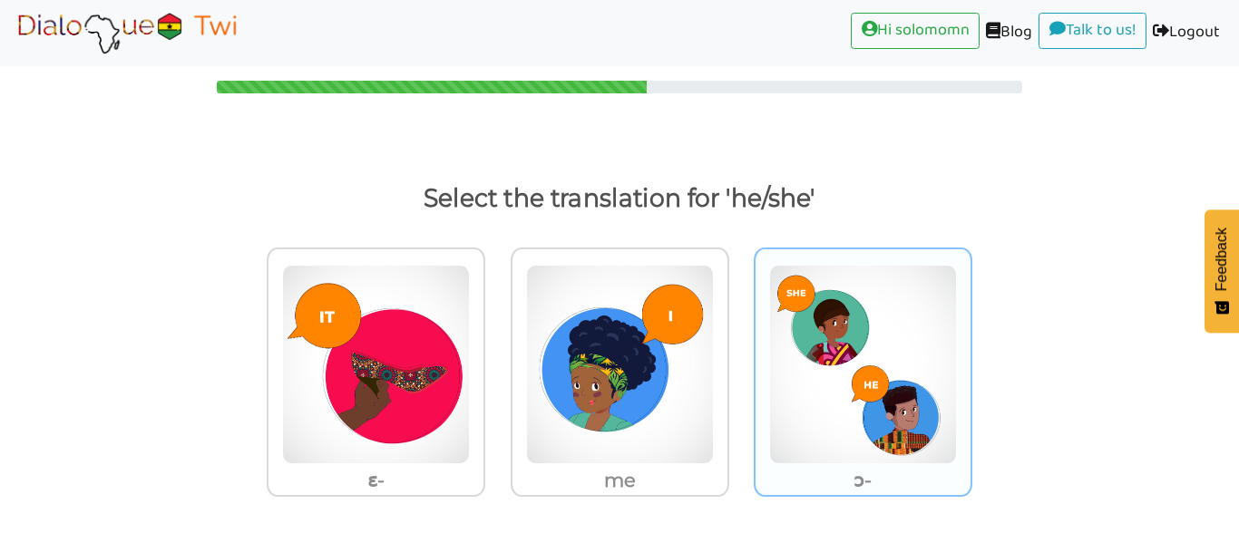
click at [828, 438] on img at bounding box center [863, 365] width 188 height 200
click at [971, 360] on input "ɔ-" at bounding box center [978, 354] width 14 height 14
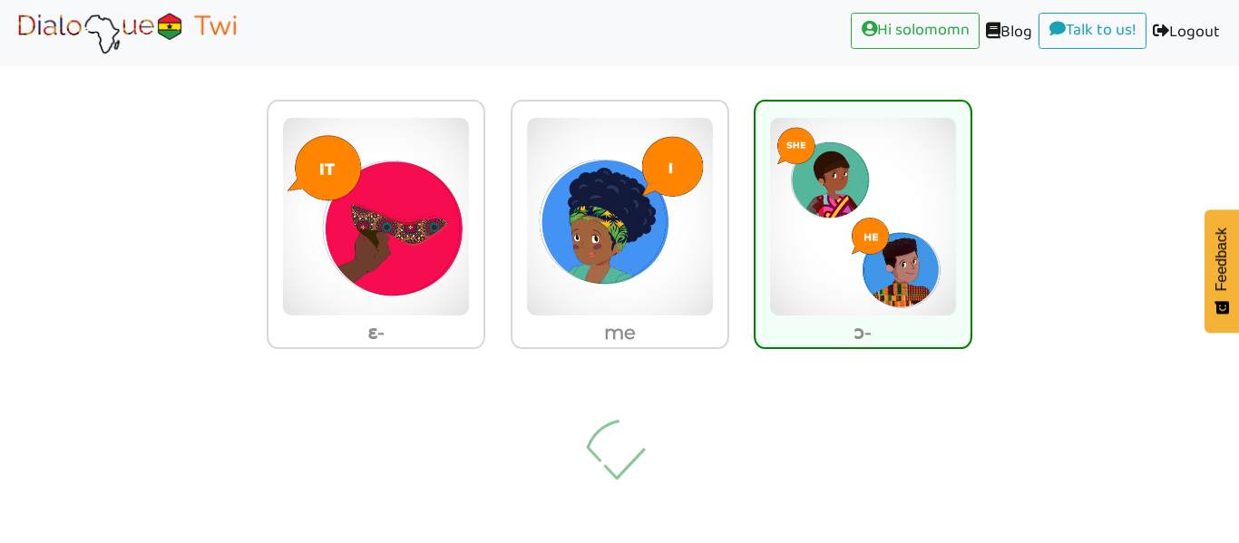
scroll to position [86, 0]
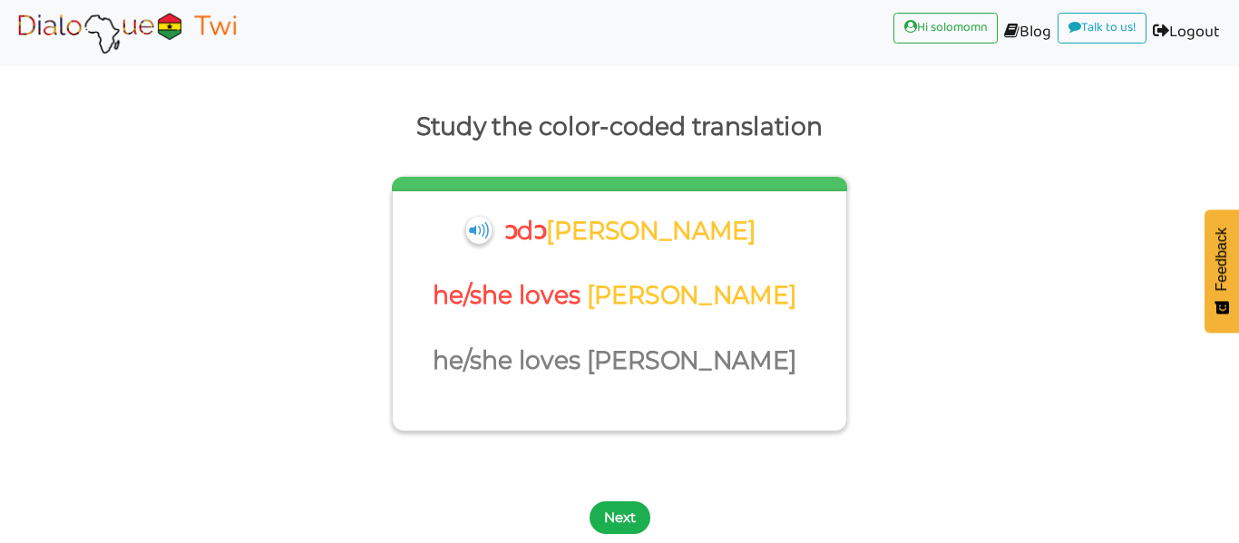
click at [628, 521] on button "Next" at bounding box center [620, 518] width 61 height 33
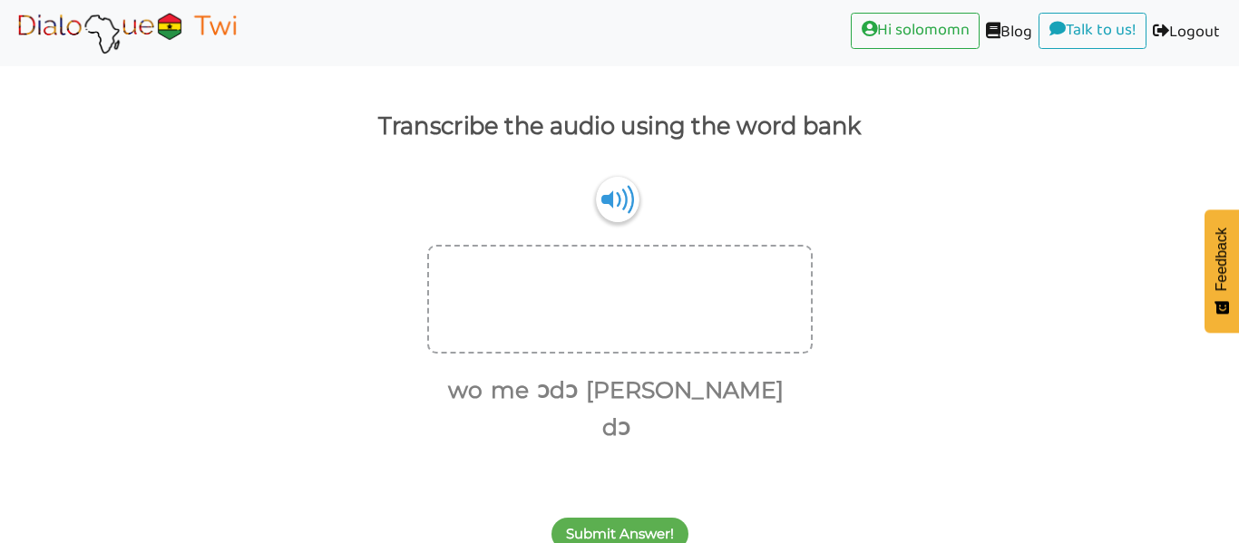
scroll to position [64, 0]
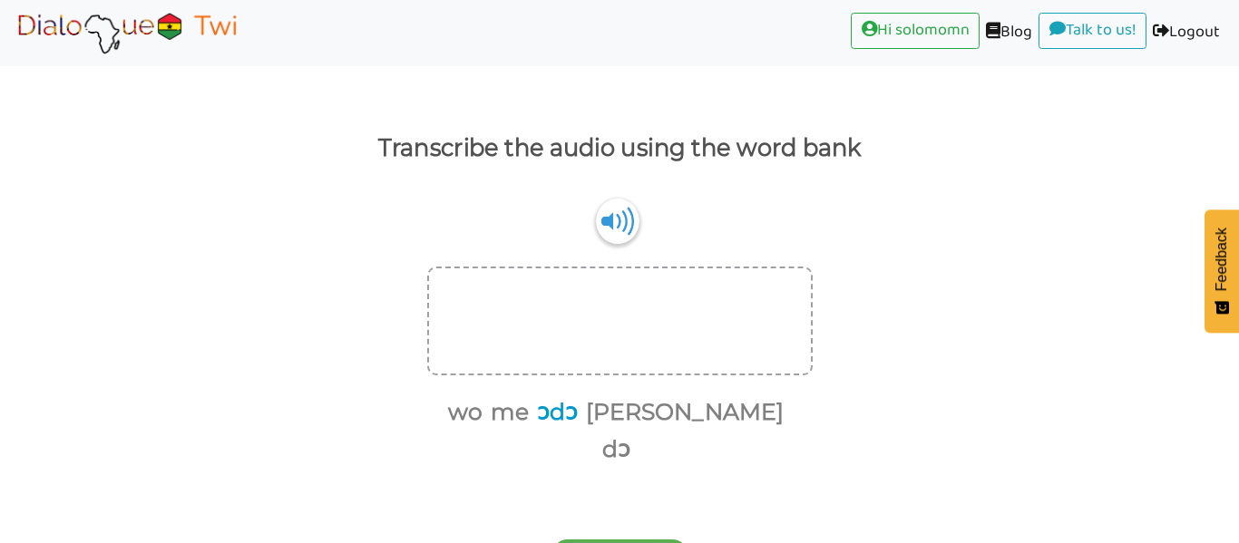
click at [578, 415] on button "ɔdɔ" at bounding box center [554, 413] width 47 height 34
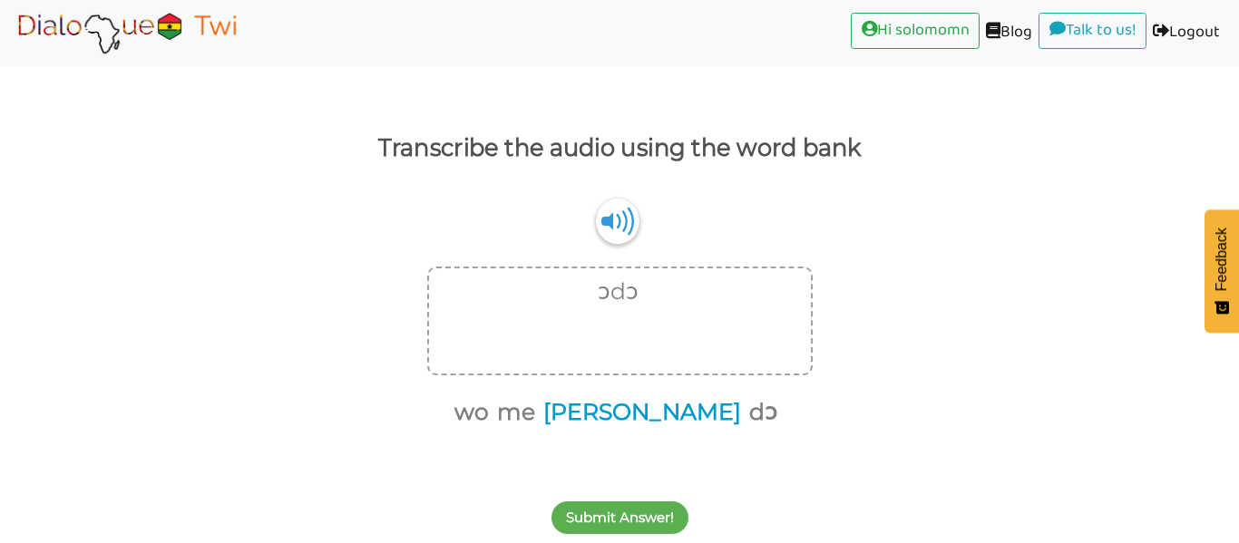
click at [621, 416] on button "Akosua" at bounding box center [639, 413] width 204 height 34
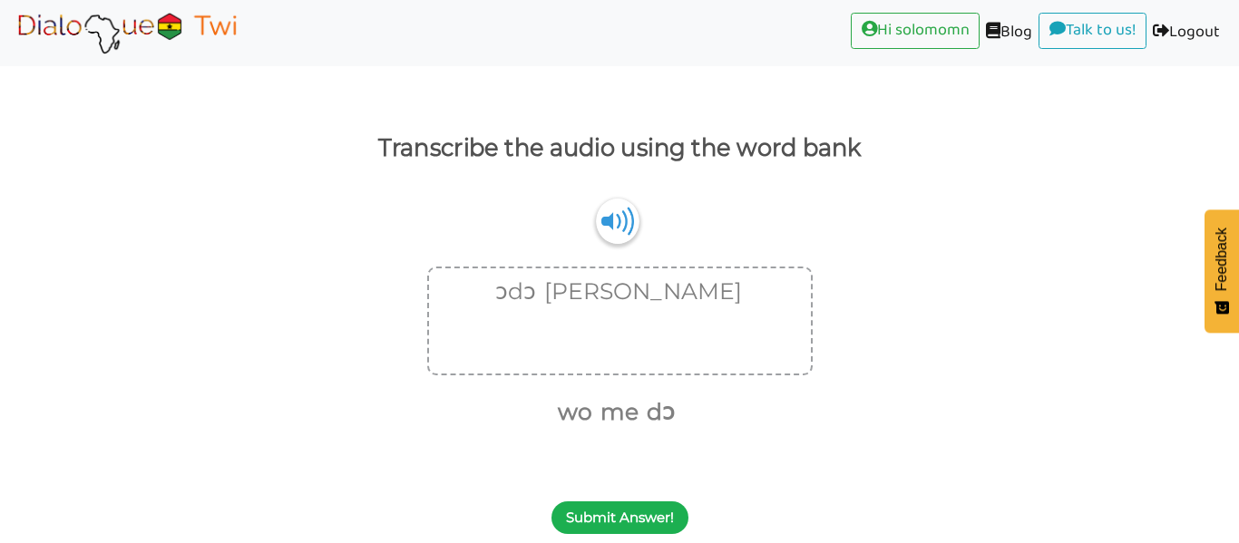
click at [611, 518] on button "Submit Answer!" at bounding box center [620, 518] width 137 height 33
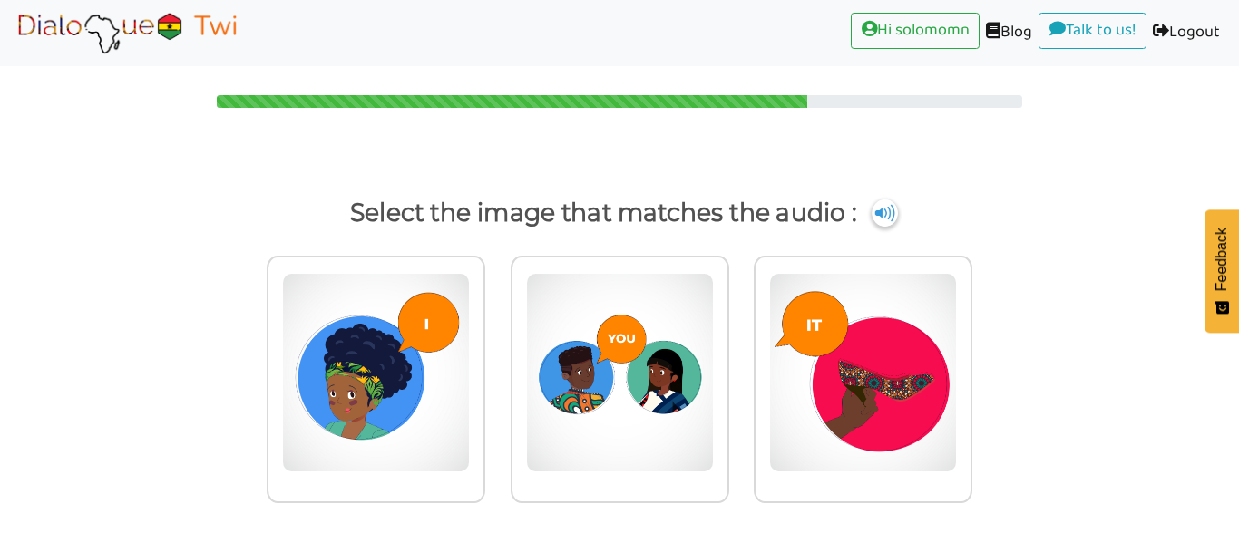
scroll to position [6, 0]
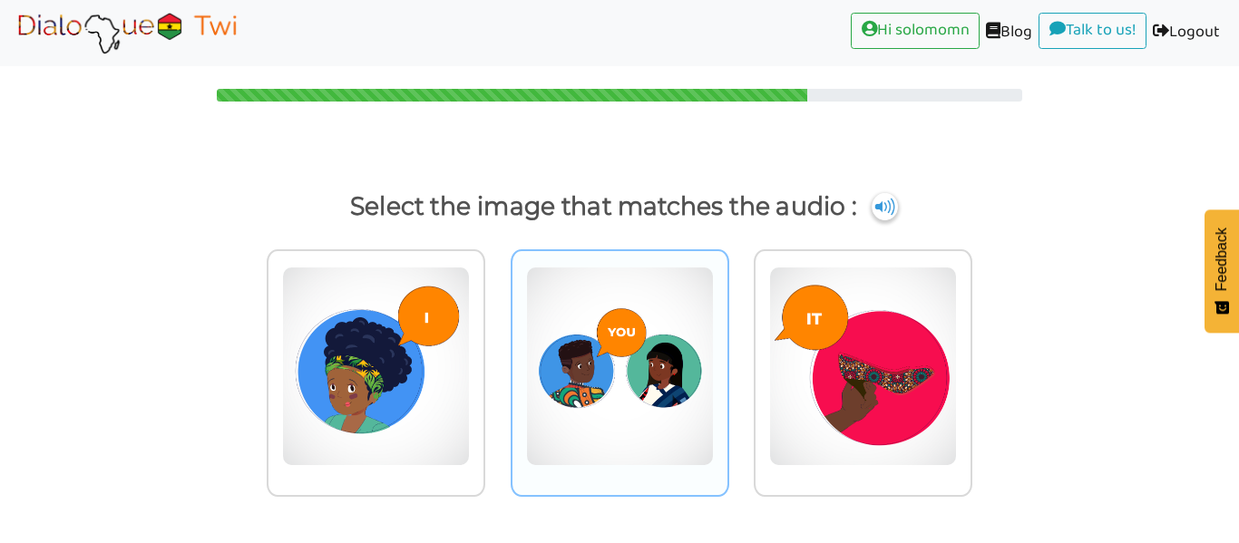
click at [667, 380] on img at bounding box center [620, 367] width 188 height 200
click at [728, 362] on input "radio" at bounding box center [735, 355] width 14 height 14
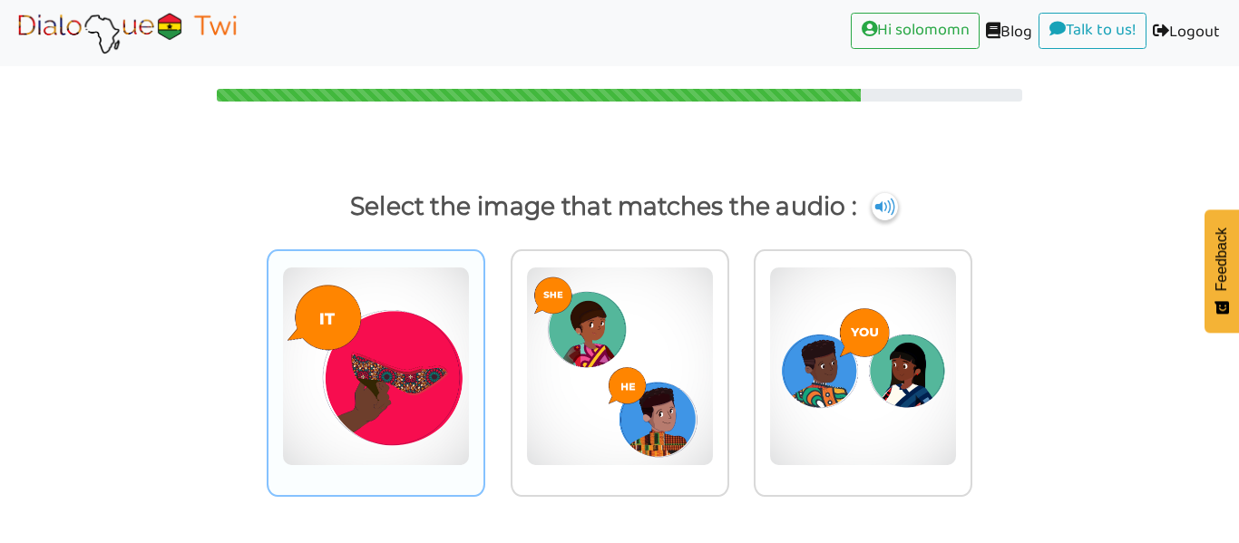
click at [326, 444] on img at bounding box center [376, 367] width 188 height 200
click at [484, 362] on input "radio" at bounding box center [491, 355] width 14 height 14
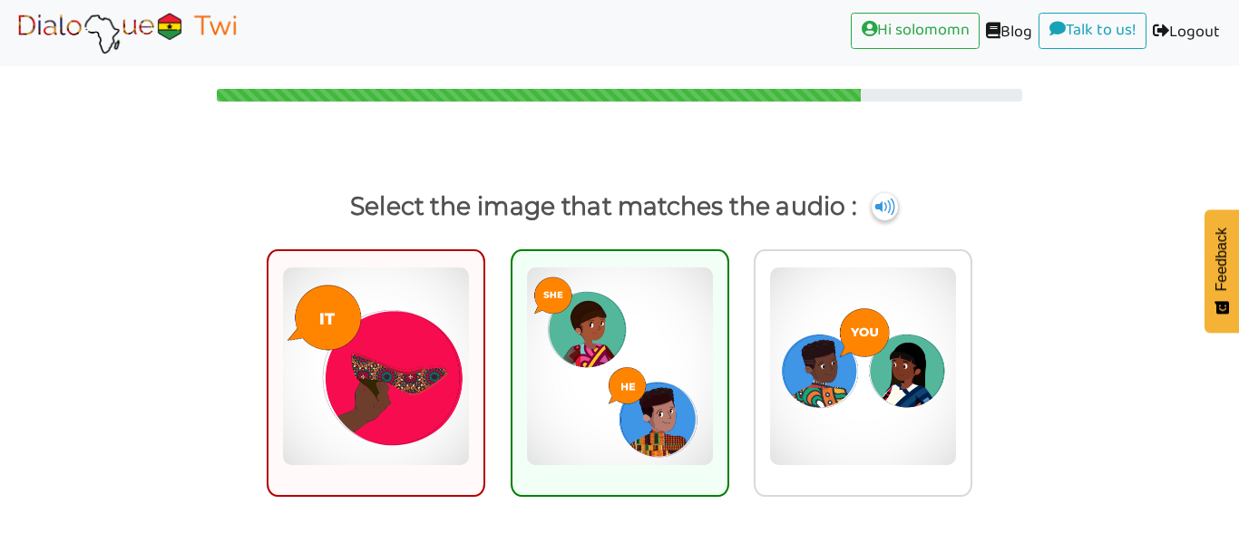
scroll to position [78, 0]
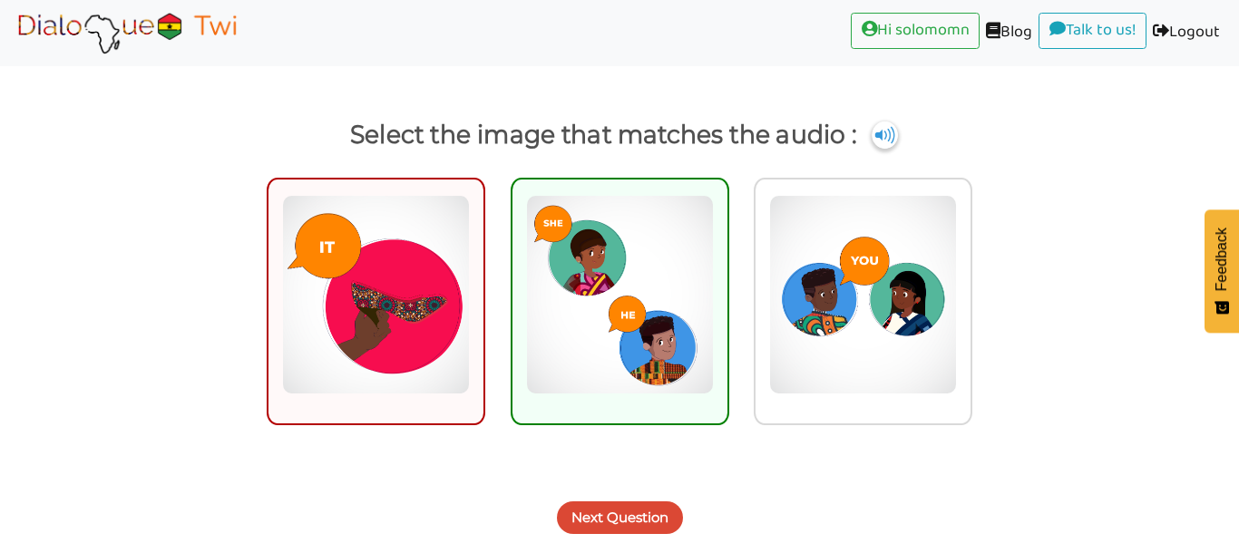
click at [637, 521] on button "Next Question" at bounding box center [620, 518] width 126 height 33
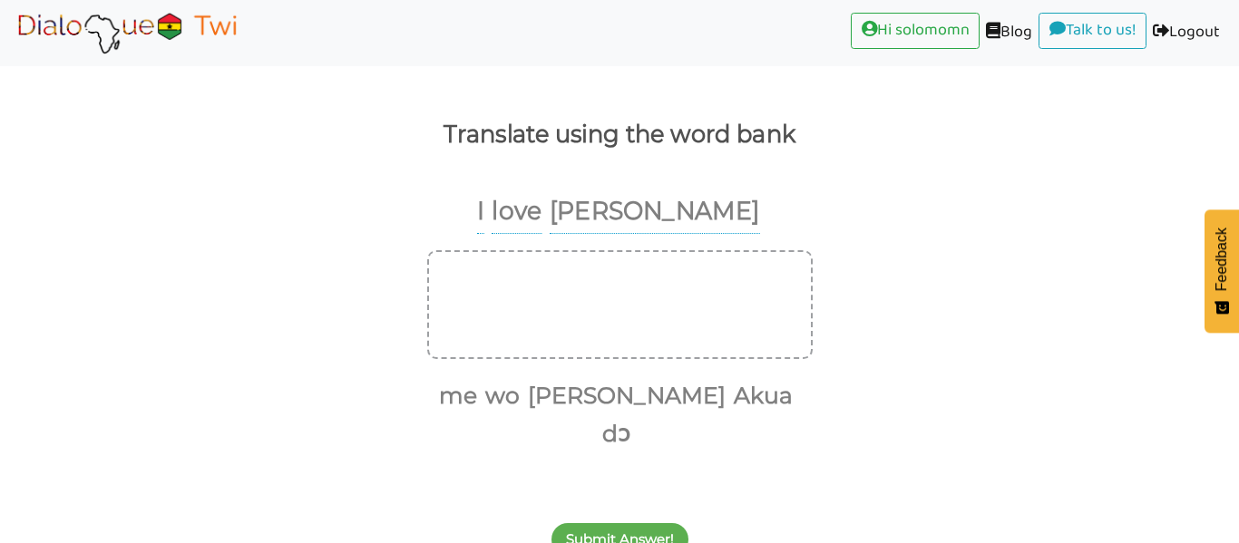
scroll to position [63, 0]
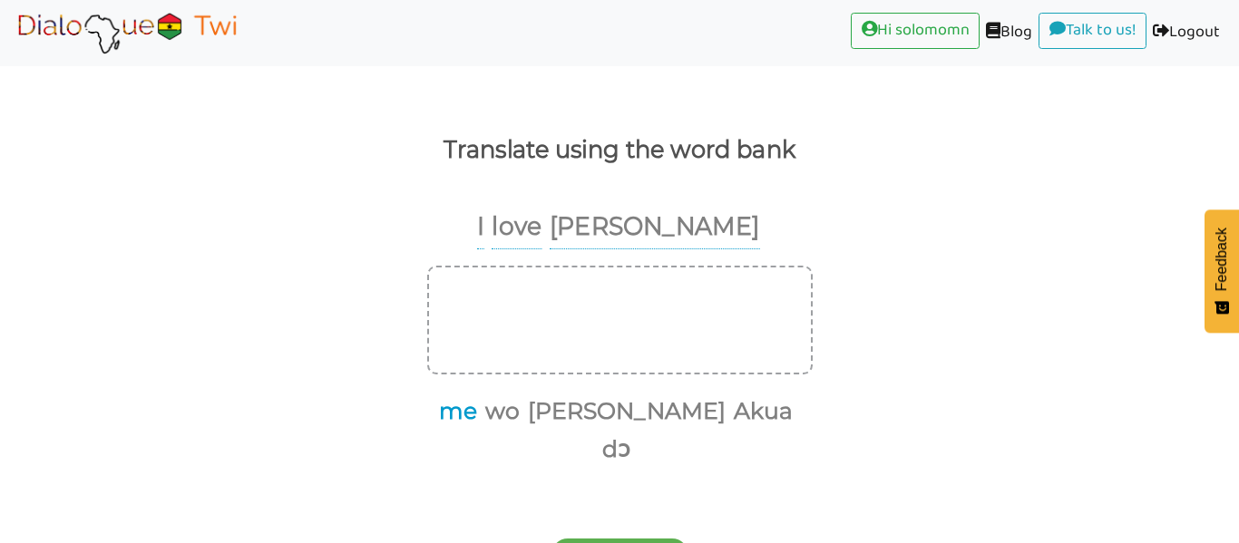
click at [477, 417] on button "me" at bounding box center [455, 412] width 44 height 34
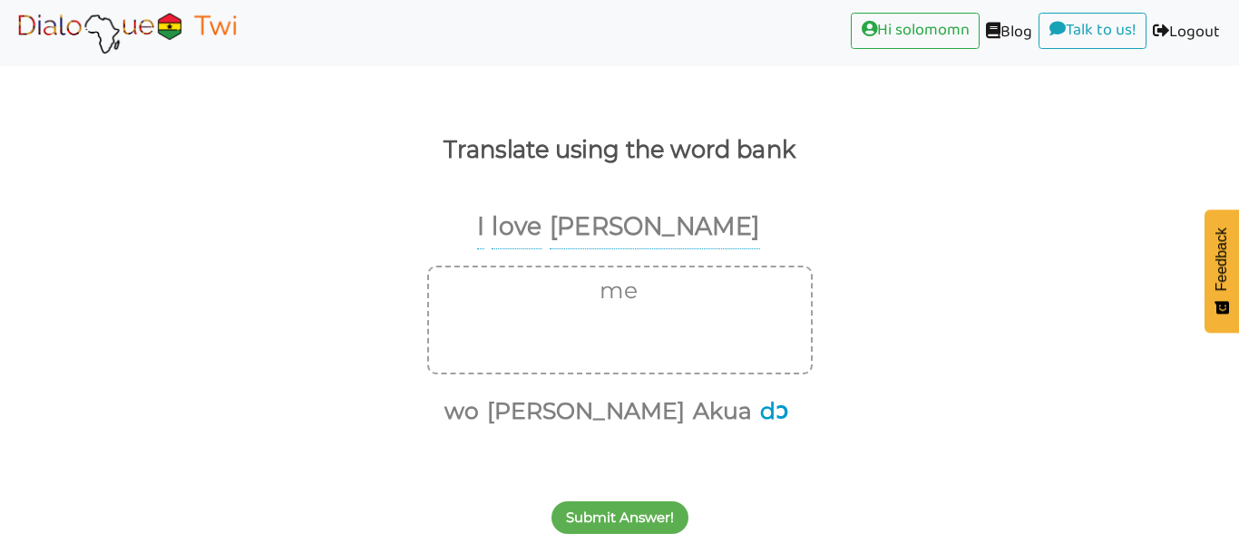
click at [754, 426] on button "dɔ" at bounding box center [771, 412] width 34 height 34
click at [604, 425] on button "Akosua" at bounding box center [601, 412] width 204 height 34
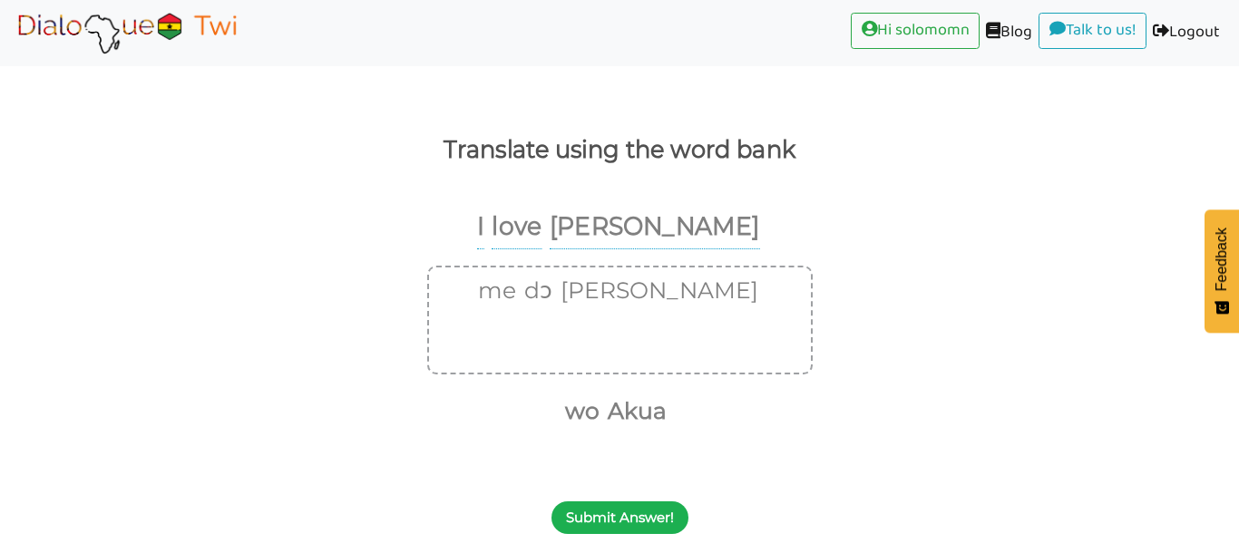
click at [611, 504] on button "Submit Answer!" at bounding box center [620, 518] width 137 height 33
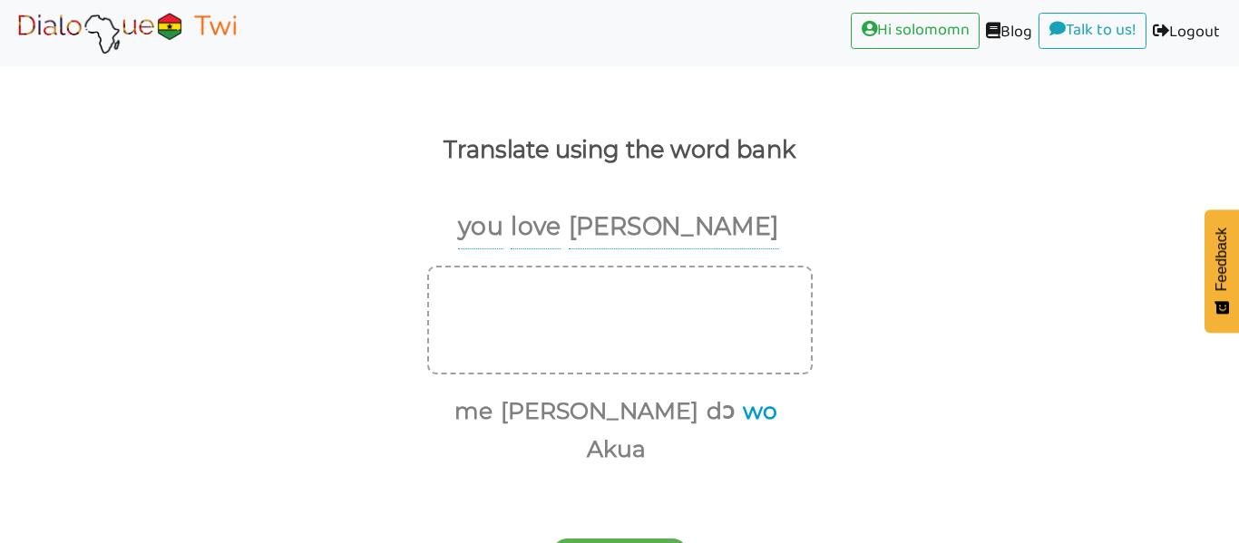
click at [737, 418] on button "wo" at bounding box center [757, 412] width 41 height 34
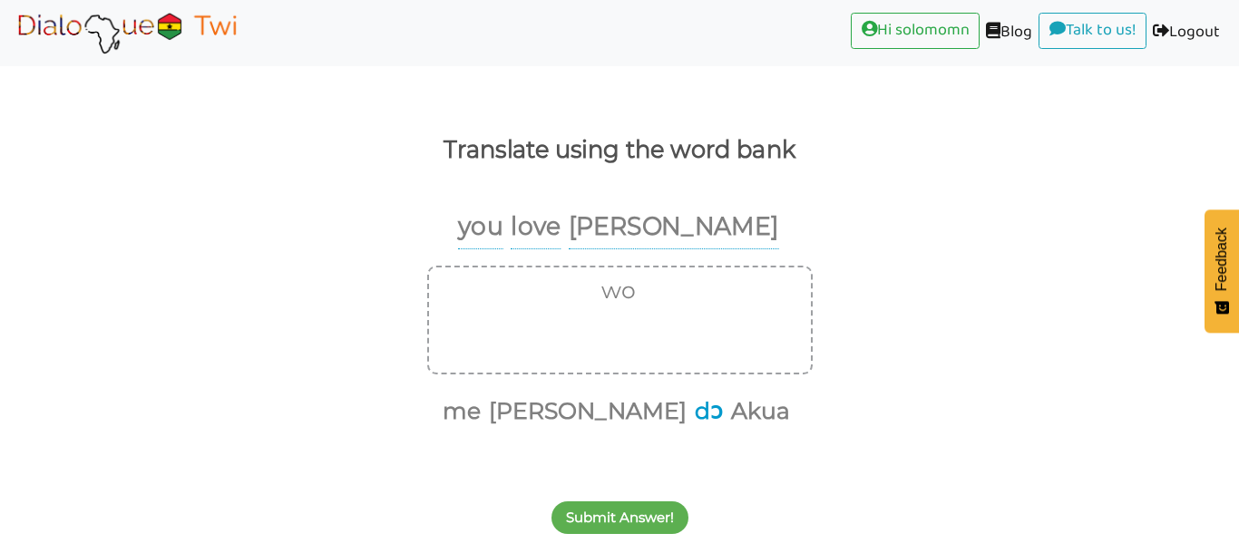
click at [689, 418] on button "dɔ" at bounding box center [706, 412] width 34 height 34
click at [628, 411] on button "Akosua" at bounding box center [603, 412] width 204 height 34
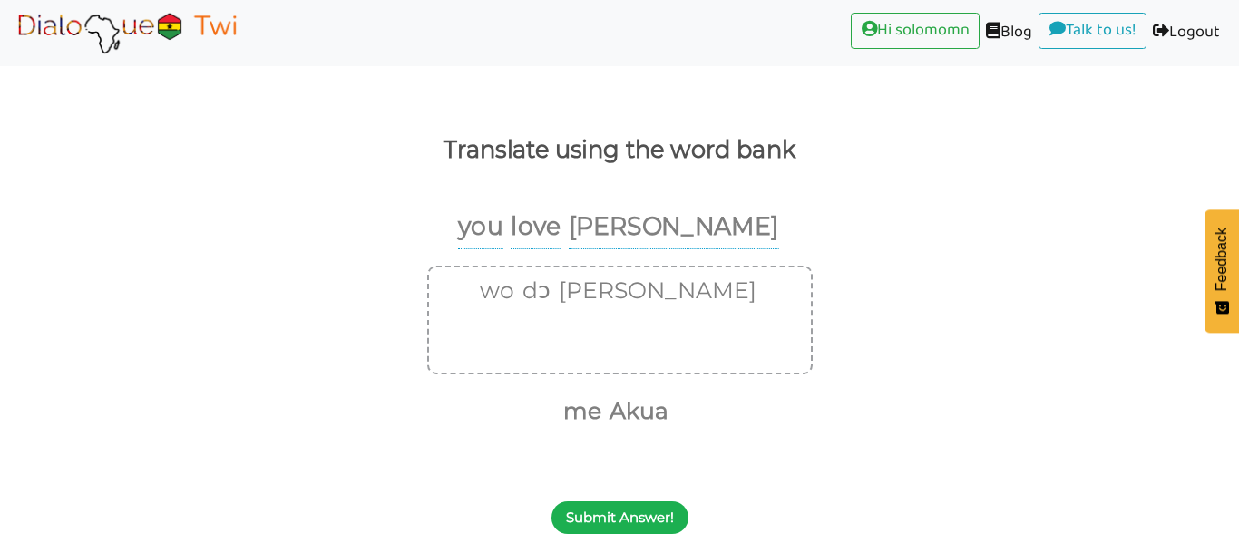
click at [660, 503] on button "Submit Answer!" at bounding box center [620, 518] width 137 height 33
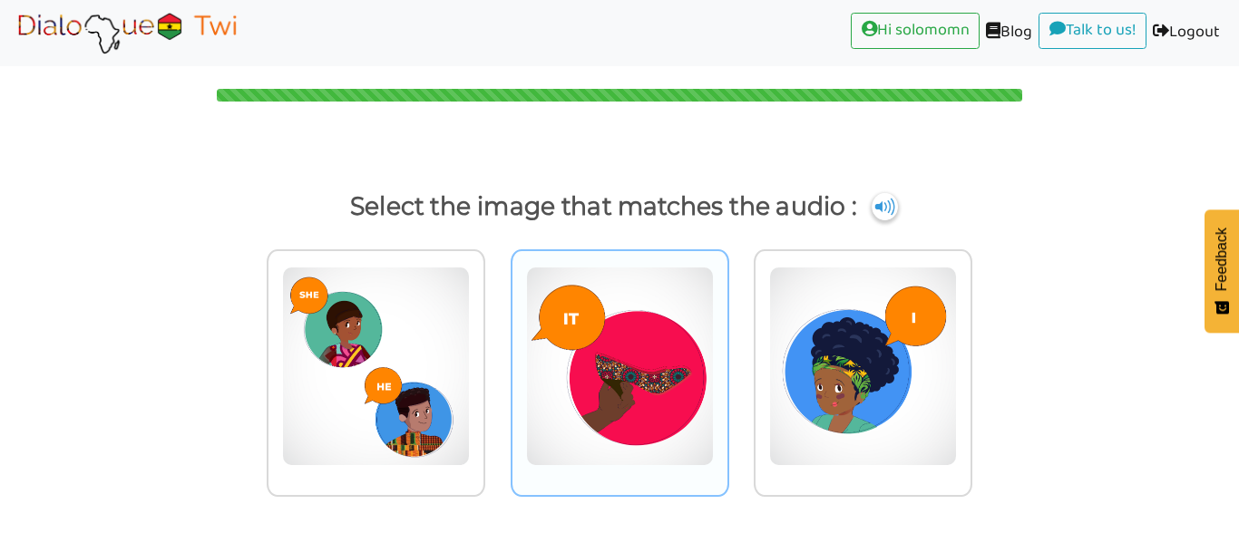
scroll to position [6, 0]
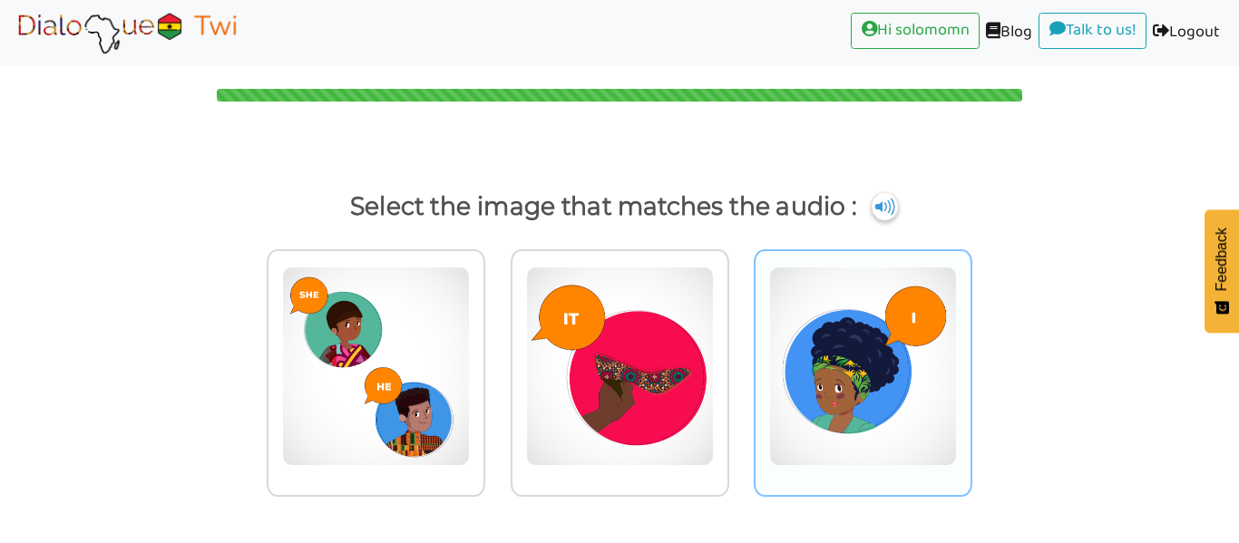
click at [830, 285] on img at bounding box center [863, 367] width 188 height 200
click at [971, 348] on input "radio" at bounding box center [978, 355] width 14 height 14
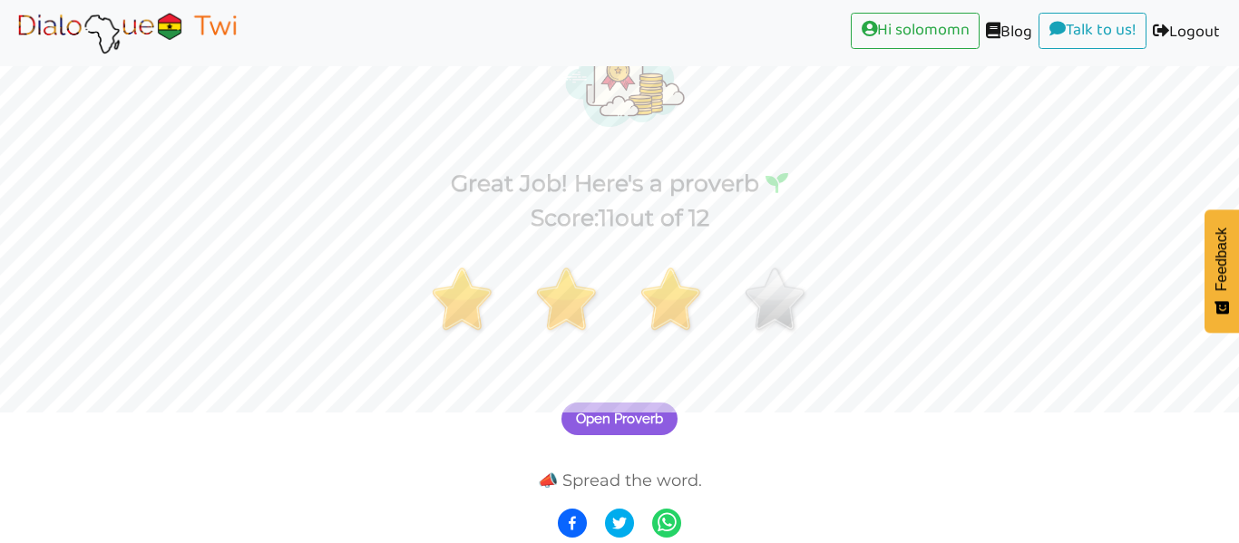
scroll to position [131, 0]
click at [626, 424] on span "Open Proverb" at bounding box center [619, 419] width 87 height 16
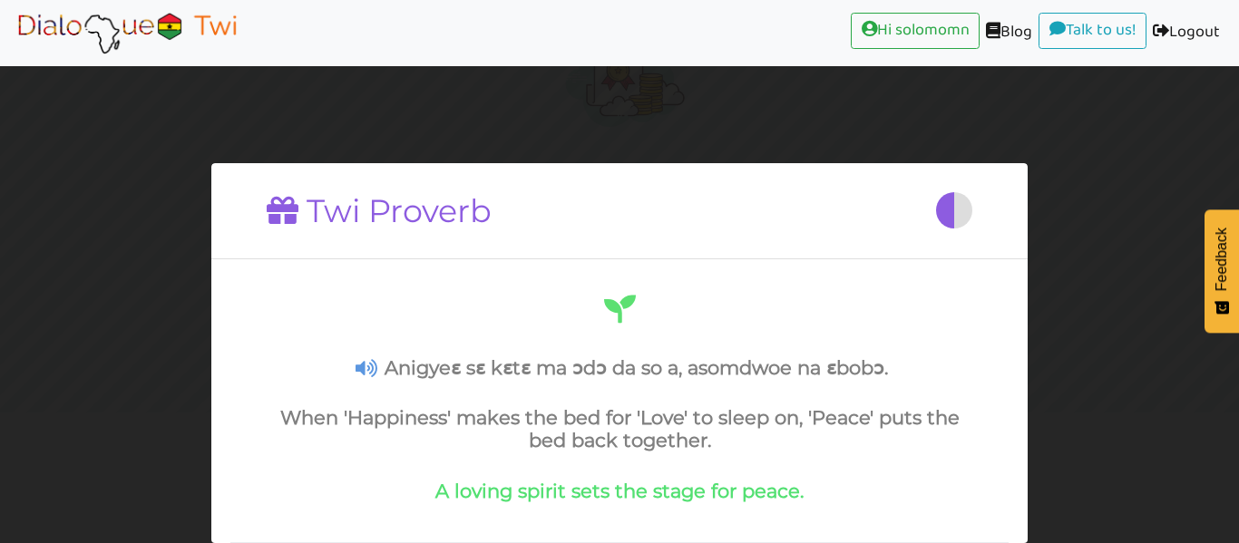
scroll to position [59, 0]
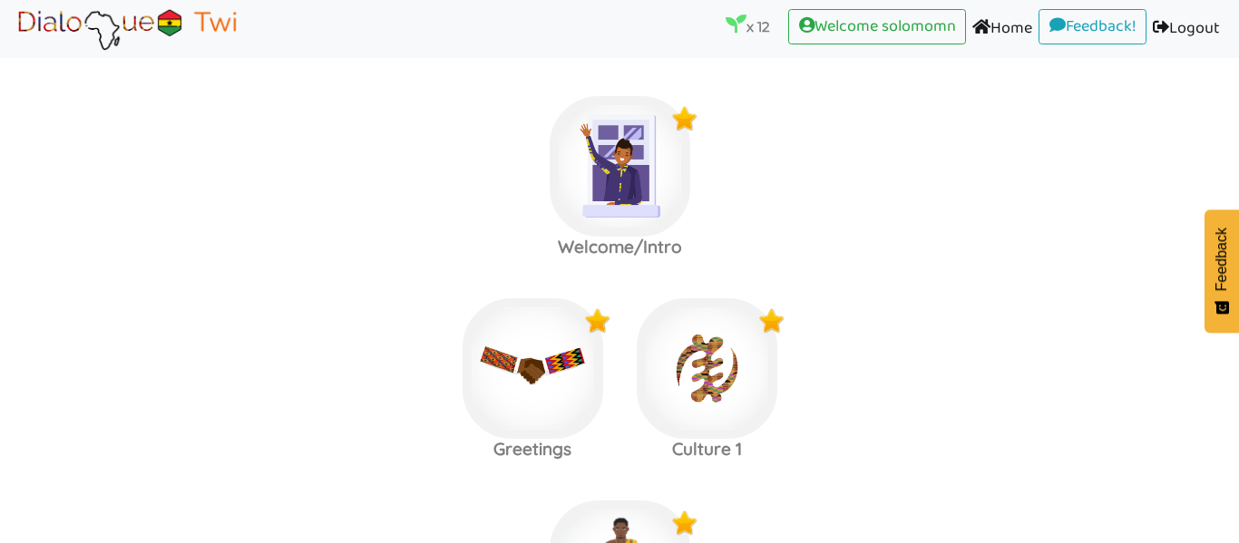
scroll to position [1228, 0]
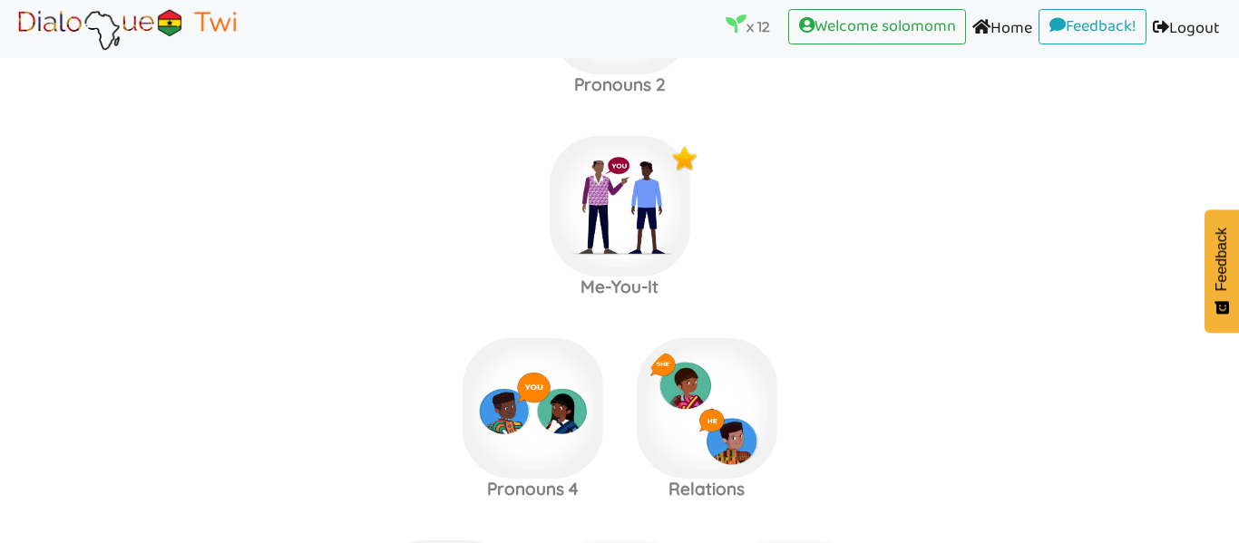
scroll to position [1435, 0]
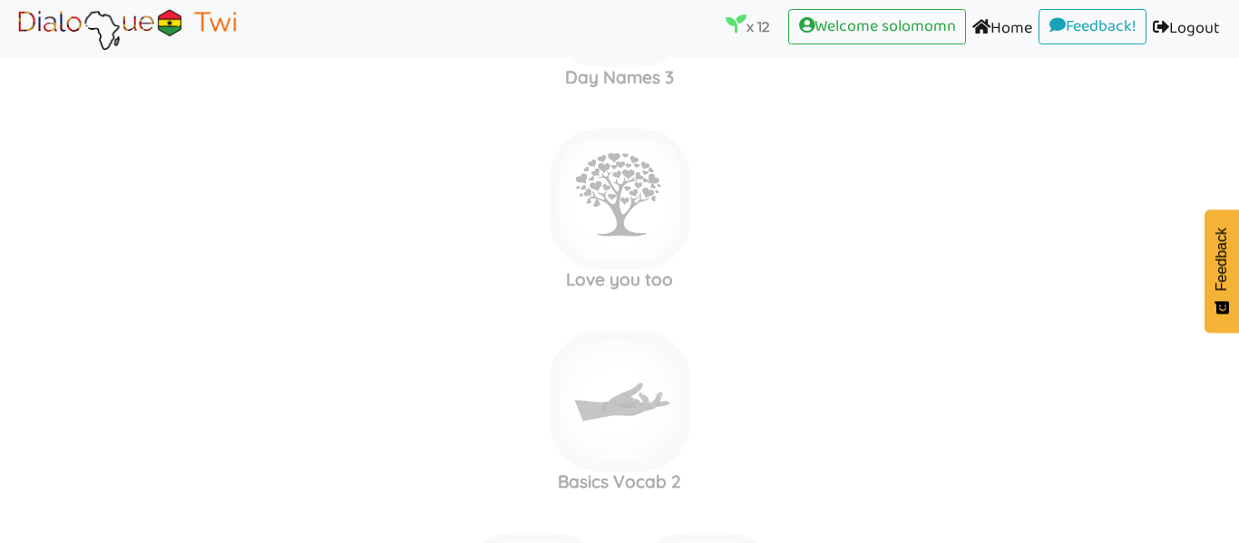
scroll to position [9655, 0]
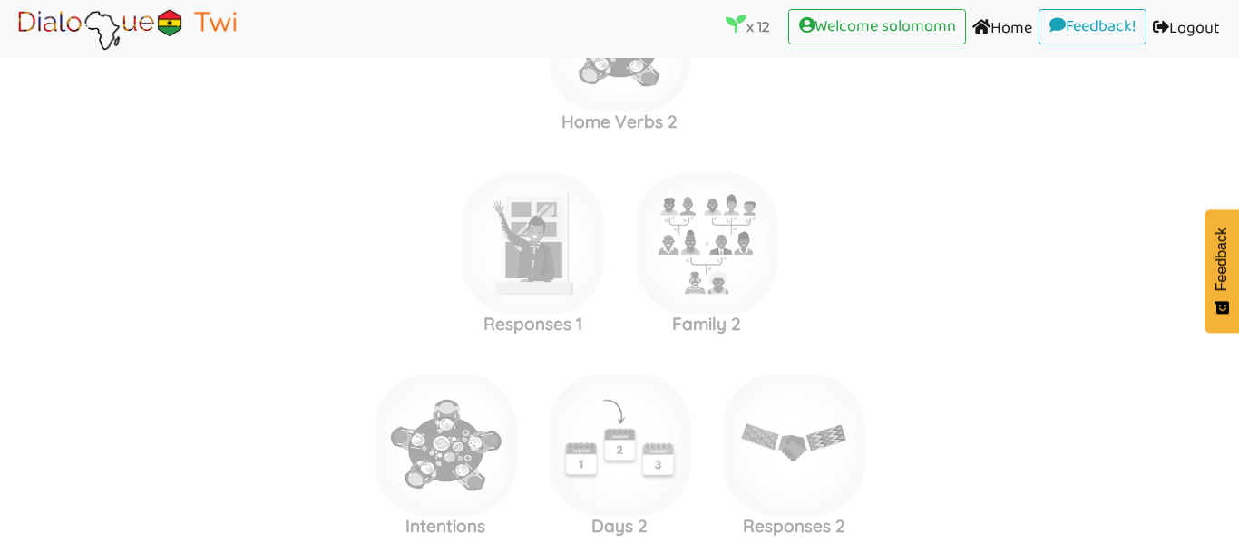
click at [726, 28] on icon at bounding box center [736, 24] width 21 height 21
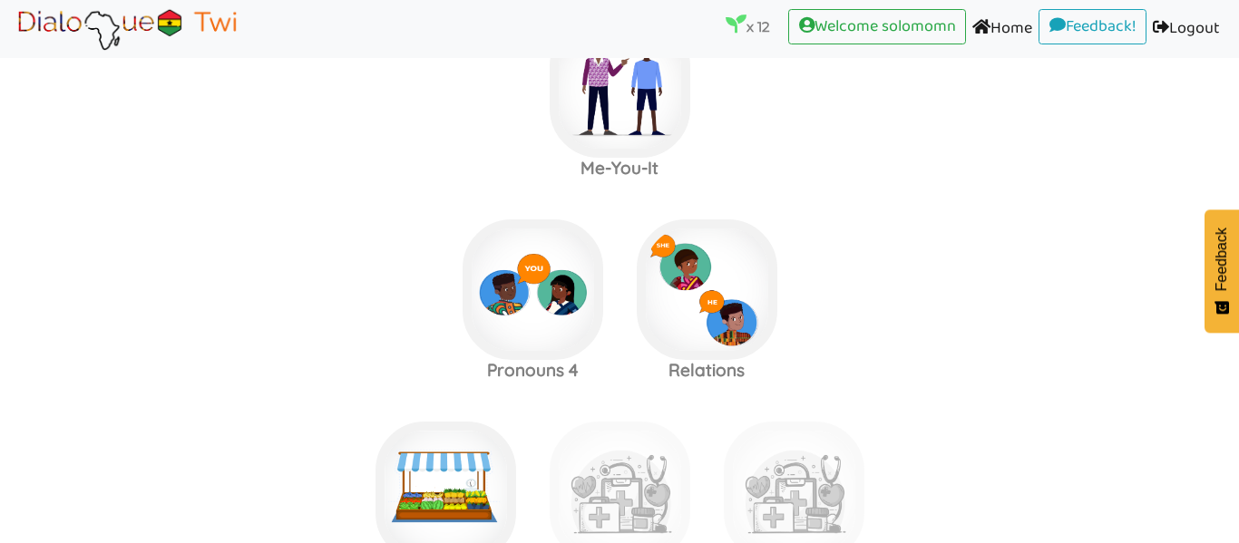
scroll to position [1498, 0]
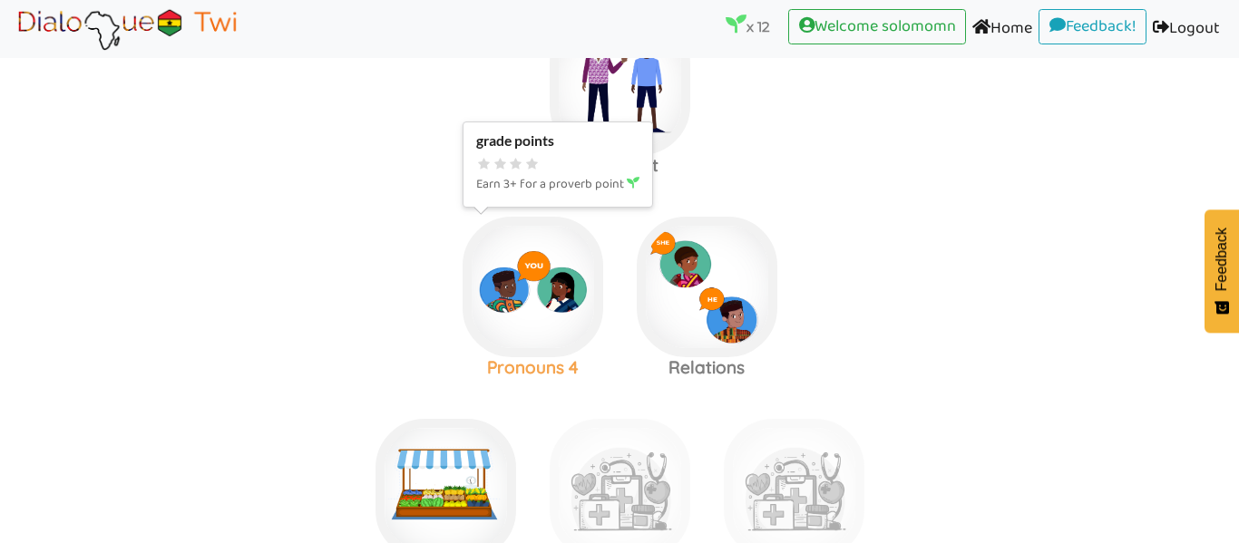
click at [571, 265] on img at bounding box center [533, 287] width 141 height 141
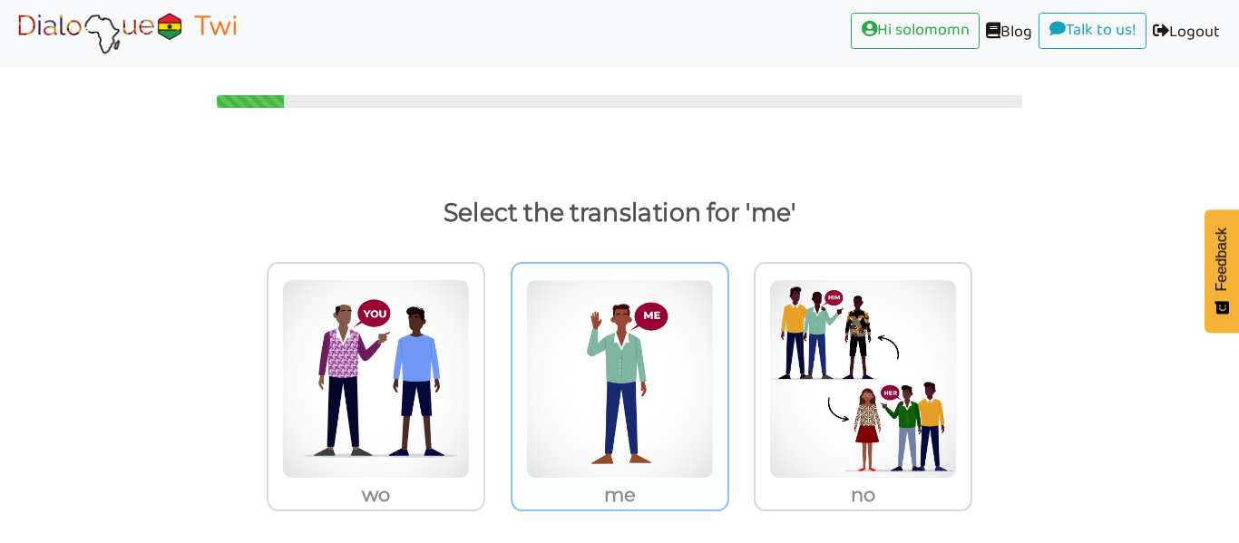
scroll to position [15, 0]
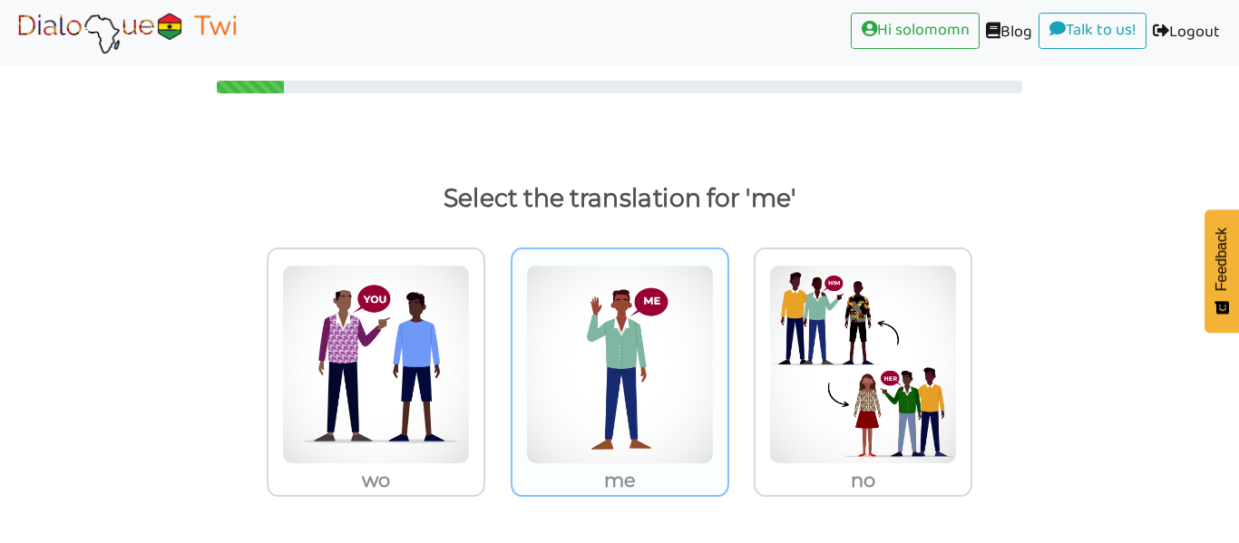
click at [632, 413] on img at bounding box center [620, 365] width 188 height 200
click at [728, 360] on input "me" at bounding box center [735, 354] width 14 height 14
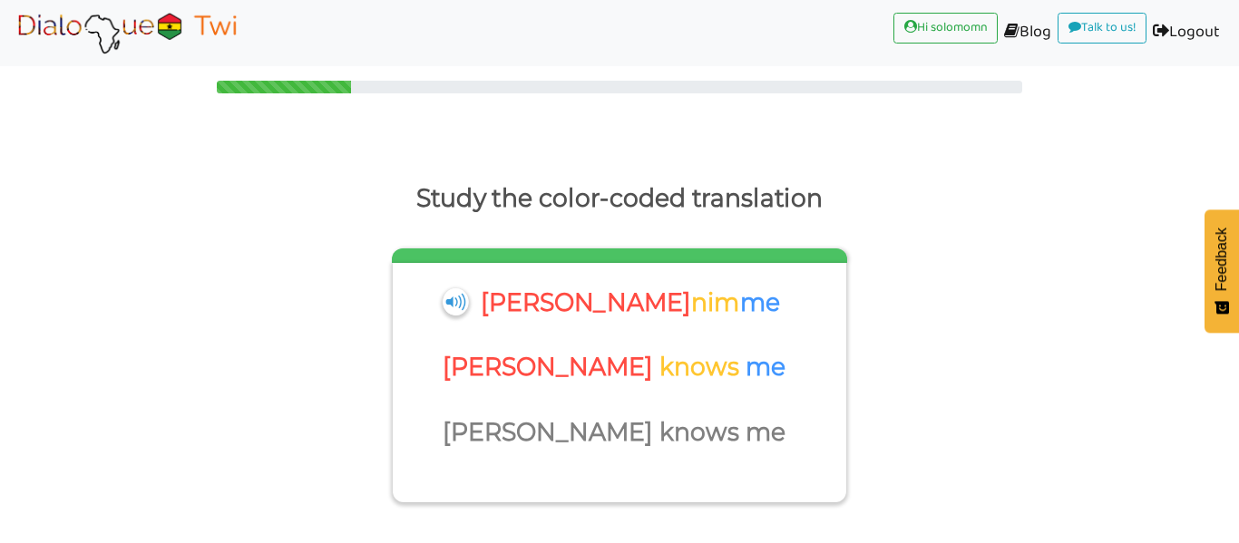
scroll to position [86, 0]
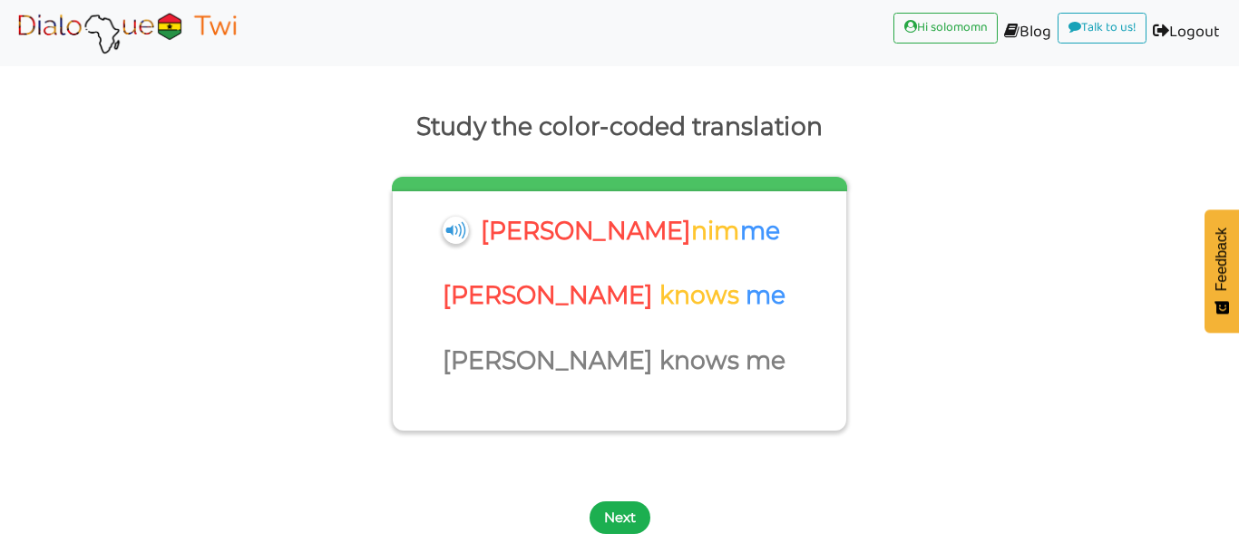
click at [623, 519] on button "Next" at bounding box center [620, 518] width 61 height 33
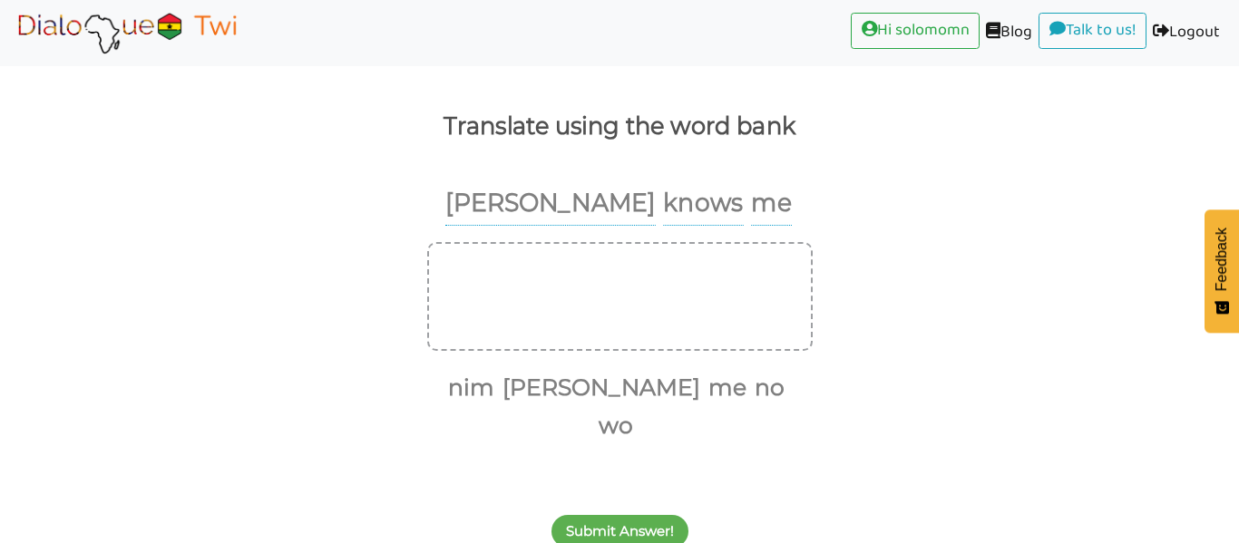
scroll to position [63, 0]
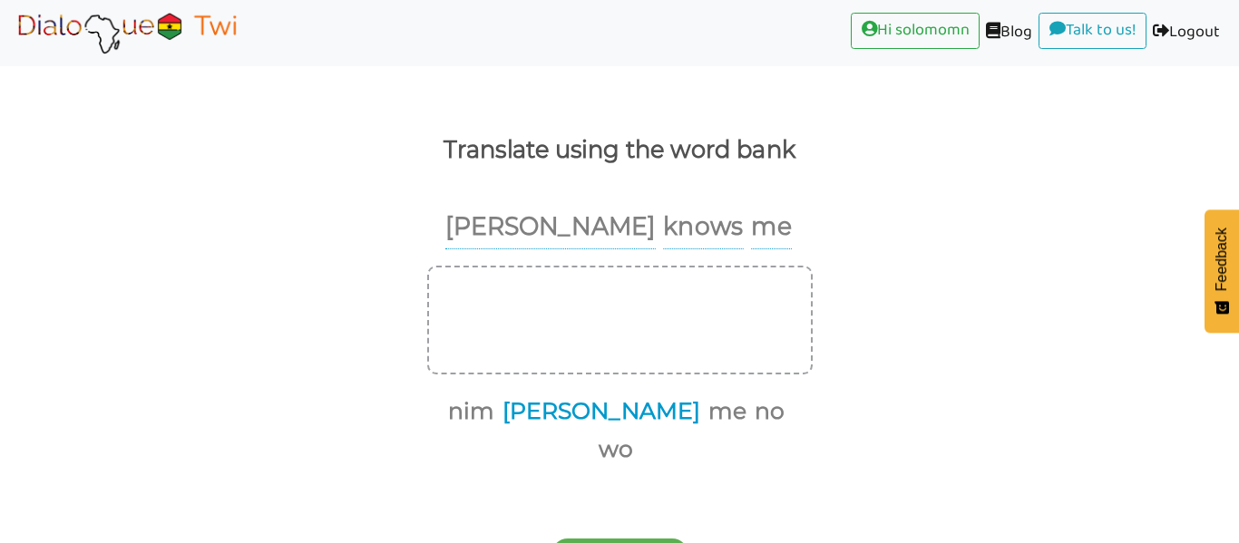
click at [587, 416] on button "Akwasi" at bounding box center [598, 412] width 204 height 34
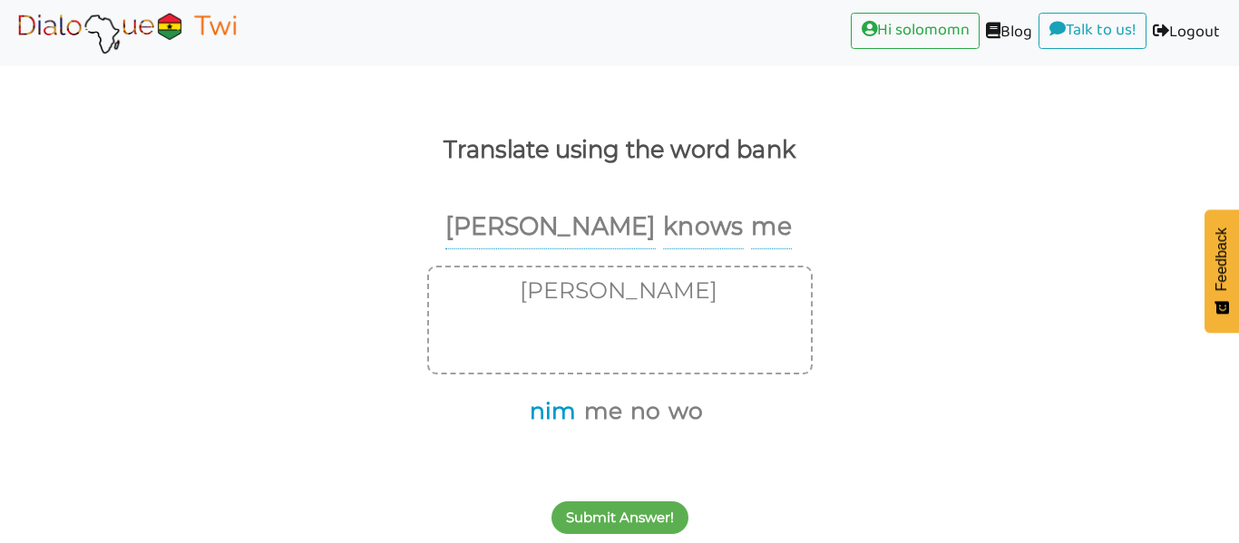
click at [568, 415] on button "nim" at bounding box center [549, 412] width 53 height 34
click at [569, 415] on button "me" at bounding box center [573, 412] width 44 height 34
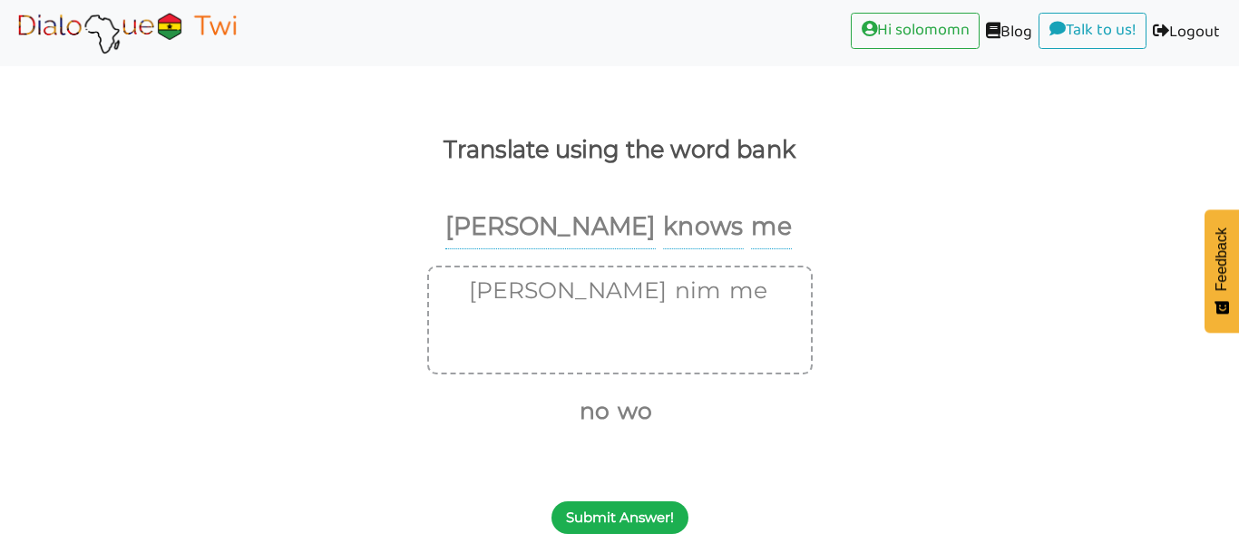
click at [571, 516] on button "Submit Answer!" at bounding box center [620, 518] width 137 height 33
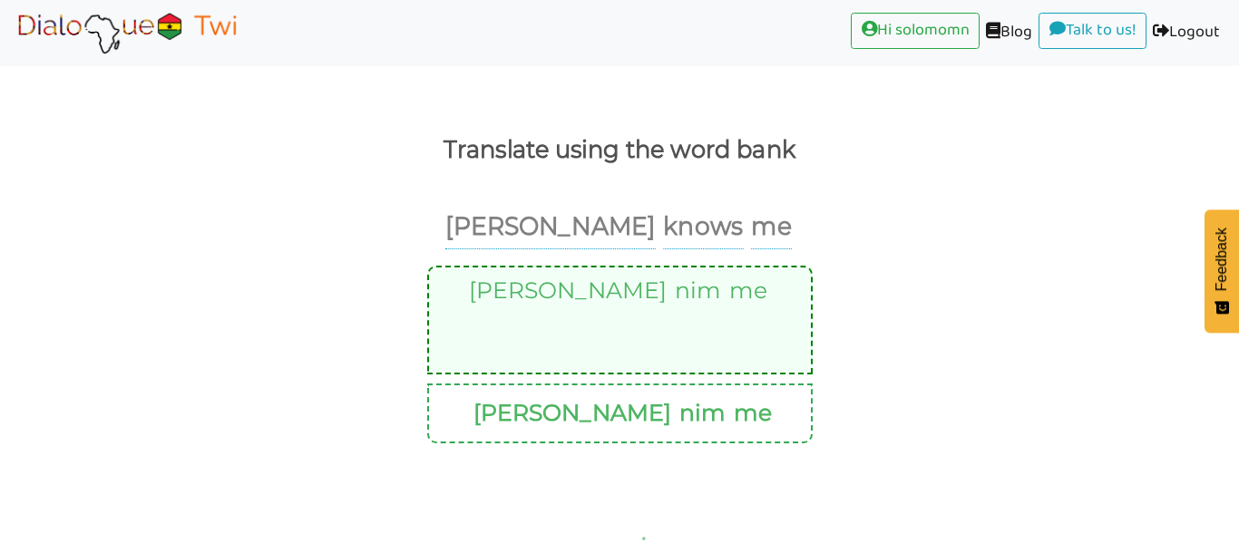
scroll to position [0, 0]
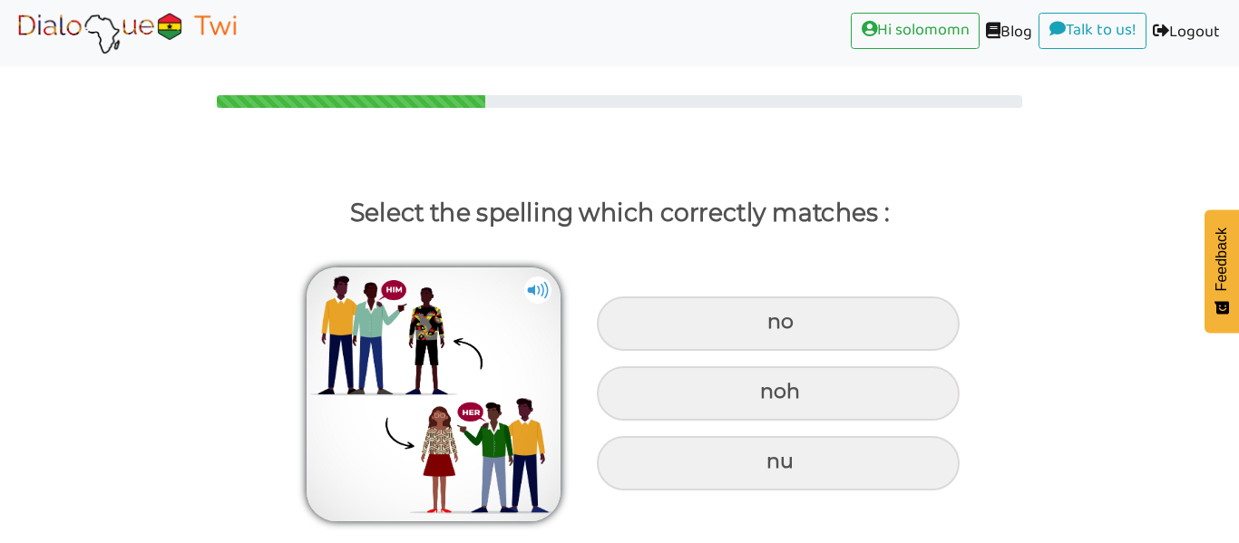
click at [573, 414] on label at bounding box center [429, 395] width 318 height 254
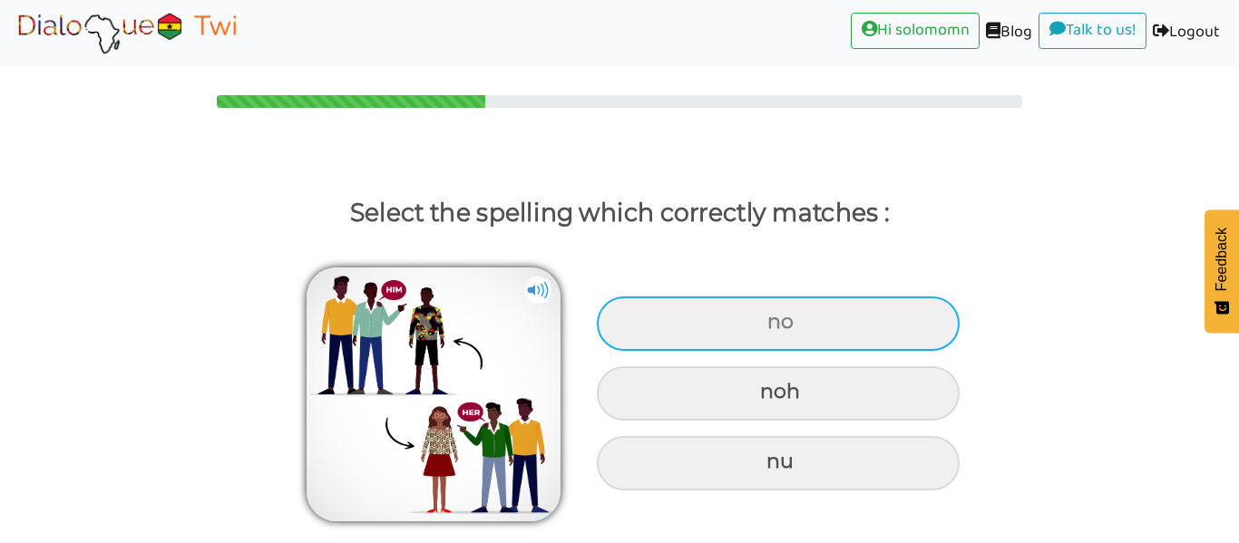
click at [716, 346] on div "no" at bounding box center [778, 324] width 363 height 54
click at [764, 328] on input "no" at bounding box center [770, 323] width 12 height 12
radio input "true"
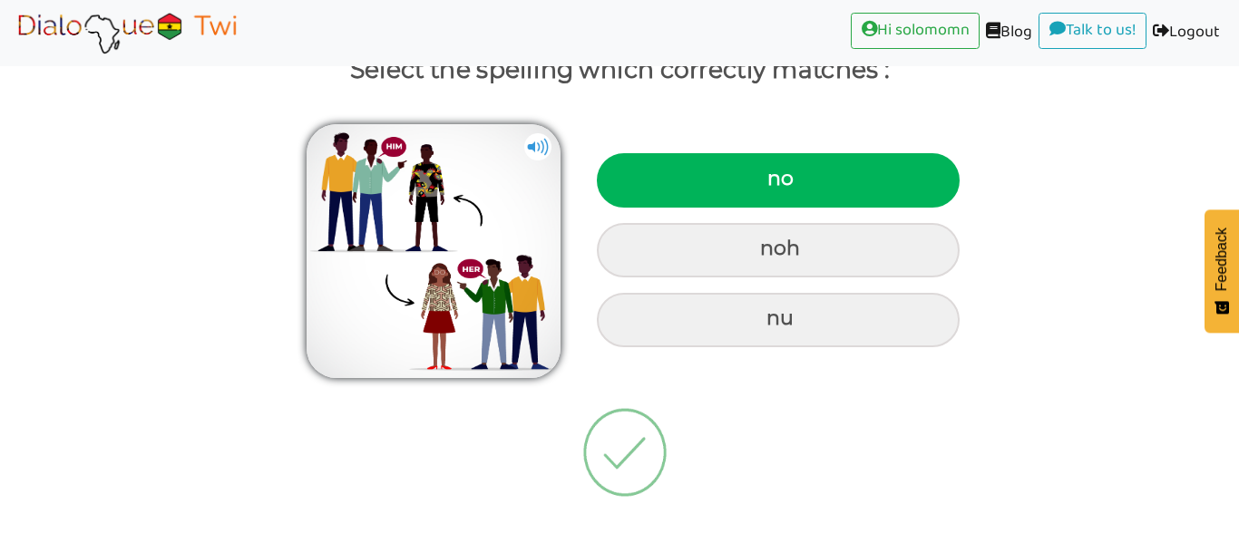
scroll to position [86, 0]
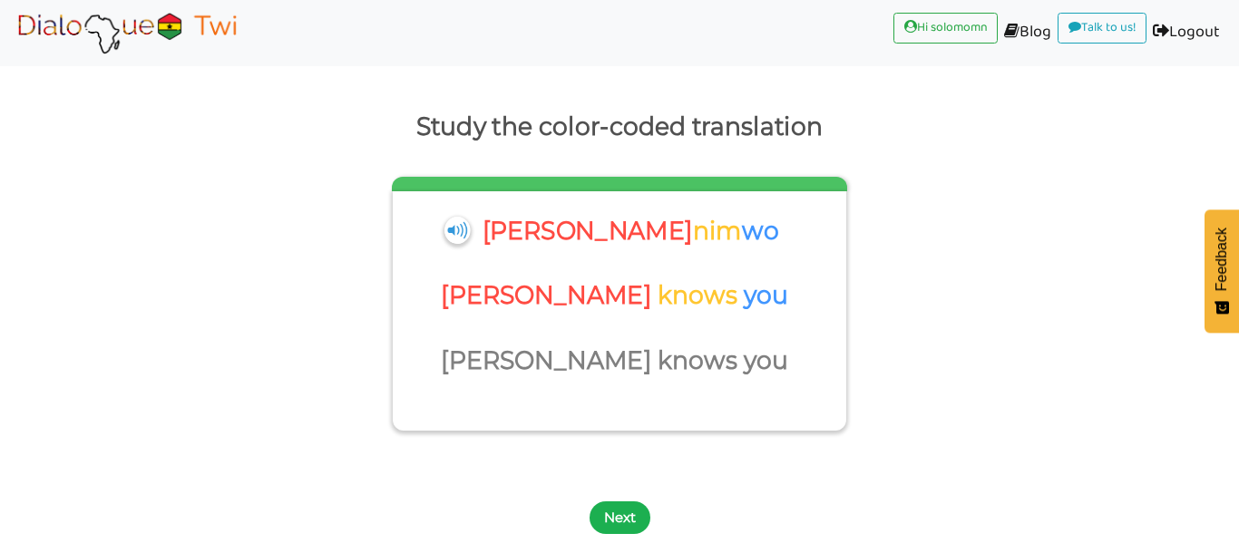
click at [622, 520] on button "Next" at bounding box center [620, 518] width 61 height 33
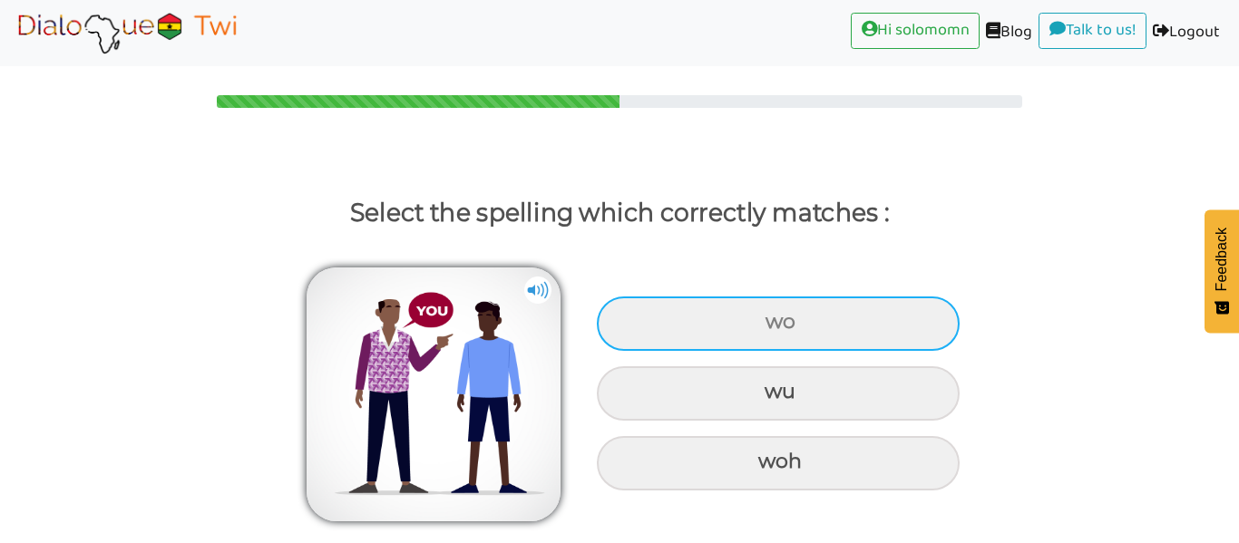
click at [763, 317] on div "wo" at bounding box center [778, 324] width 363 height 54
click at [763, 317] on input "wo" at bounding box center [768, 323] width 12 height 12
radio input "true"
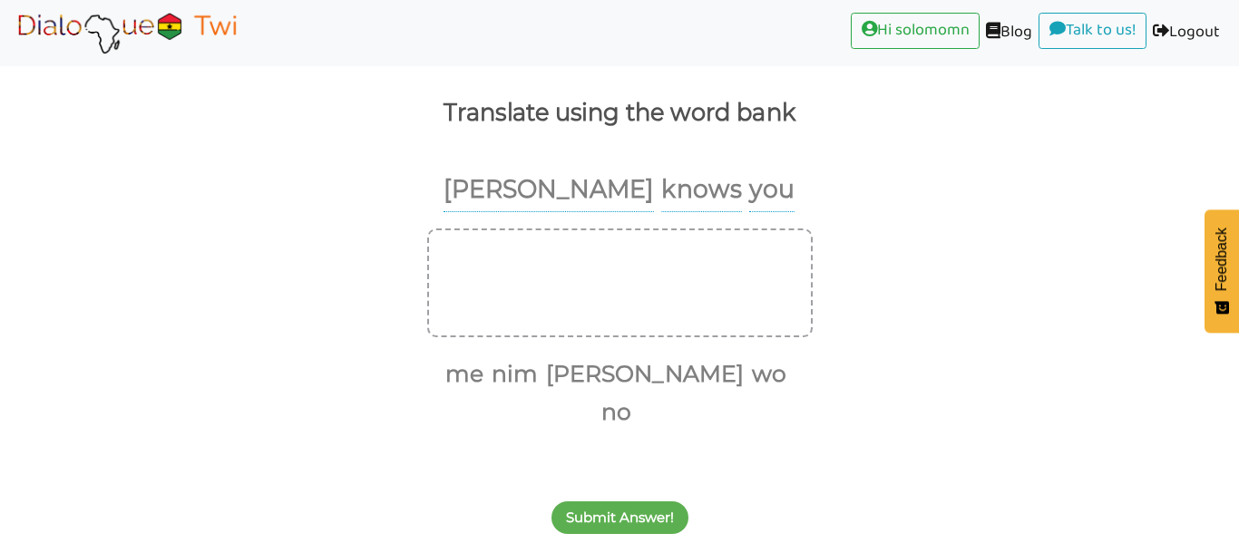
scroll to position [63, 0]
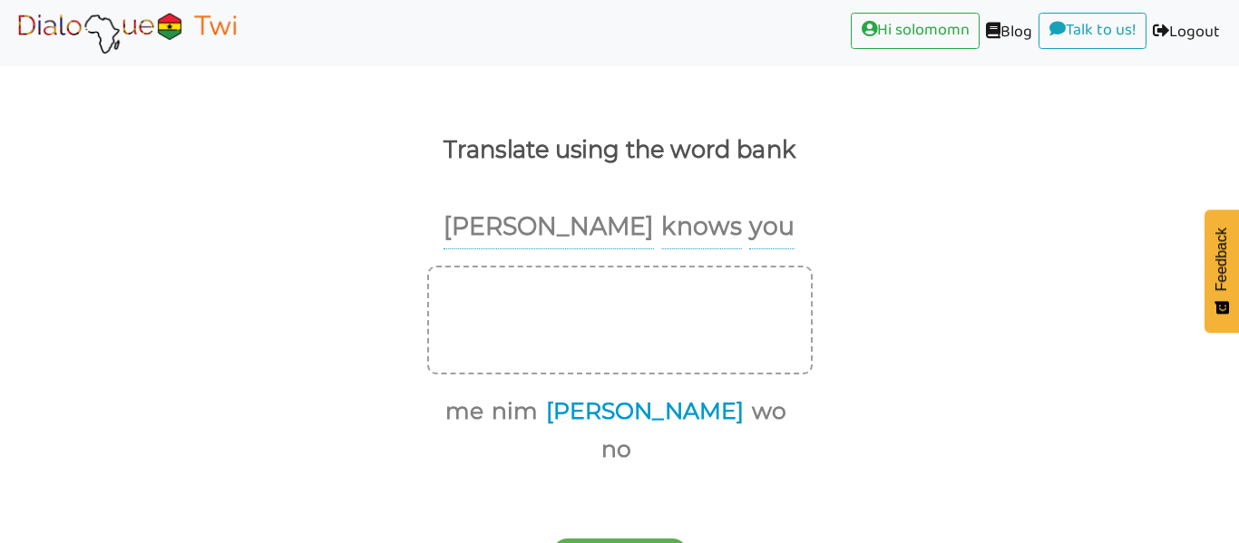
click at [590, 420] on button "Akwasi" at bounding box center [642, 412] width 204 height 34
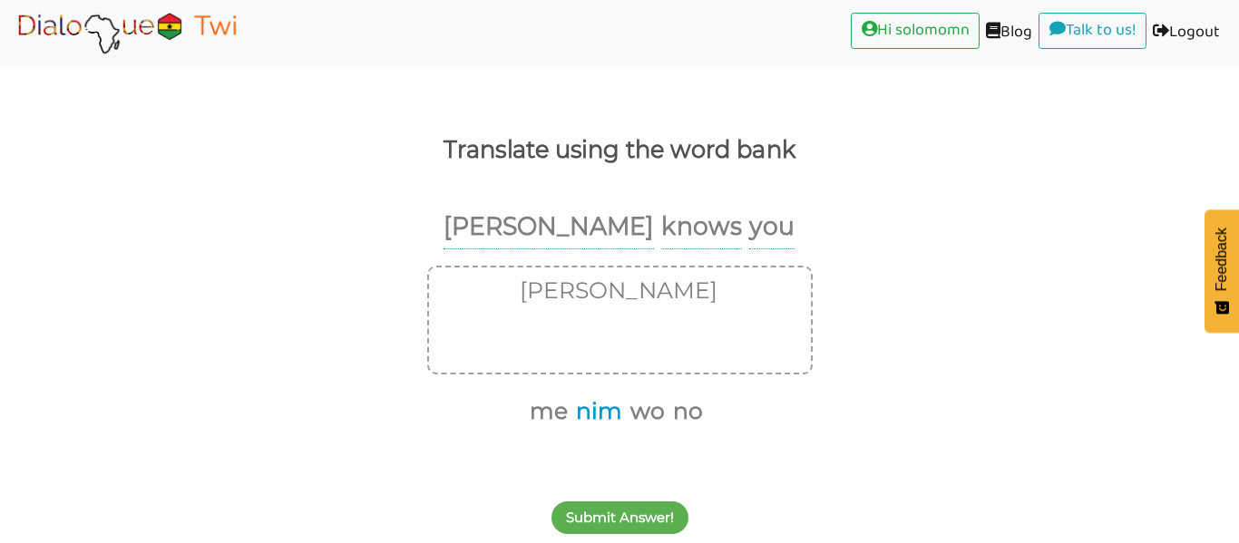
click at [617, 416] on button "nim" at bounding box center [596, 412] width 53 height 34
click at [621, 417] on button "wo" at bounding box center [617, 412] width 41 height 34
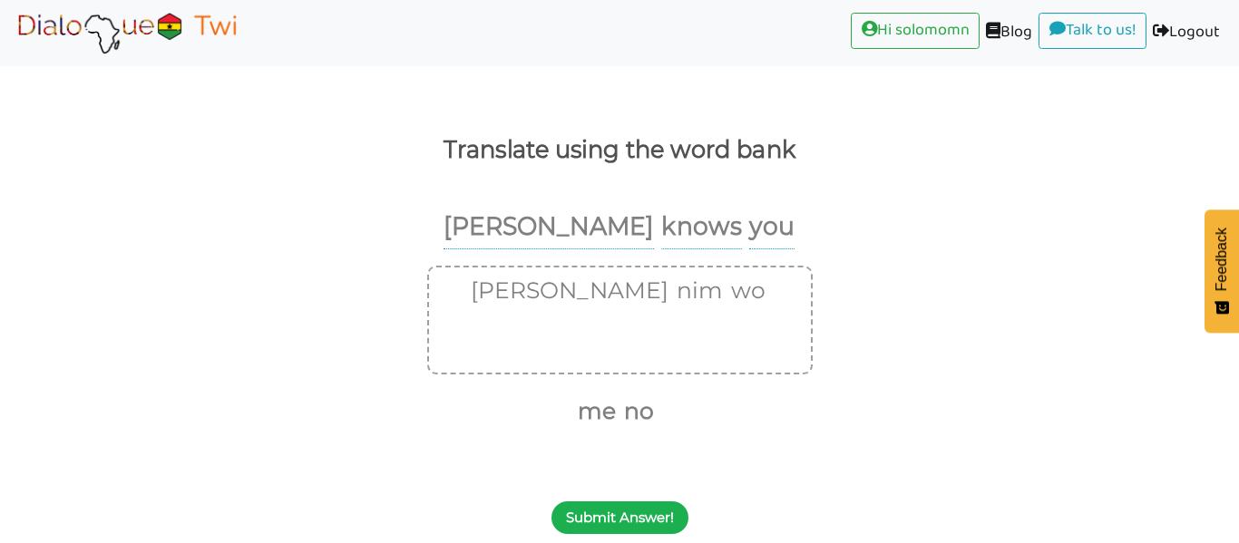
click at [647, 516] on button "Submit Answer!" at bounding box center [620, 518] width 137 height 33
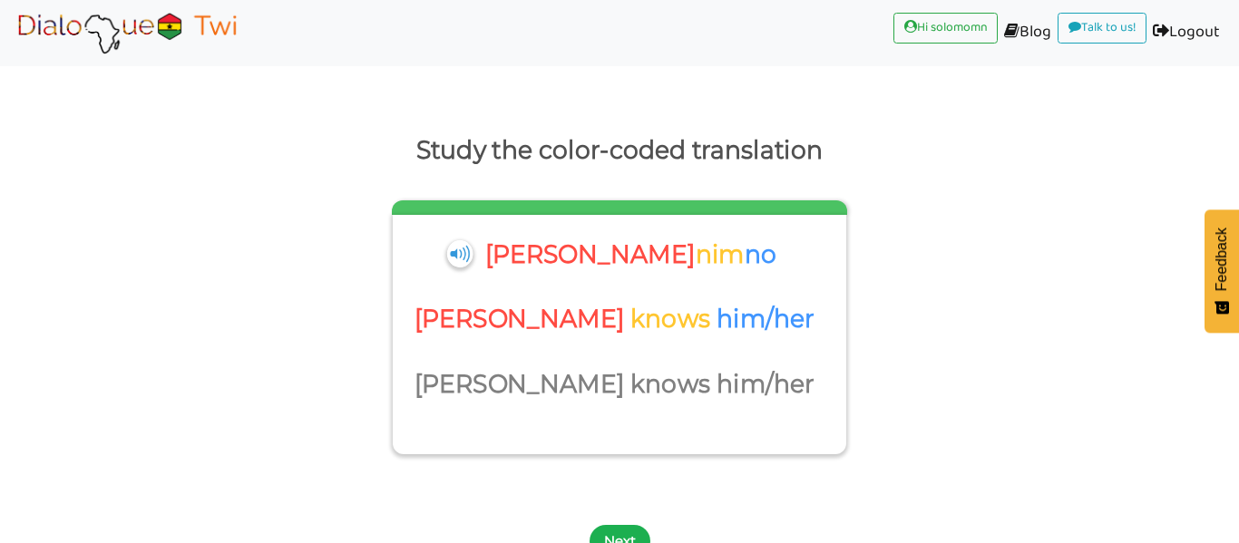
click at [604, 531] on button "Next" at bounding box center [620, 541] width 61 height 33
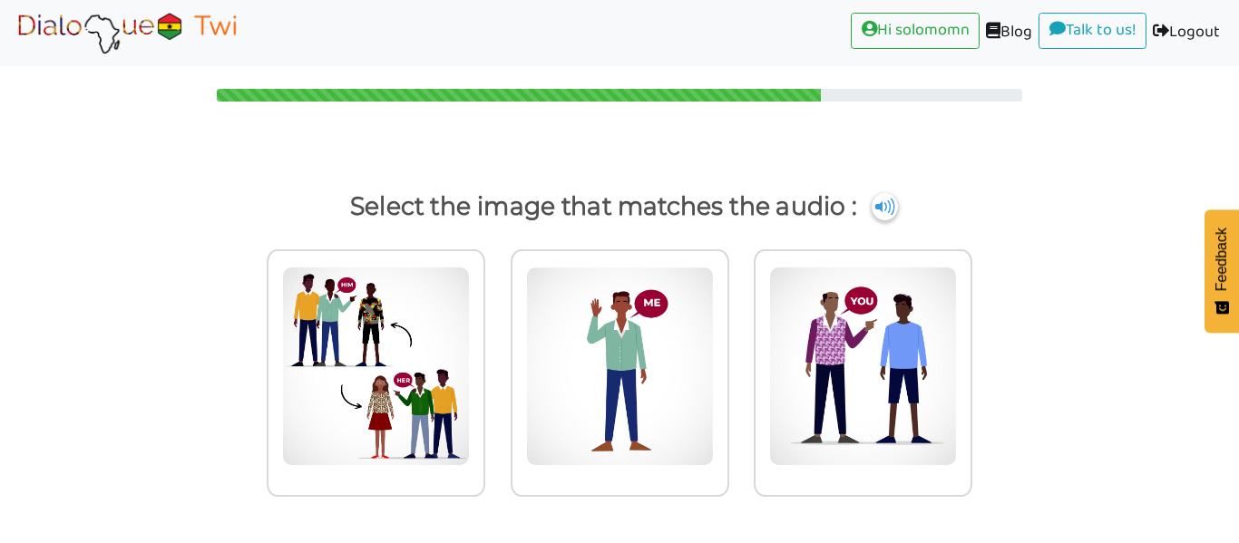
scroll to position [6, 0]
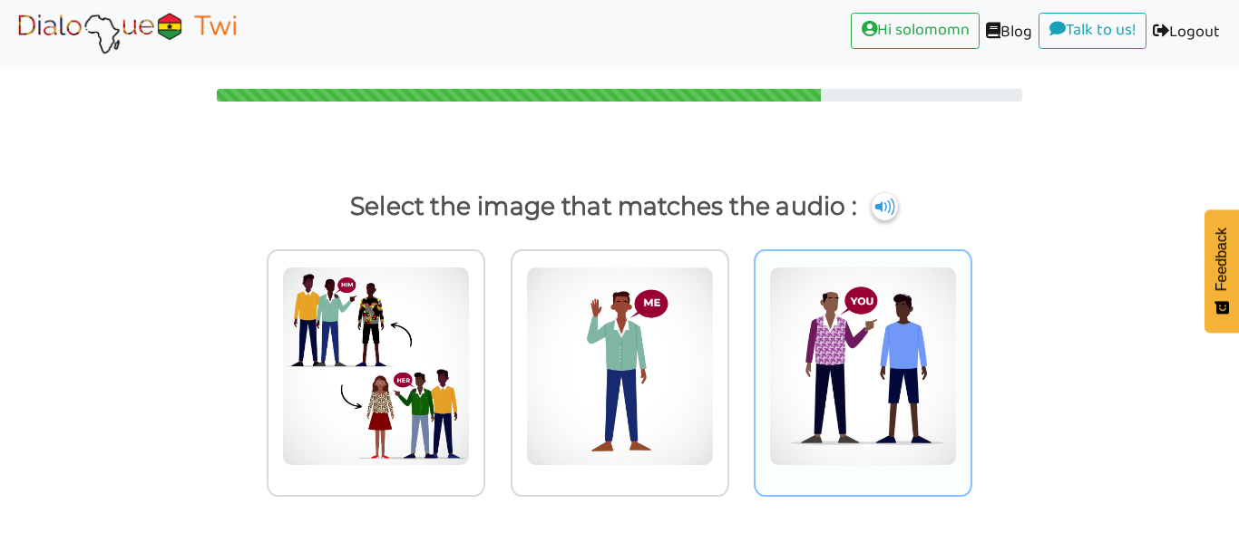
click at [935, 347] on img at bounding box center [863, 367] width 188 height 200
click at [971, 348] on input "radio" at bounding box center [978, 355] width 14 height 14
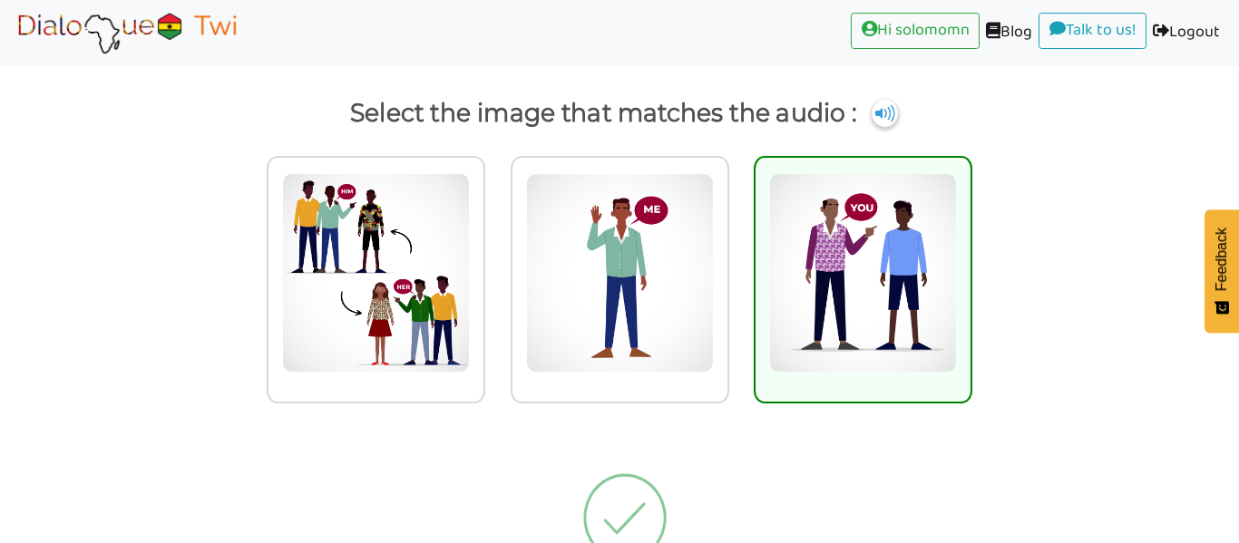
scroll to position [63, 0]
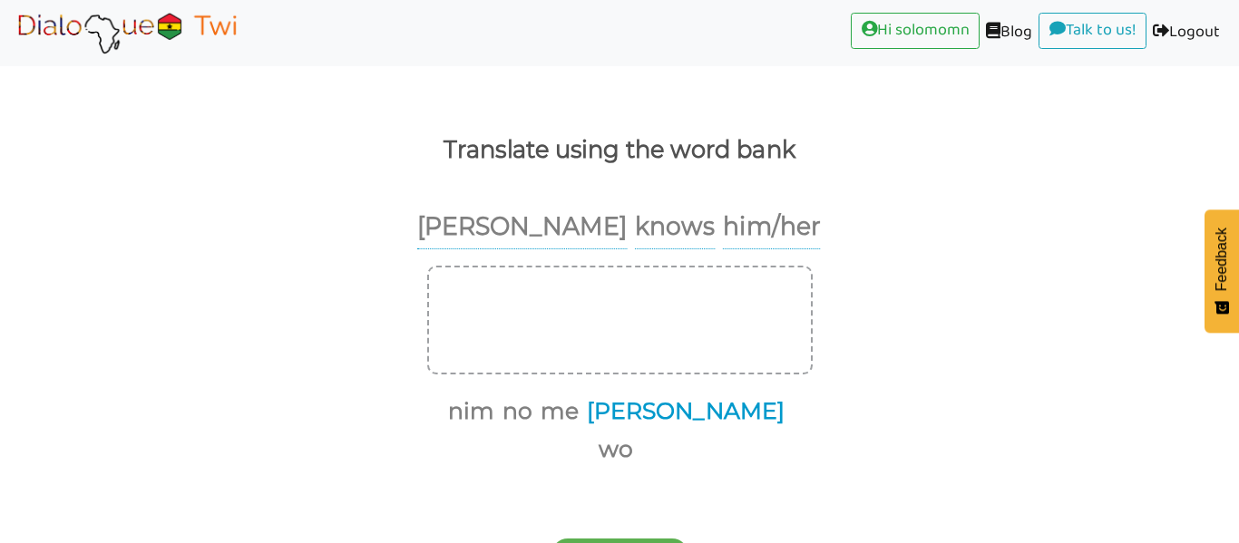
click at [634, 417] on button "Akwasi" at bounding box center [683, 412] width 204 height 34
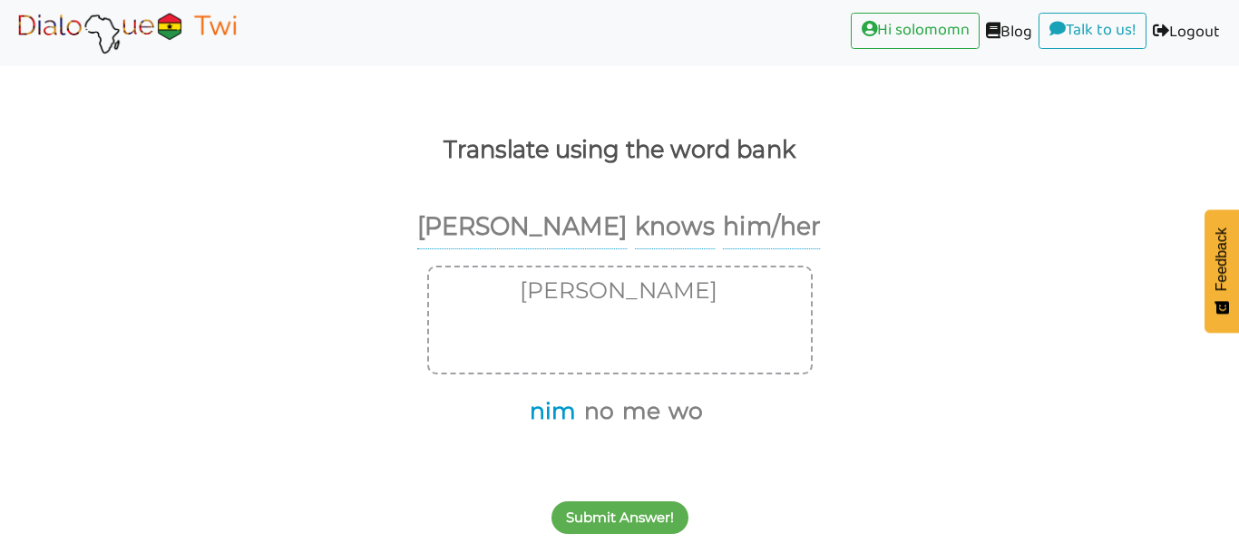
click at [552, 407] on button "nim" at bounding box center [549, 412] width 53 height 34
click at [575, 426] on button "no" at bounding box center [569, 412] width 36 height 34
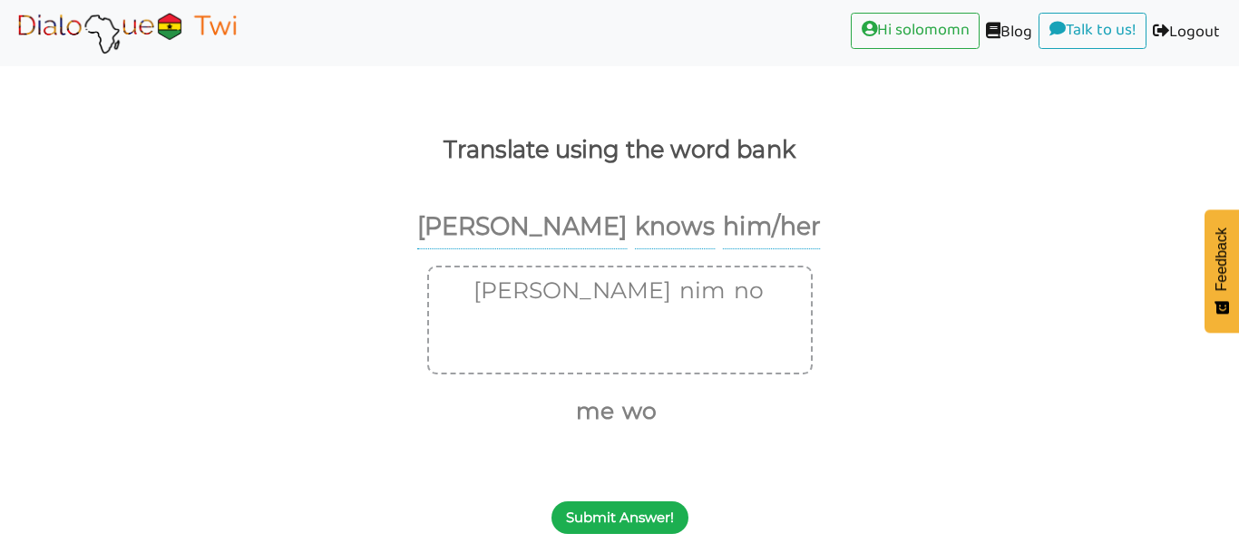
click at [601, 531] on button "Submit Answer!" at bounding box center [620, 518] width 137 height 33
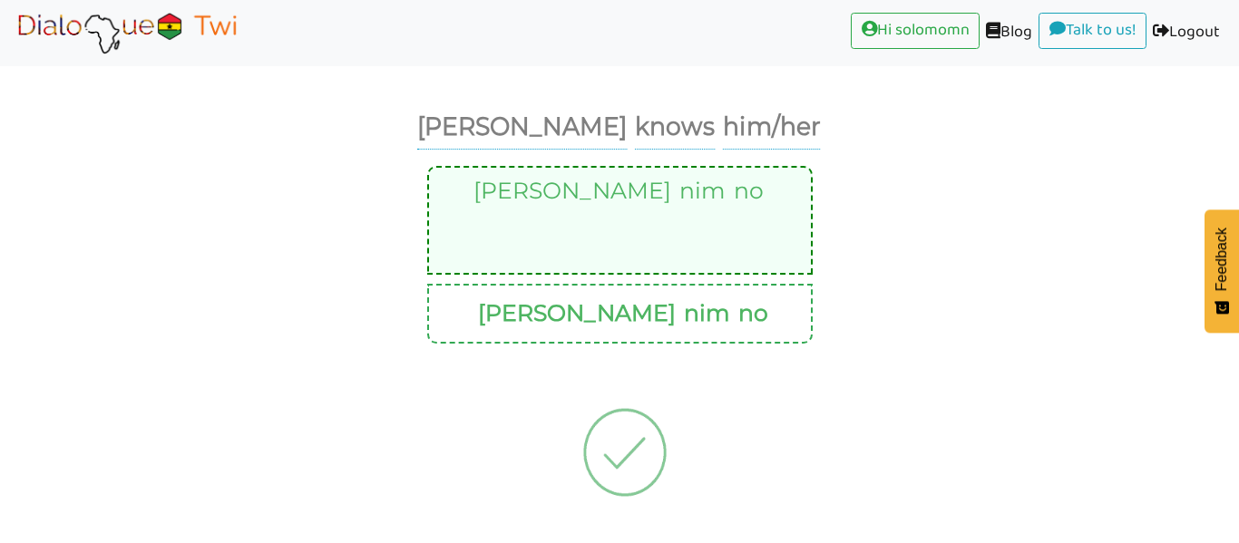
scroll to position [64, 0]
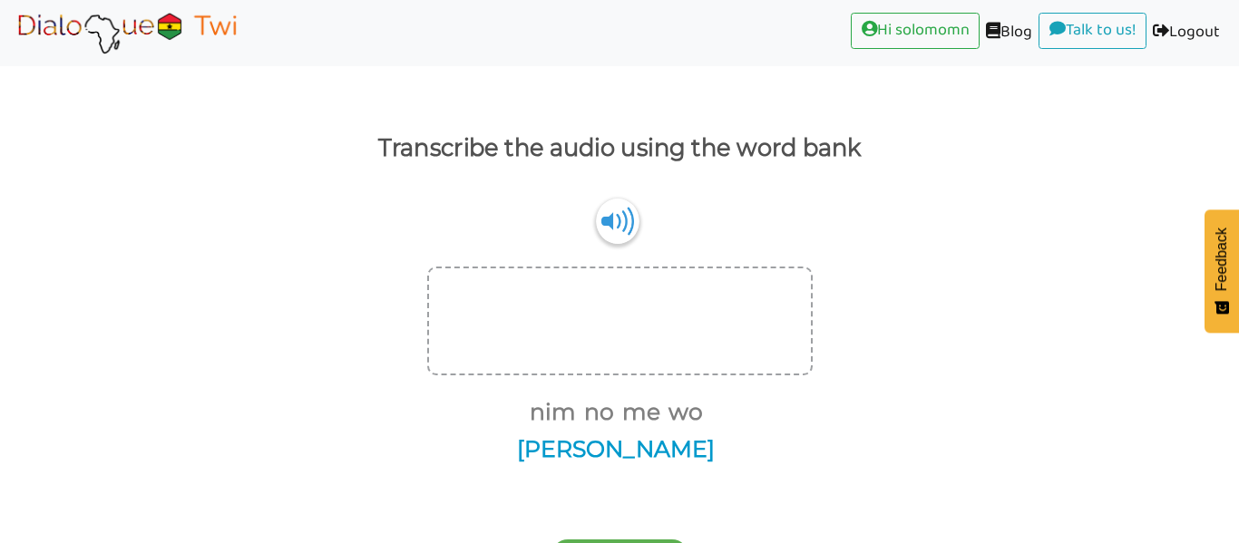
click at [689, 433] on button "Akwasi" at bounding box center [613, 450] width 204 height 34
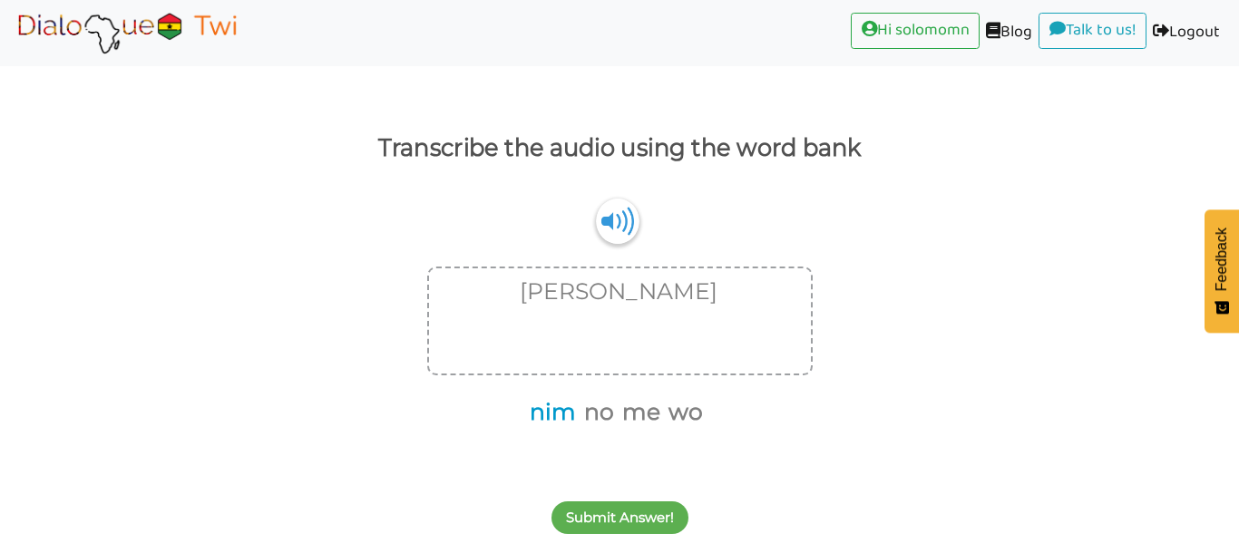
click at [565, 422] on button "nim" at bounding box center [549, 413] width 53 height 34
click at [606, 422] on button "me" at bounding box center [611, 413] width 44 height 34
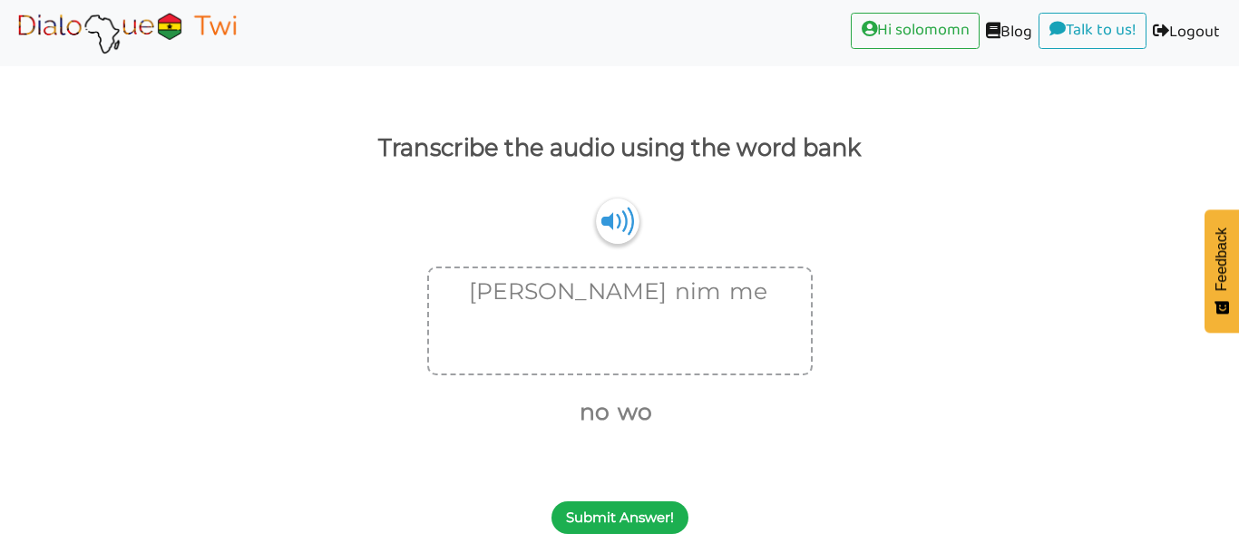
click at [602, 511] on button "Submit Answer!" at bounding box center [620, 518] width 137 height 33
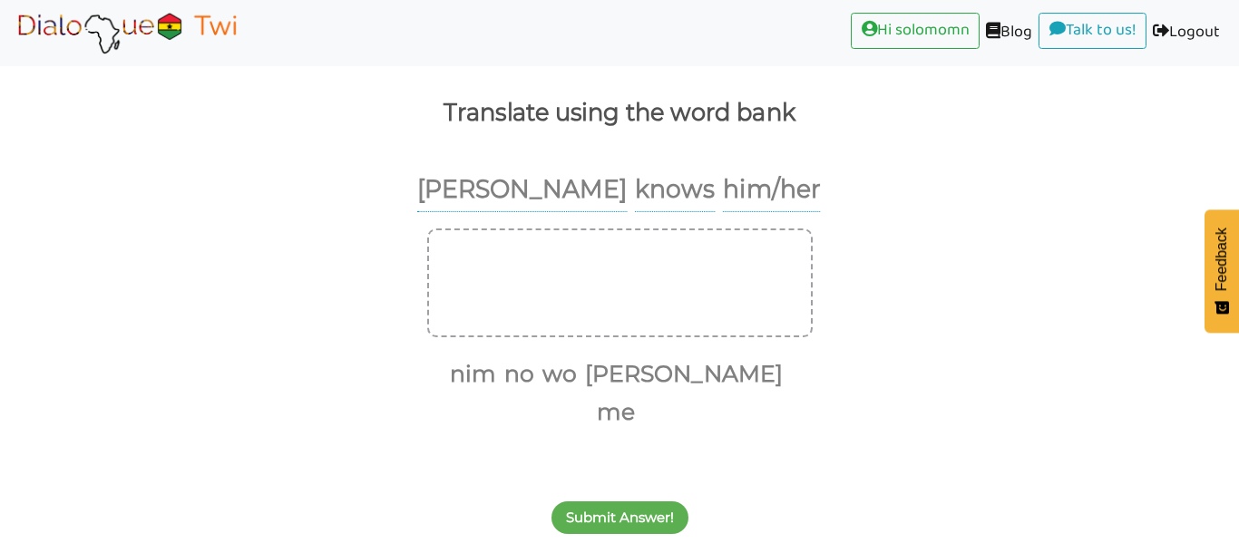
scroll to position [63, 0]
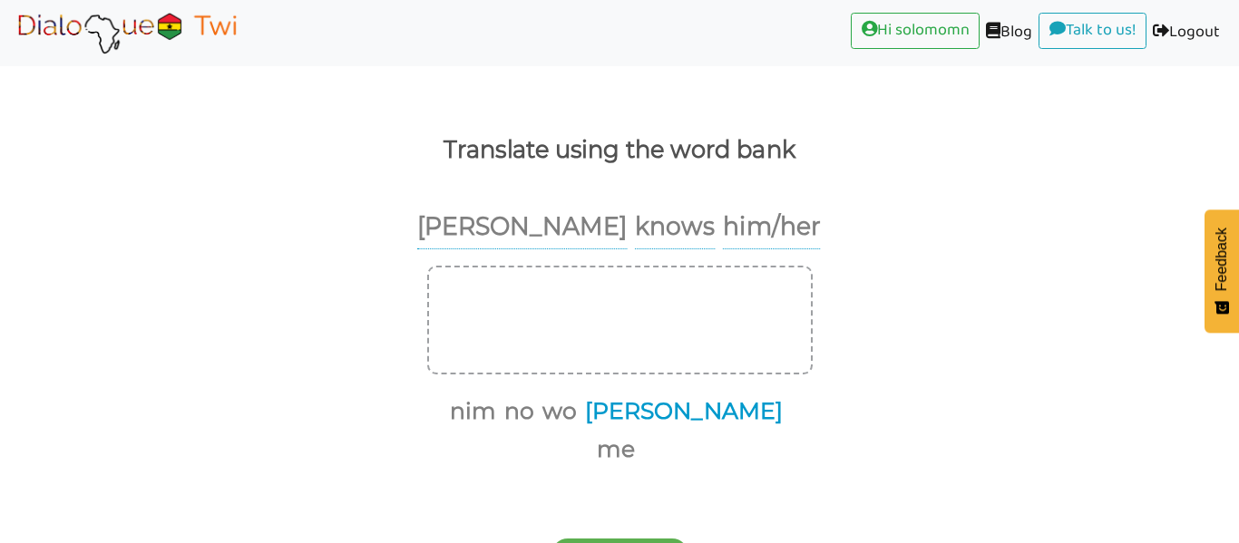
click at [631, 416] on button "Akwasi" at bounding box center [681, 412] width 204 height 34
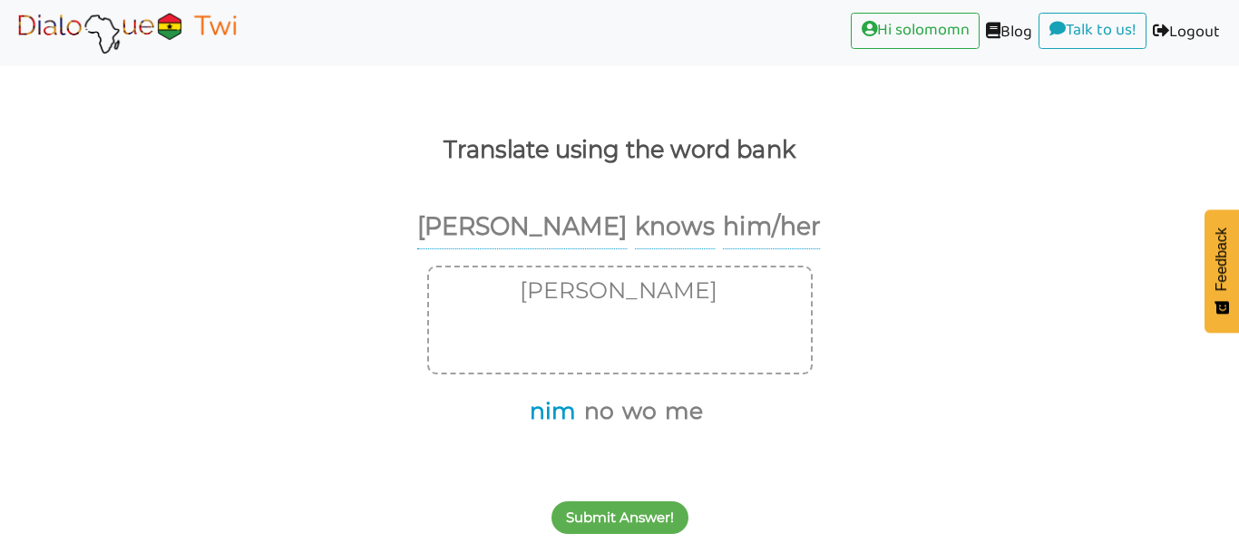
click at [562, 418] on button "nim" at bounding box center [549, 412] width 53 height 34
click at [582, 423] on button "no" at bounding box center [569, 412] width 36 height 34
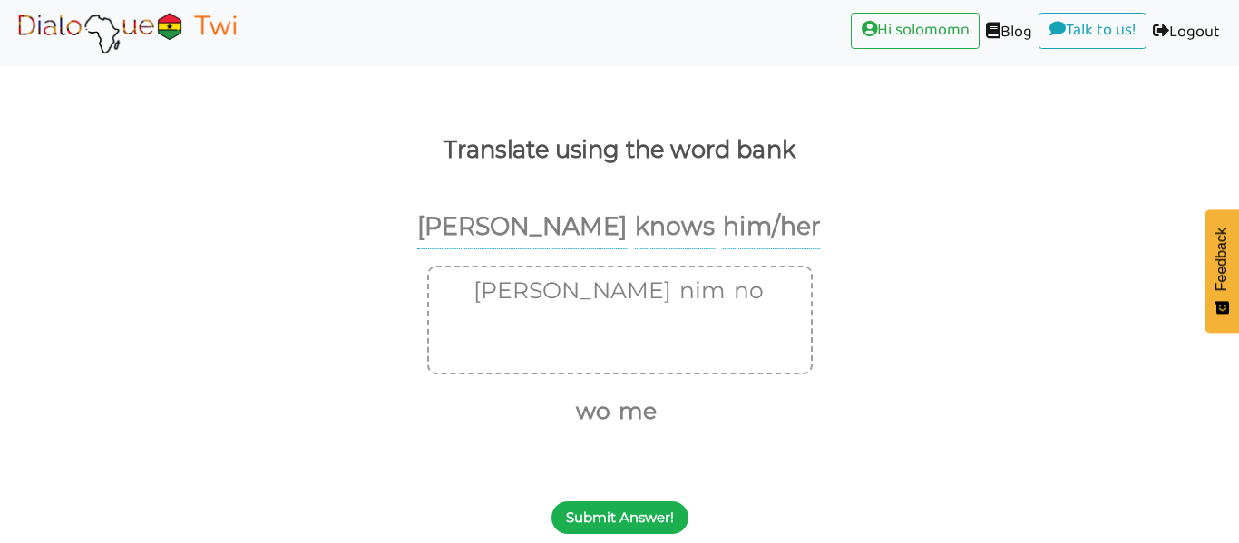
click at [633, 525] on button "Submit Answer!" at bounding box center [620, 518] width 137 height 33
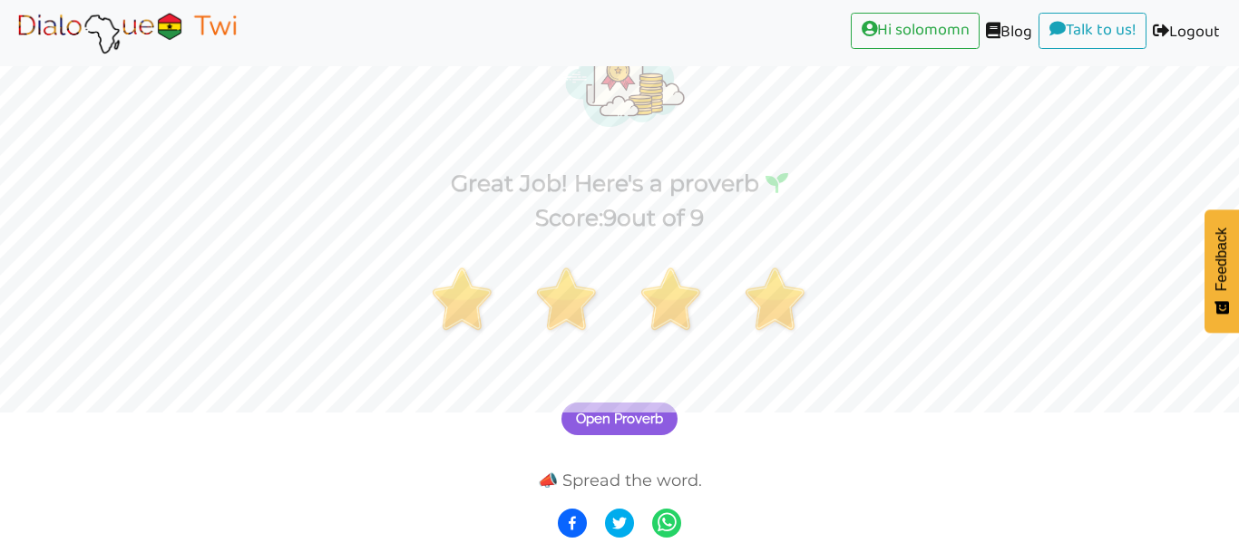
scroll to position [131, 0]
click at [639, 416] on span "Open Proverb" at bounding box center [619, 419] width 87 height 16
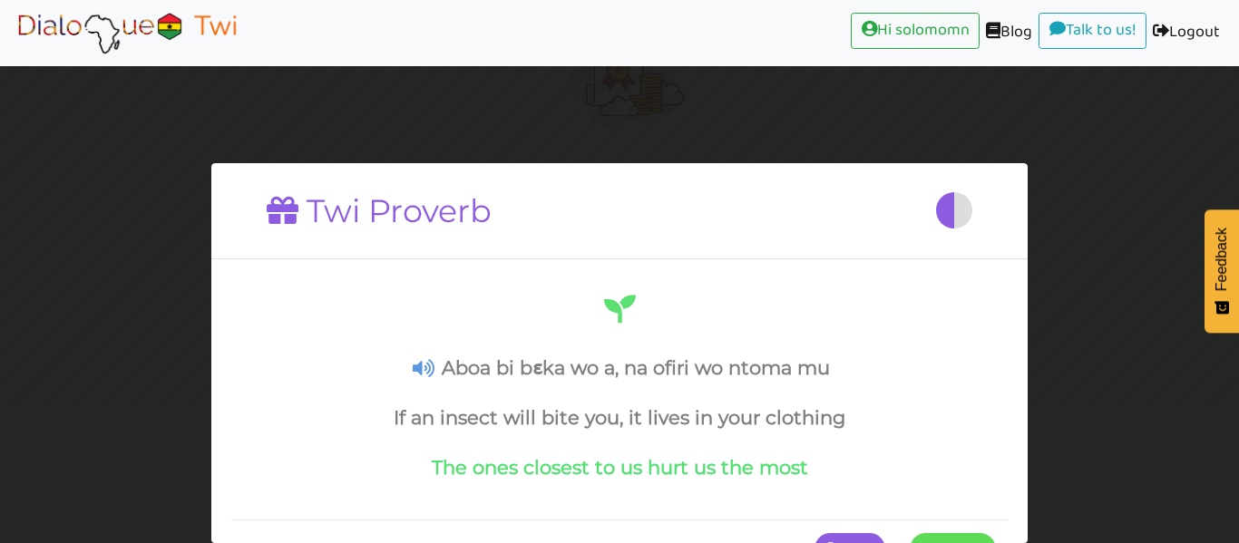
click at [996, 536] on span at bounding box center [996, 549] width 0 height 33
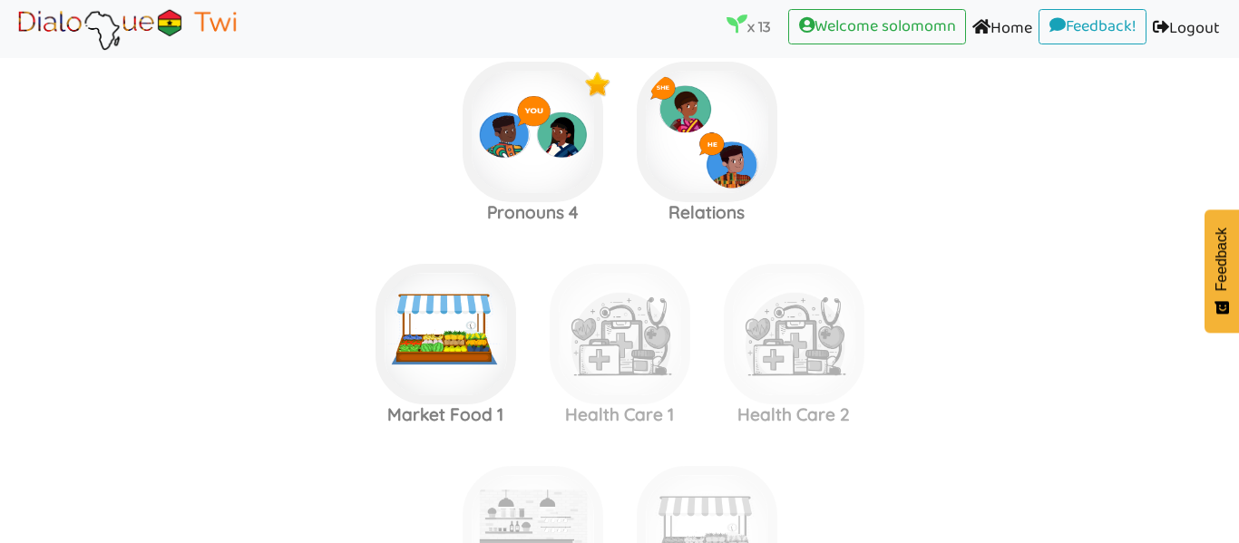
scroll to position [1655, 0]
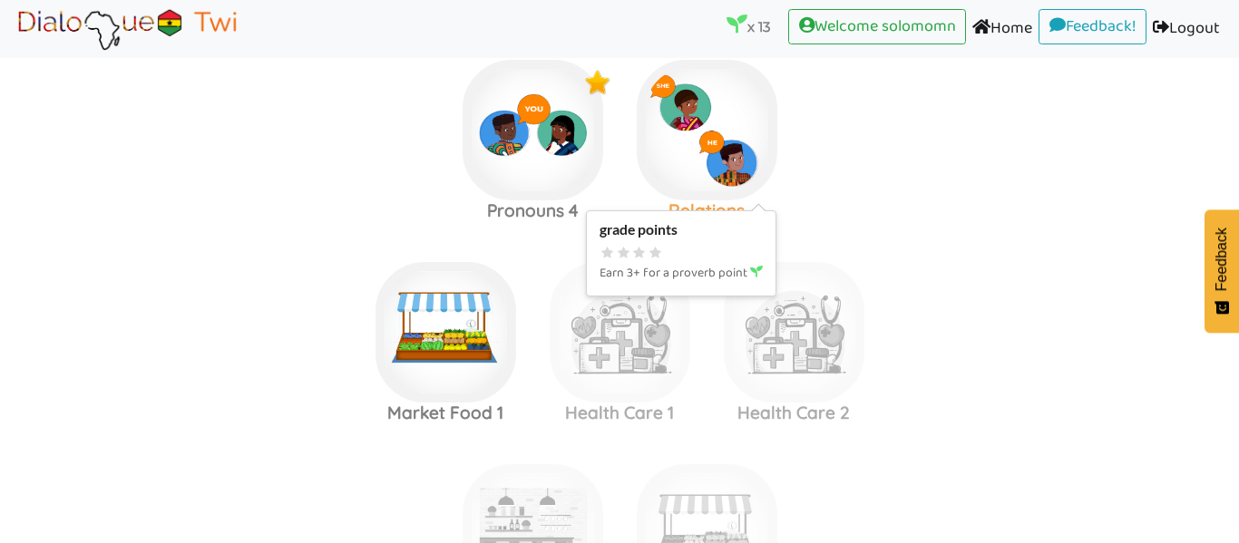
click at [712, 184] on img at bounding box center [707, 130] width 141 height 141
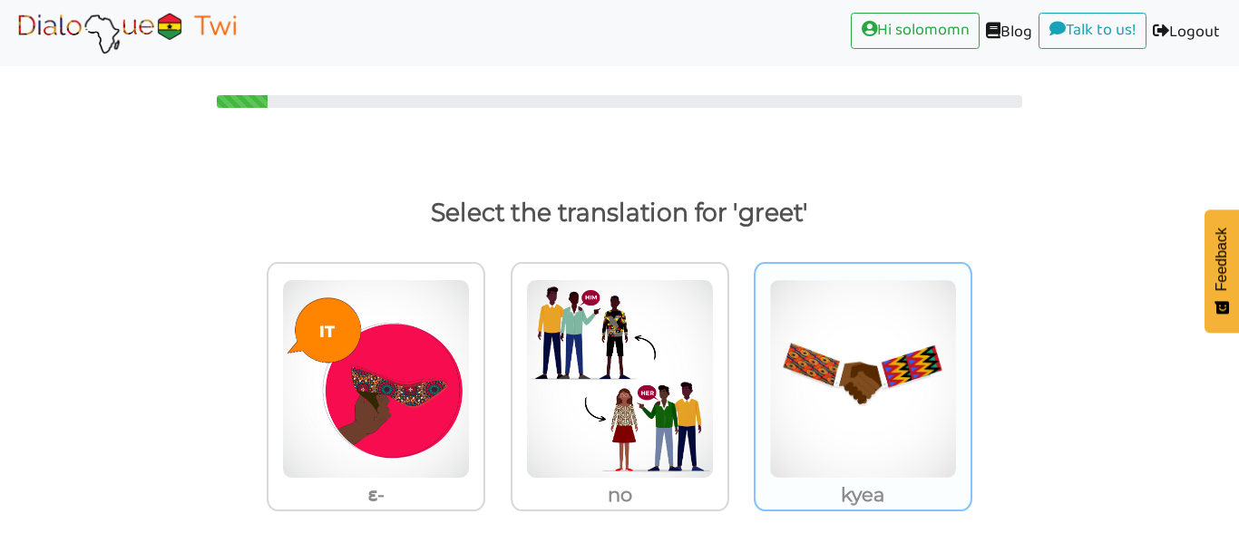
click at [862, 353] on img at bounding box center [863, 379] width 188 height 200
click at [971, 361] on input "kyea" at bounding box center [978, 368] width 14 height 14
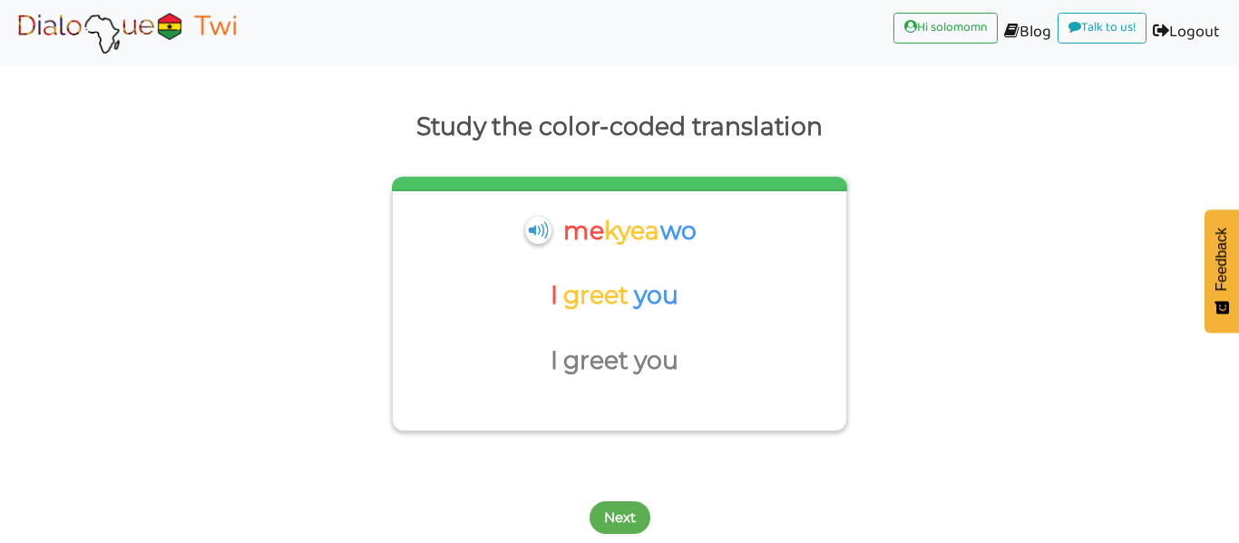
scroll to position [86, 0]
click at [631, 514] on button "Next" at bounding box center [620, 518] width 61 height 33
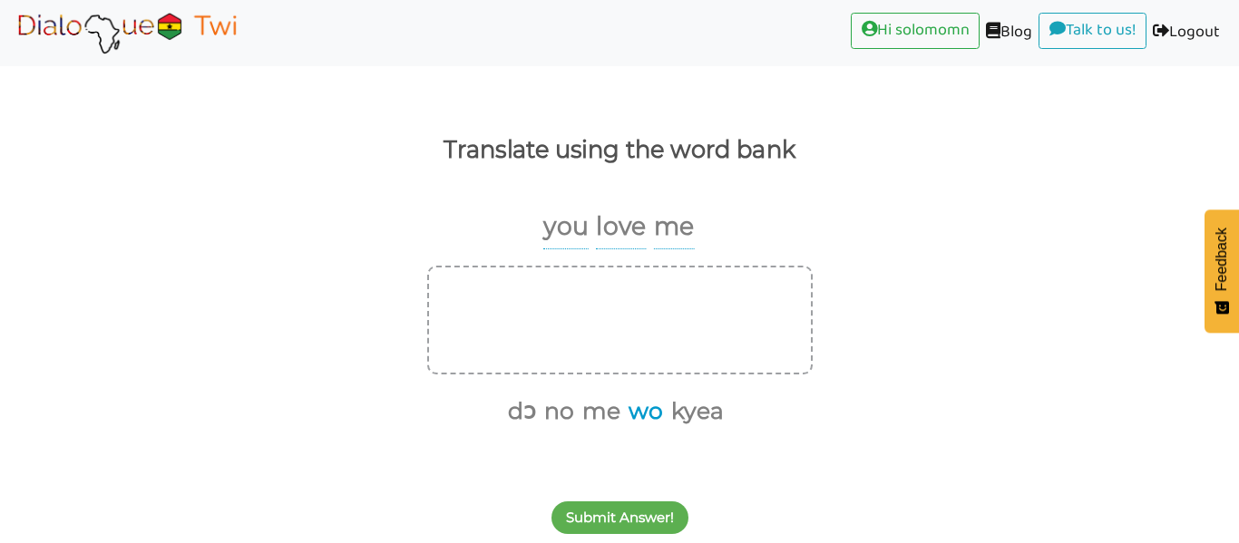
click at [655, 418] on button "wo" at bounding box center [642, 412] width 41 height 34
click at [543, 414] on button "dɔ" at bounding box center [540, 412] width 34 height 34
click at [610, 424] on button "me" at bounding box center [602, 412] width 44 height 34
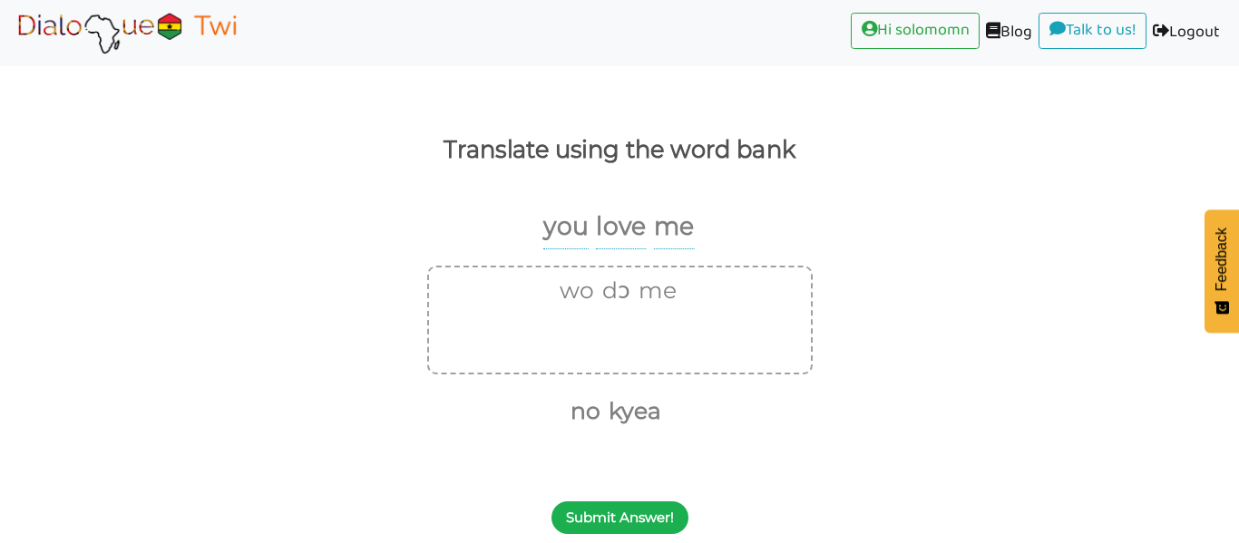
click at [634, 507] on button "Submit Answer!" at bounding box center [620, 518] width 137 height 33
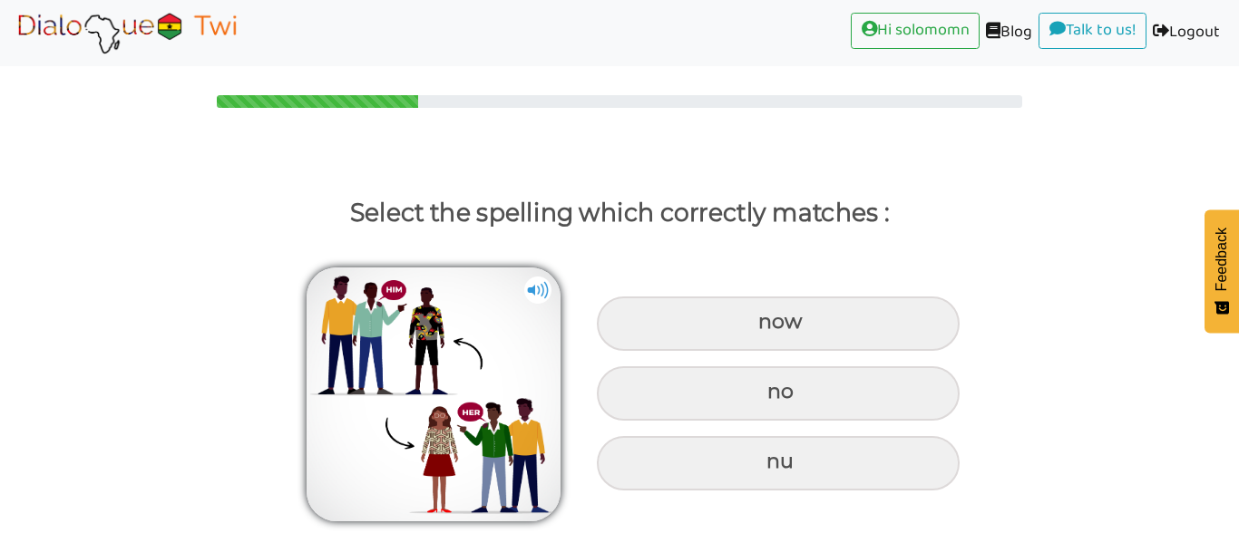
scroll to position [0, 0]
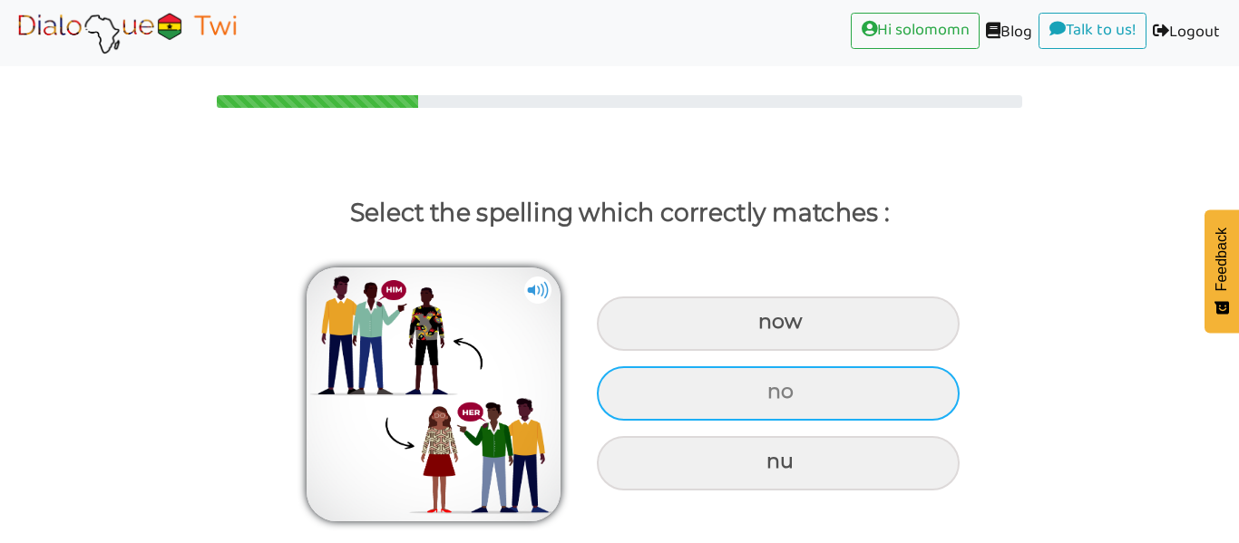
click at [678, 379] on div "no" at bounding box center [778, 394] width 363 height 54
click at [764, 386] on input "no" at bounding box center [770, 392] width 12 height 12
radio input "true"
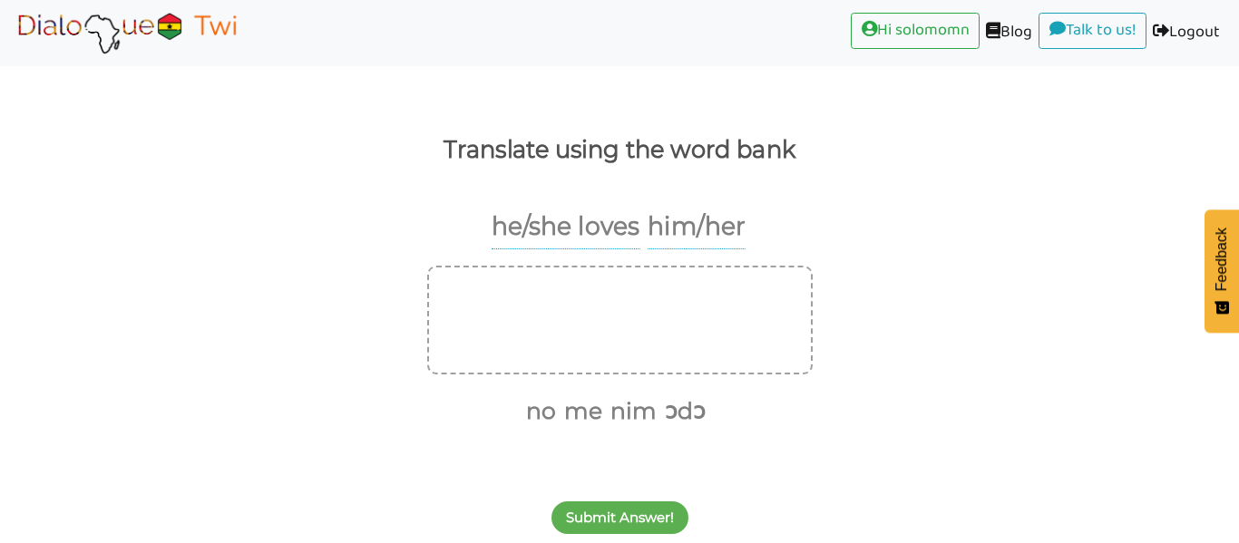
scroll to position [63, 0]
click at [550, 414] on button "no" at bounding box center [538, 412] width 36 height 34
click at [656, 416] on button "ɔdɔ" at bounding box center [663, 412] width 47 height 34
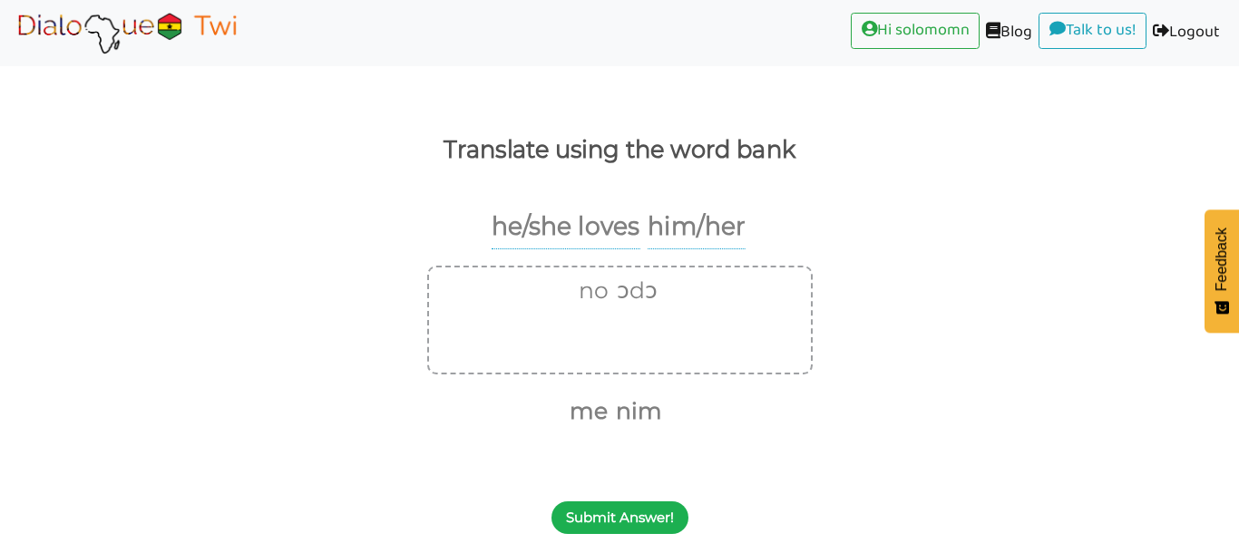
click at [660, 516] on button "Submit Answer!" at bounding box center [620, 518] width 137 height 33
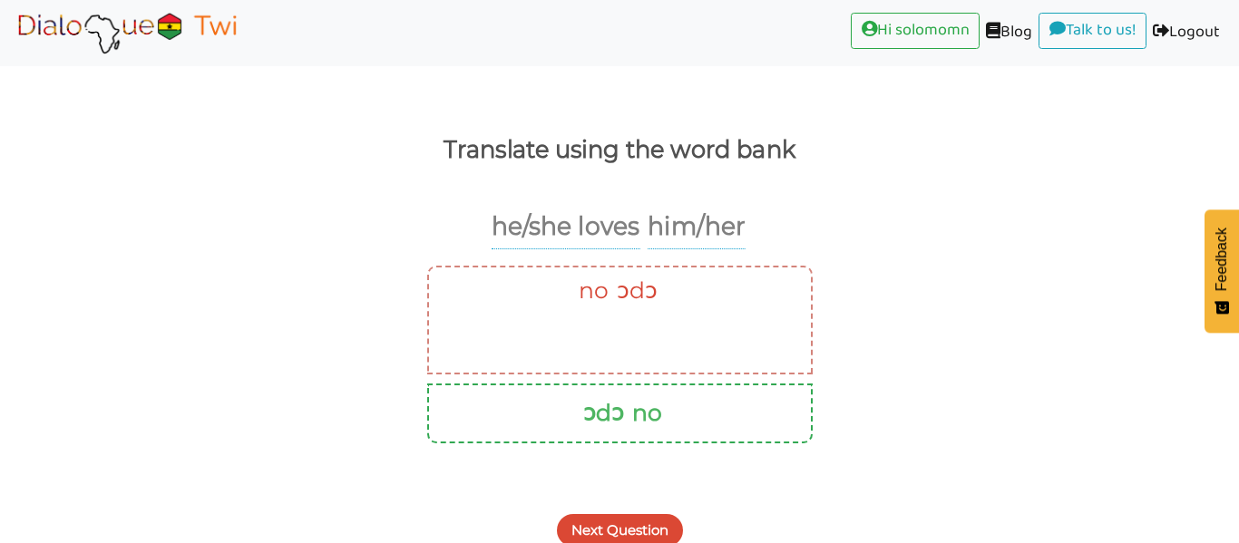
scroll to position [75, 0]
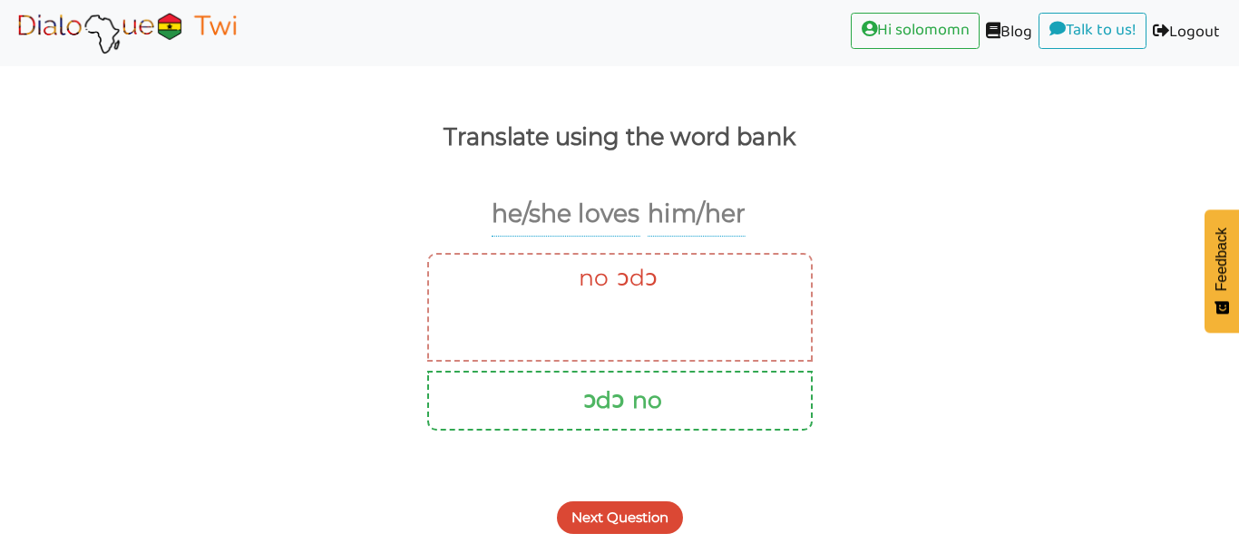
click at [660, 516] on button "Next Question" at bounding box center [620, 518] width 126 height 33
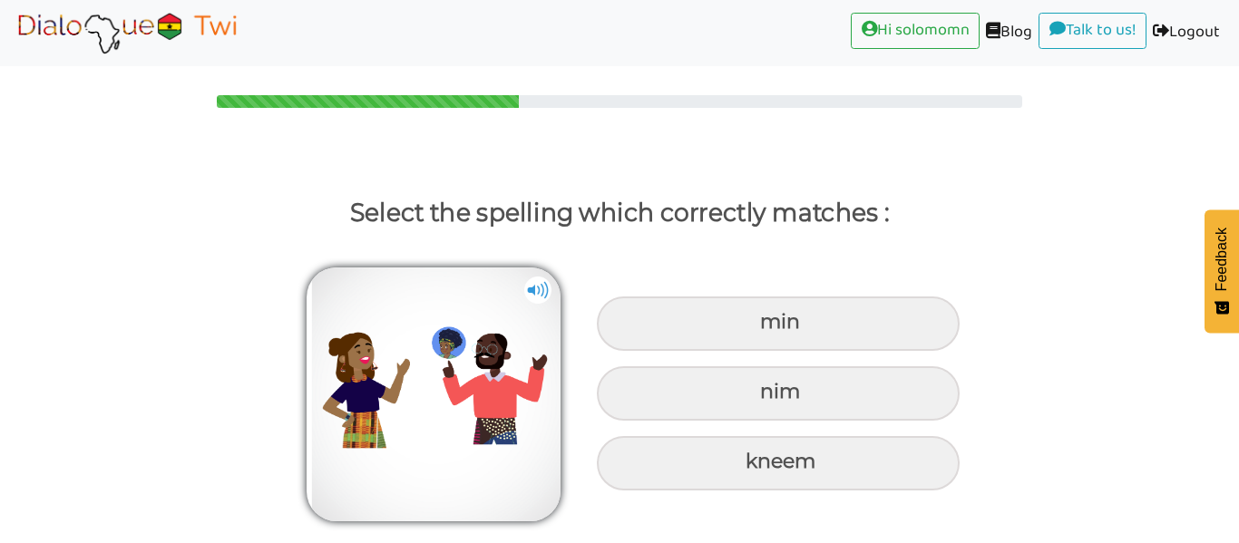
scroll to position [0, 0]
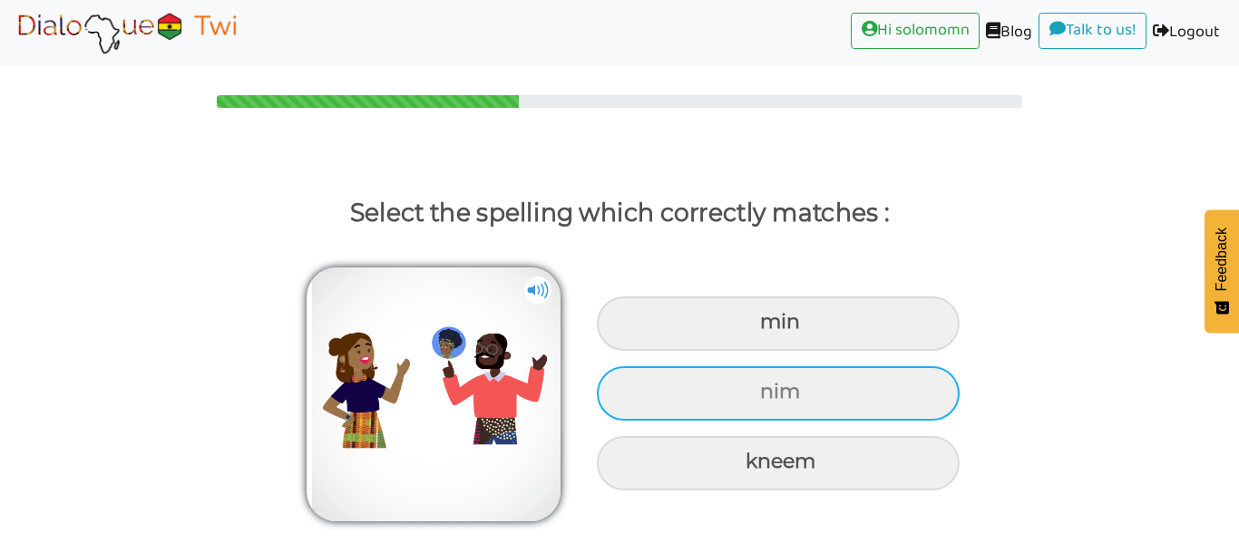
click at [701, 383] on div "nim" at bounding box center [778, 394] width 363 height 54
click at [757, 386] on input "nim" at bounding box center [763, 392] width 12 height 12
radio input "true"
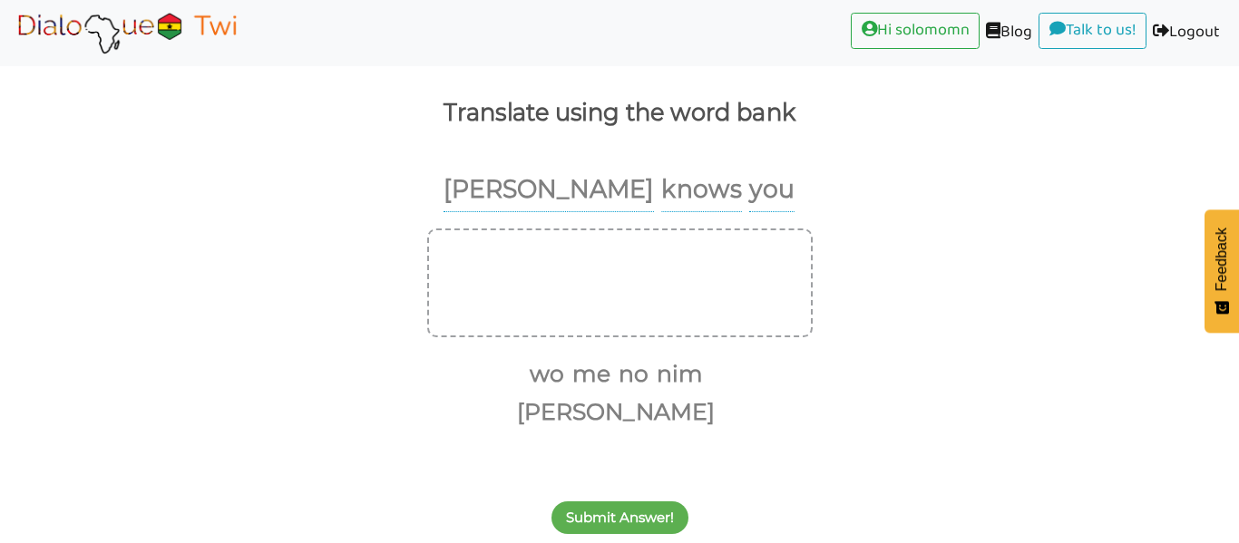
scroll to position [63, 0]
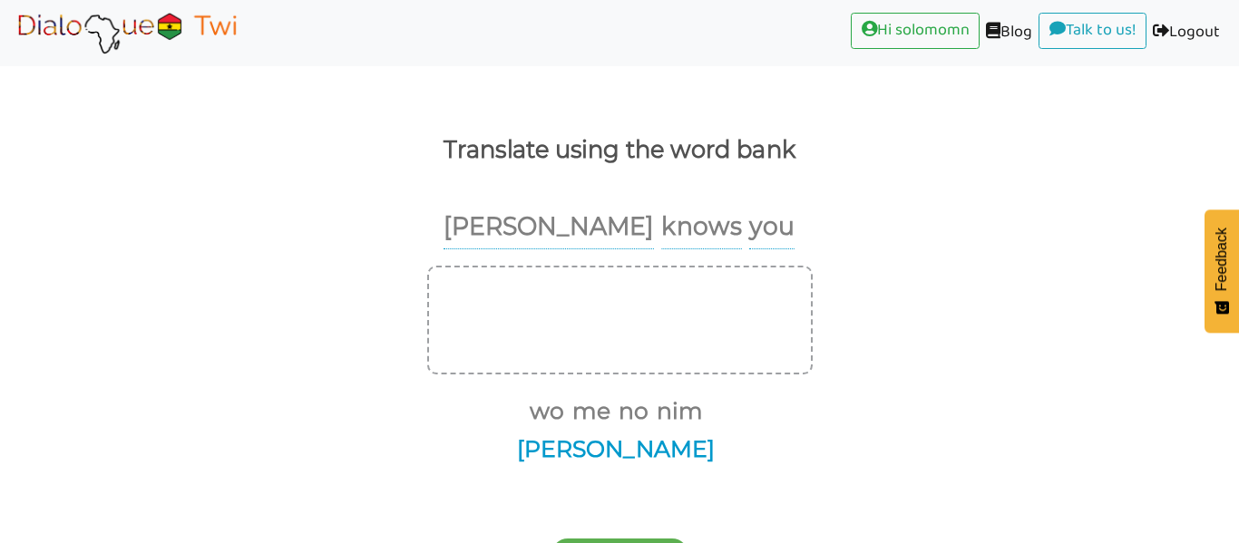
click at [690, 433] on button "Akwasi" at bounding box center [613, 450] width 204 height 34
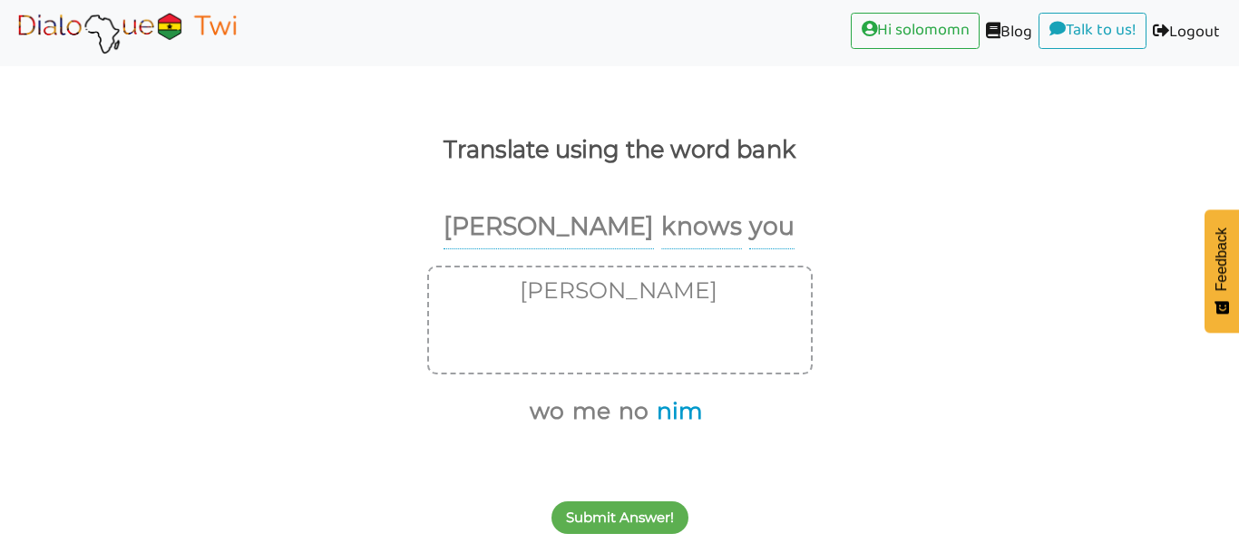
click at [668, 419] on button "nim" at bounding box center [676, 412] width 53 height 34
click at [590, 417] on button "wo" at bounding box center [571, 412] width 41 height 34
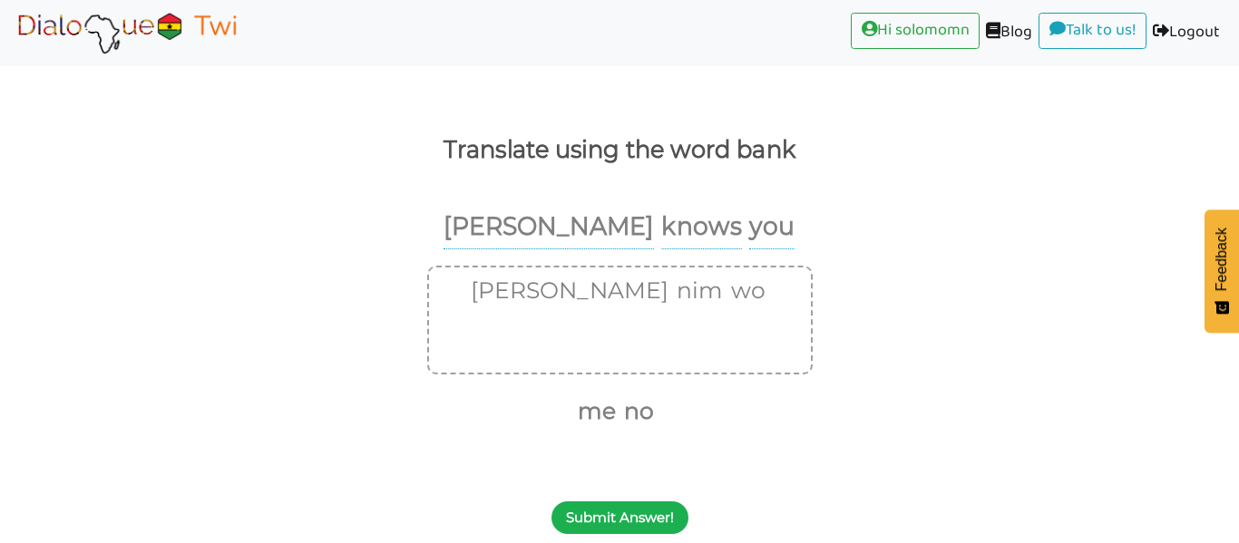
click at [672, 516] on button "Submit Answer!" at bounding box center [620, 518] width 137 height 33
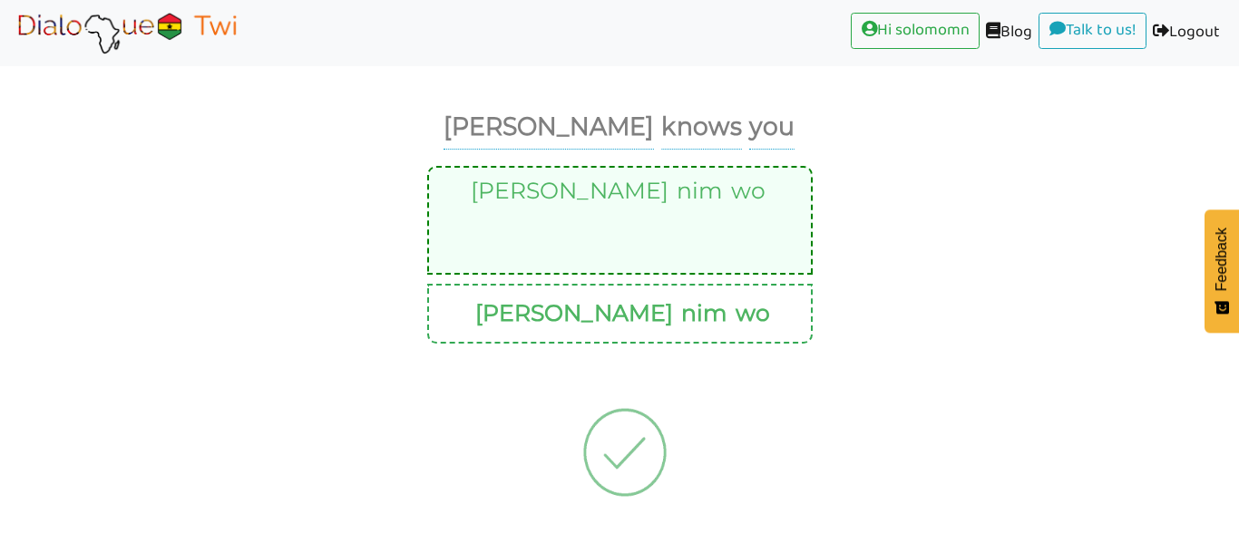
scroll to position [6, 0]
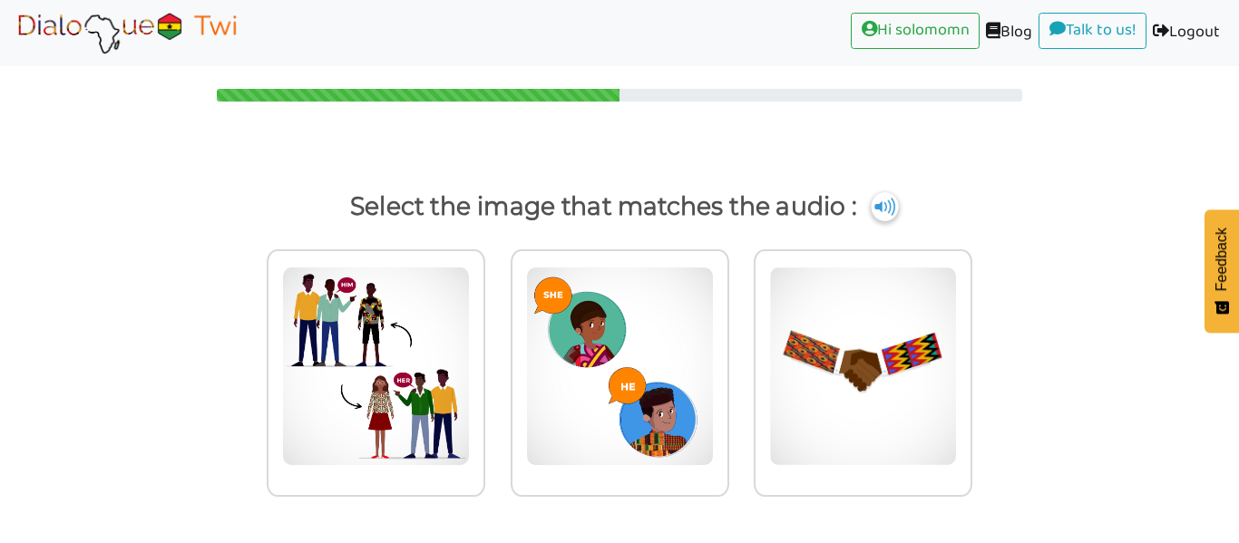
click at [886, 216] on img at bounding box center [884, 206] width 27 height 29
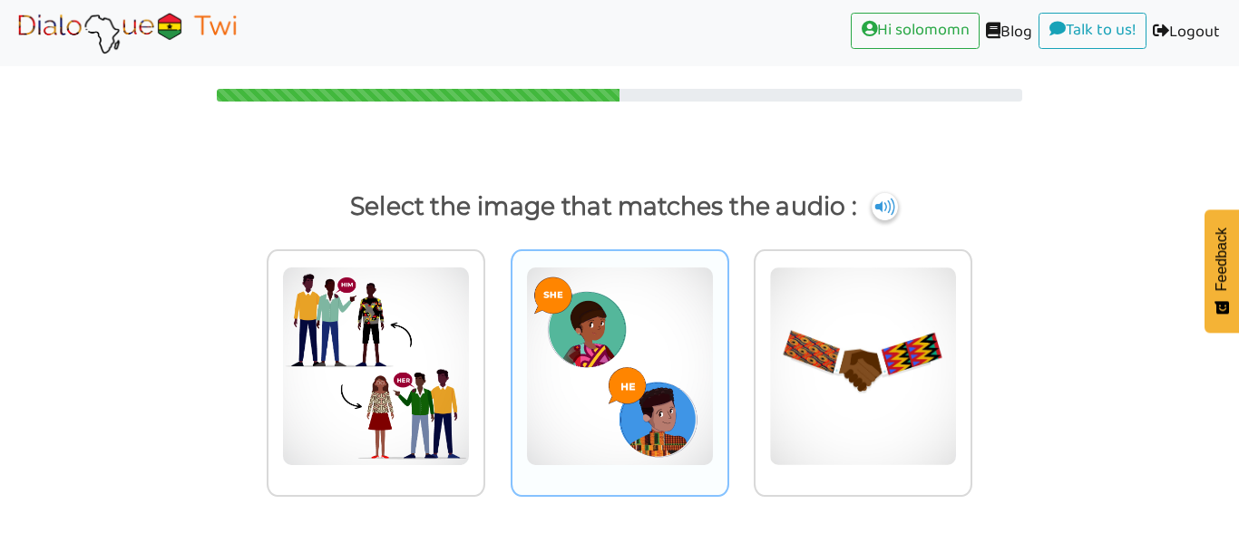
click at [597, 443] on img at bounding box center [620, 367] width 188 height 200
click at [728, 362] on input "radio" at bounding box center [735, 355] width 14 height 14
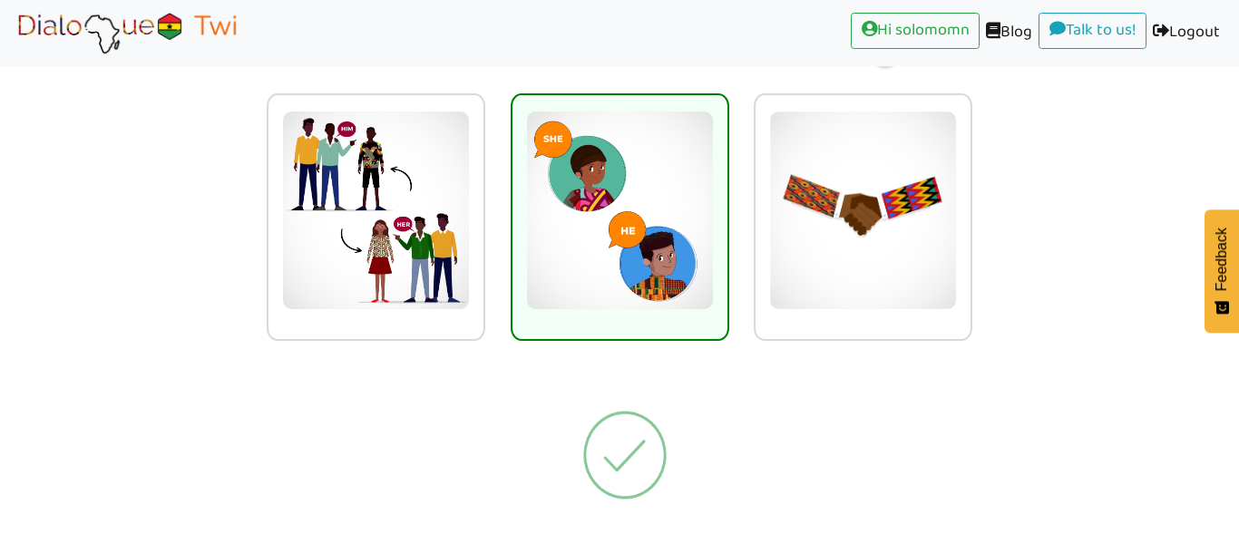
scroll to position [63, 0]
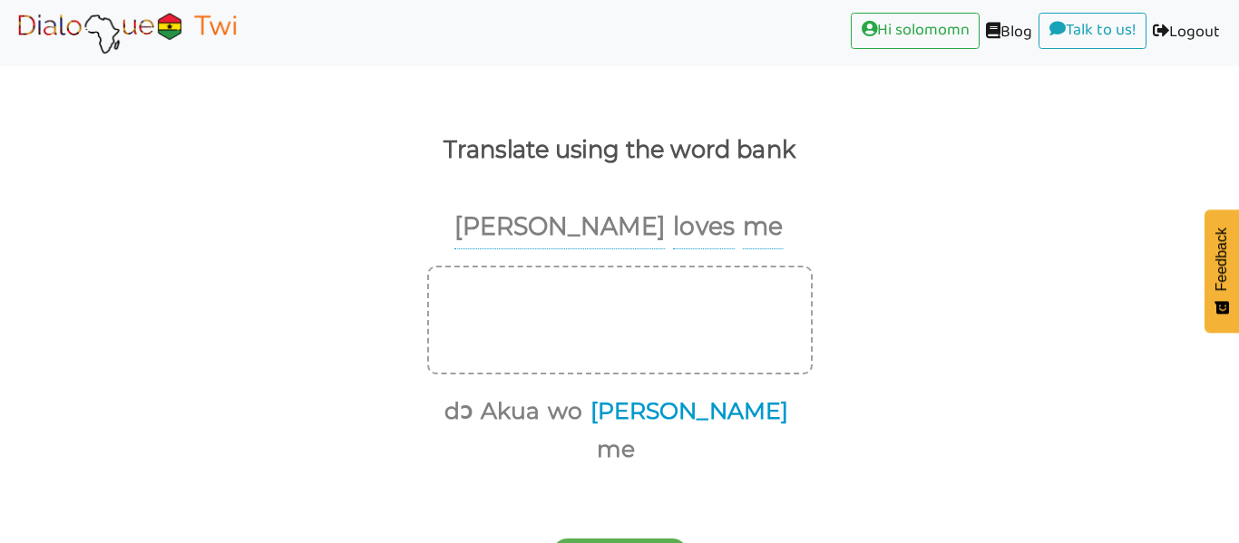
click at [643, 412] on button "Akosua" at bounding box center [686, 412] width 204 height 34
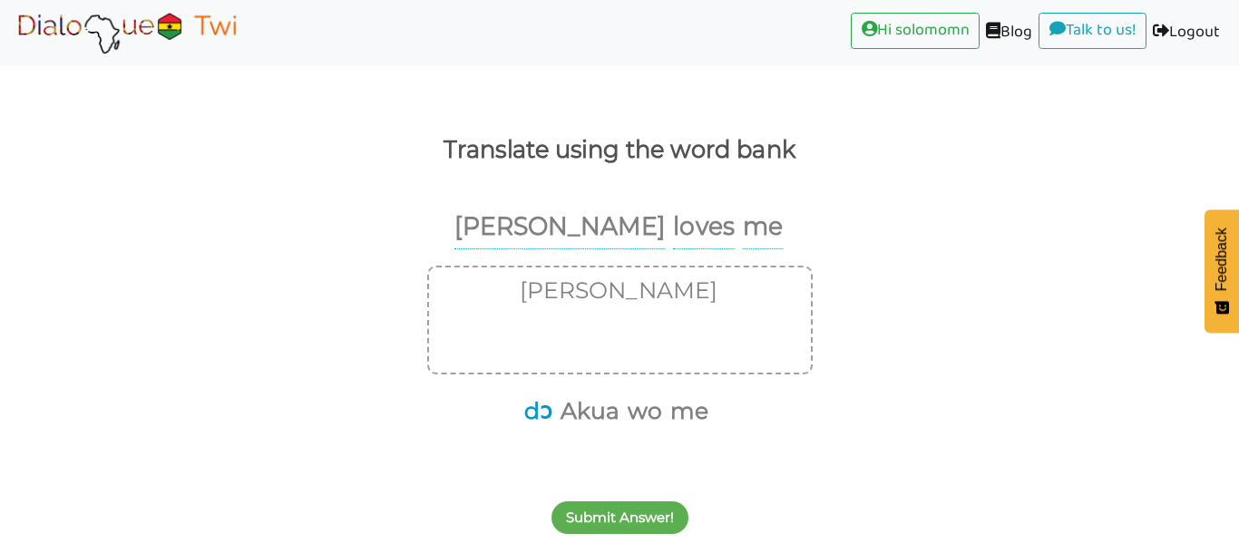
click at [546, 416] on button "dɔ" at bounding box center [535, 412] width 34 height 34
click at [685, 417] on button "me" at bounding box center [668, 412] width 44 height 34
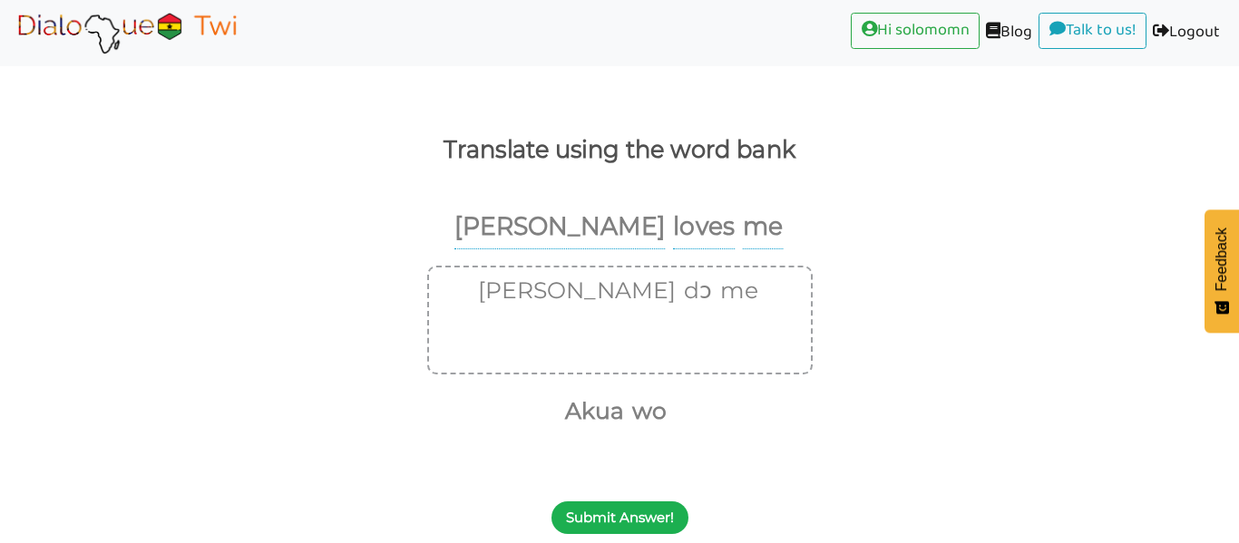
click at [666, 518] on button "Submit Answer!" at bounding box center [620, 518] width 137 height 33
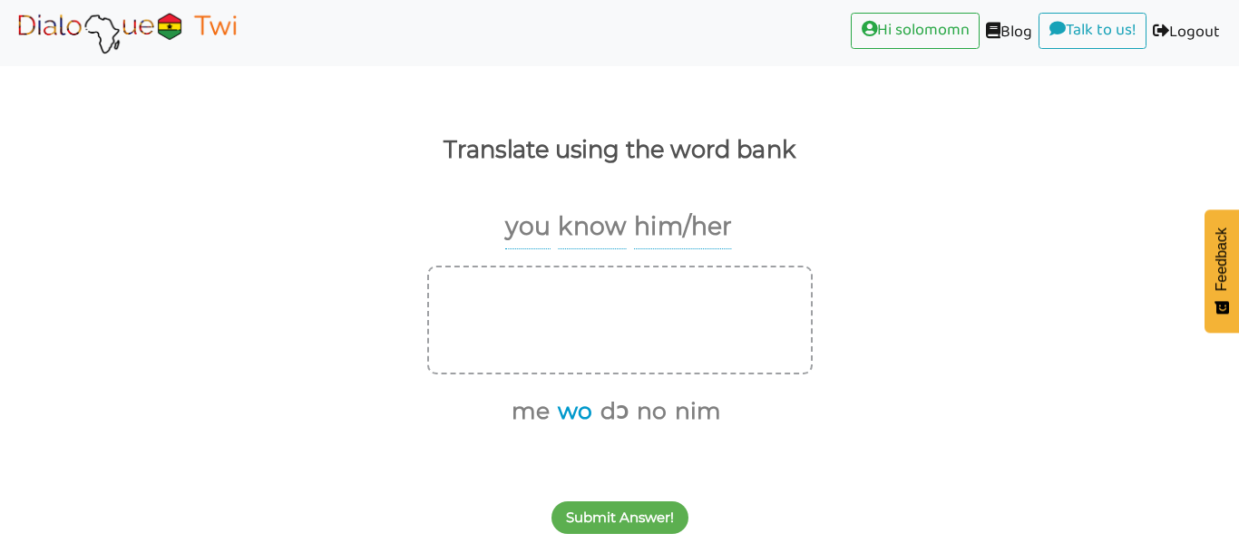
click at [585, 412] on button "wo" at bounding box center [572, 412] width 41 height 34
click at [674, 427] on button "nim" at bounding box center [673, 412] width 53 height 34
click at [642, 418] on button "no" at bounding box center [654, 412] width 36 height 34
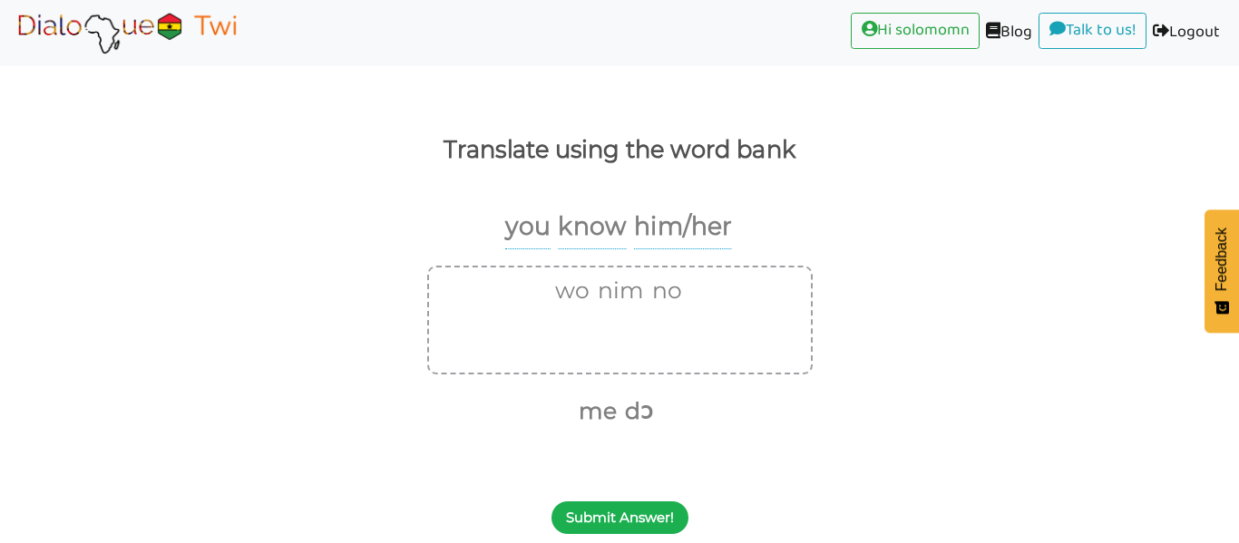
click at [674, 523] on button "Submit Answer!" at bounding box center [620, 518] width 137 height 33
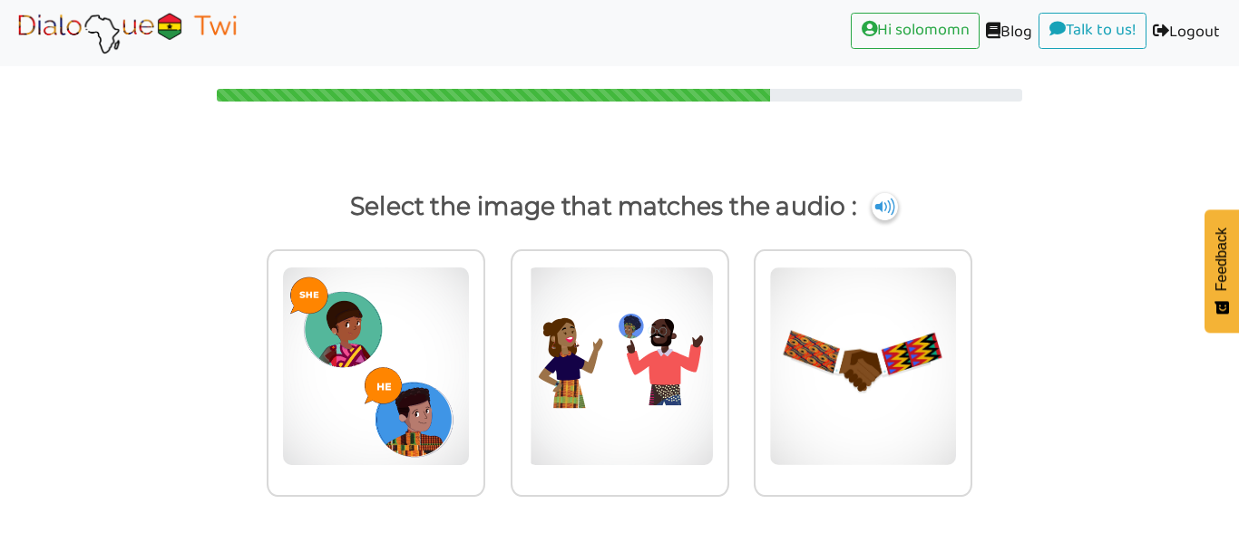
scroll to position [6, 0]
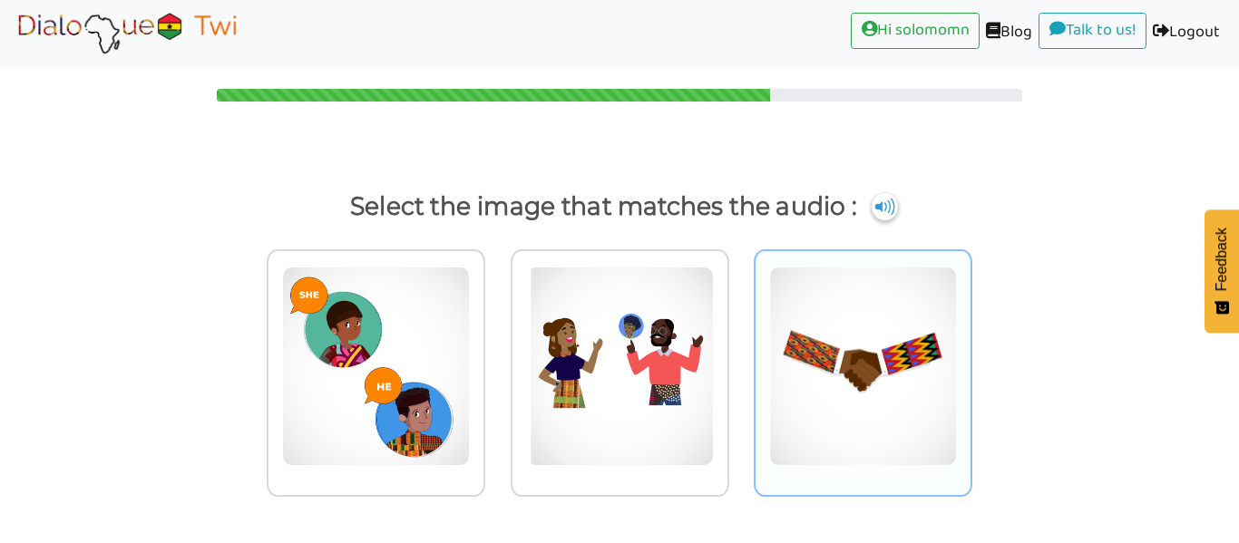
click at [865, 382] on img at bounding box center [863, 367] width 188 height 200
click at [971, 362] on input "radio" at bounding box center [978, 355] width 14 height 14
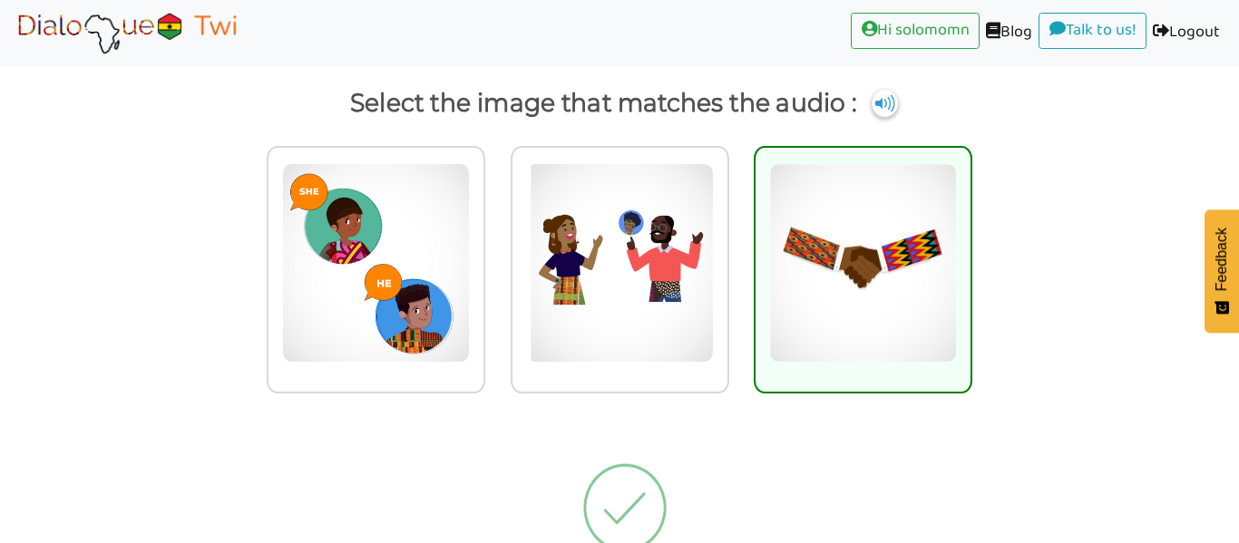
scroll to position [63, 0]
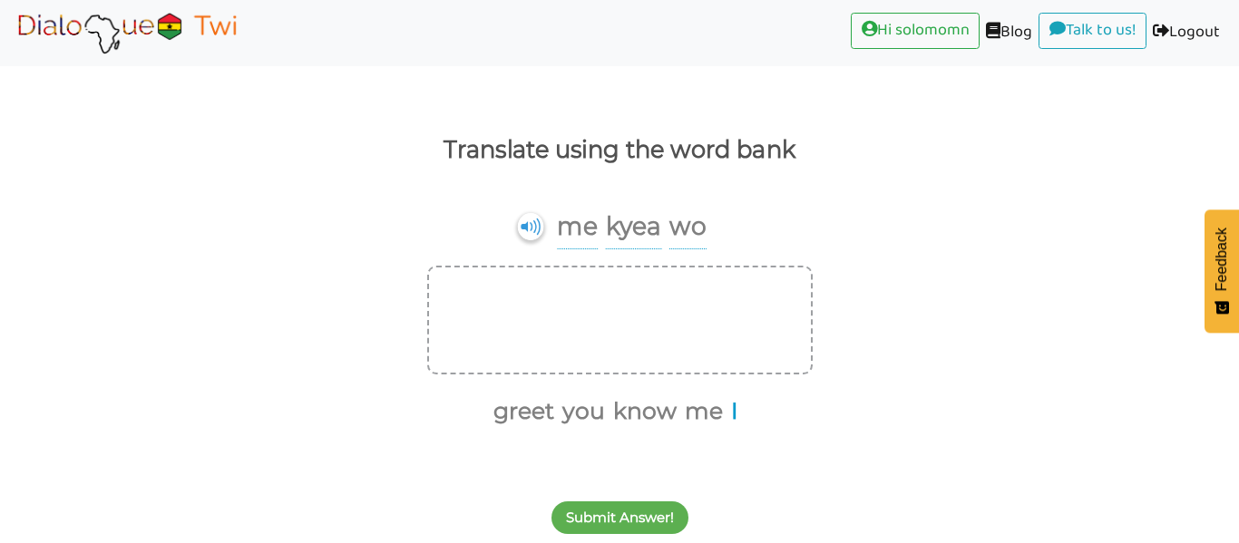
click at [729, 418] on button "I" at bounding box center [732, 412] width 14 height 34
click at [660, 416] on button "know" at bounding box center [650, 412] width 70 height 34
click at [629, 416] on button "you" at bounding box center [624, 412] width 49 height 34
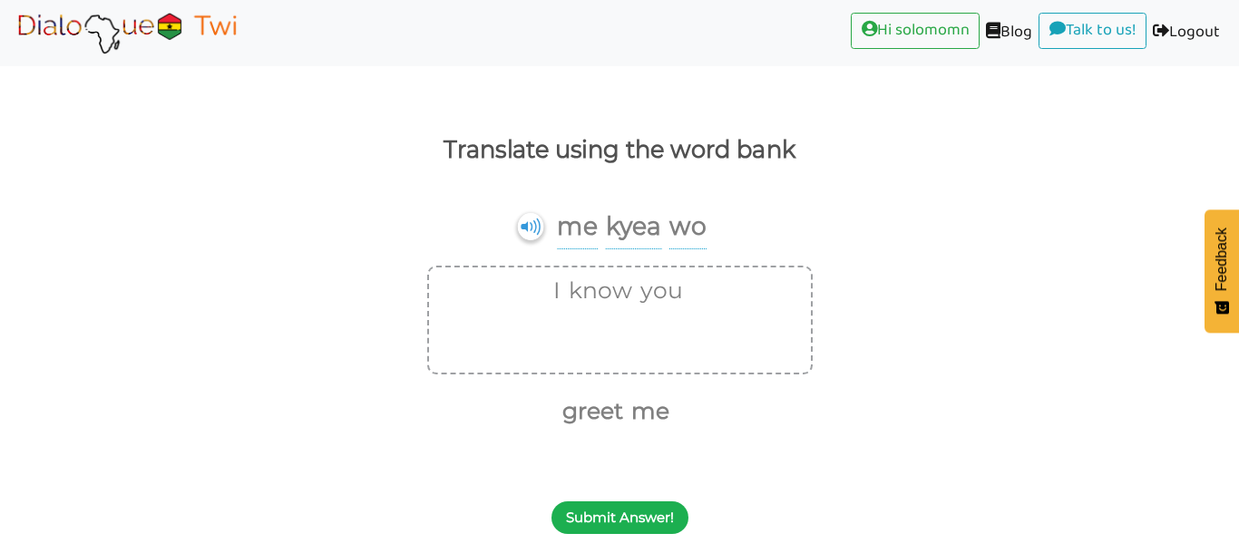
click at [657, 523] on button "Submit Answer!" at bounding box center [620, 518] width 137 height 33
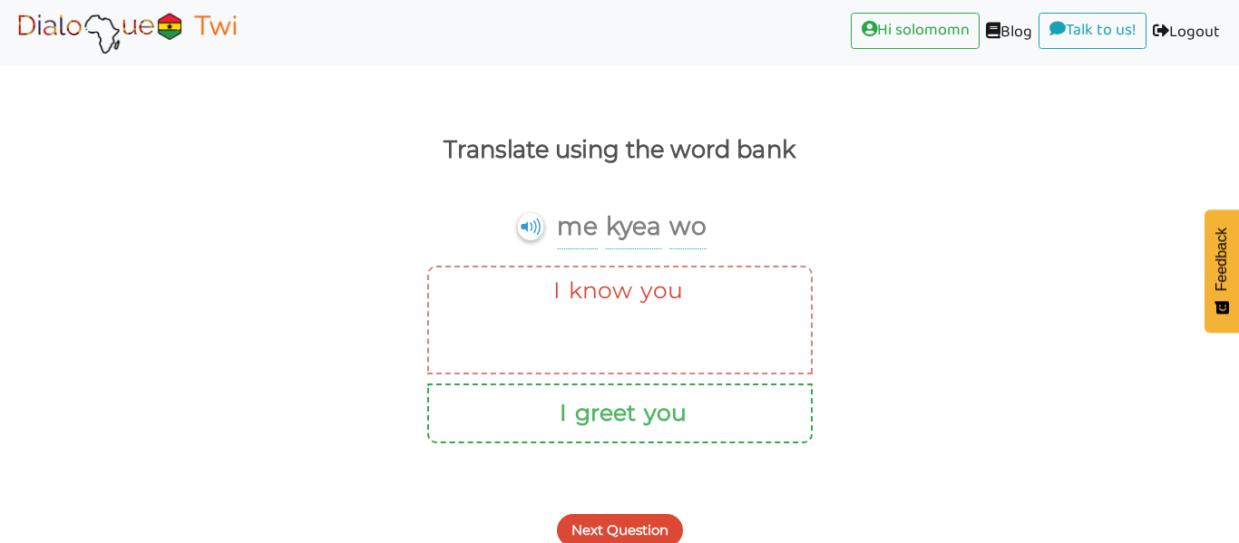
click at [657, 523] on button "Next Question" at bounding box center [620, 530] width 126 height 33
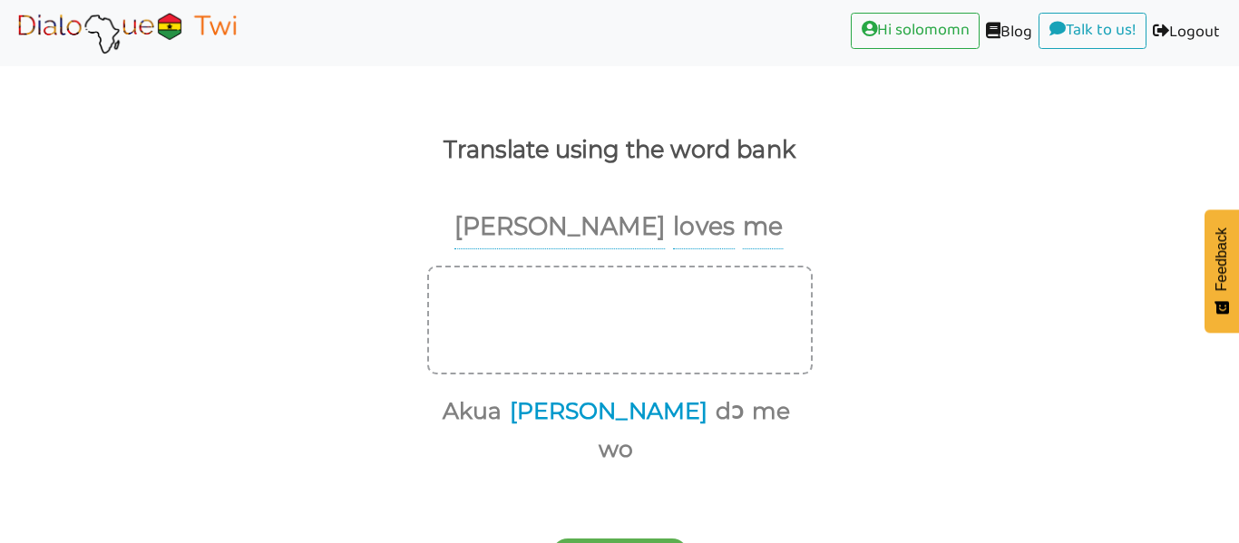
click at [584, 424] on button "Akosua" at bounding box center [606, 412] width 204 height 34
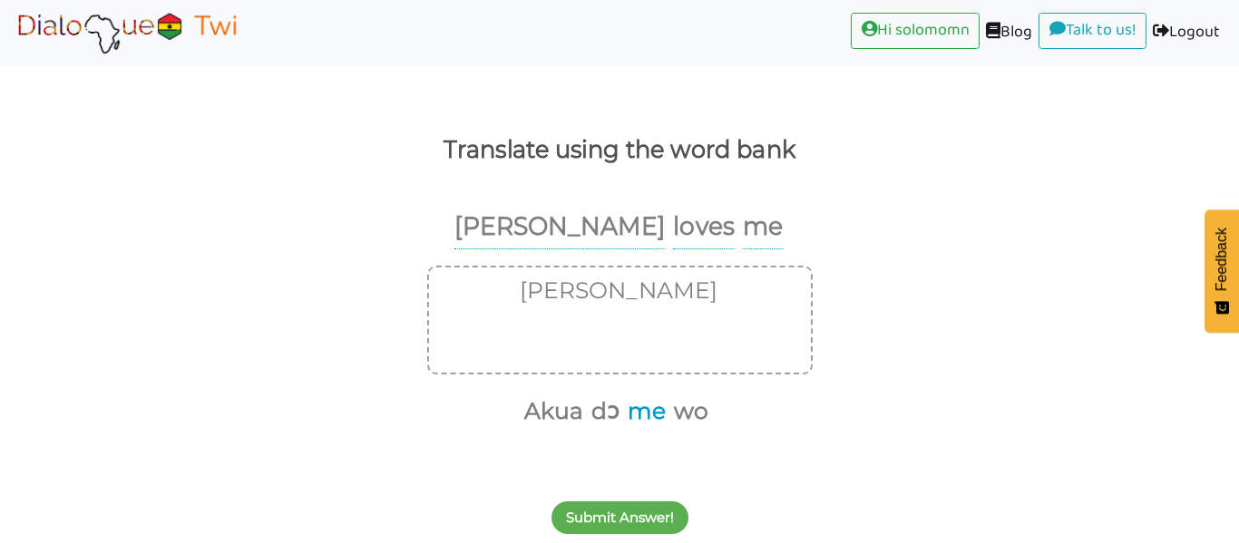
click at [621, 416] on button "me" at bounding box center [643, 412] width 44 height 34
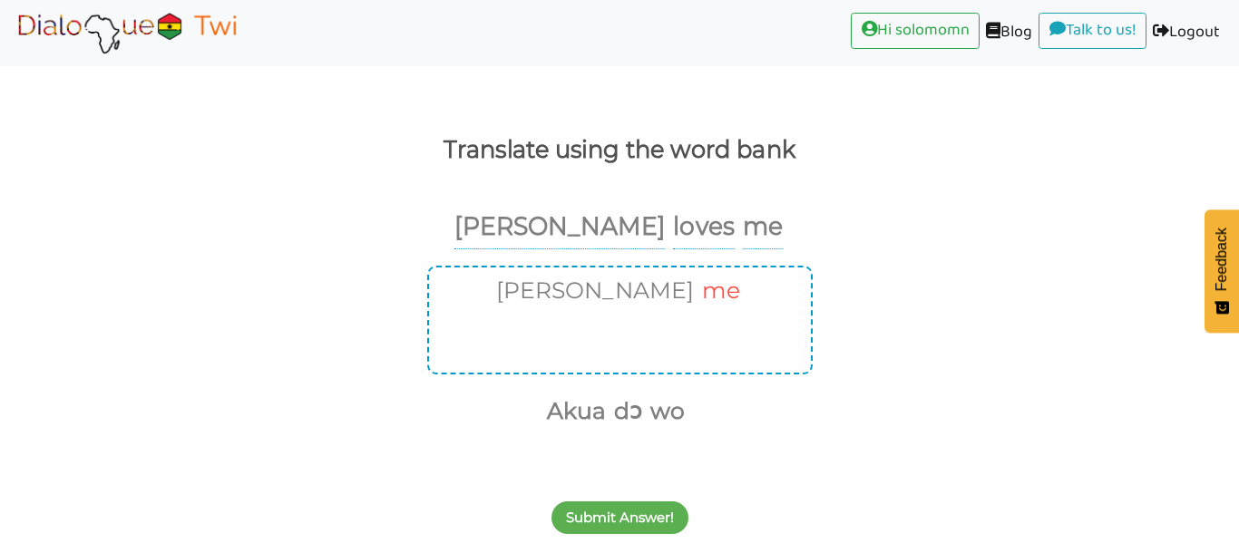
click at [696, 289] on button "me" at bounding box center [718, 291] width 44 height 34
click at [605, 408] on button "dɔ" at bounding box center [602, 412] width 34 height 34
click at [609, 412] on button "me" at bounding box center [625, 412] width 44 height 34
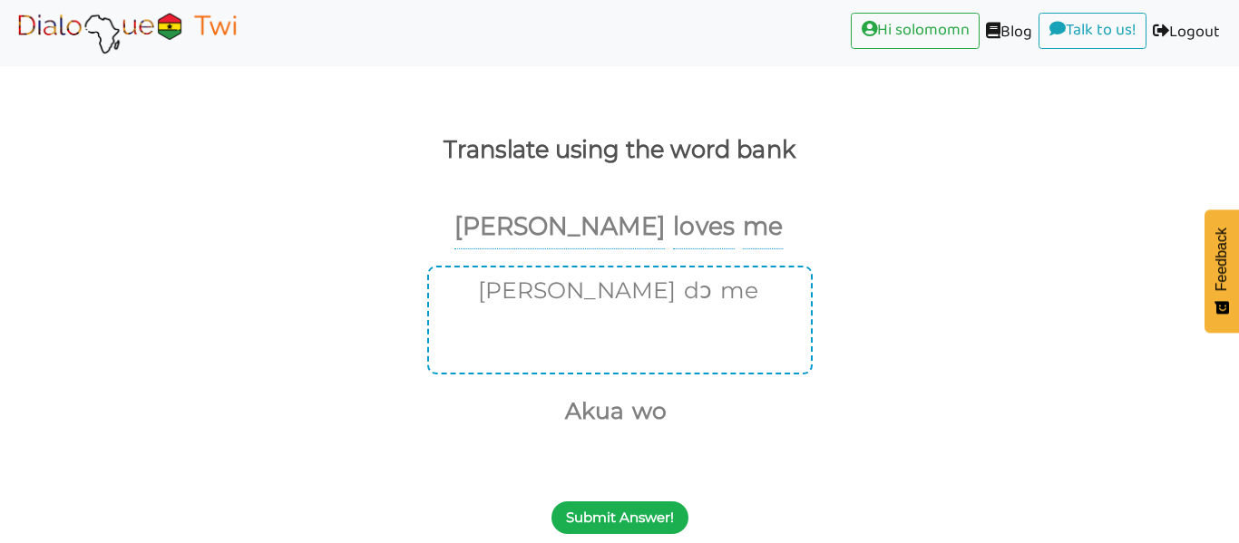
click at [636, 516] on button "Submit Answer!" at bounding box center [620, 518] width 137 height 33
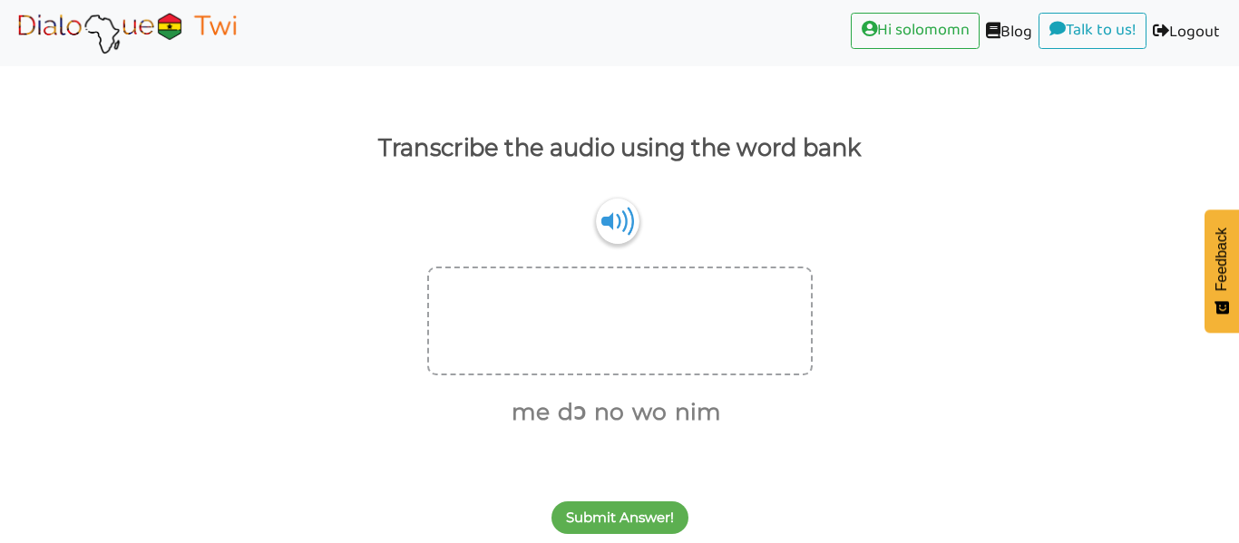
scroll to position [64, 0]
click at [618, 228] on img at bounding box center [617, 221] width 44 height 46
click at [659, 403] on button "wo" at bounding box center [646, 413] width 41 height 34
click at [659, 403] on button "nim" at bounding box center [673, 413] width 53 height 34
click at [659, 403] on button "no" at bounding box center [654, 413] width 36 height 34
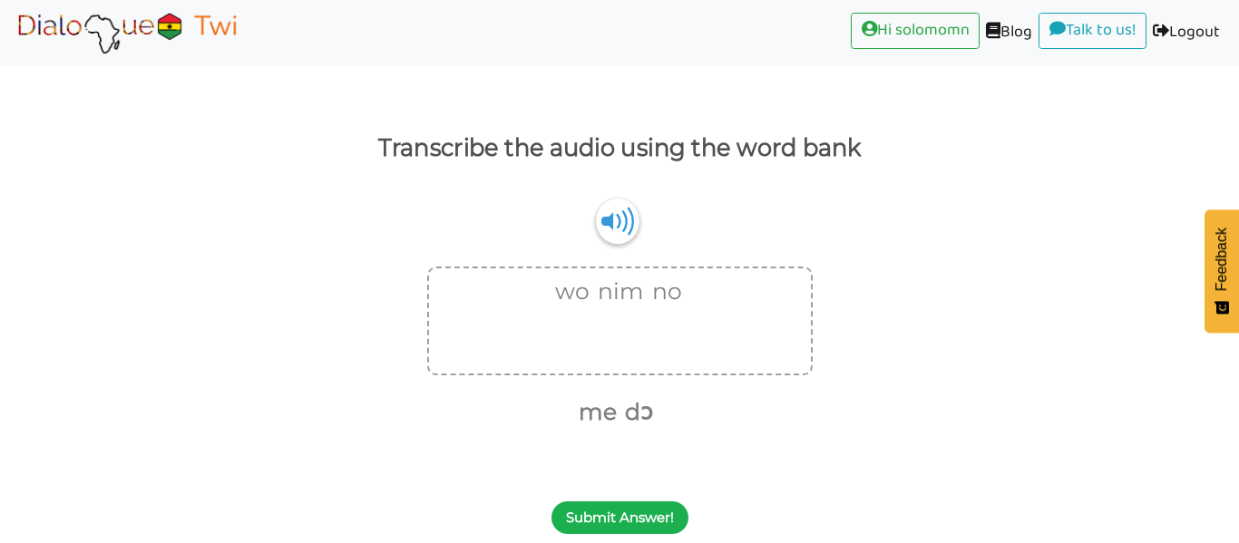
click at [630, 524] on button "Submit Answer!" at bounding box center [620, 518] width 137 height 33
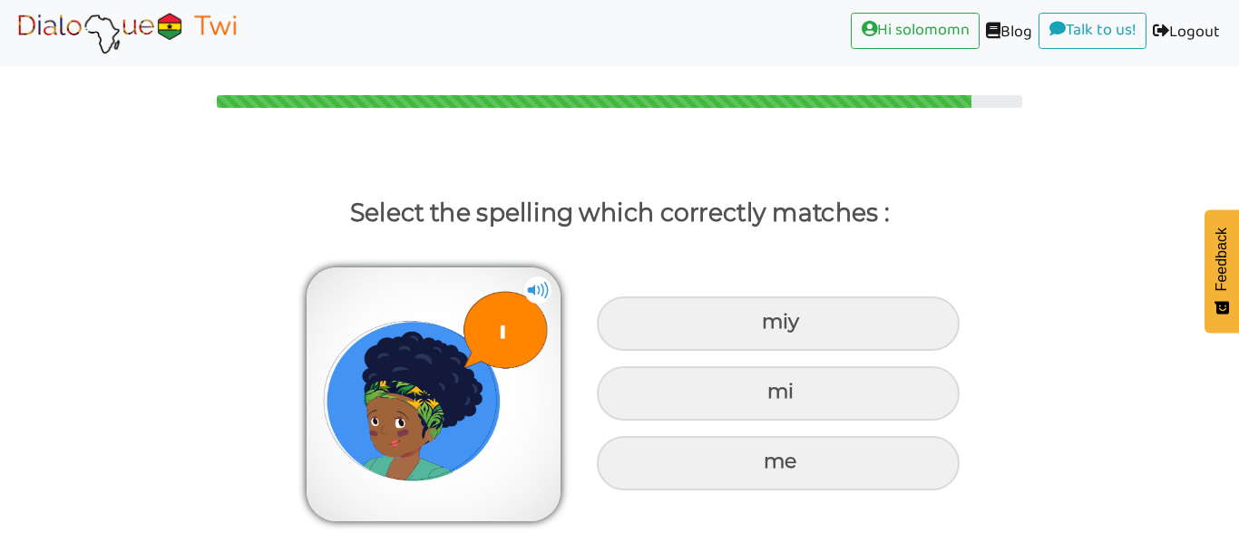
scroll to position [0, 0]
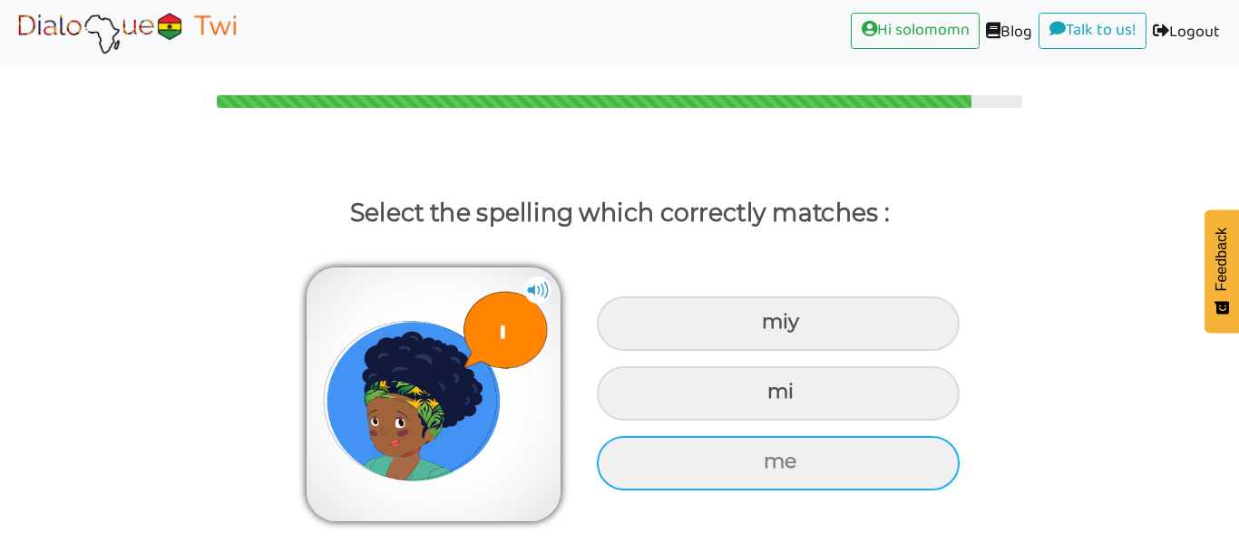
click at [729, 444] on div "me" at bounding box center [778, 463] width 363 height 54
click at [760, 456] on input "me" at bounding box center [766, 462] width 12 height 12
radio input "true"
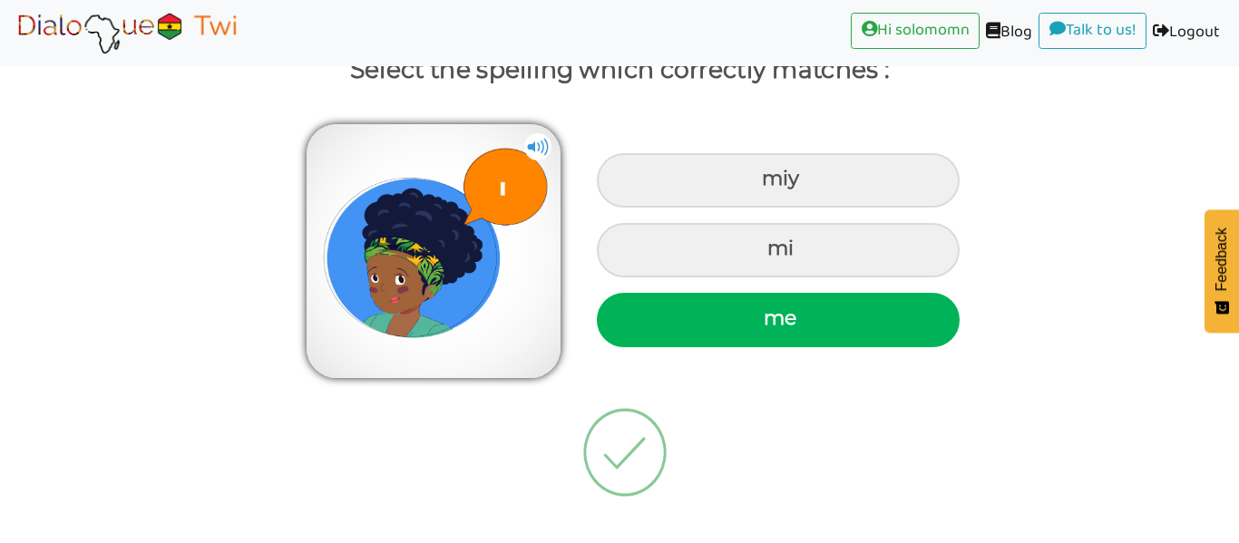
scroll to position [64, 0]
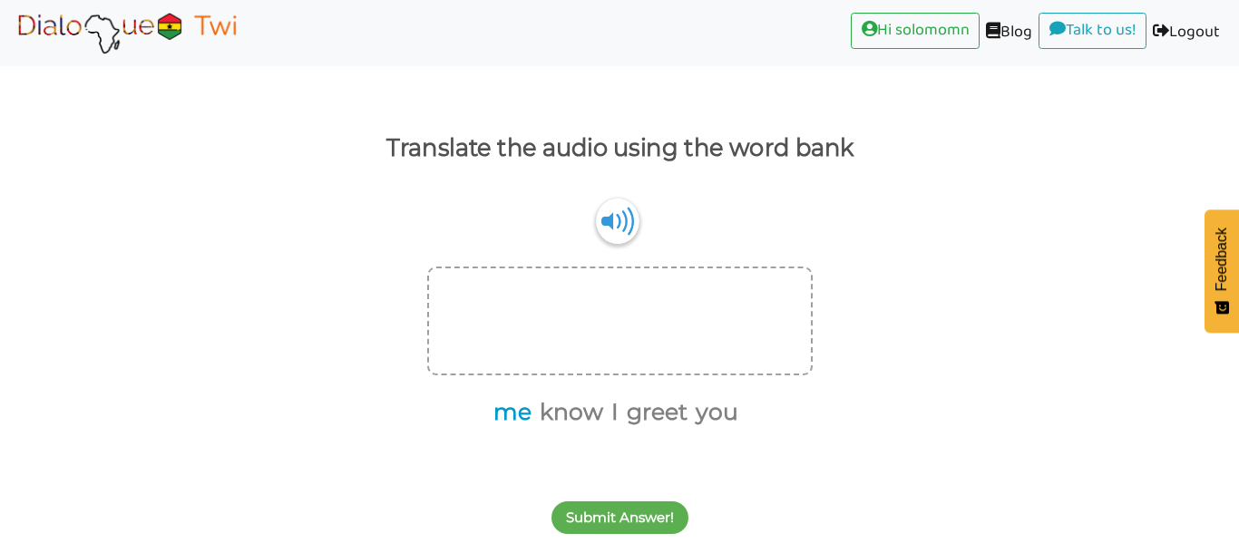
click at [524, 415] on button "me" at bounding box center [509, 413] width 44 height 34
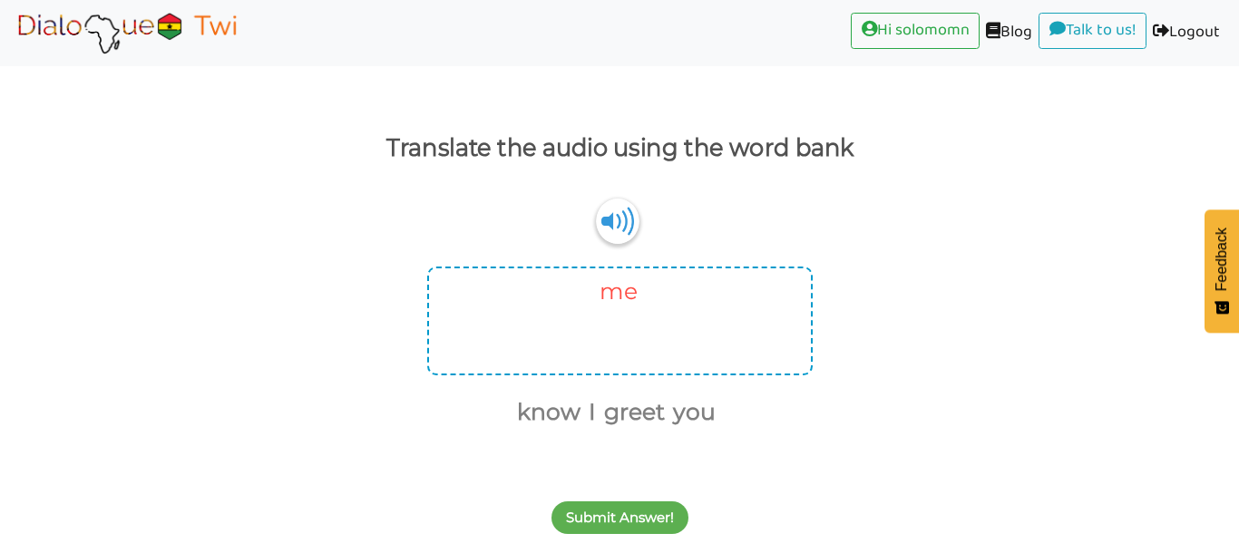
click at [620, 292] on button "me" at bounding box center [615, 292] width 44 height 34
click at [616, 422] on button "I" at bounding box center [612, 413] width 14 height 34
click at [616, 422] on button "greet" at bounding box center [646, 413] width 67 height 34
click at [661, 427] on button "you" at bounding box center [672, 413] width 49 height 34
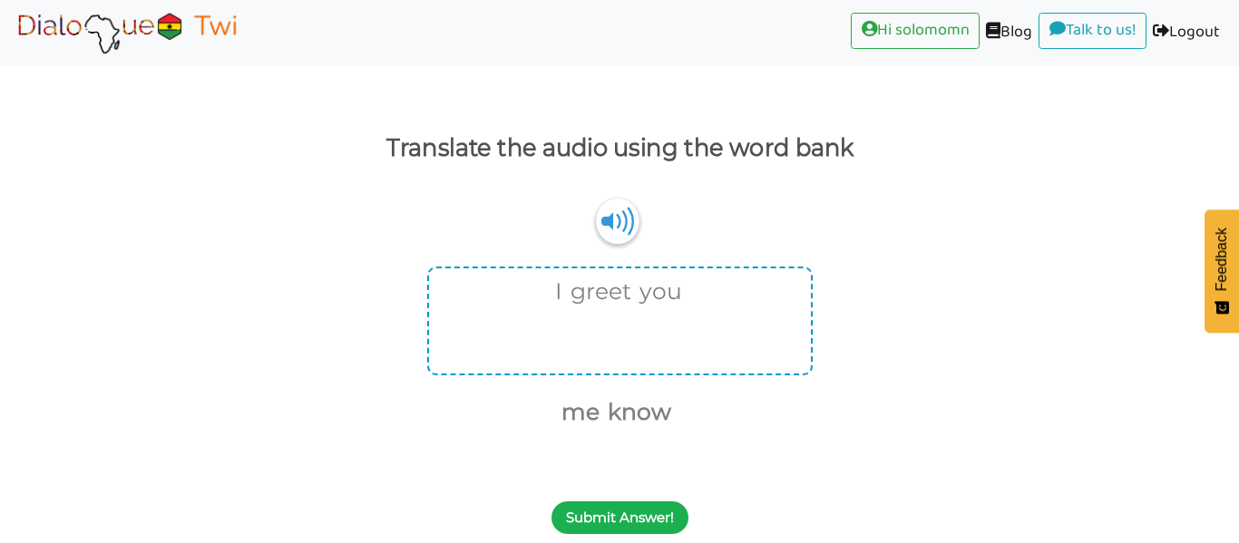
click at [663, 525] on button "Submit Answer!" at bounding box center [620, 518] width 137 height 33
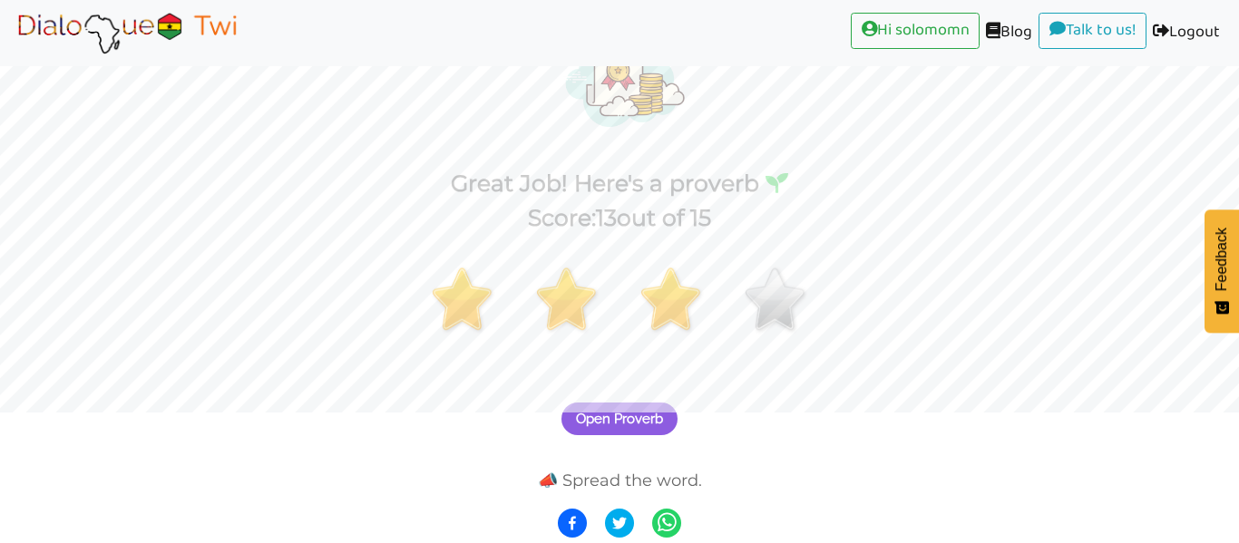
scroll to position [131, 0]
click at [628, 431] on button "Open Proverb" at bounding box center [620, 419] width 116 height 33
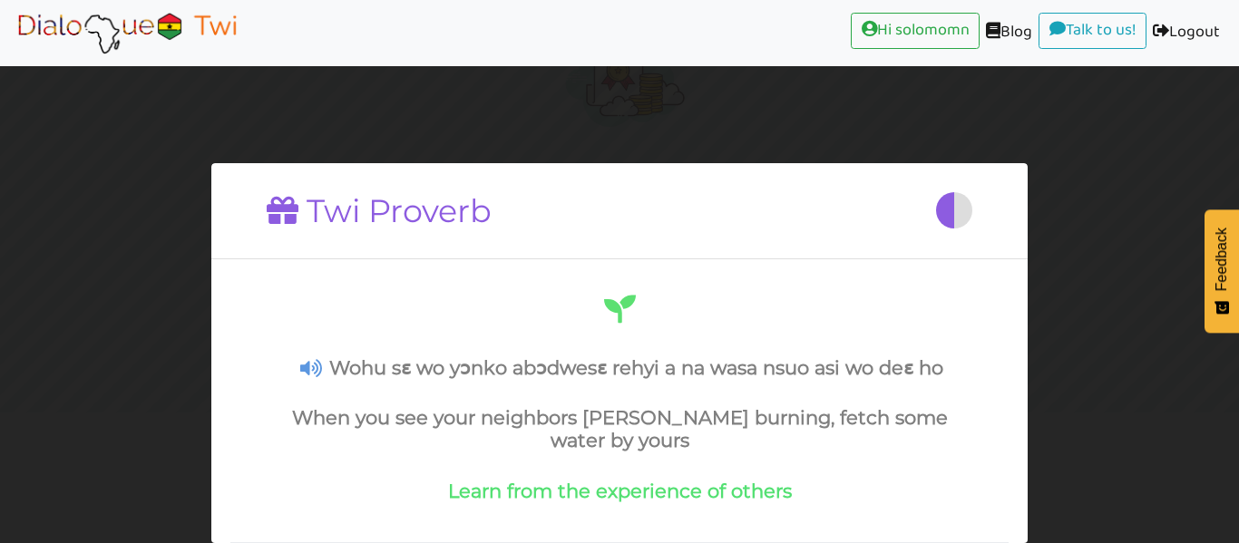
click at [607, 305] on icon at bounding box center [620, 309] width 32 height 32
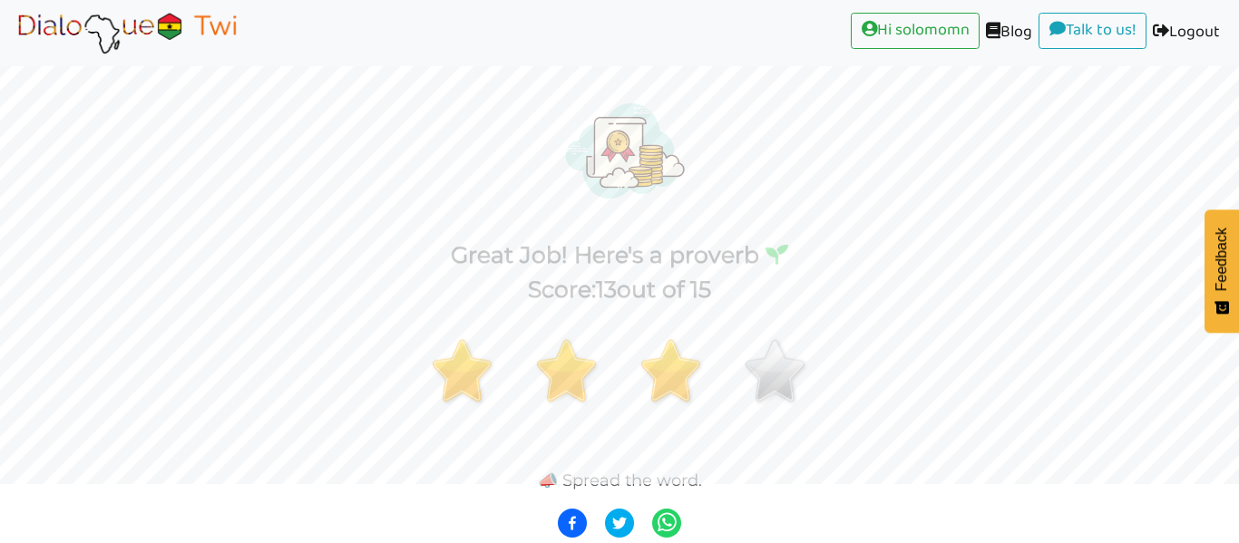
scroll to position [59, 0]
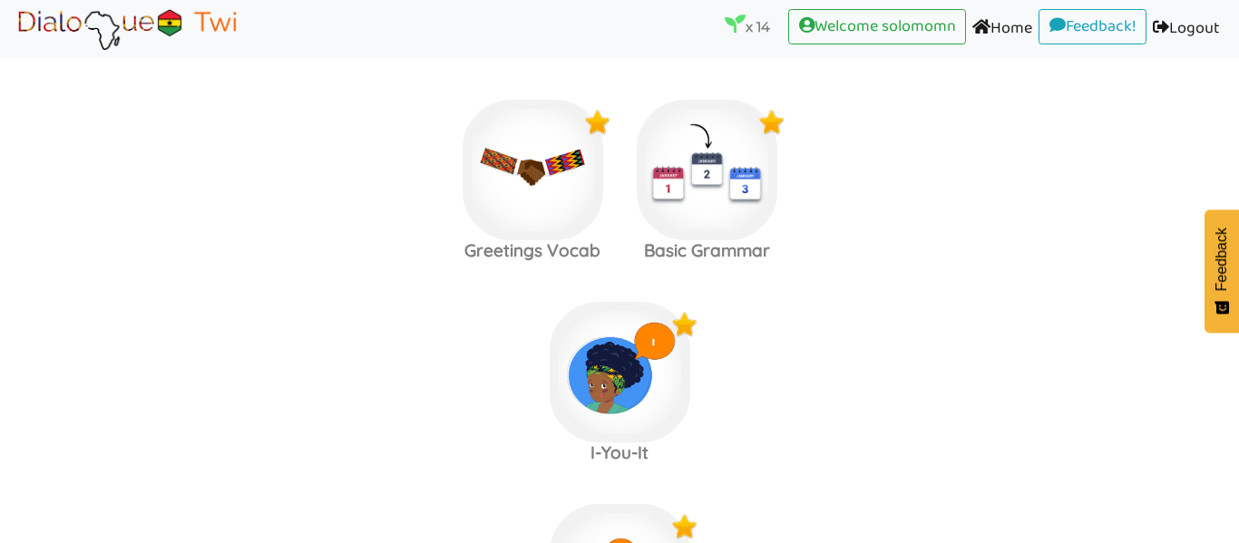
scroll to position [1633, 0]
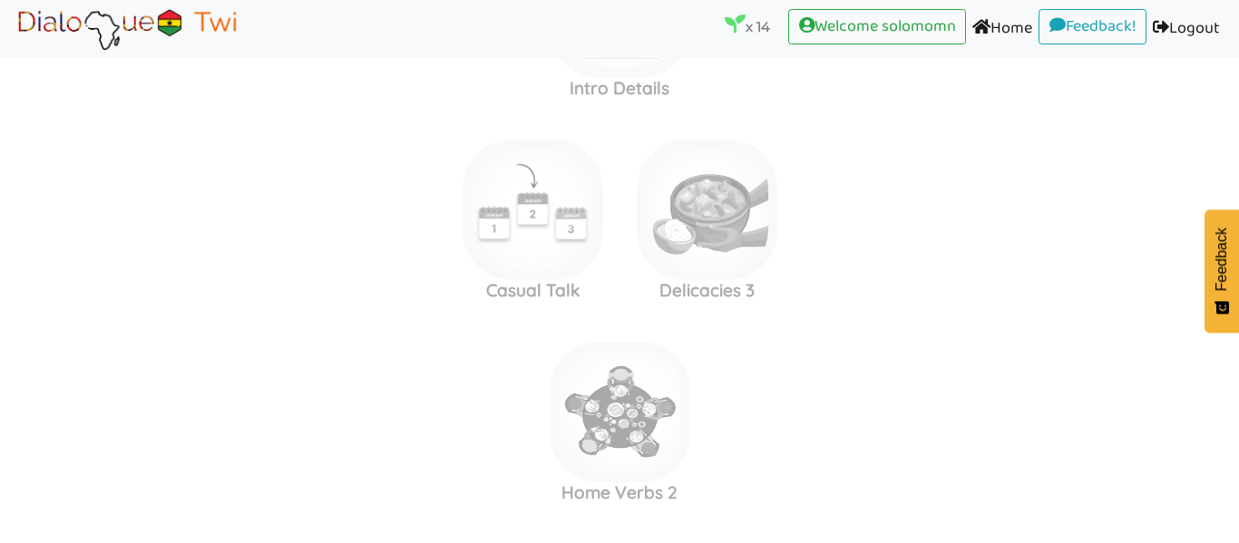
scroll to position [9655, 0]
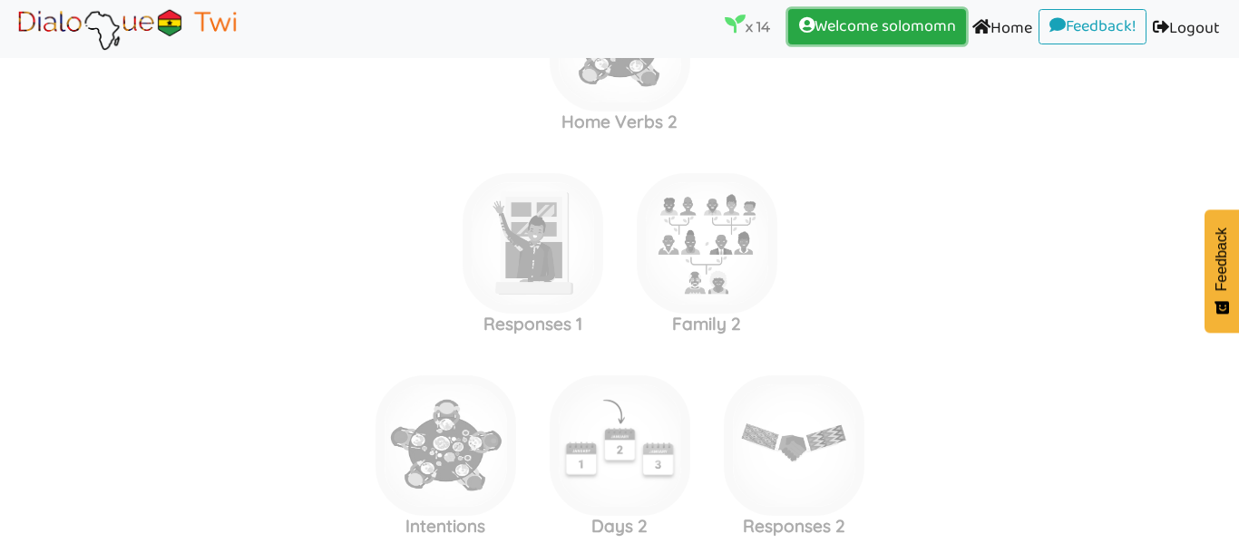
click at [822, 33] on link "Welcome solomomn (current)" at bounding box center [877, 27] width 178 height 36
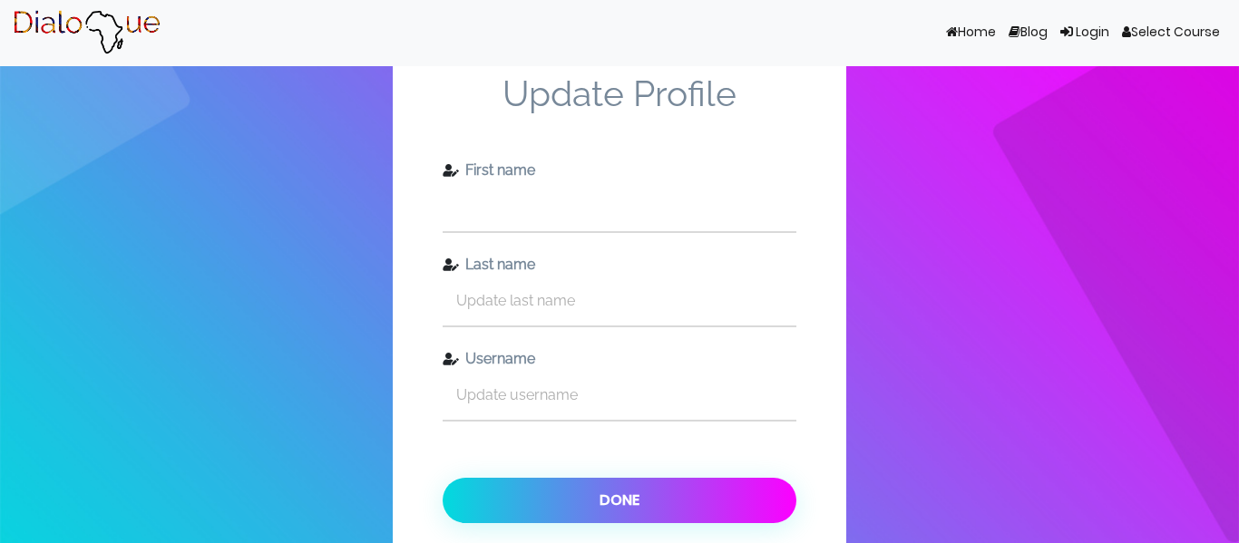
click at [589, 210] on input "text" at bounding box center [620, 206] width 354 height 50
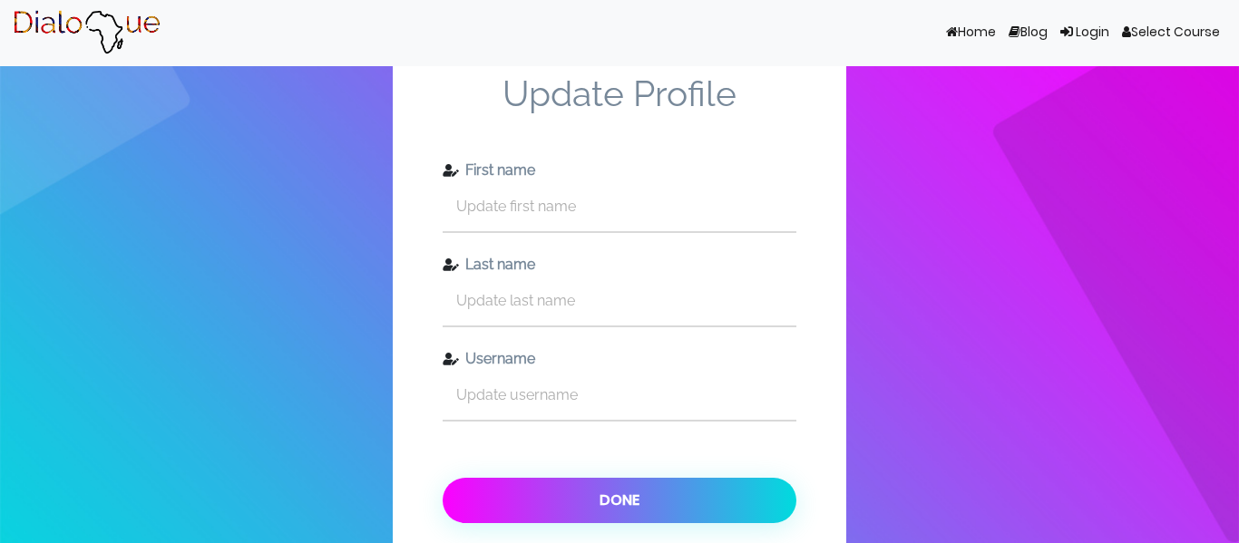
click at [685, 518] on button "Done" at bounding box center [620, 500] width 354 height 45
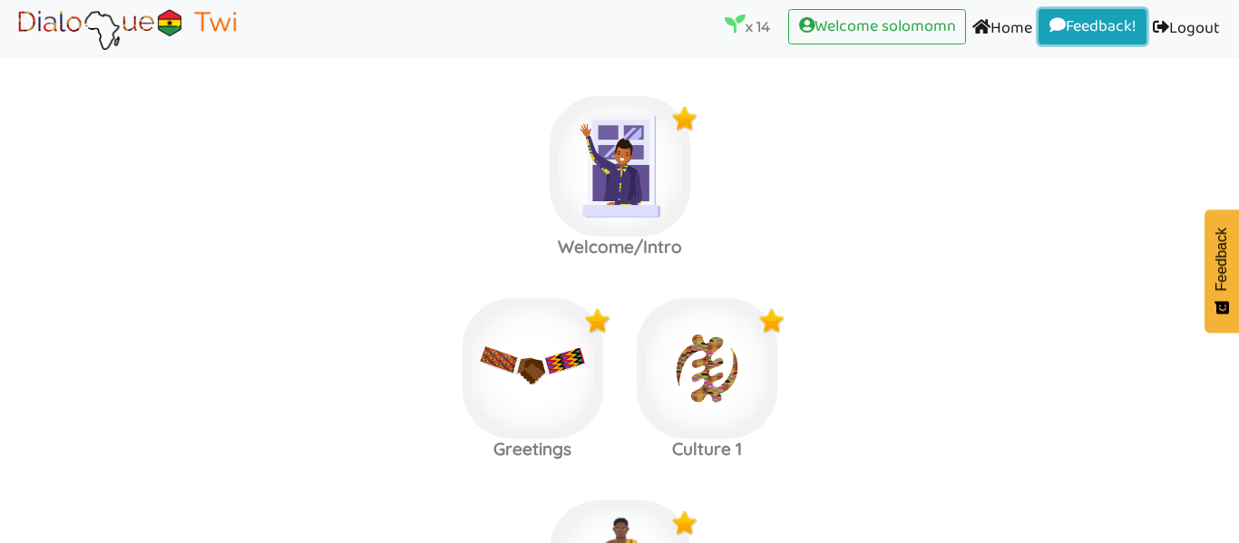
click at [1093, 28] on link "Feedback! (current)" at bounding box center [1093, 27] width 108 height 36
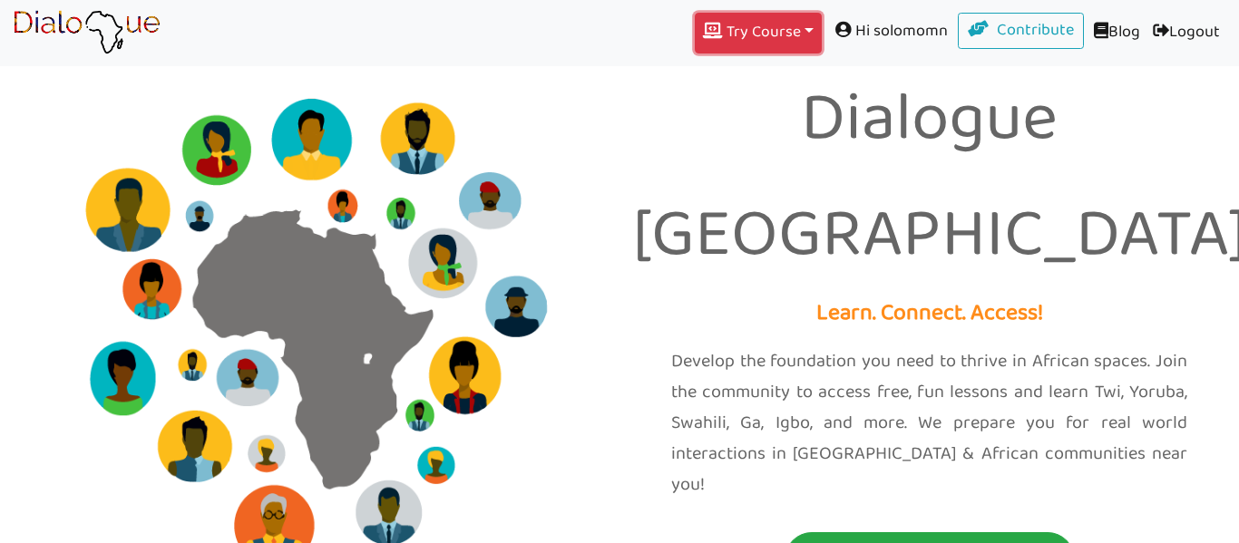
click at [719, 32] on button "Try Course Toggle Dropdown" at bounding box center [758, 33] width 127 height 41
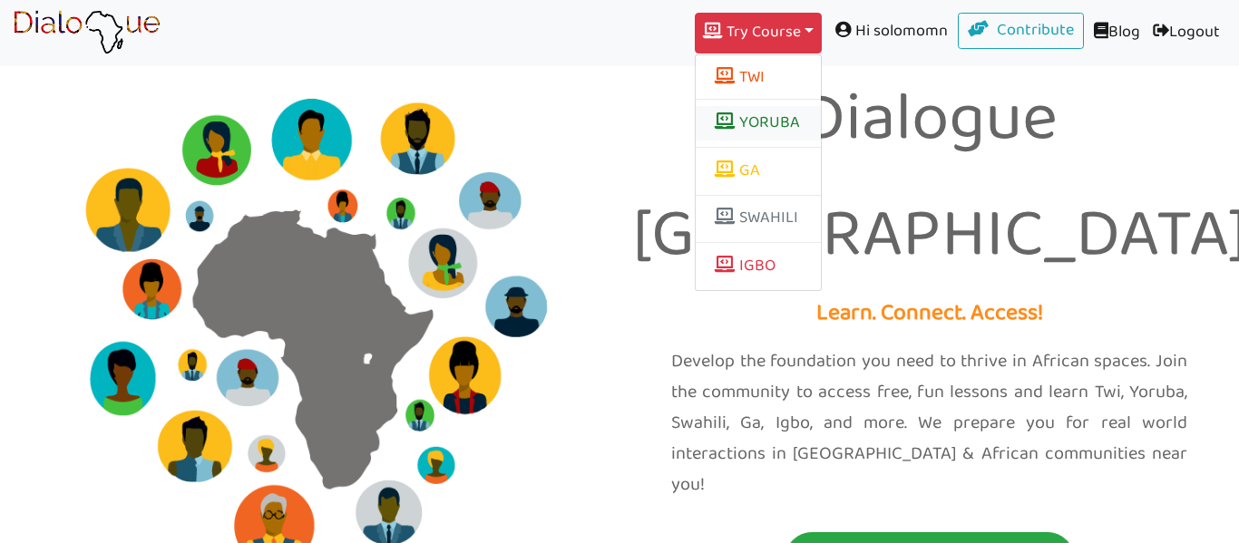
click at [739, 126] on link "YORUBA" at bounding box center [758, 123] width 125 height 34
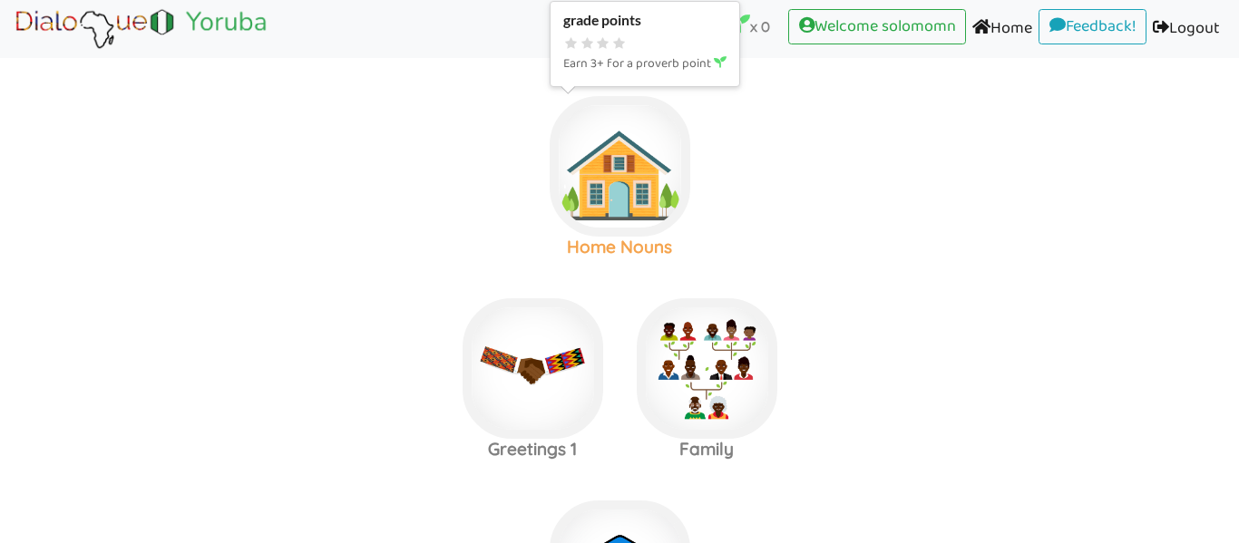
click at [624, 161] on img at bounding box center [620, 166] width 141 height 141
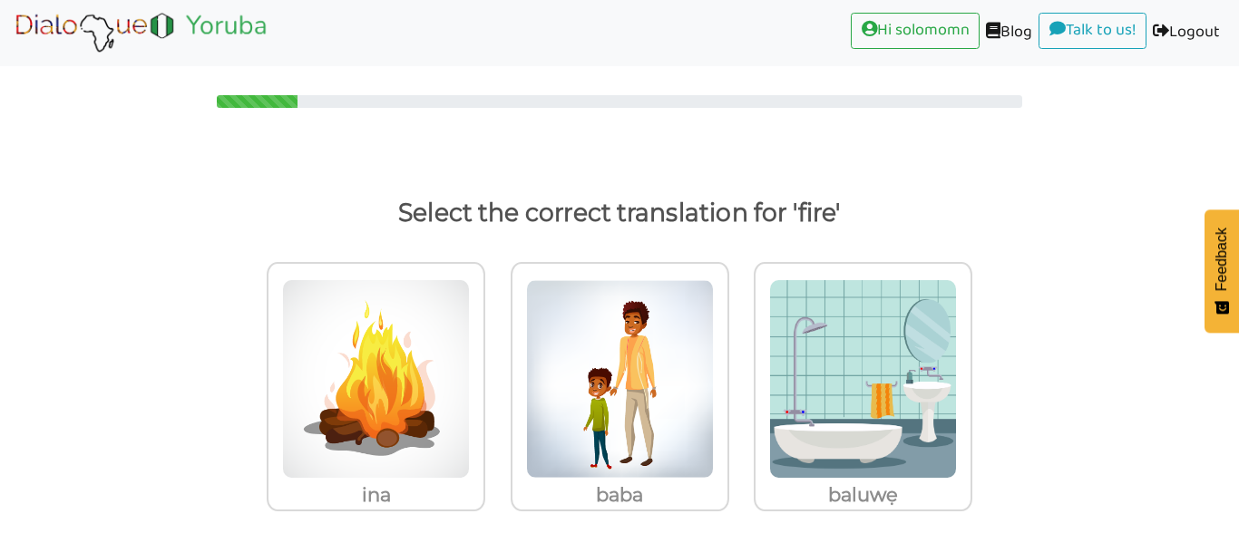
scroll to position [15, 0]
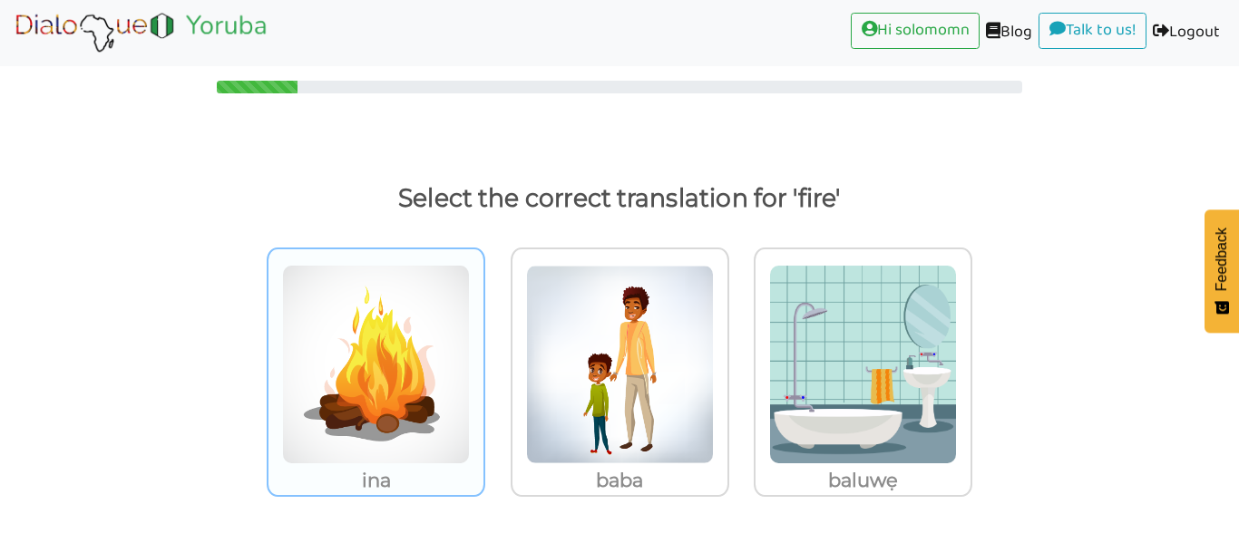
click at [367, 337] on img at bounding box center [376, 365] width 188 height 200
click at [484, 347] on input "ina" at bounding box center [491, 354] width 14 height 14
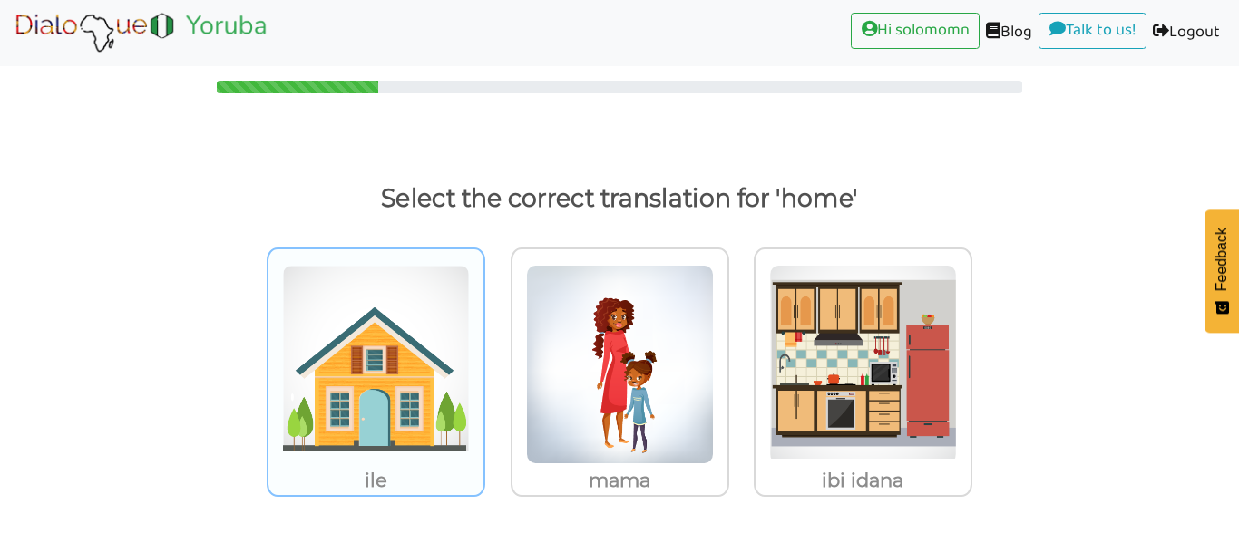
click at [355, 380] on img at bounding box center [376, 365] width 188 height 200
click at [484, 360] on input "ile" at bounding box center [491, 354] width 14 height 14
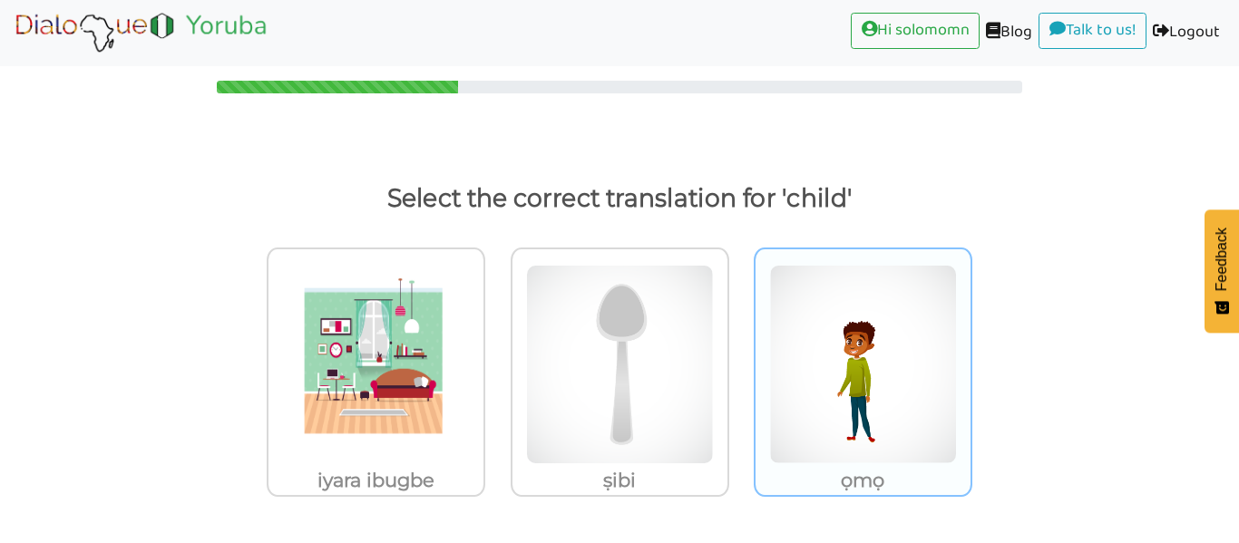
click at [807, 324] on img at bounding box center [863, 365] width 188 height 200
click at [971, 347] on input "ọmọ" at bounding box center [978, 354] width 14 height 14
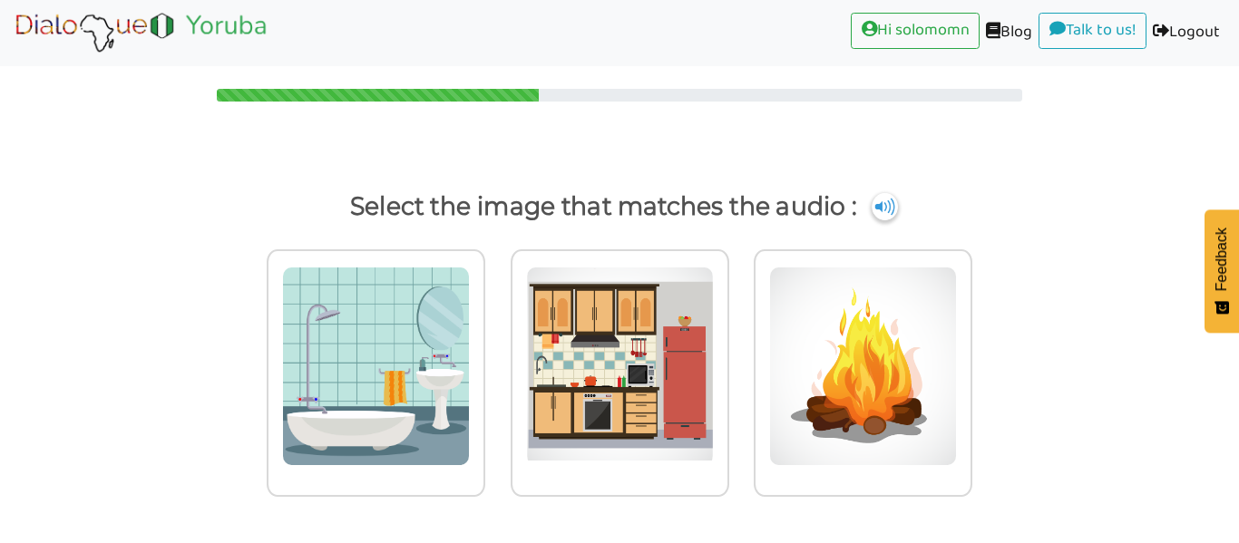
scroll to position [6, 0]
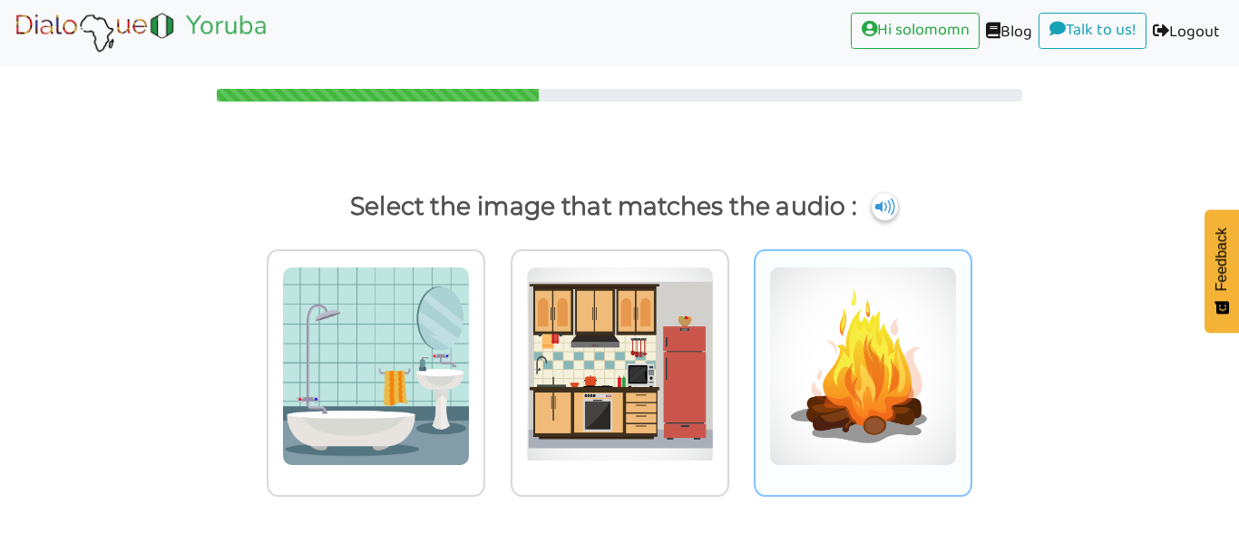
click at [844, 388] on img at bounding box center [863, 367] width 188 height 200
click at [971, 362] on input "radio" at bounding box center [978, 355] width 14 height 14
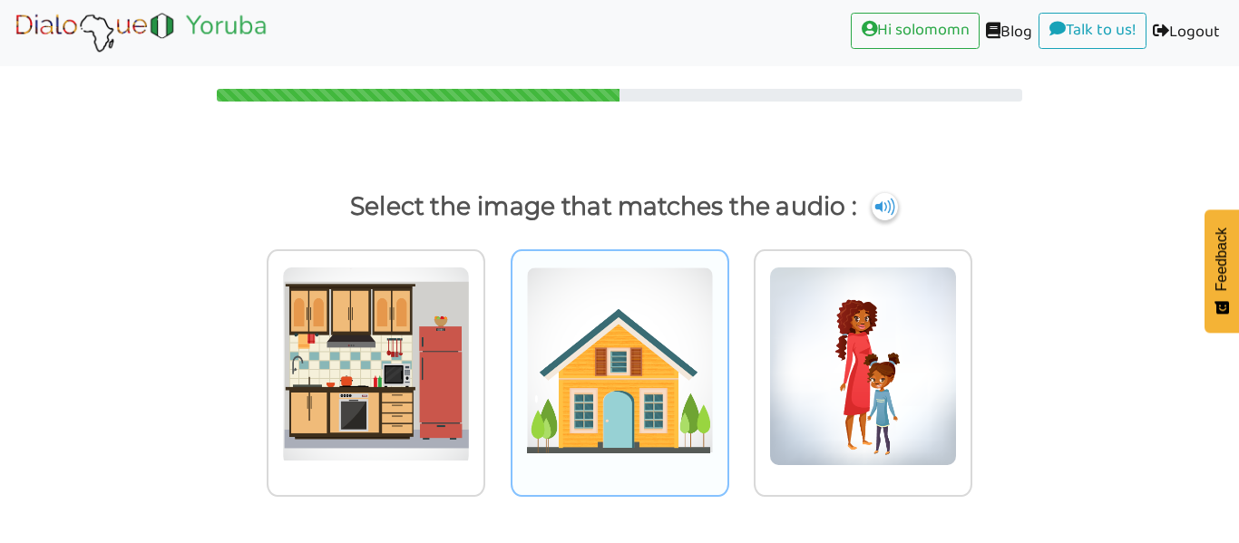
click at [675, 409] on img at bounding box center [620, 367] width 188 height 200
click at [728, 362] on input "radio" at bounding box center [735, 355] width 14 height 14
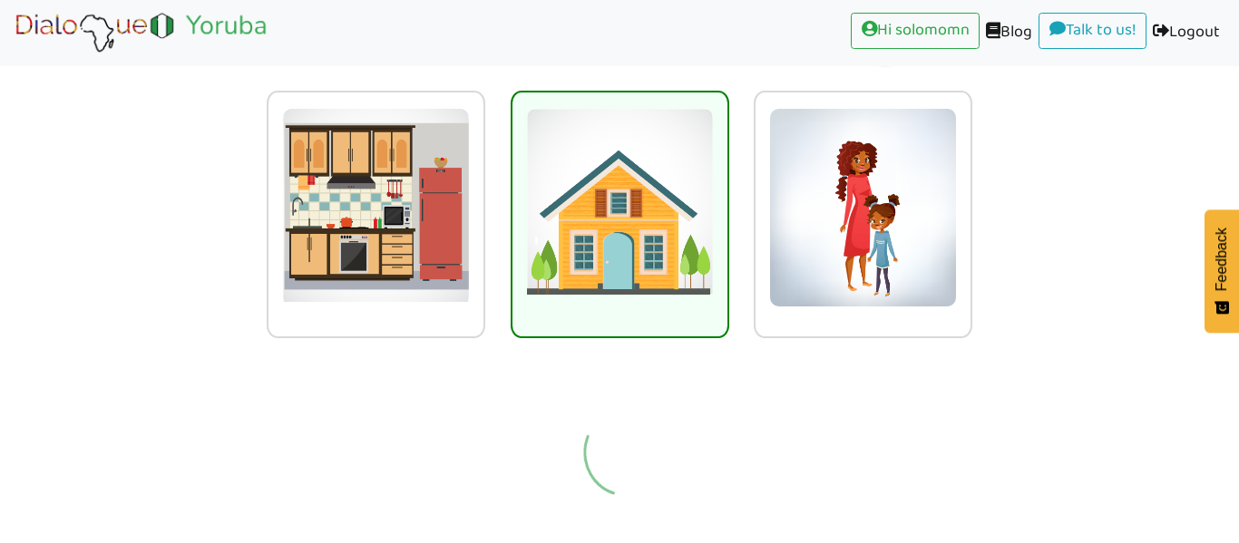
scroll to position [15, 0]
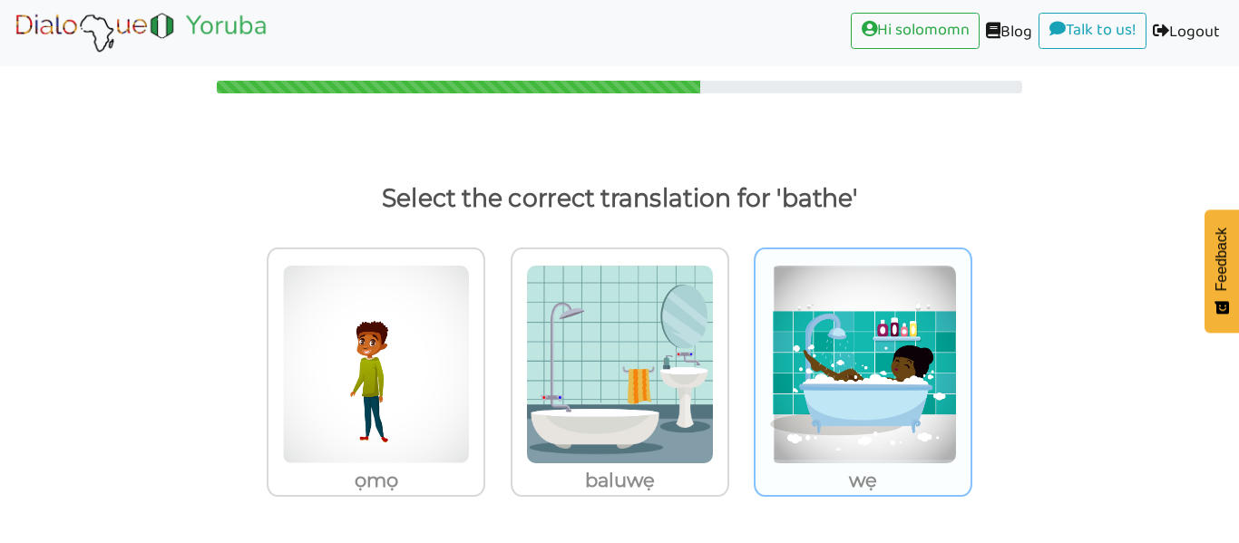
click at [933, 330] on img at bounding box center [863, 365] width 188 height 200
click at [971, 347] on input "wẹ" at bounding box center [978, 354] width 14 height 14
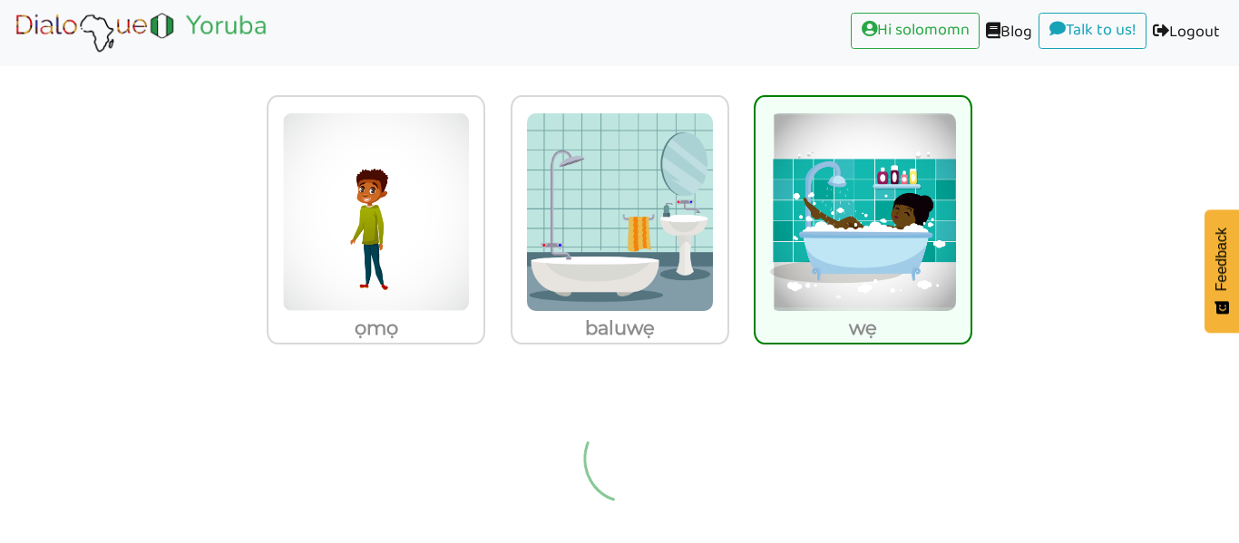
scroll to position [6, 0]
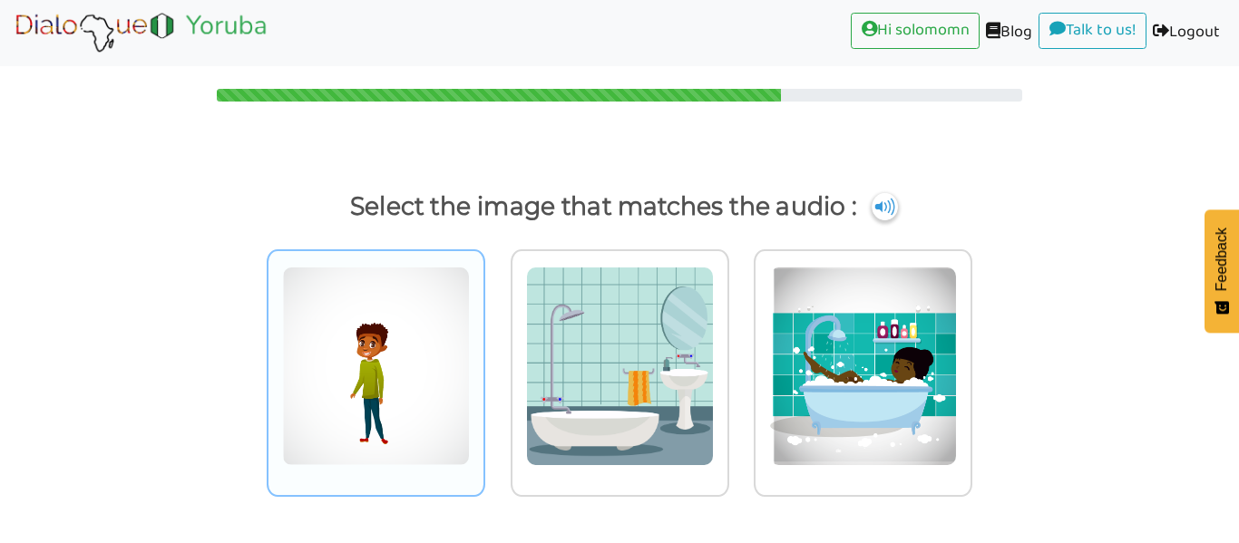
click at [473, 338] on div at bounding box center [376, 373] width 219 height 248
click at [484, 348] on input "radio" at bounding box center [491, 355] width 14 height 14
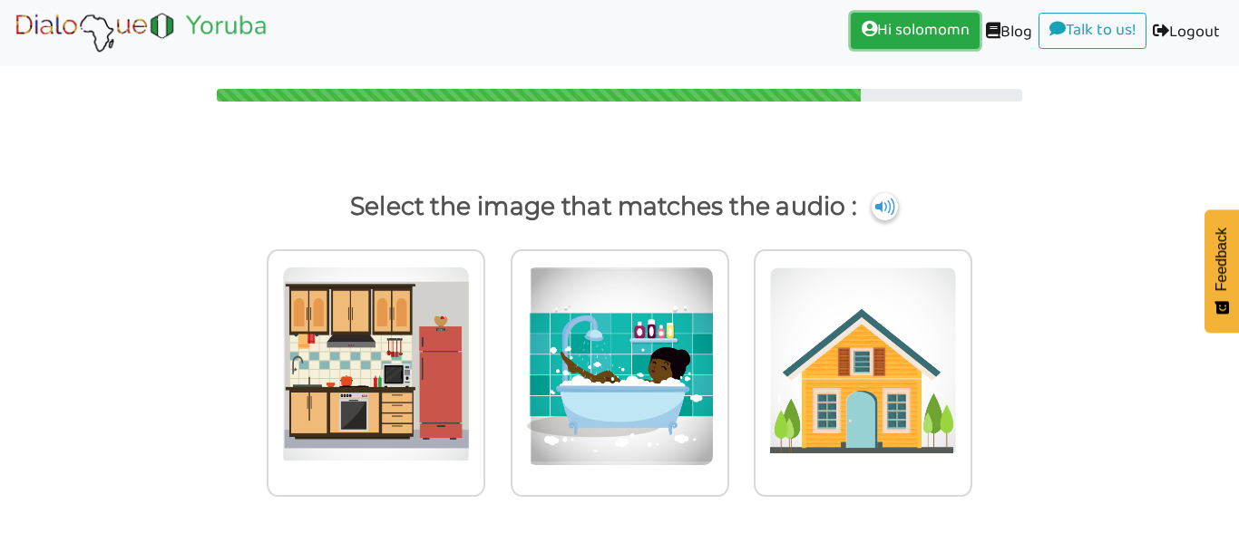
click at [957, 22] on link "Hi solomomn (current)" at bounding box center [915, 31] width 129 height 36
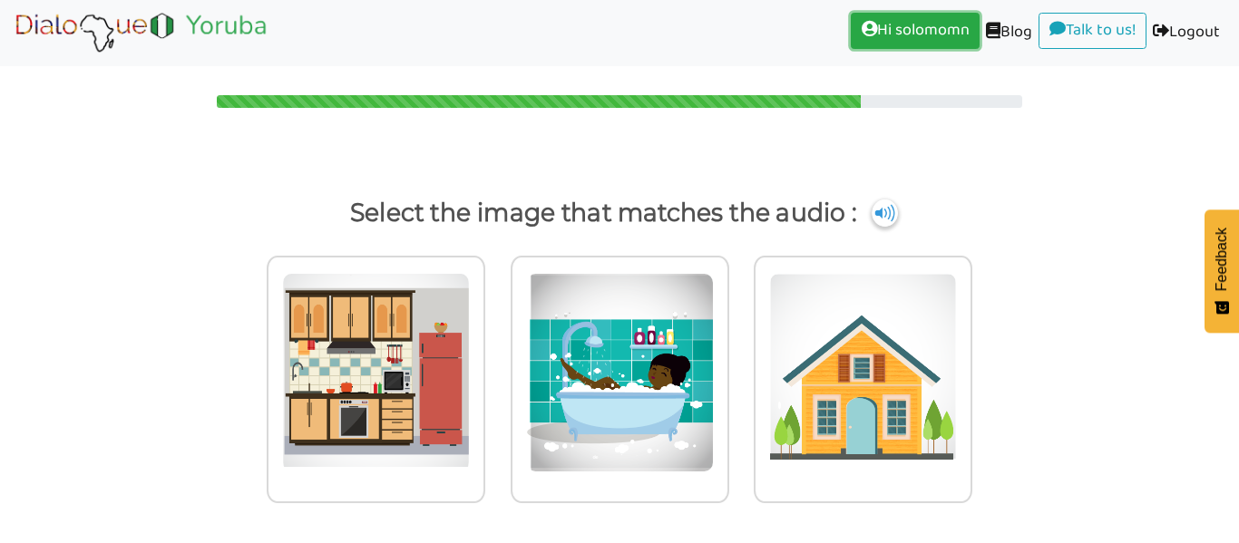
click at [884, 33] on link "Hi solomomn (current)" at bounding box center [915, 31] width 129 height 36
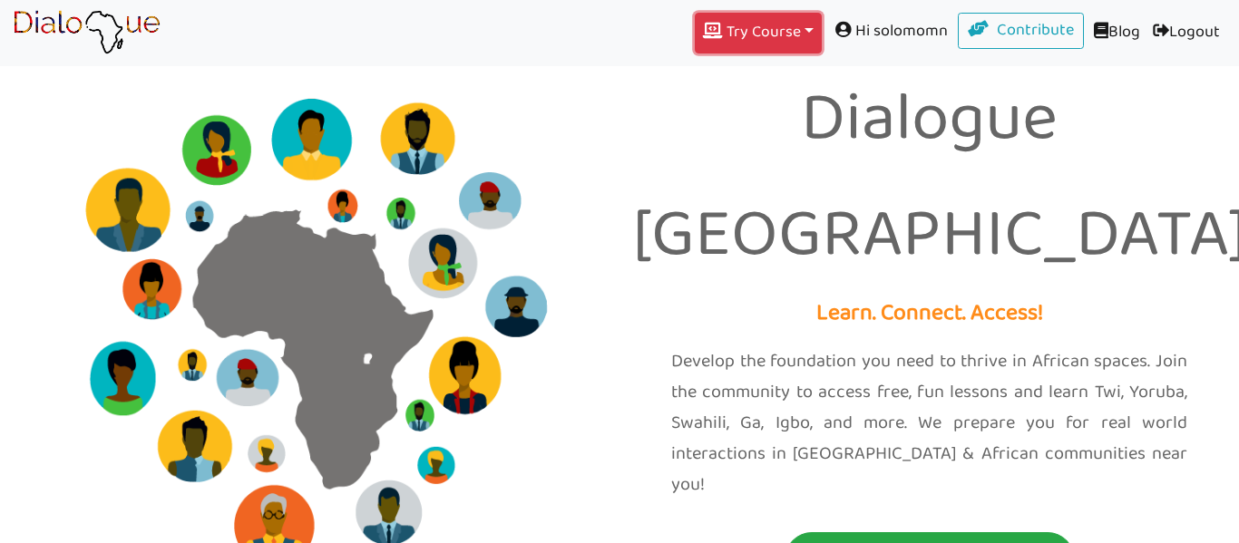
click at [703, 30] on icon "button" at bounding box center [715, 31] width 24 height 16
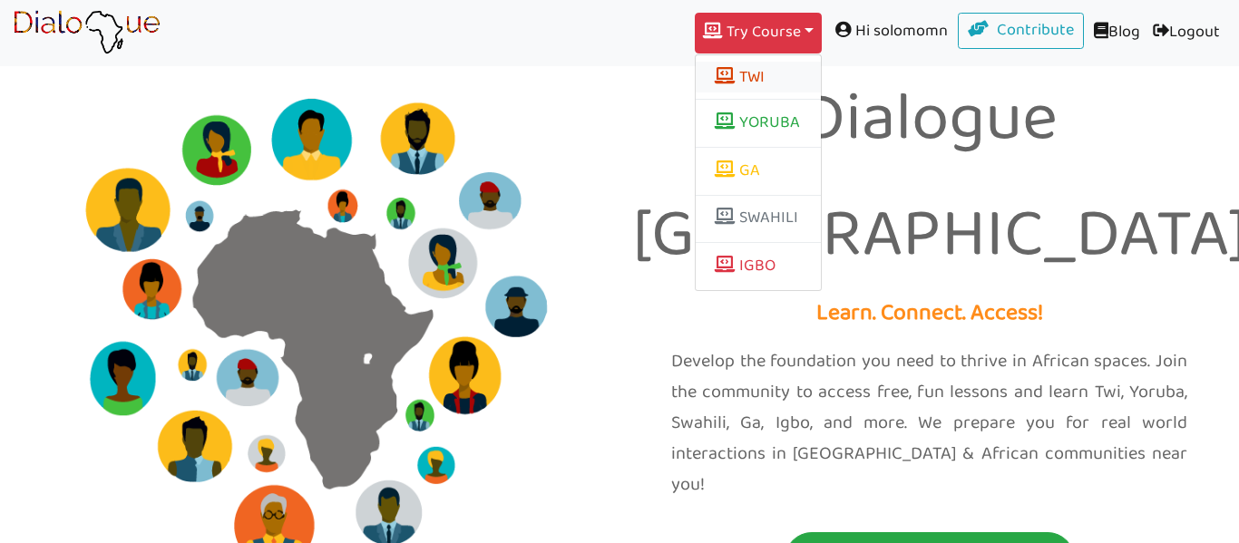
click at [744, 84] on button "TWI" at bounding box center [758, 77] width 125 height 31
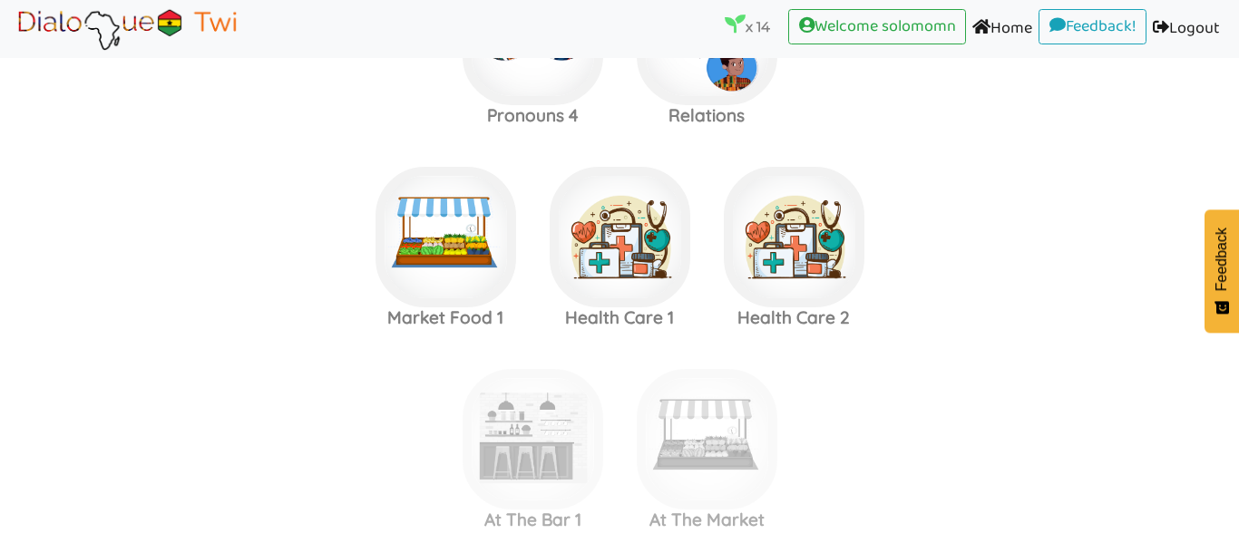
scroll to position [1752, 0]
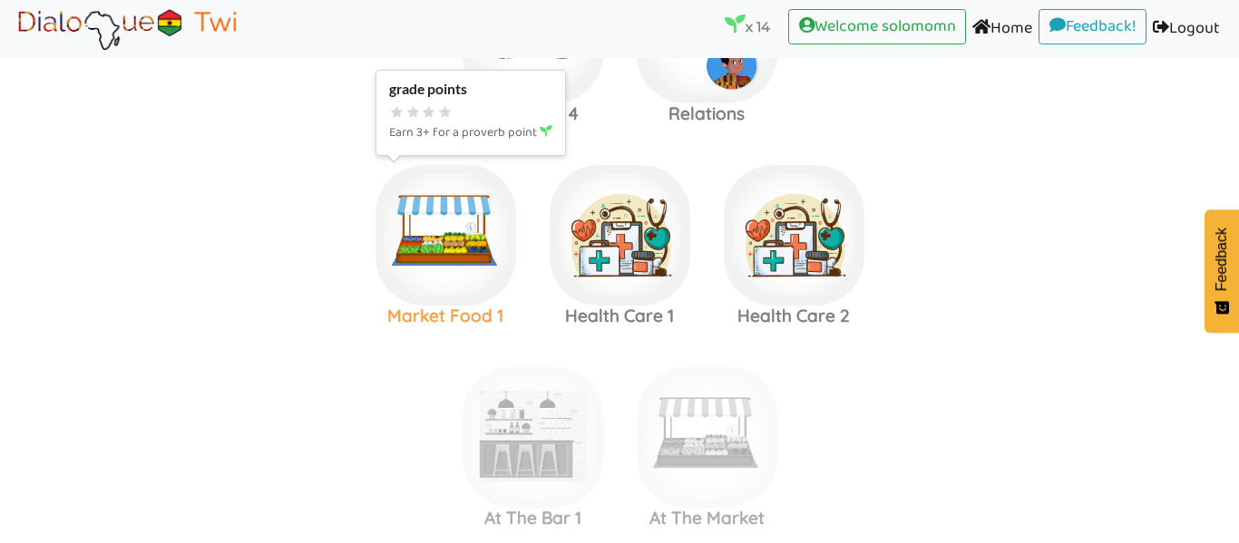
click at [460, 267] on img at bounding box center [446, 235] width 141 height 141
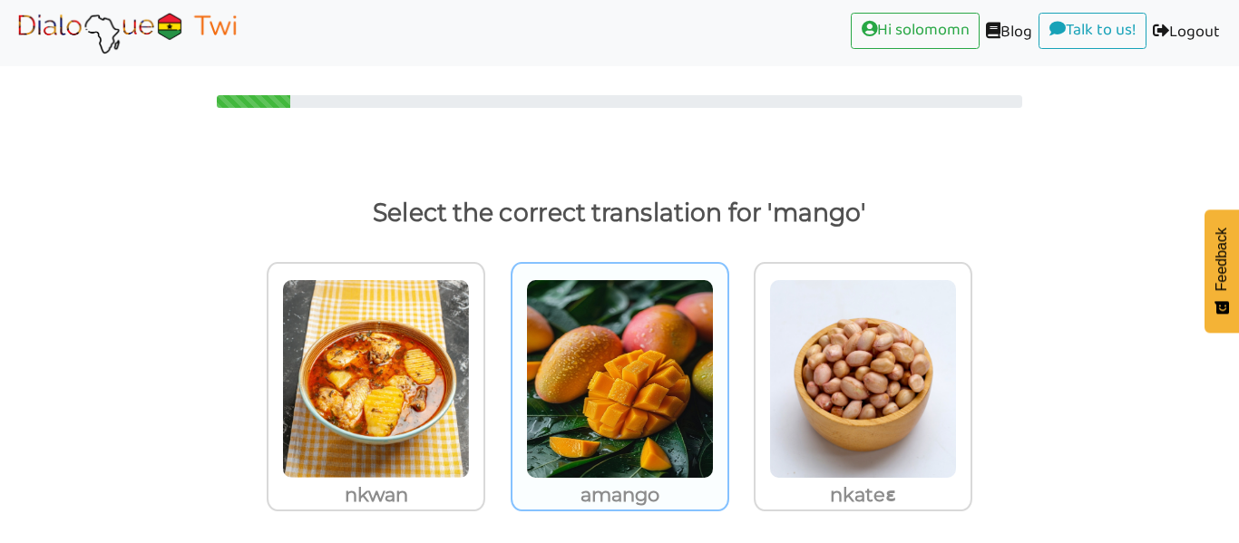
click at [616, 402] on img at bounding box center [620, 379] width 188 height 200
click at [728, 375] on input "amango" at bounding box center [735, 368] width 14 height 14
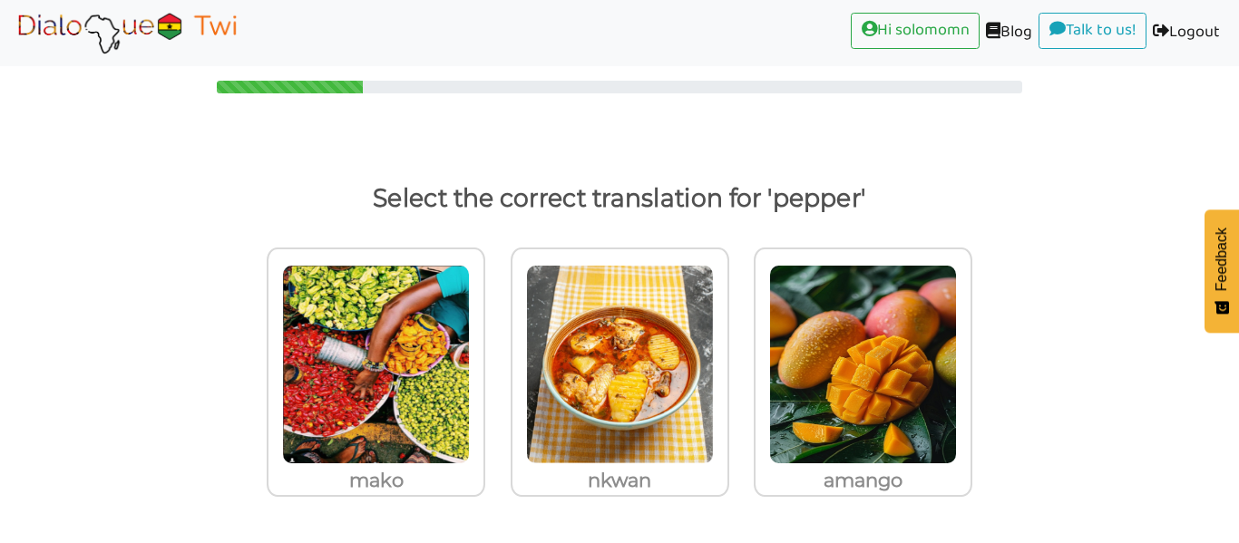
scroll to position [15, 0]
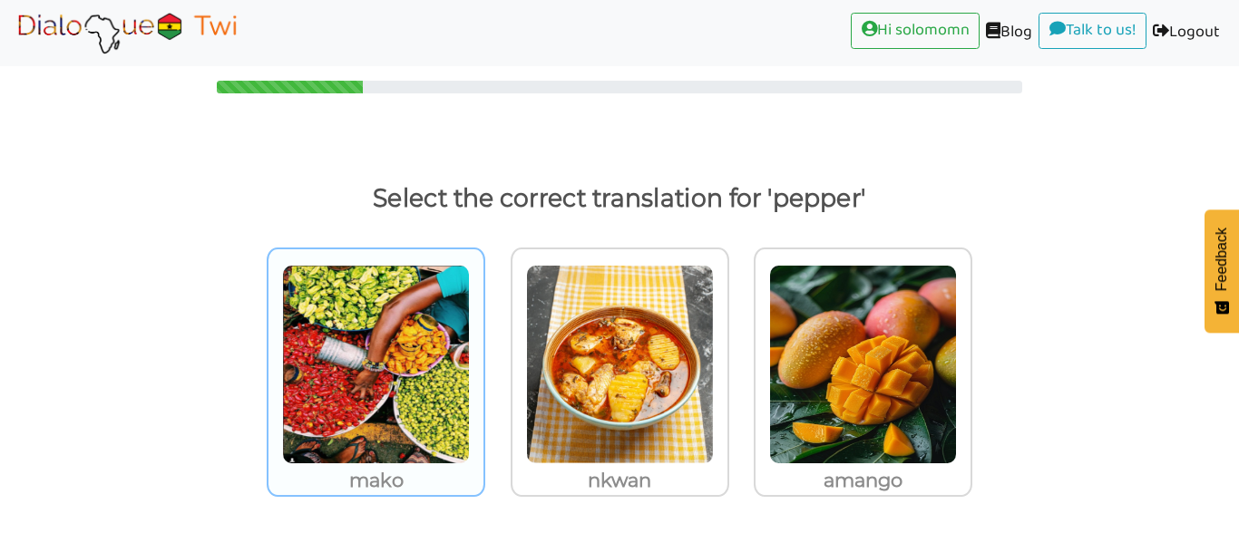
click at [352, 384] on img at bounding box center [376, 365] width 188 height 200
click at [484, 360] on input "mako" at bounding box center [491, 354] width 14 height 14
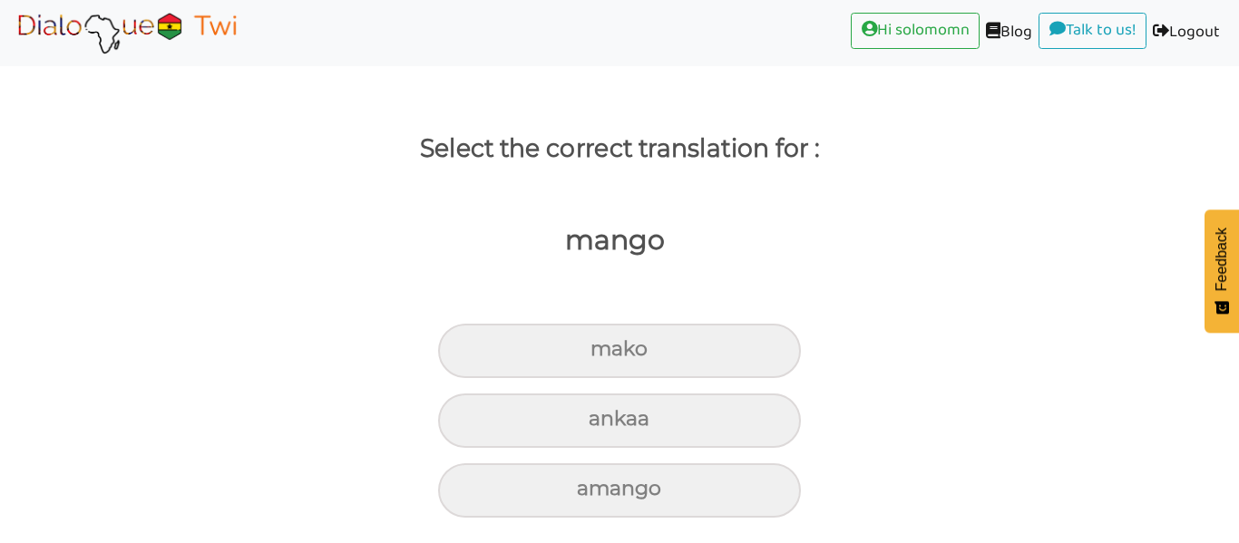
scroll to position [64, 0]
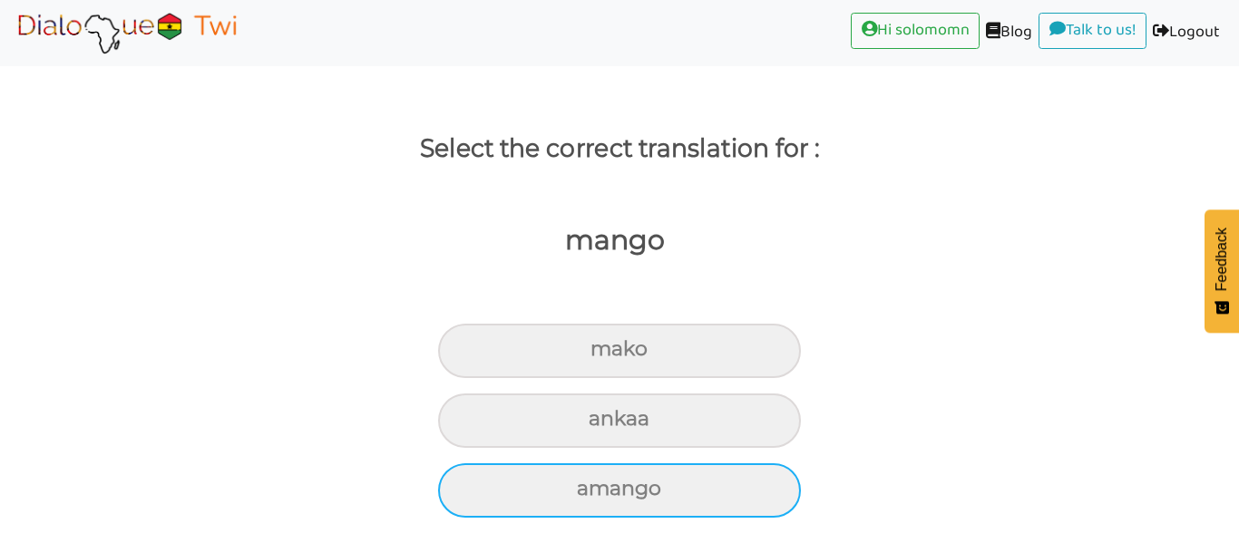
click at [691, 470] on div "amango" at bounding box center [619, 491] width 363 height 54
click at [591, 484] on input "amango" at bounding box center [585, 490] width 12 height 12
radio input "true"
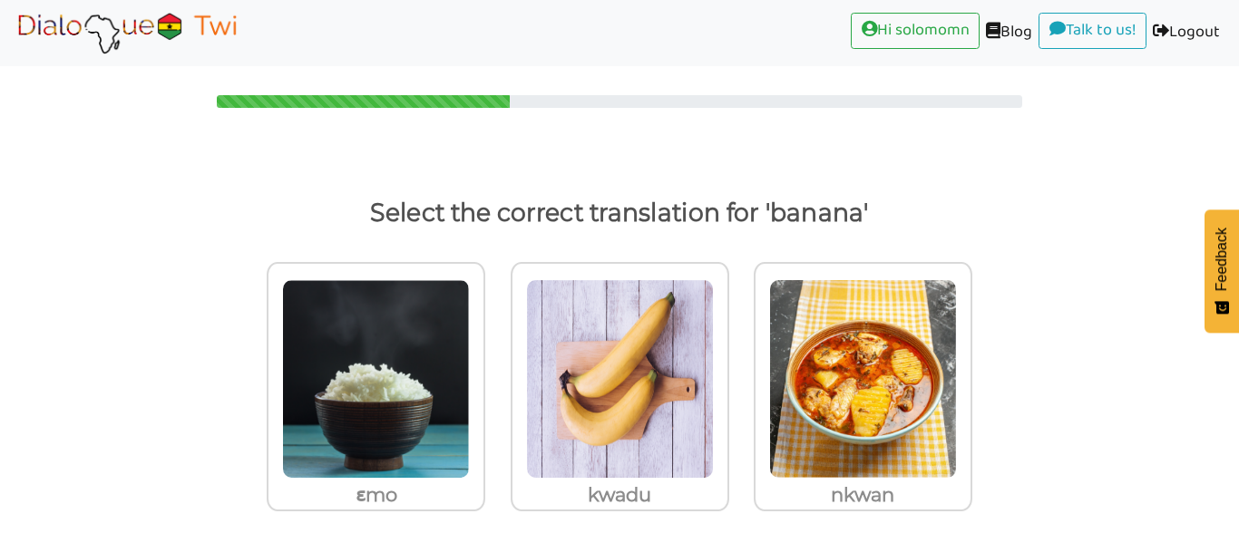
scroll to position [15, 0]
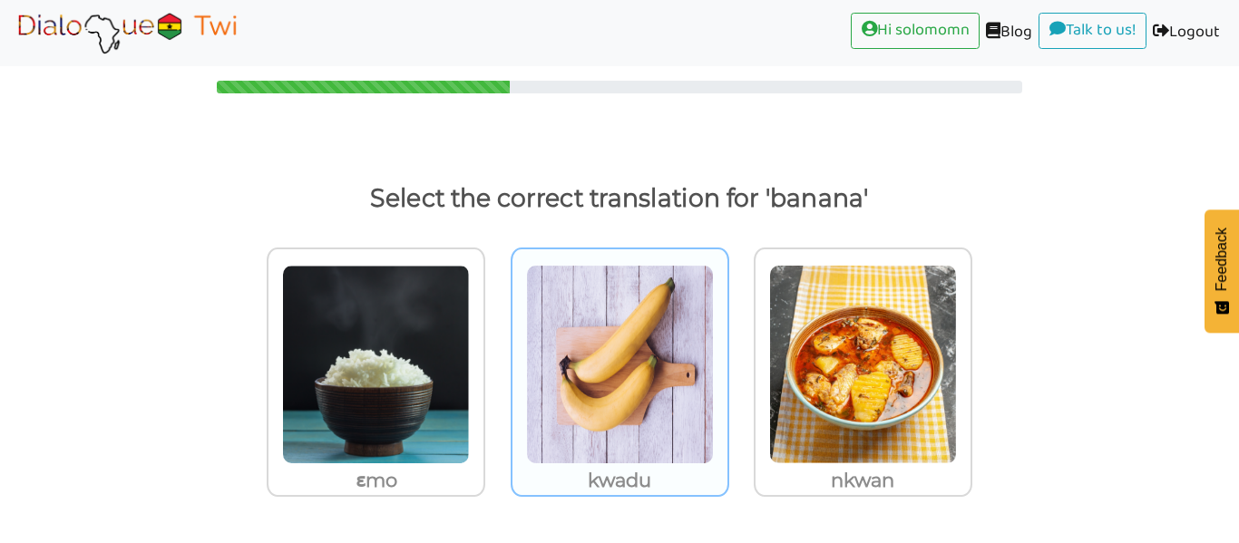
click at [654, 427] on img at bounding box center [620, 365] width 188 height 200
click at [728, 360] on input "kwadu" at bounding box center [735, 354] width 14 height 14
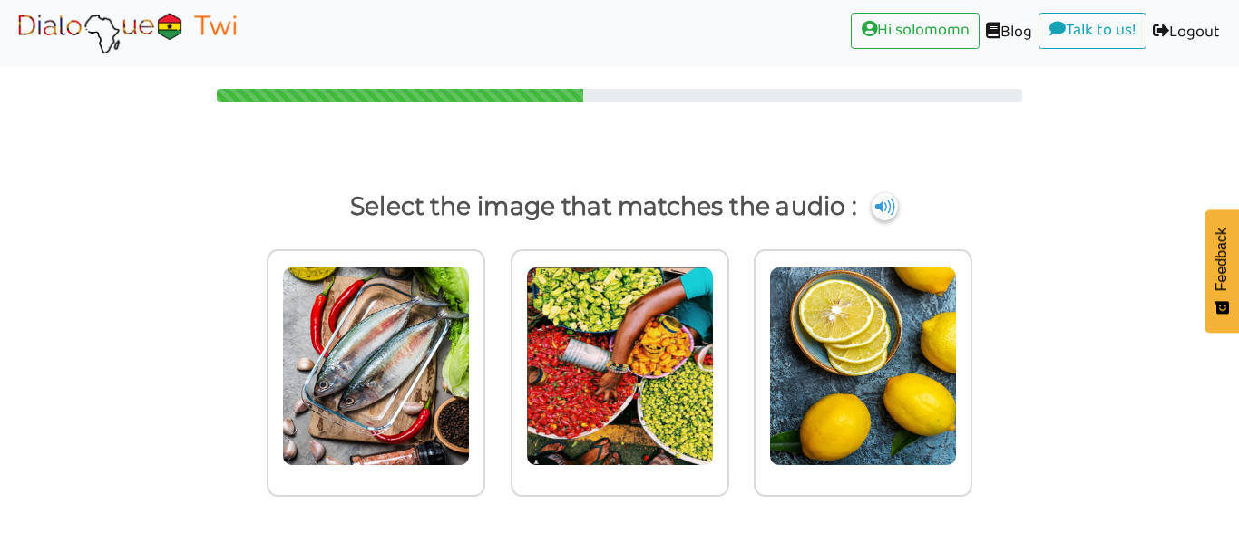
scroll to position [6, 0]
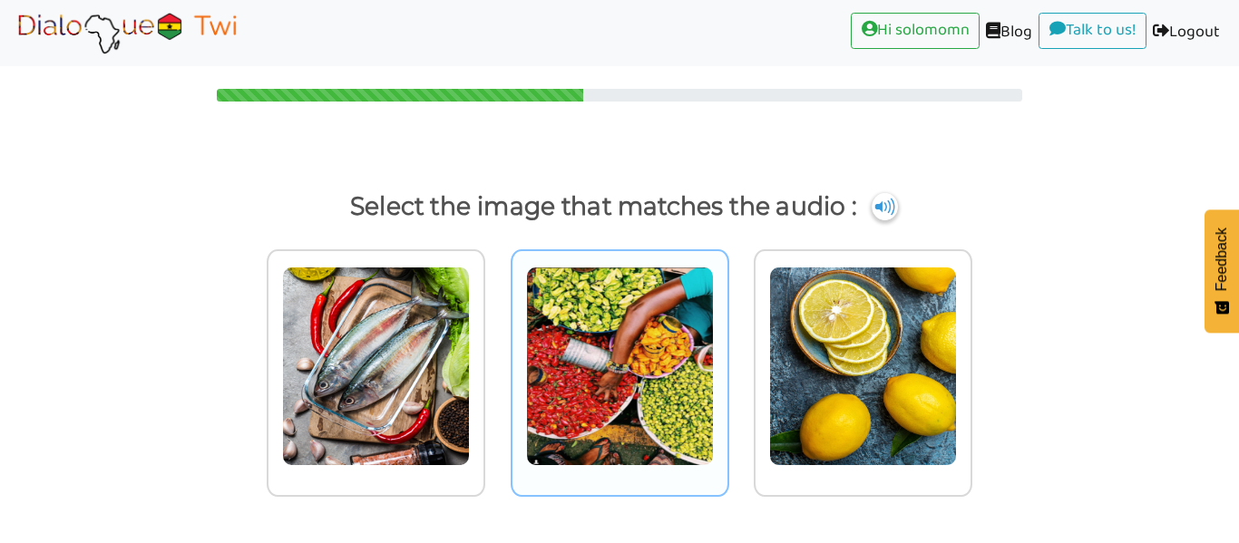
click at [574, 377] on img at bounding box center [620, 367] width 188 height 200
click at [728, 362] on input "radio" at bounding box center [735, 355] width 14 height 14
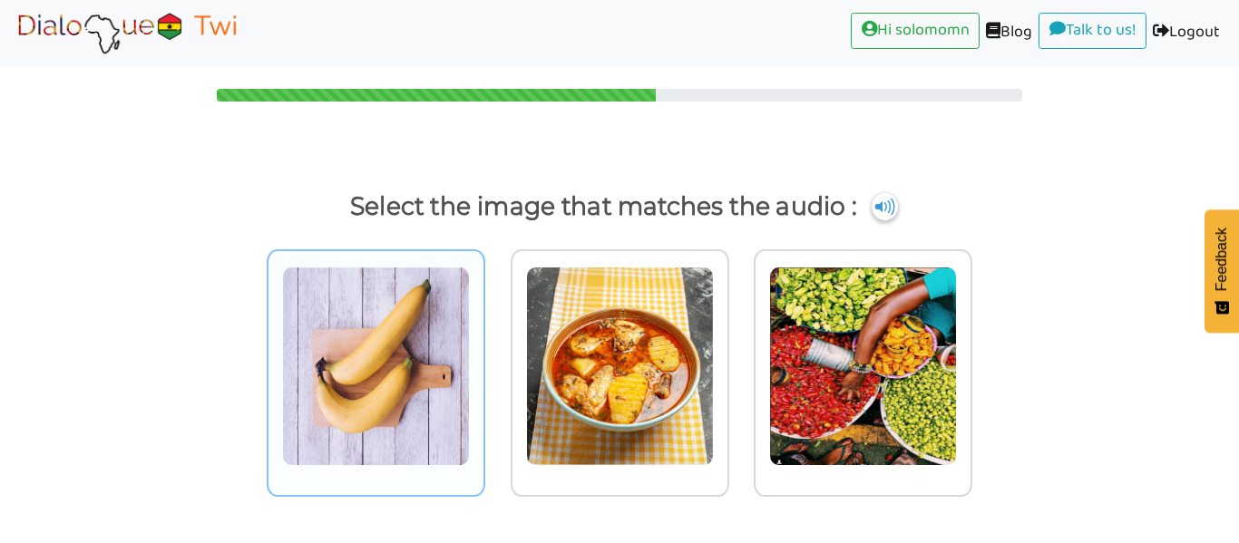
click at [409, 390] on img at bounding box center [376, 367] width 188 height 200
click at [484, 362] on input "radio" at bounding box center [491, 355] width 14 height 14
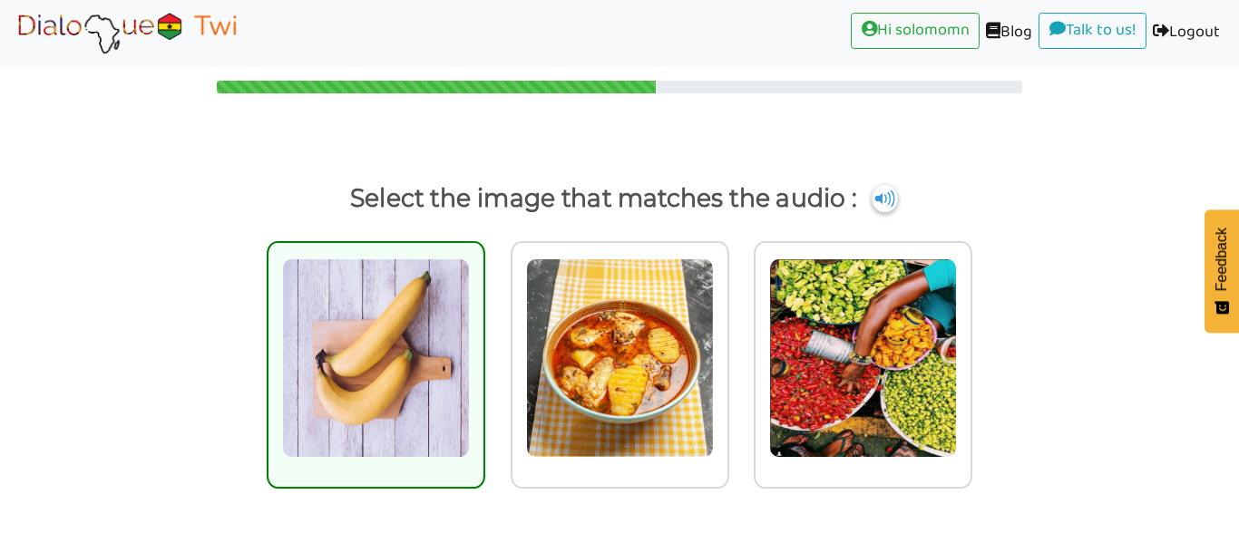
scroll to position [0, 0]
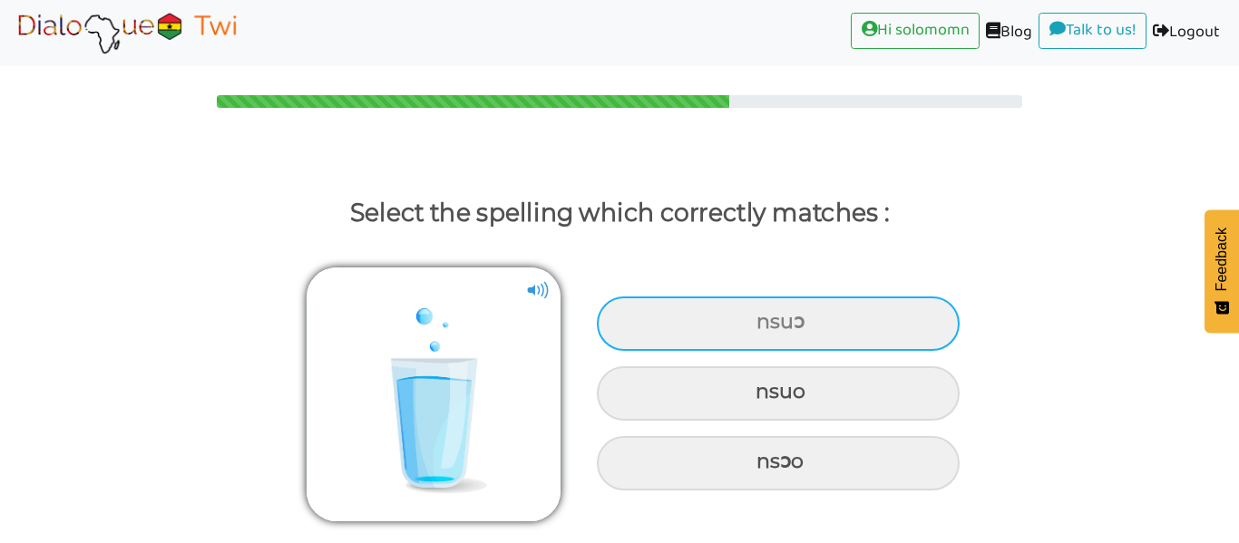
click at [792, 330] on div "nsuɔ" at bounding box center [778, 324] width 363 height 54
click at [765, 328] on input "nsuɔ" at bounding box center [759, 323] width 12 height 12
radio input "true"
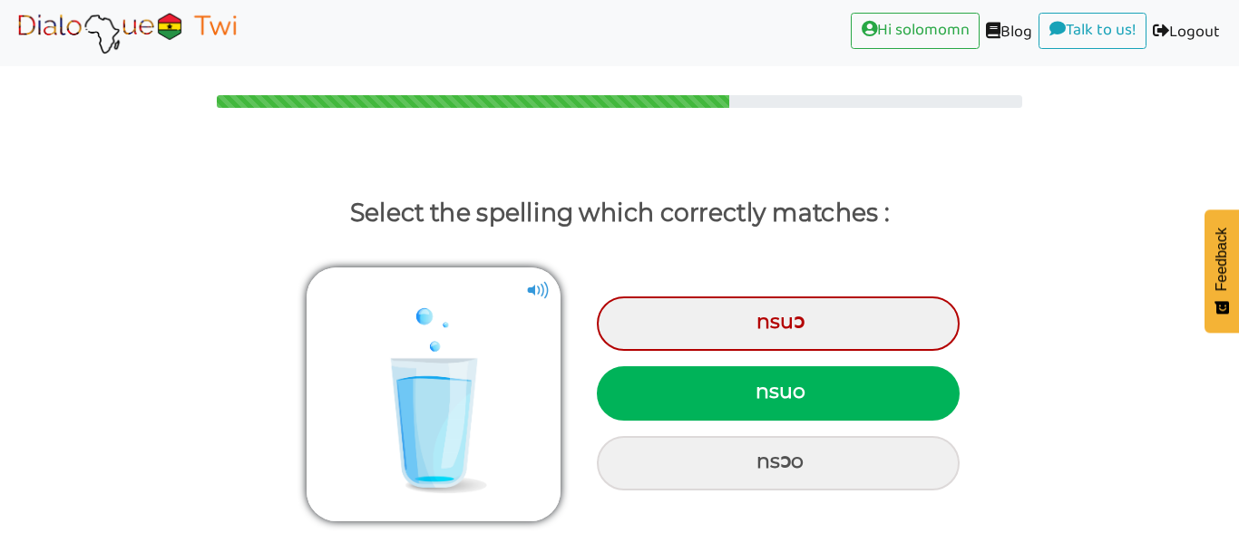
click at [817, 416] on div "nsuo" at bounding box center [778, 394] width 363 height 54
click at [764, 398] on input "nsuo" at bounding box center [758, 392] width 12 height 12
radio input "true"
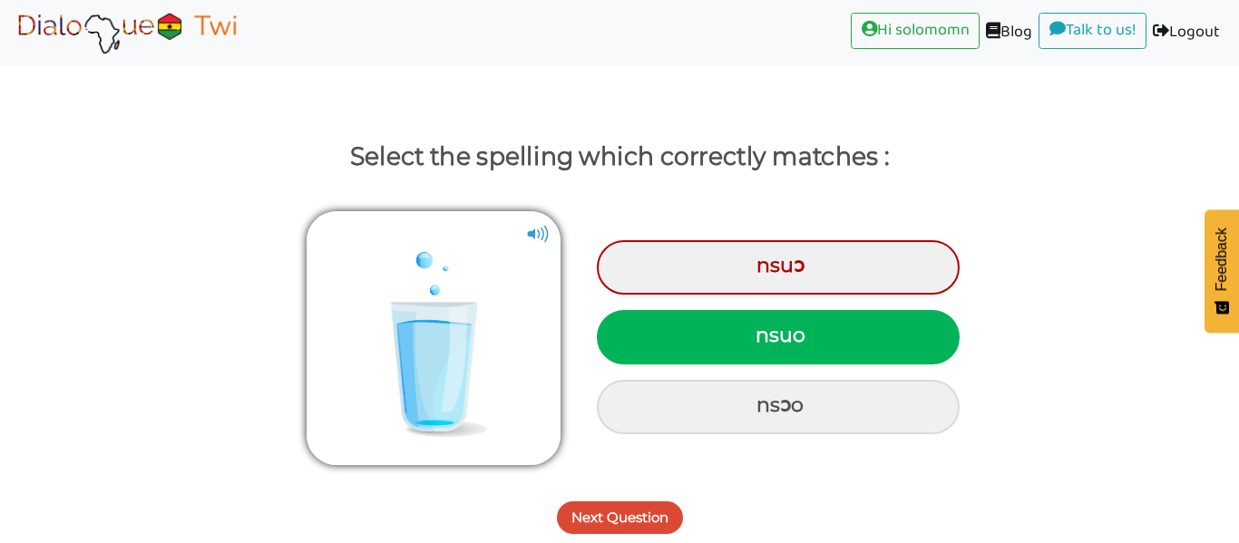
click at [582, 526] on button "Next Question" at bounding box center [620, 518] width 126 height 33
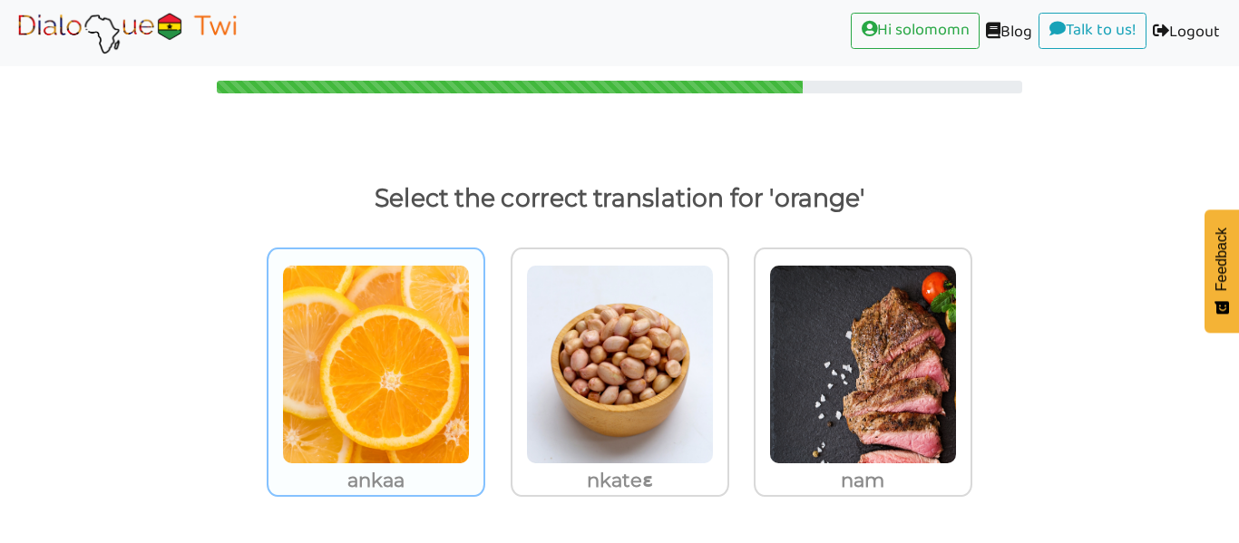
click at [426, 417] on img at bounding box center [376, 365] width 188 height 200
click at [484, 360] on input "ankaa" at bounding box center [491, 354] width 14 height 14
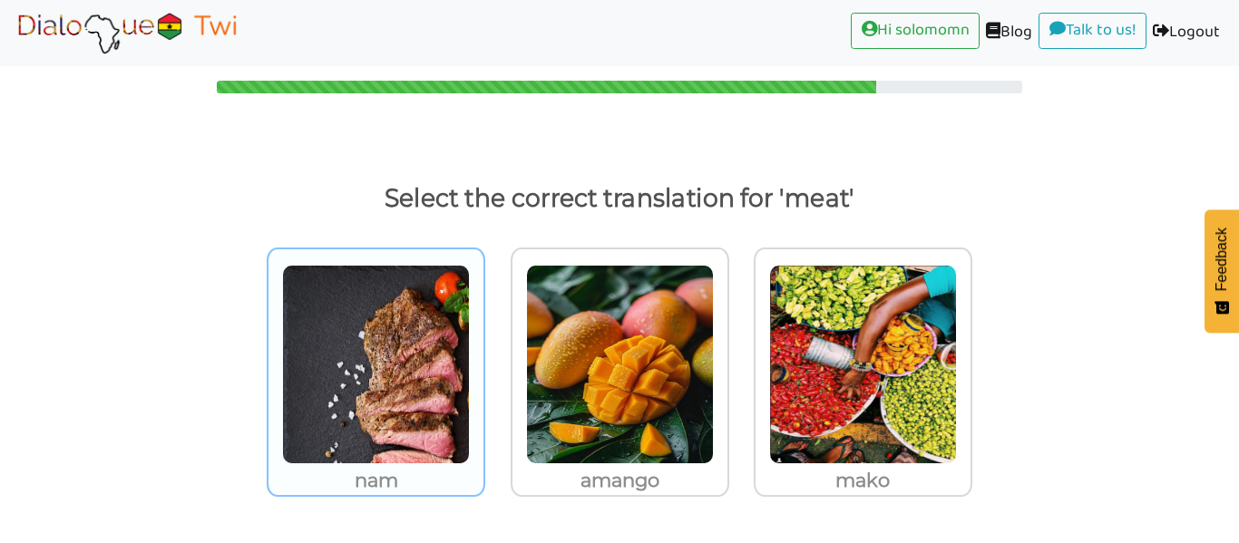
click at [406, 470] on p "nam" at bounding box center [376, 481] width 215 height 33
click at [484, 360] on input "nam" at bounding box center [491, 354] width 14 height 14
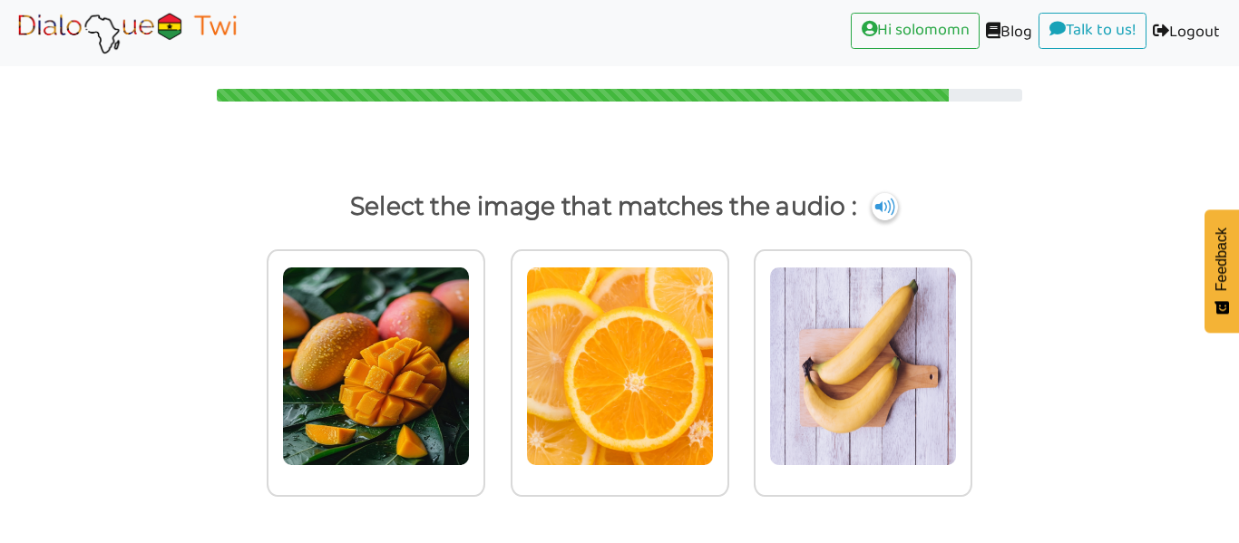
scroll to position [6, 0]
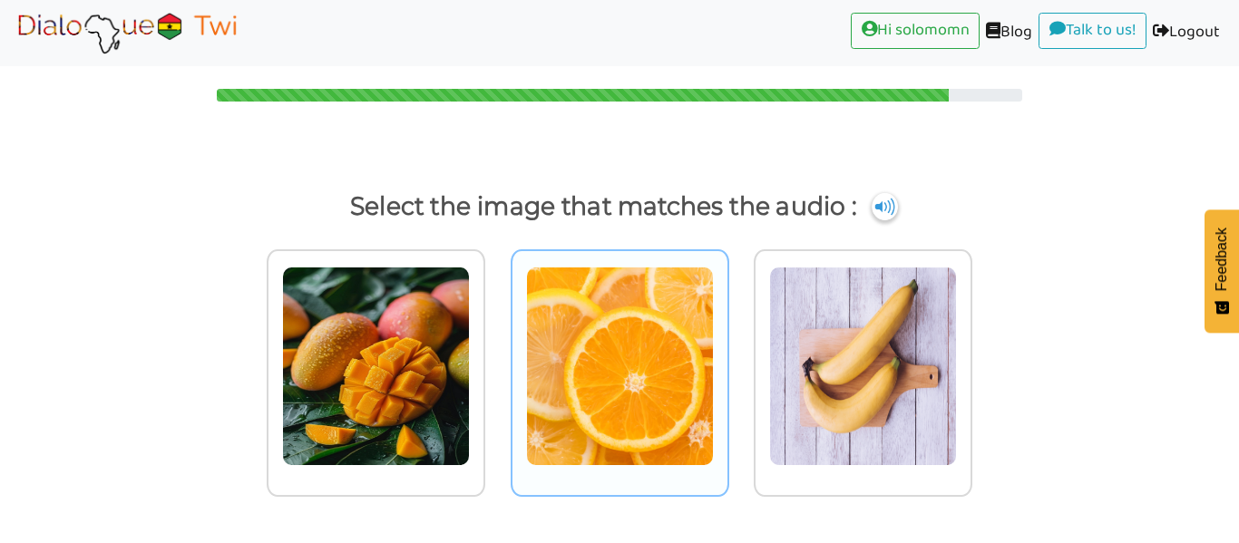
click at [710, 340] on img at bounding box center [620, 367] width 188 height 200
click at [728, 348] on input "radio" at bounding box center [735, 355] width 14 height 14
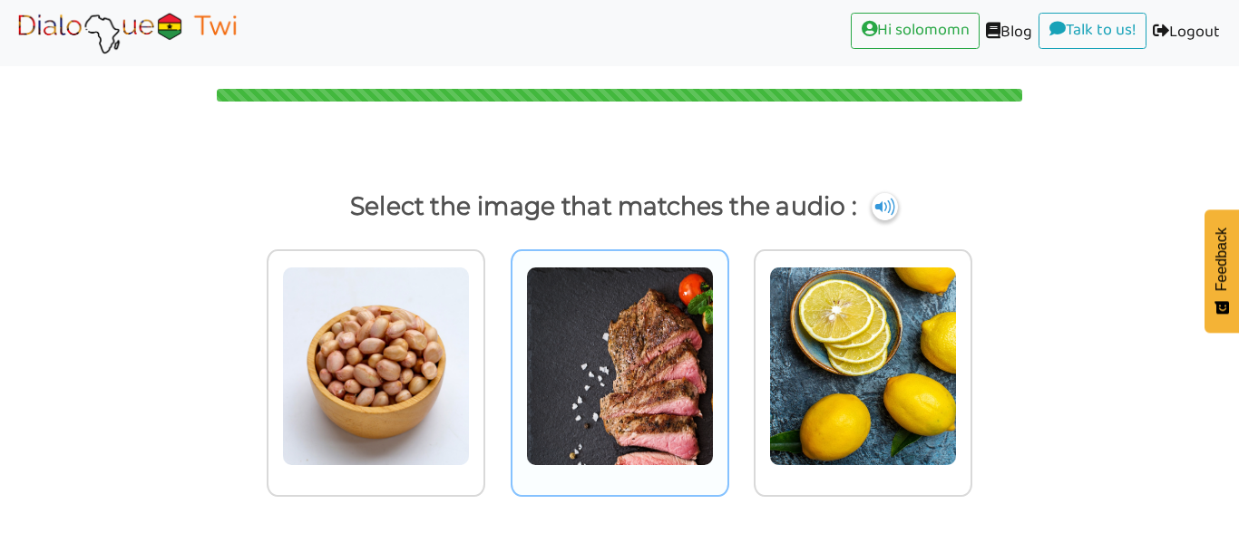
click at [648, 401] on img at bounding box center [620, 367] width 188 height 200
click at [728, 362] on input "radio" at bounding box center [735, 355] width 14 height 14
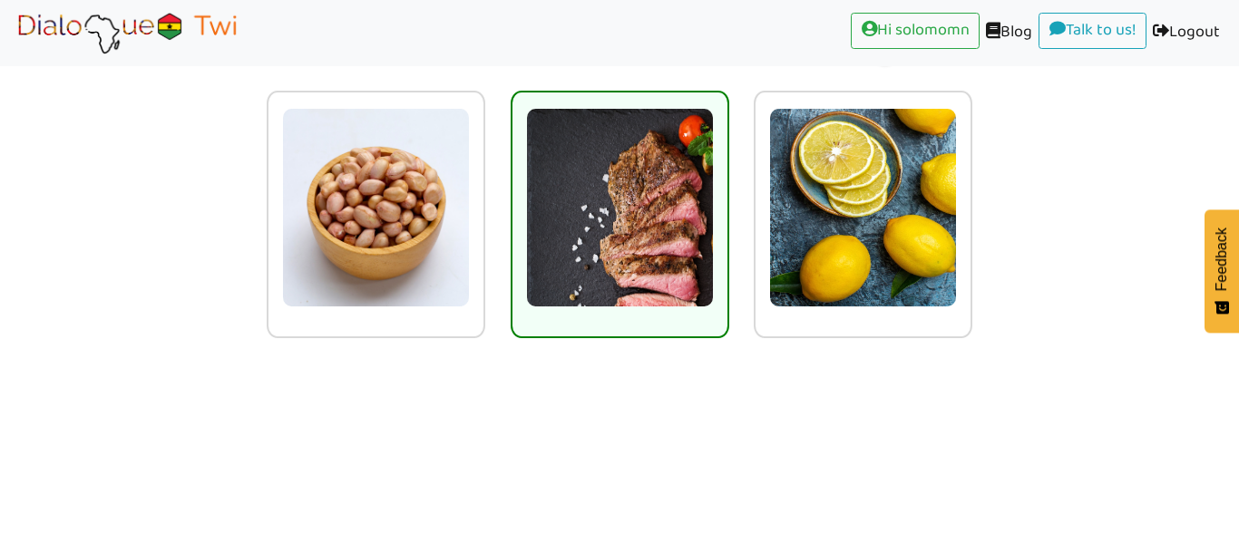
scroll to position [131, 0]
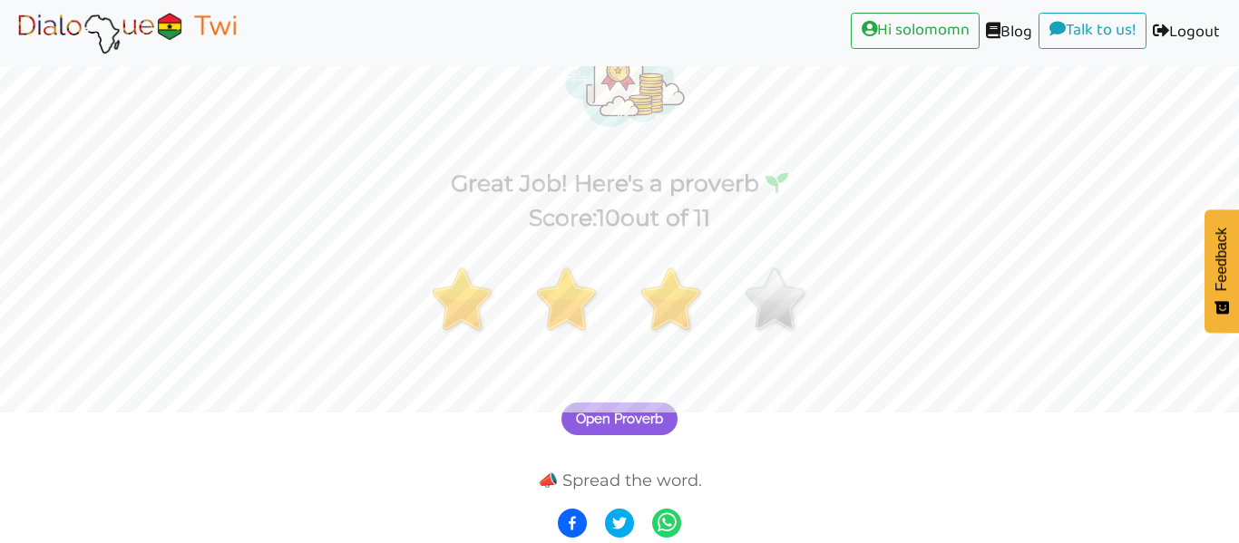
click at [650, 409] on button "Open Proverb" at bounding box center [620, 419] width 116 height 33
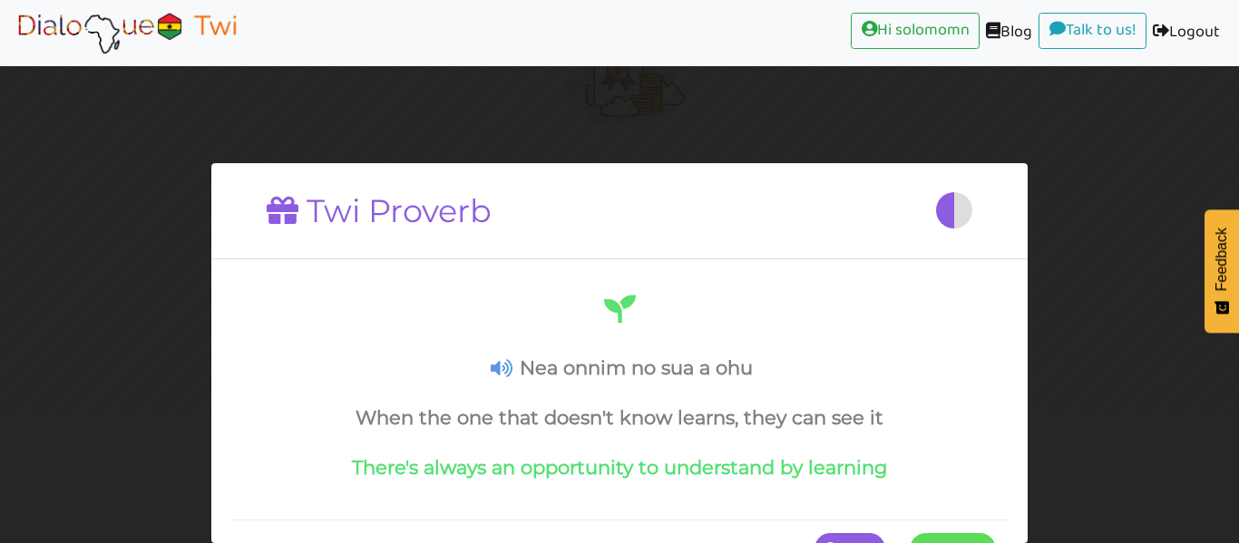
click at [996, 534] on span at bounding box center [996, 549] width 0 height 33
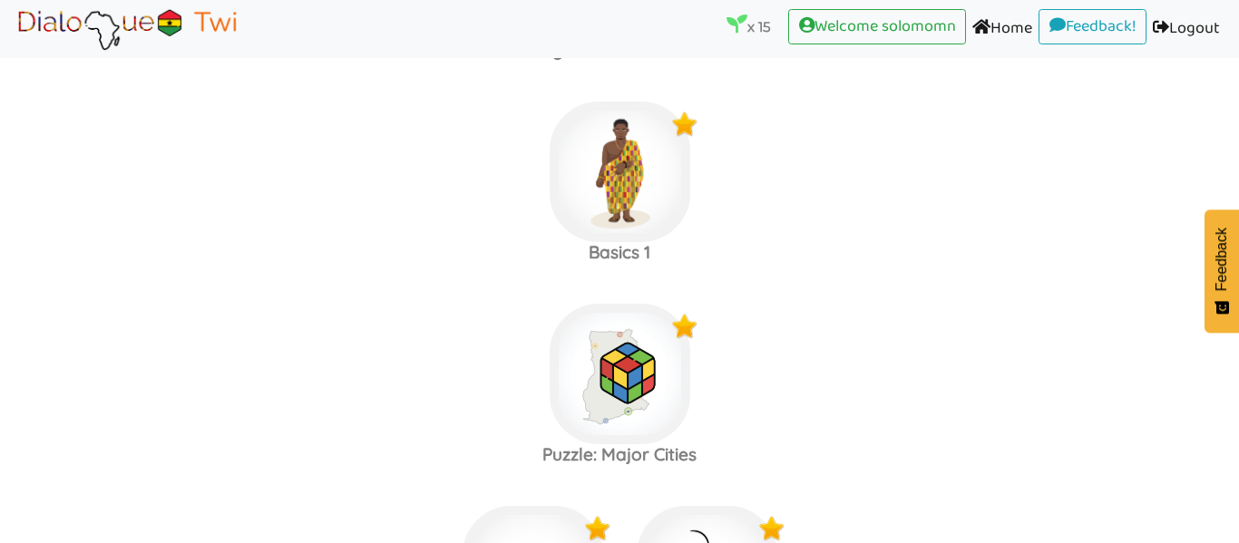
scroll to position [1835, 0]
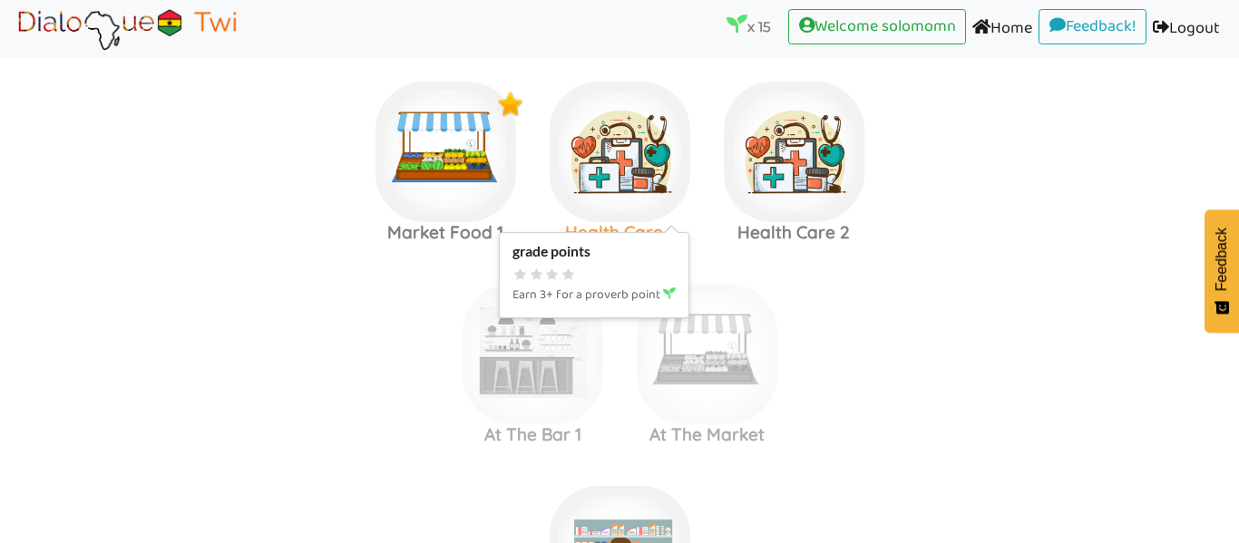
click at [636, 182] on img at bounding box center [620, 152] width 141 height 141
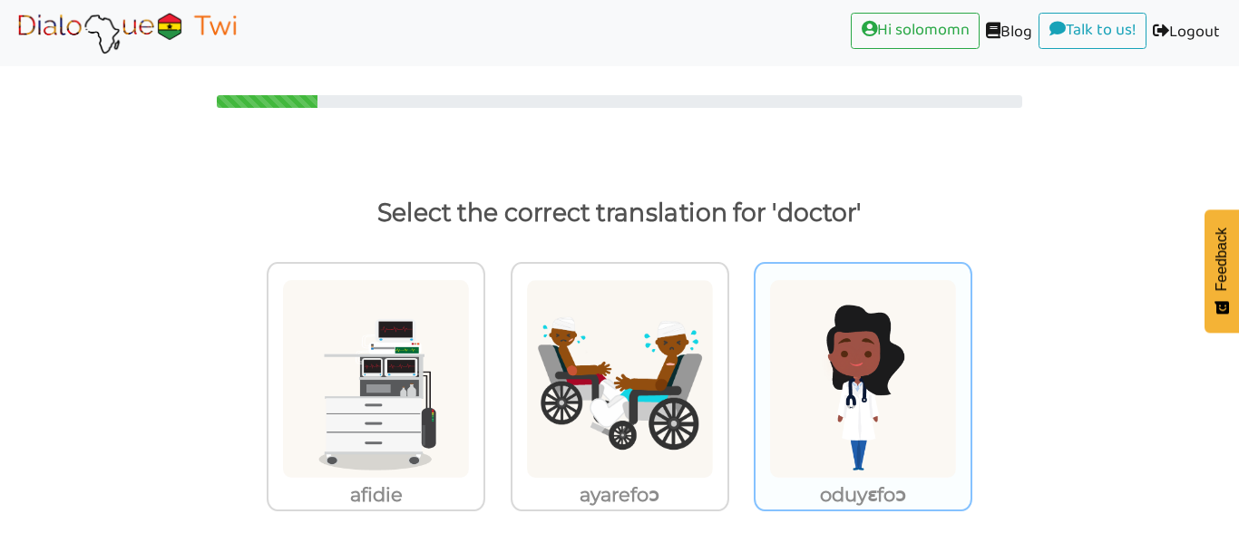
click at [836, 444] on img at bounding box center [863, 379] width 188 height 200
click at [971, 375] on input "oduyɛfoɔ" at bounding box center [978, 368] width 14 height 14
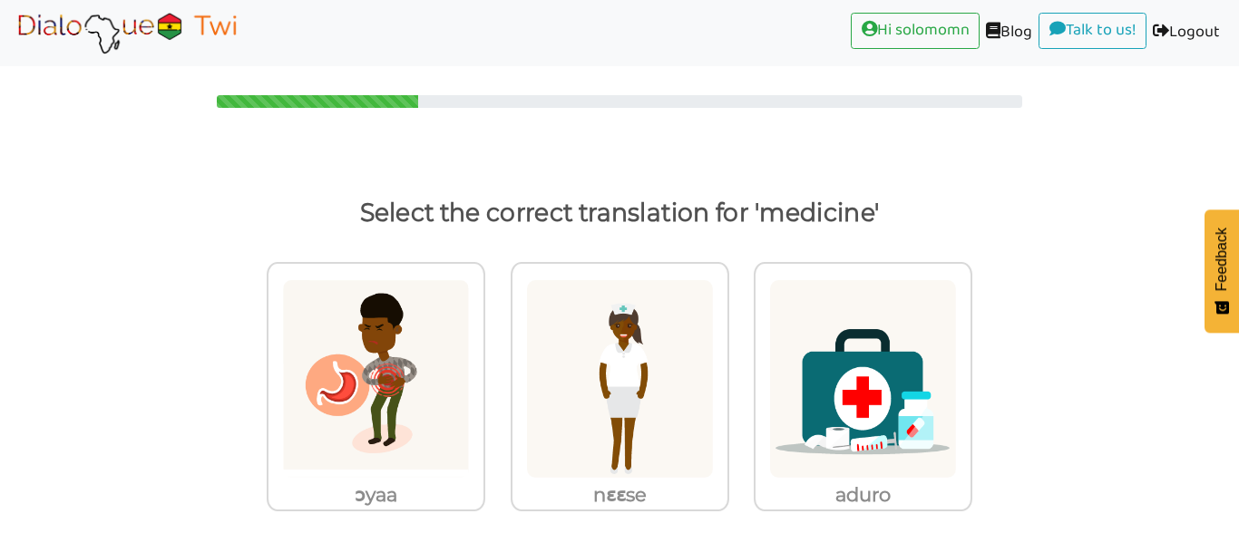
scroll to position [15, 0]
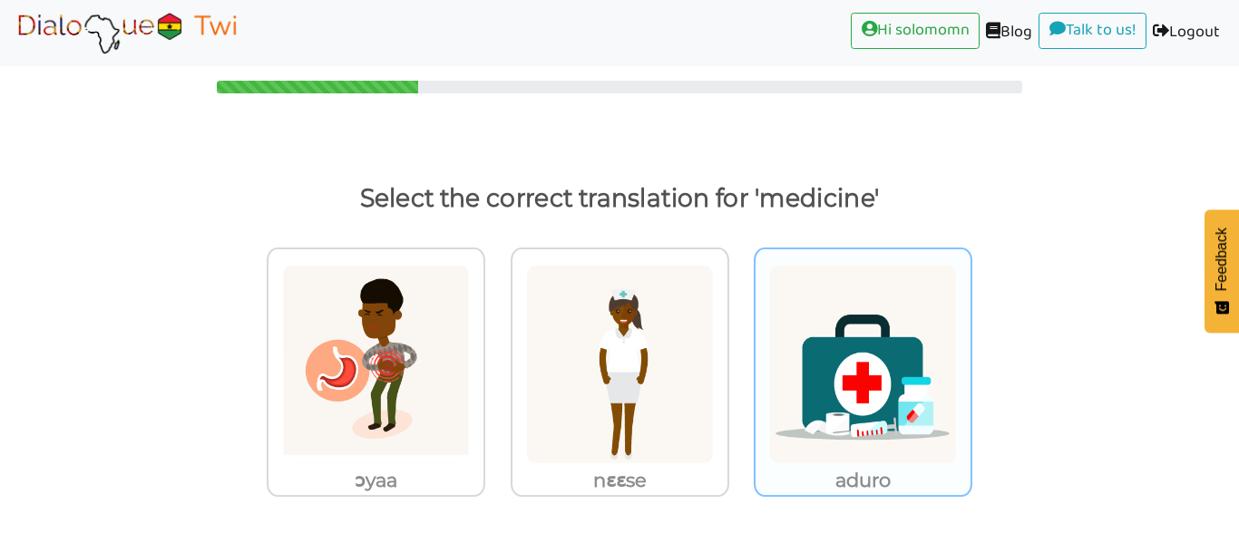
click at [875, 423] on img at bounding box center [863, 365] width 188 height 200
click at [971, 360] on input "aduro" at bounding box center [978, 354] width 14 height 14
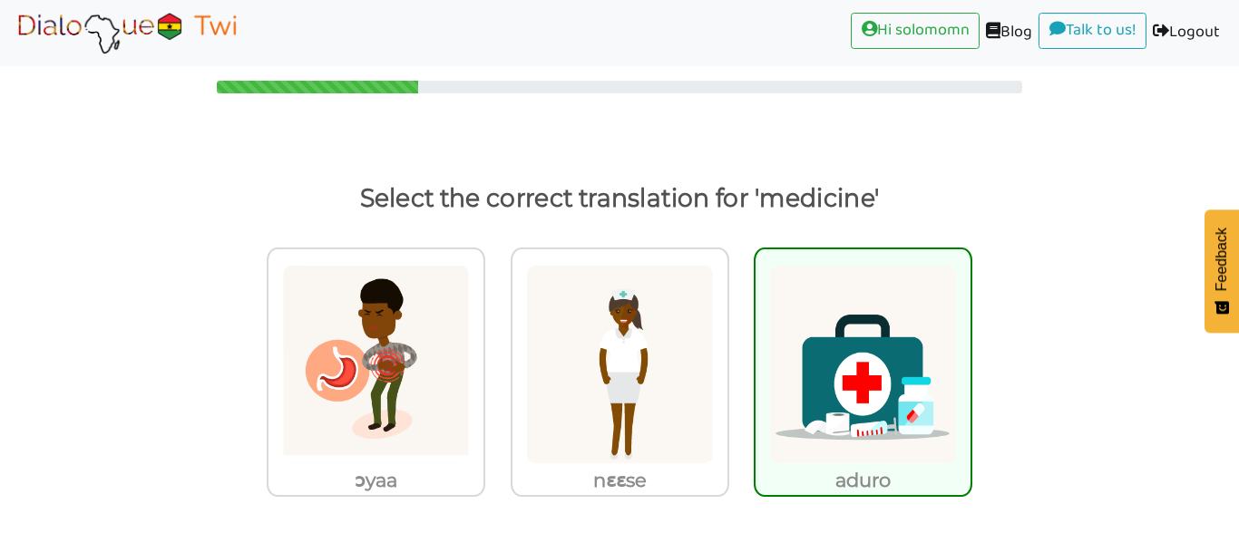
scroll to position [6, 0]
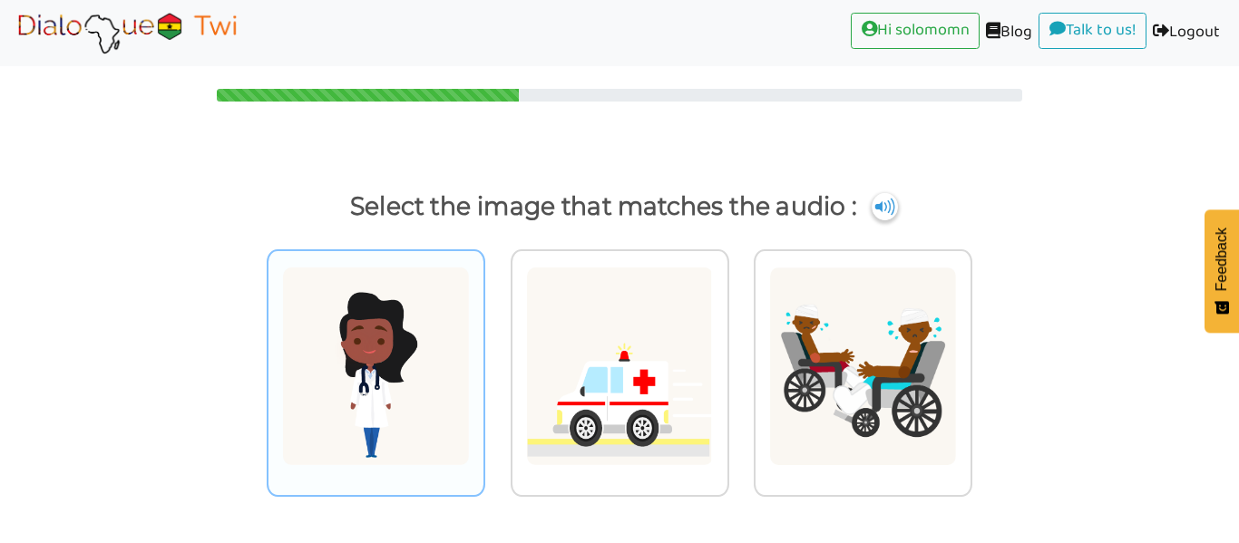
click at [412, 357] on img at bounding box center [376, 367] width 188 height 200
click at [484, 357] on input "radio" at bounding box center [491, 355] width 14 height 14
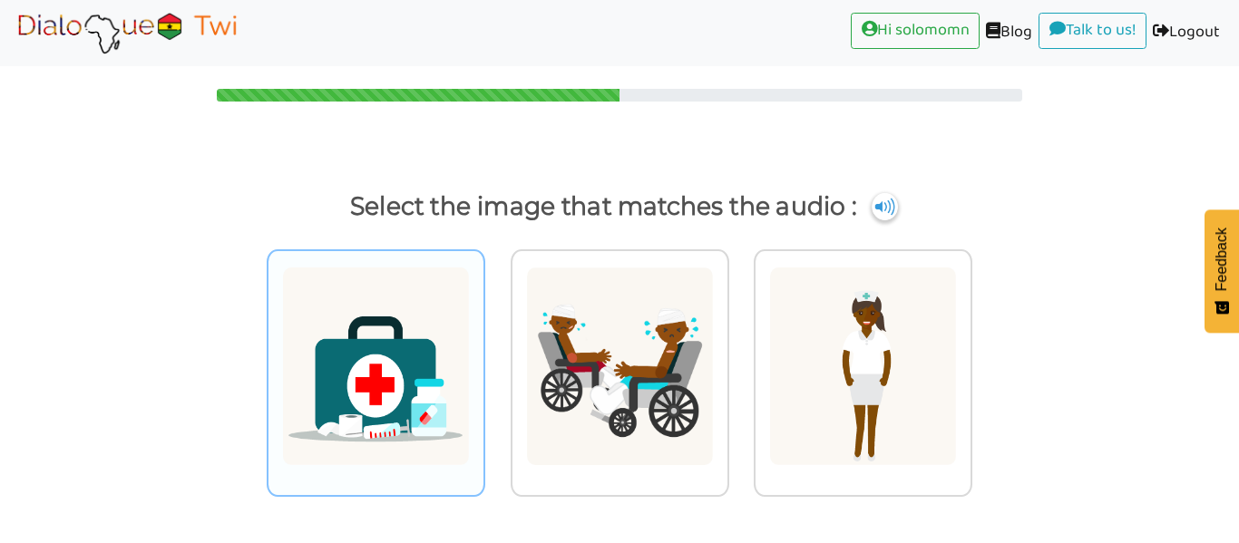
click at [447, 392] on img at bounding box center [376, 367] width 188 height 200
click at [484, 362] on input "radio" at bounding box center [491, 355] width 14 height 14
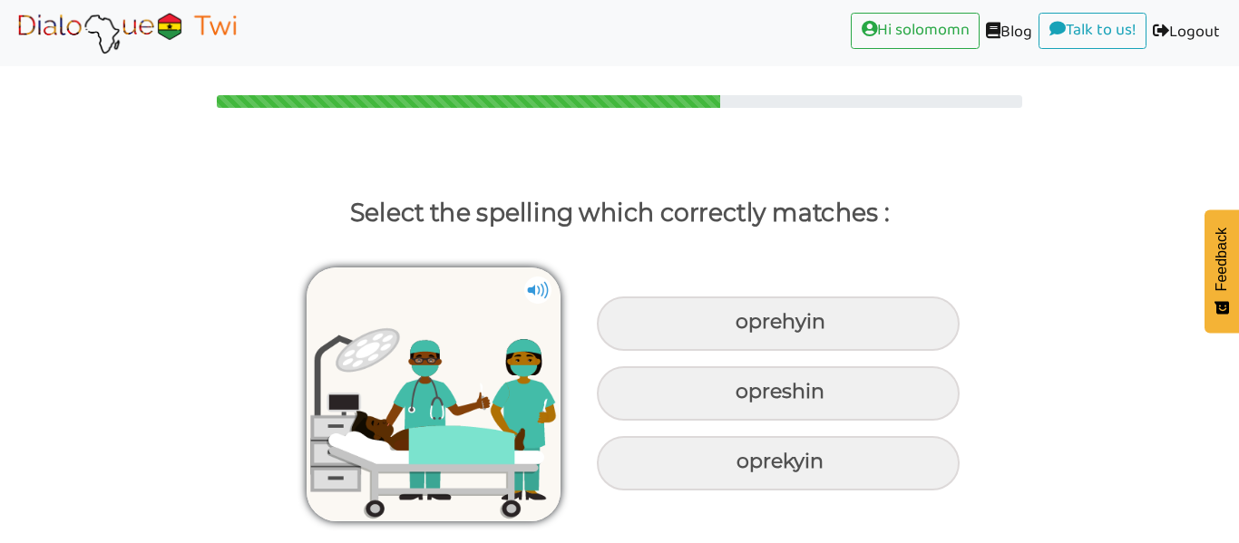
scroll to position [0, 0]
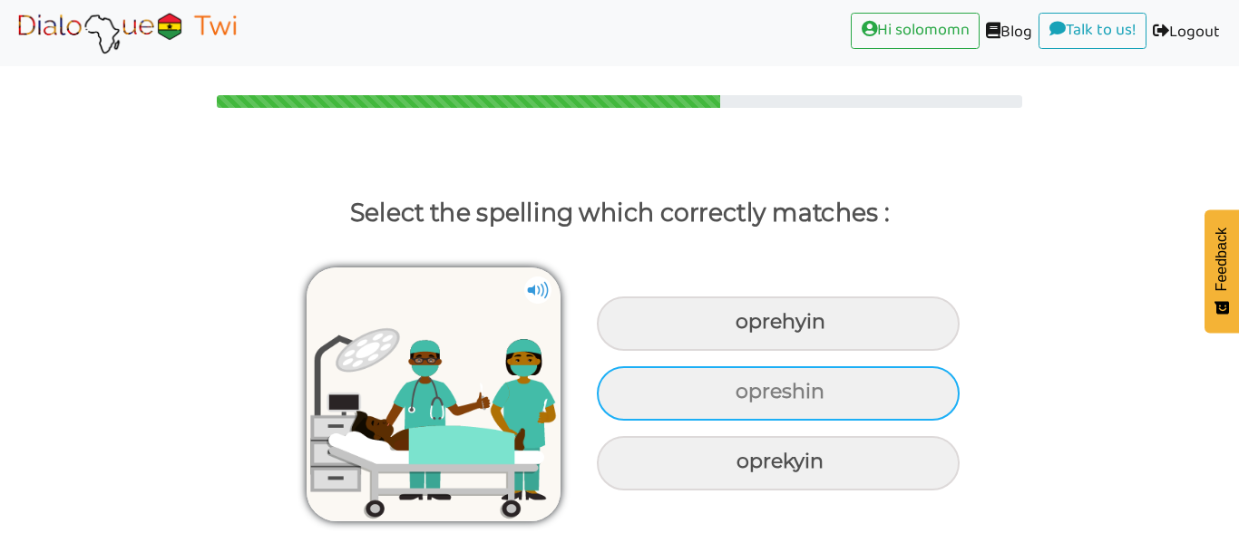
click at [783, 396] on div "opreshin" at bounding box center [778, 394] width 363 height 54
click at [744, 396] on input "opreshin" at bounding box center [738, 392] width 12 height 12
radio input "true"
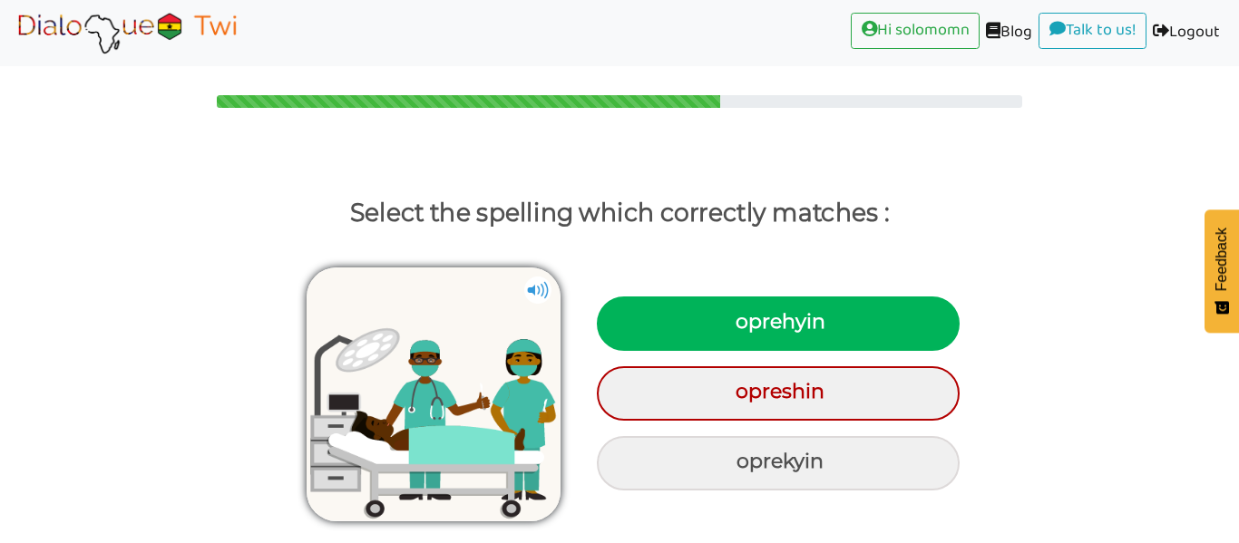
scroll to position [54, 0]
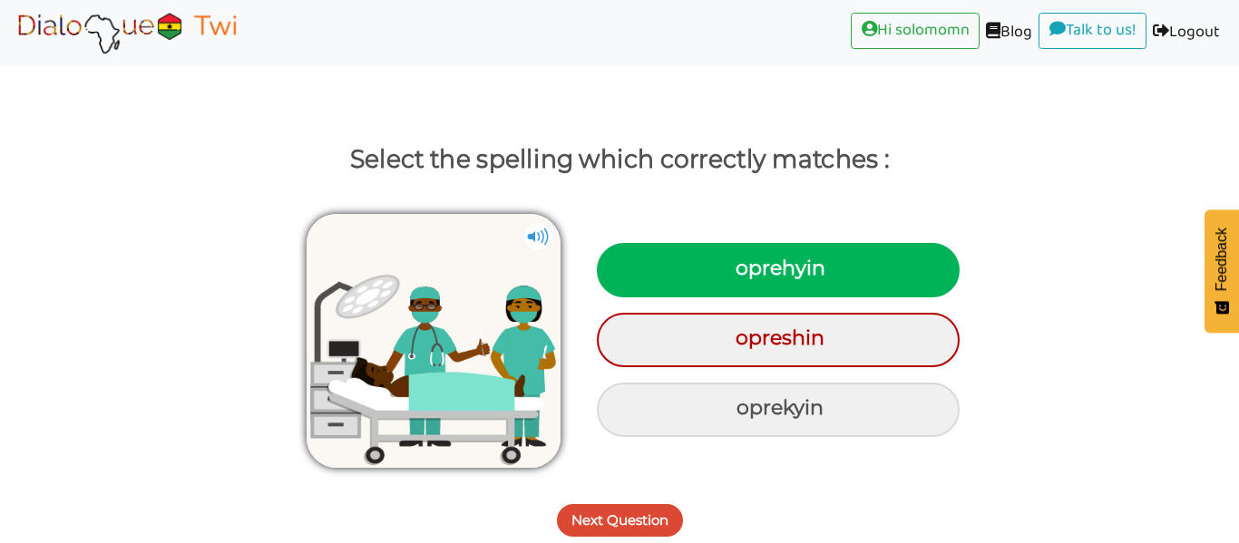
click at [628, 509] on button "Next Question" at bounding box center [620, 520] width 126 height 33
